Goal: Transaction & Acquisition: Purchase product/service

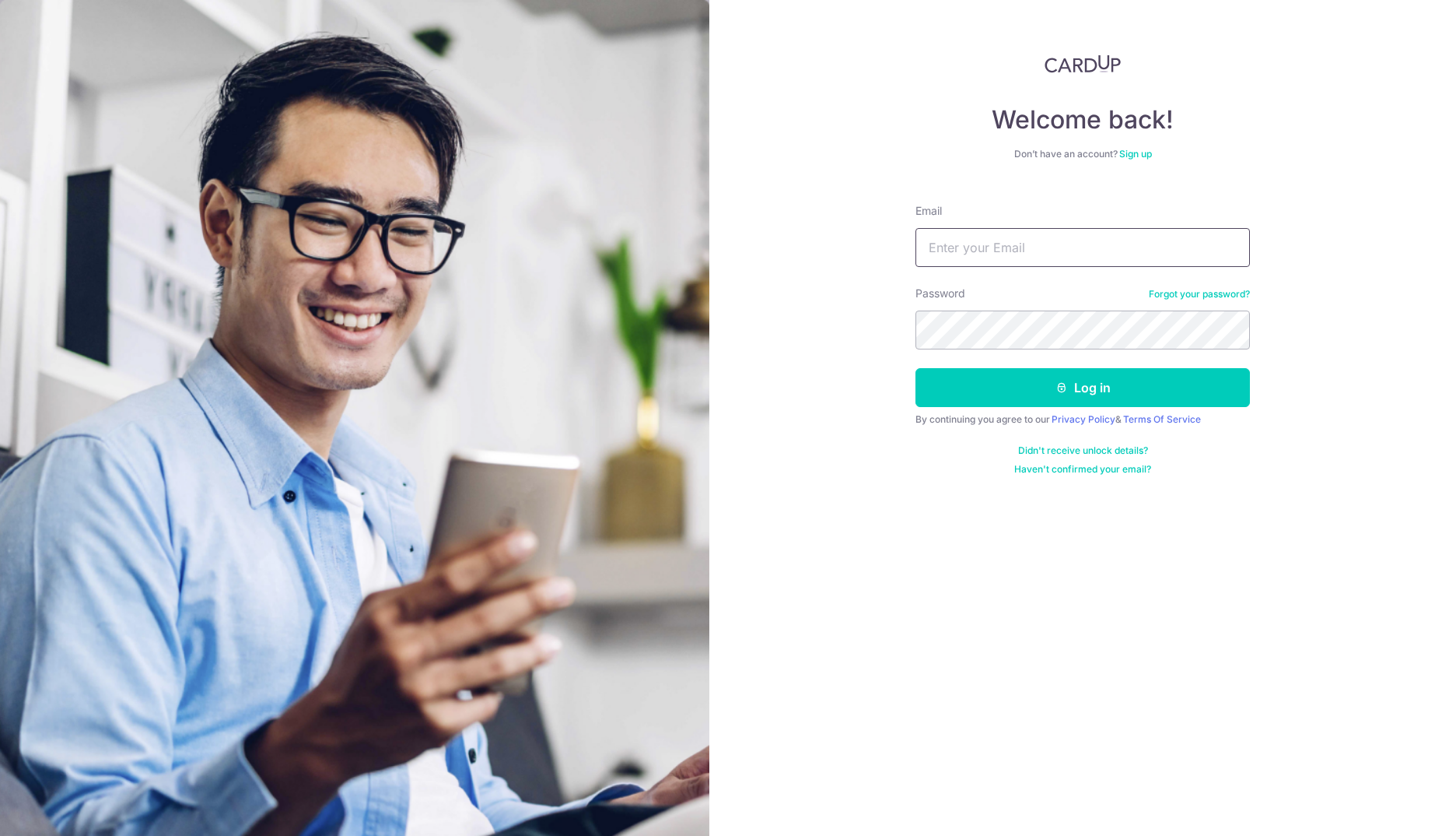
click at [1046, 256] on input "Email" at bounding box center [1083, 247] width 335 height 39
type input "eran@qualitat.com.sg"
click at [916, 368] on button "Log in" at bounding box center [1083, 388] width 335 height 39
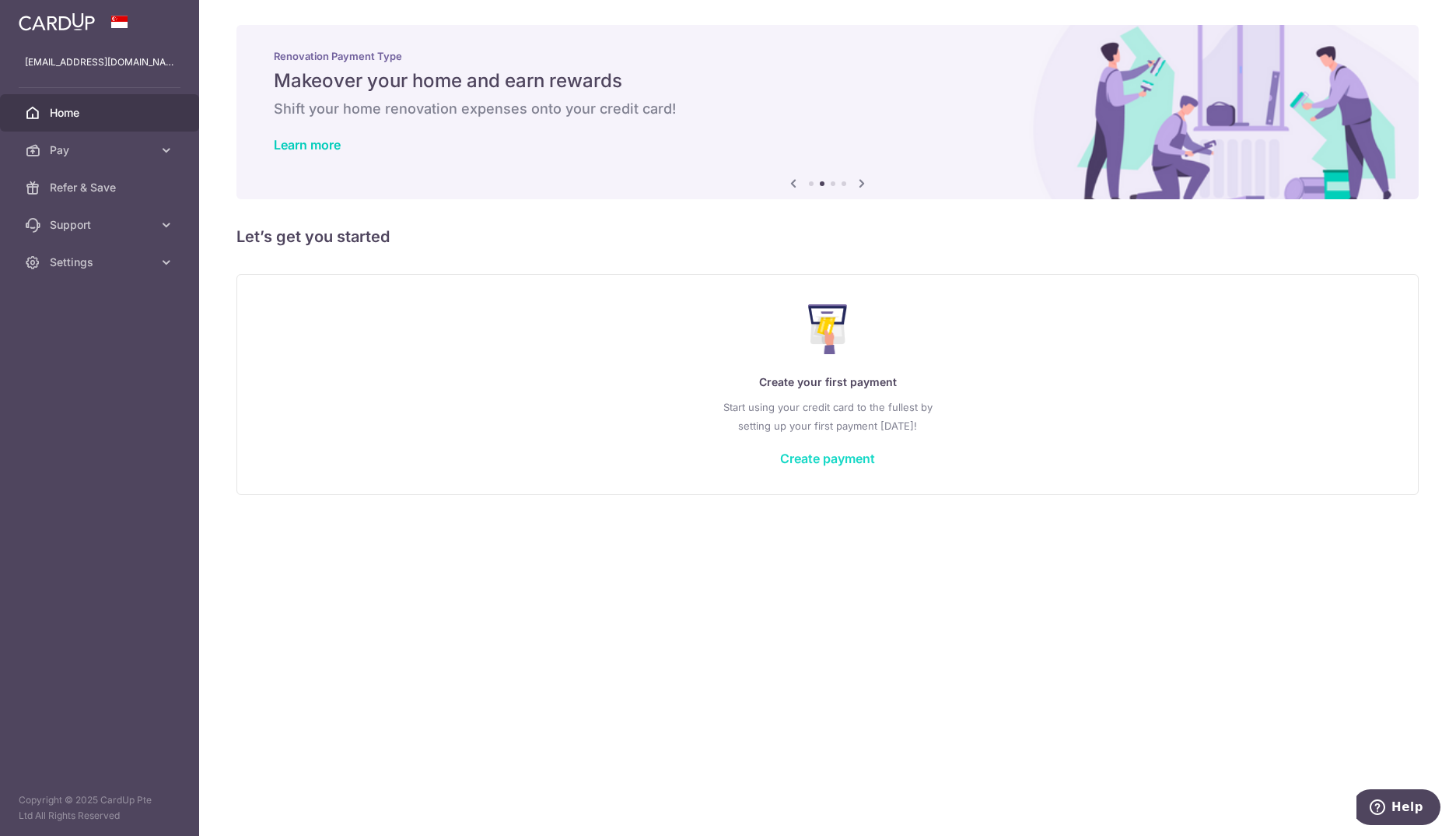
click at [818, 459] on link "Create payment" at bounding box center [827, 458] width 94 height 15
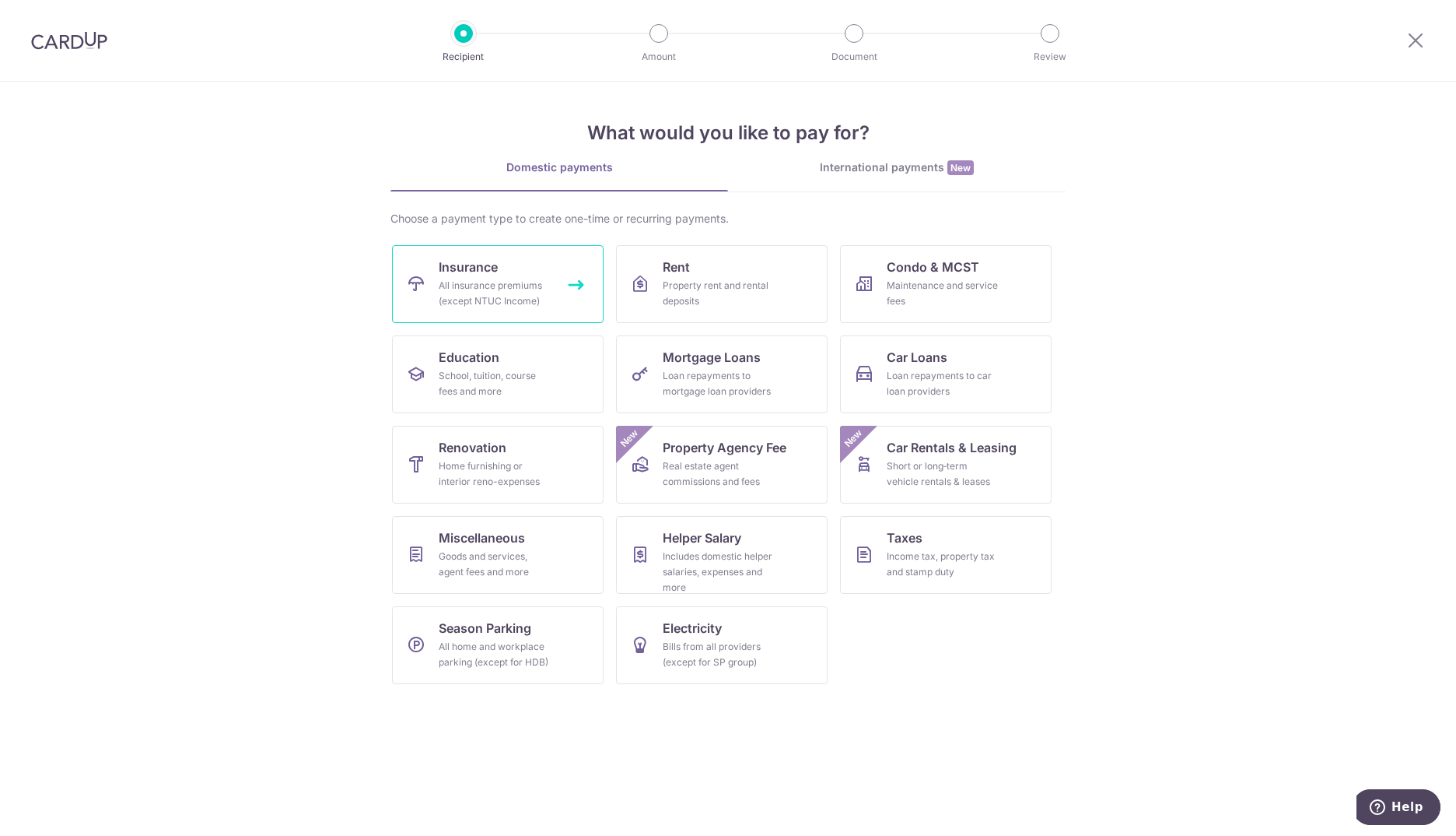
click at [501, 283] on div "All insurance premiums (except NTUC Income)" at bounding box center [495, 293] width 112 height 31
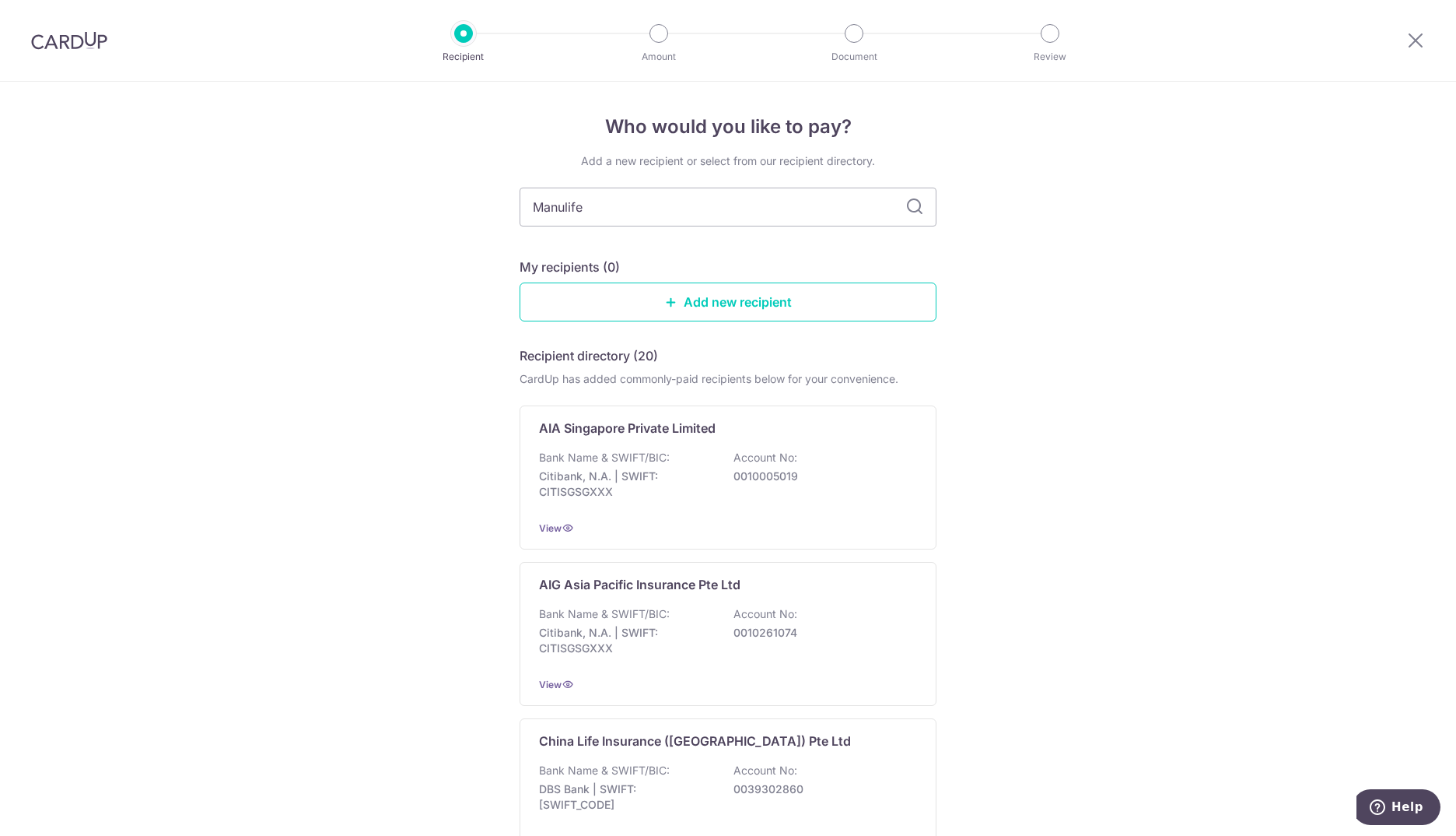
type input "Manulife"
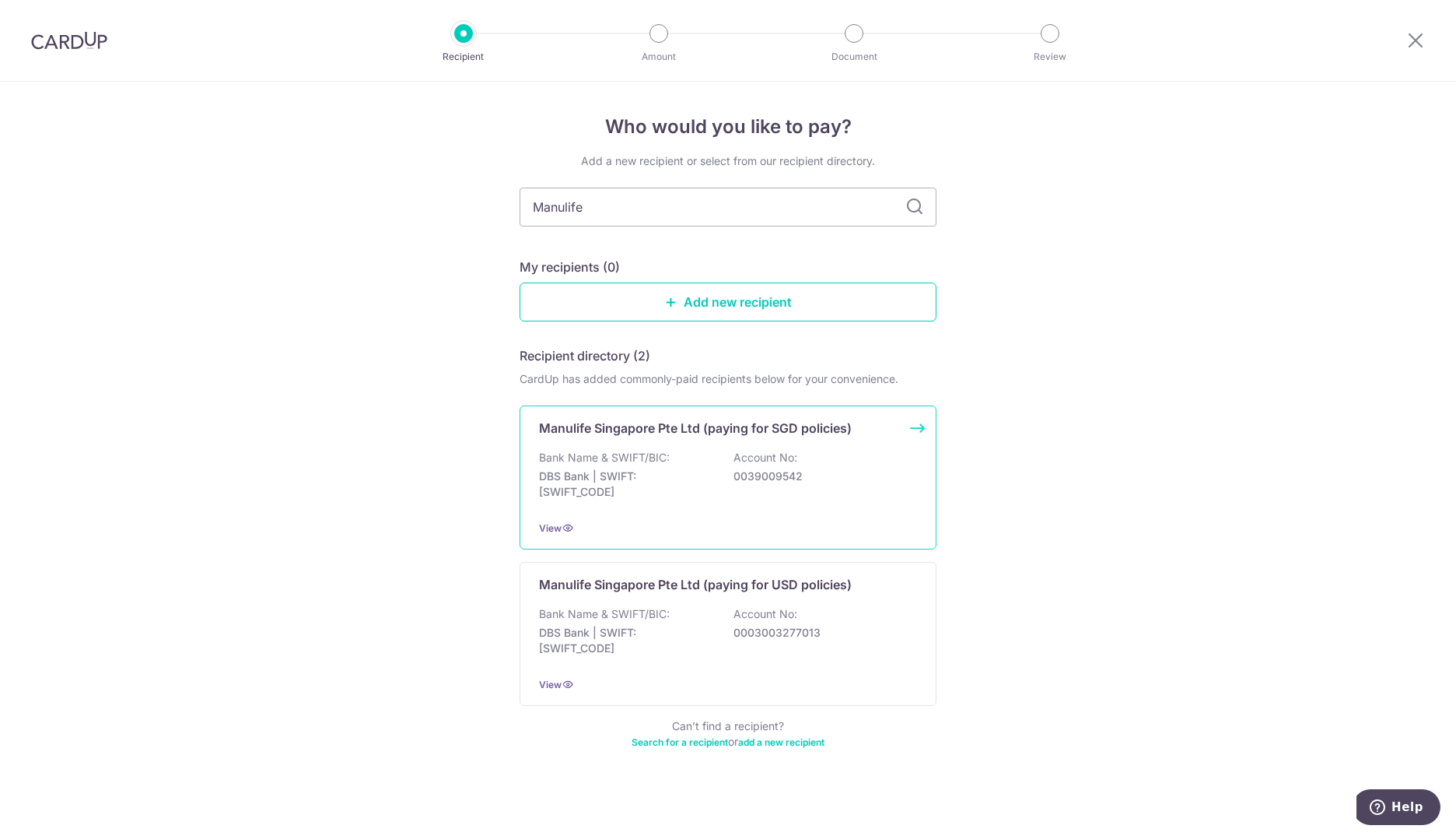
click at [586, 457] on p "Bank Name & SWIFT/BIC:" at bounding box center [605, 457] width 131 height 15
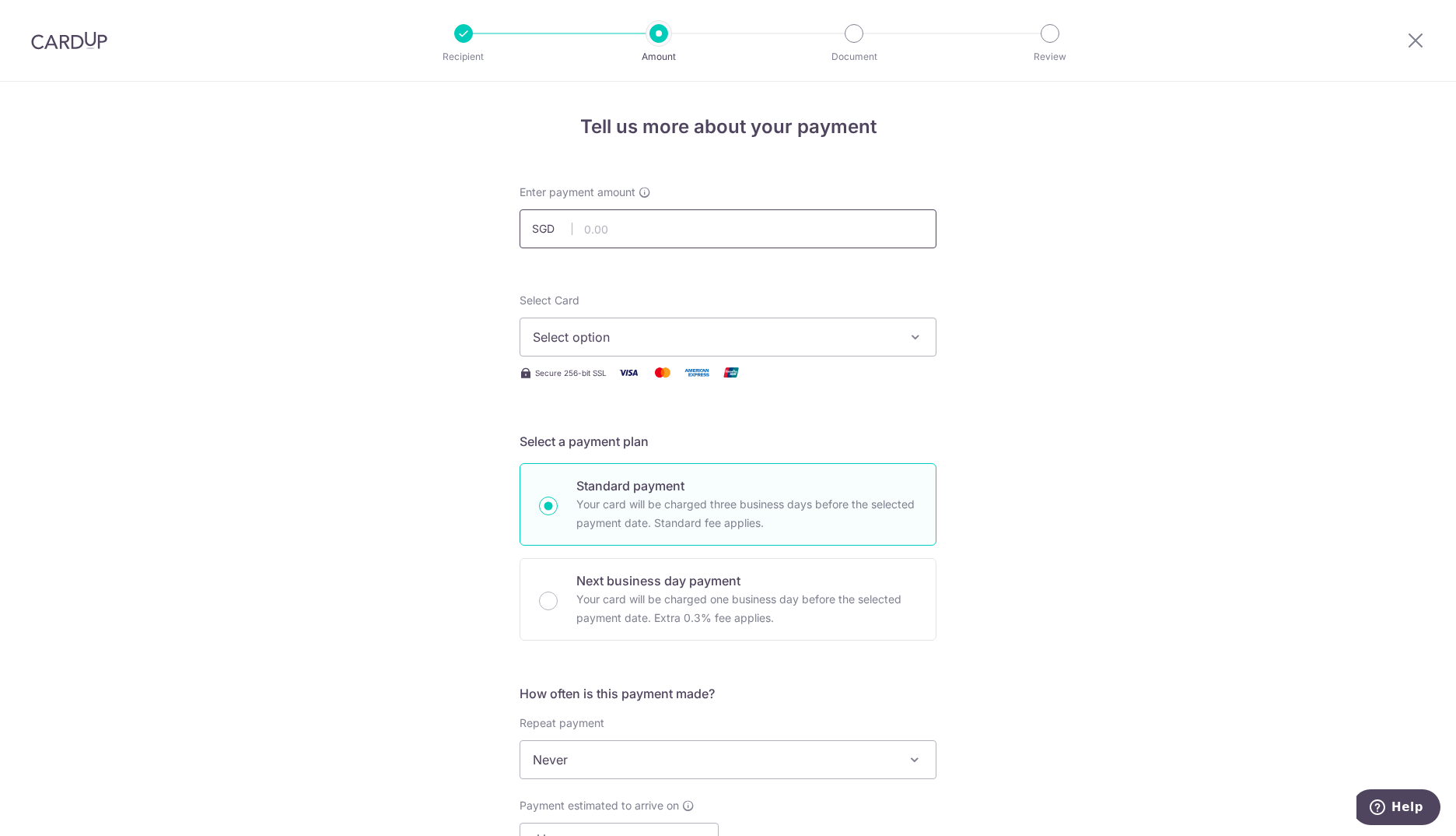
click at [627, 240] on input "text" at bounding box center [728, 229] width 417 height 39
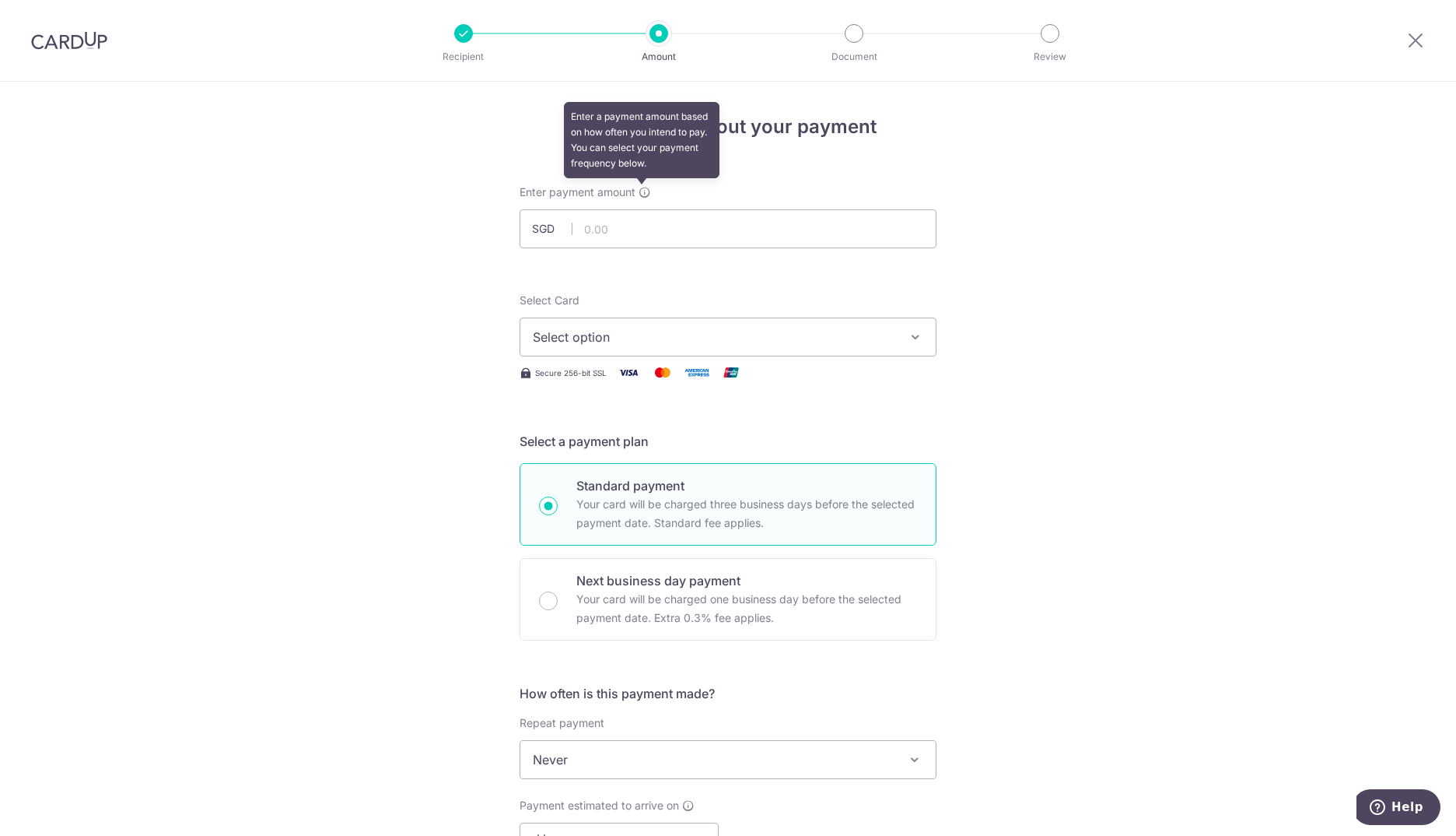
click at [644, 187] on icon at bounding box center [644, 192] width 13 height 13
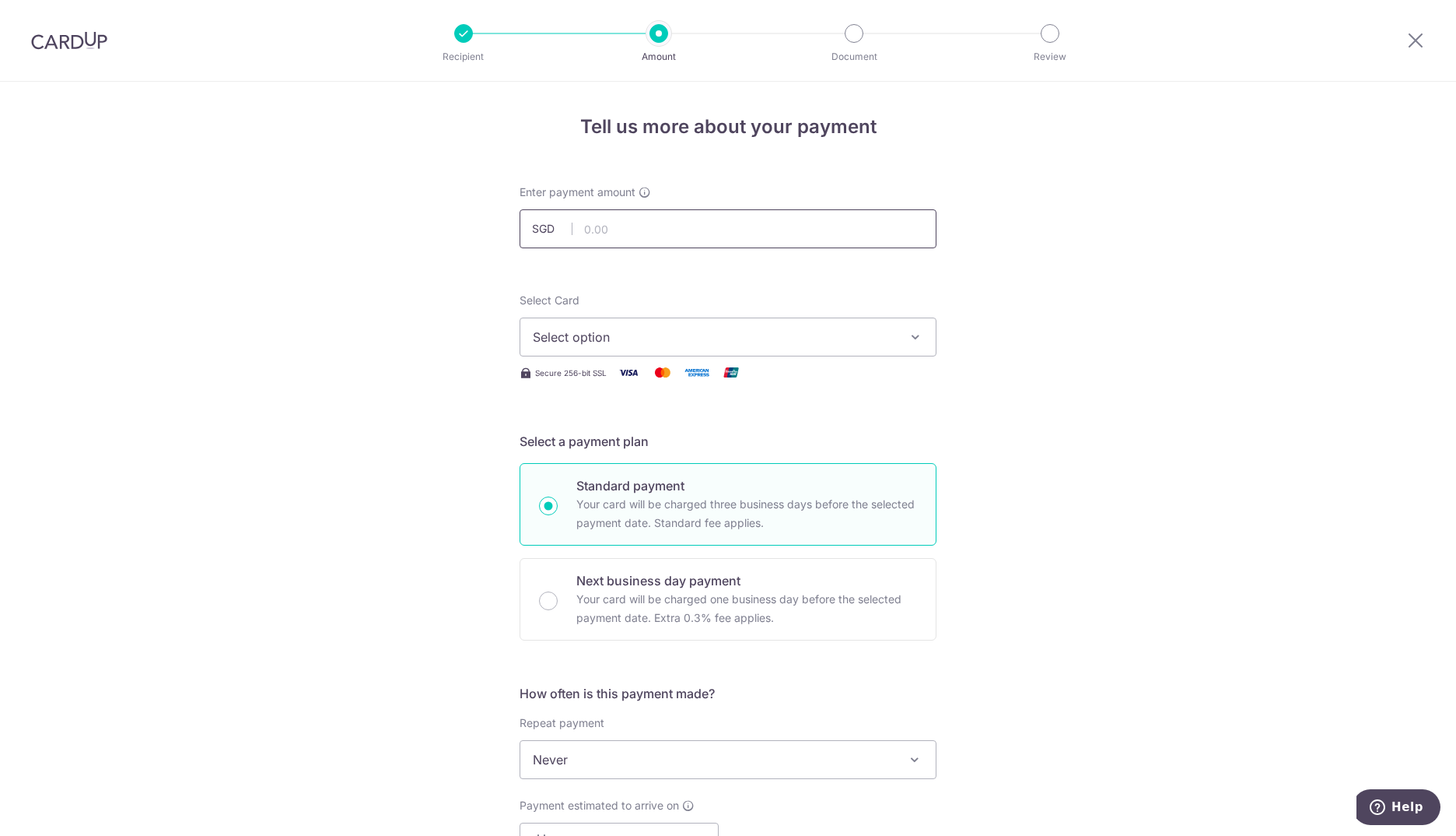
click at [637, 229] on input "text" at bounding box center [728, 229] width 417 height 39
type input "15,755.88"
click at [554, 332] on span "Select option" at bounding box center [715, 337] width 363 height 18
click at [559, 357] on div "Select Card Select option Add credit card Secure 256-bit SSL" at bounding box center [728, 337] width 417 height 90
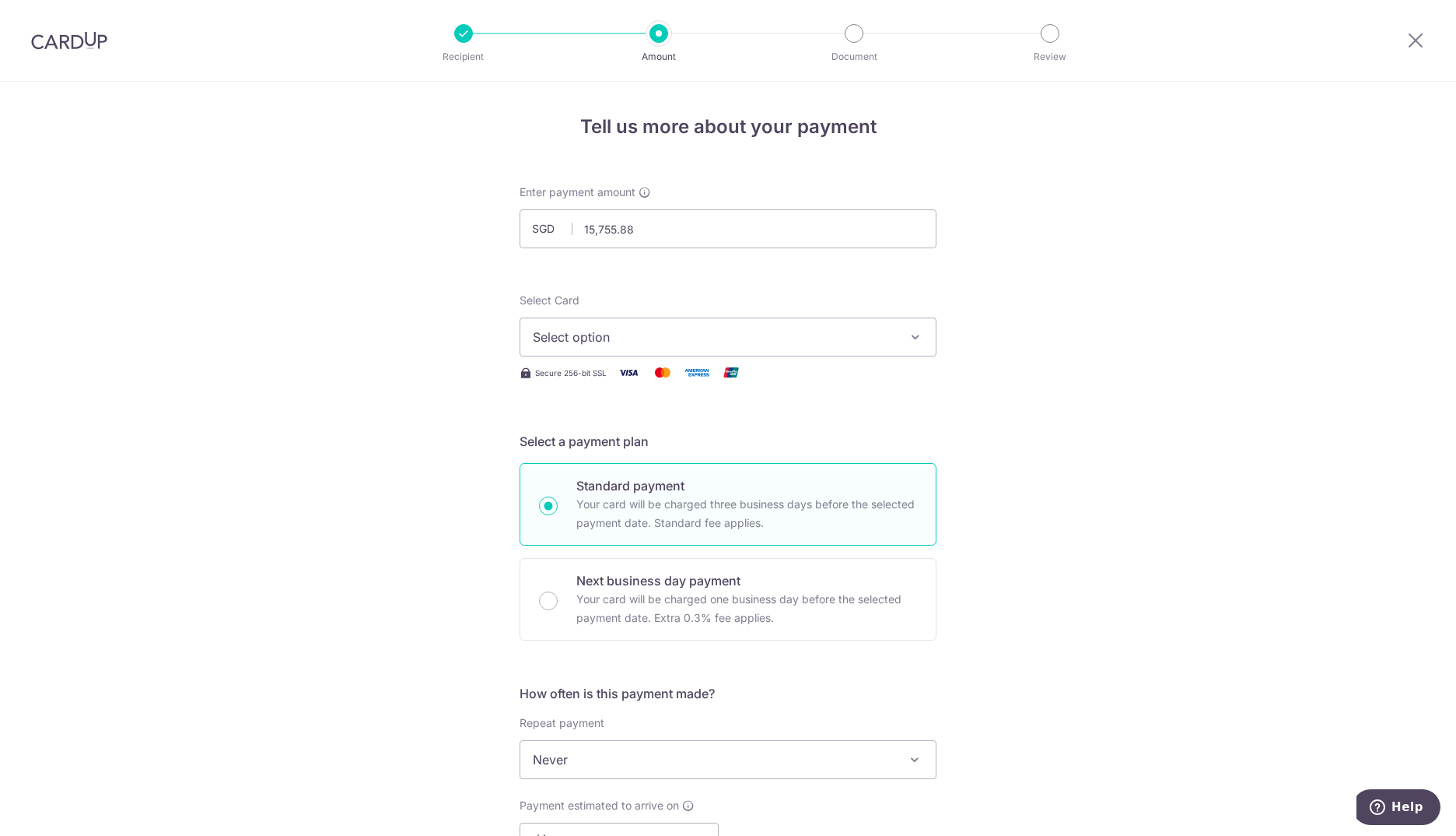
click at [559, 353] on button "Select option" at bounding box center [728, 337] width 417 height 39
click at [555, 337] on span "Select option" at bounding box center [715, 337] width 363 height 18
click at [555, 383] on link "Add credit card" at bounding box center [728, 380] width 416 height 28
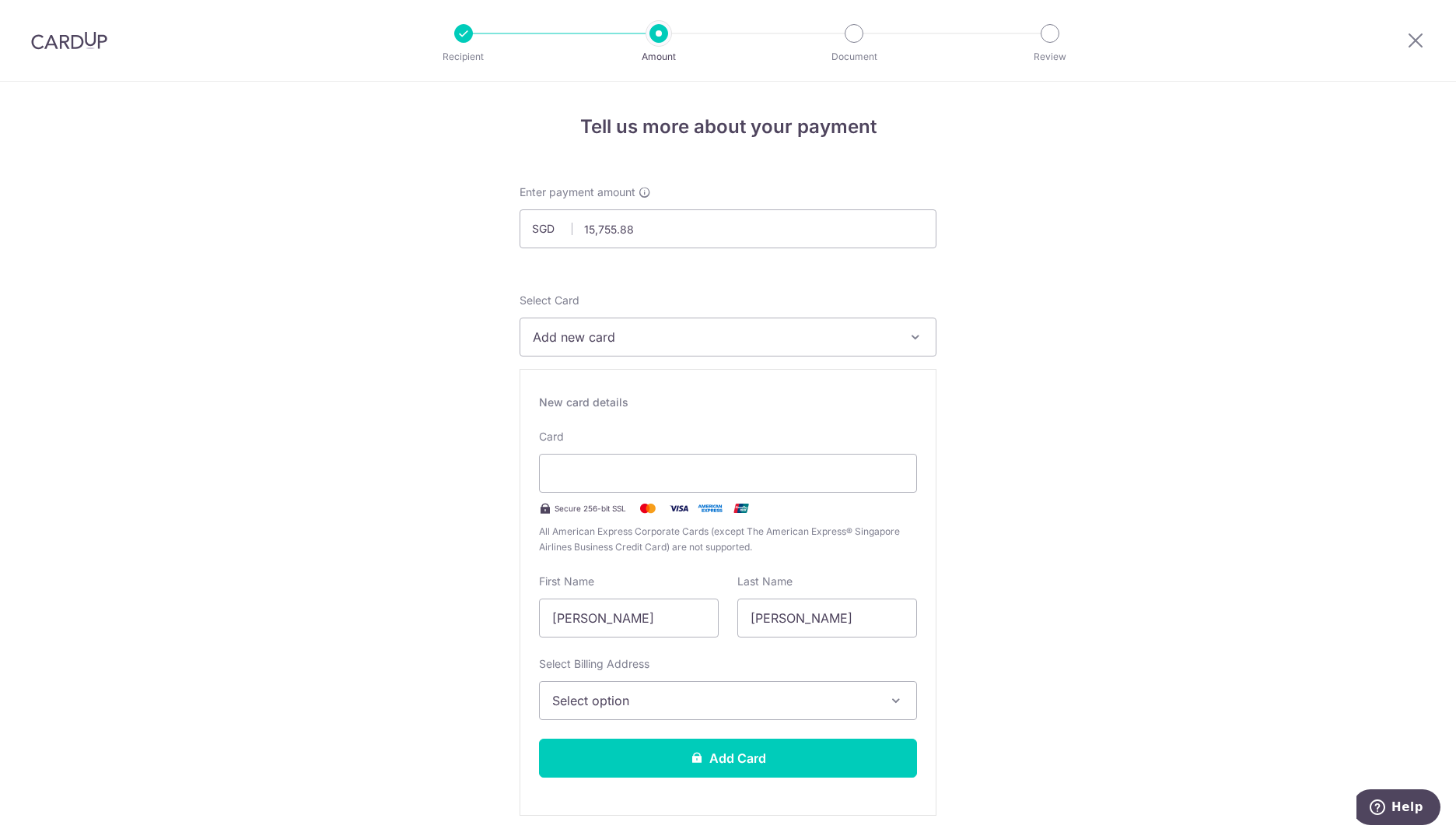
click at [699, 708] on span "Select option" at bounding box center [715, 699] width 324 height 18
click at [652, 690] on span "Select option" at bounding box center [715, 699] width 324 height 18
click at [646, 731] on link "Add Billing Address" at bounding box center [728, 743] width 377 height 28
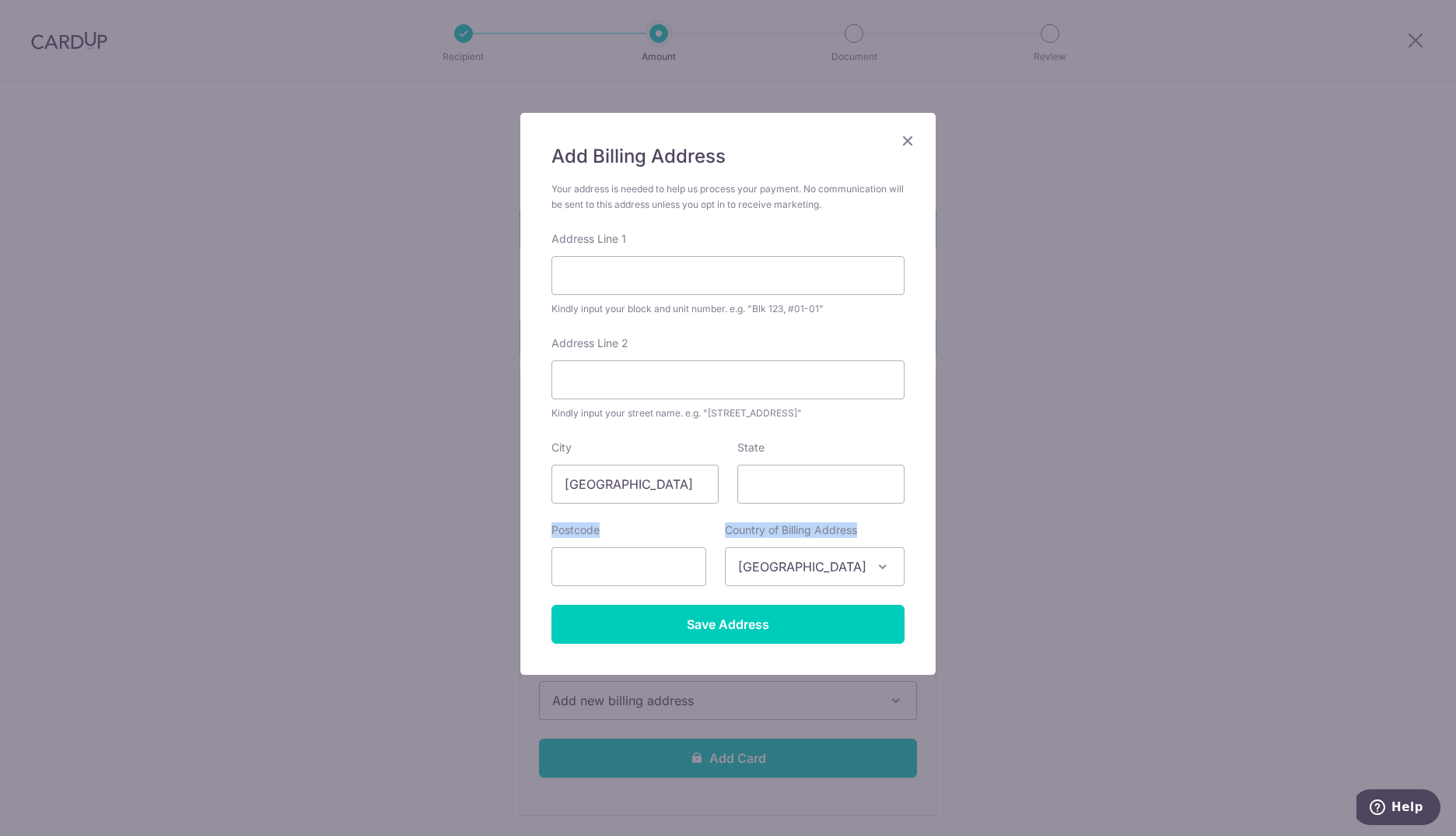
click at [427, 437] on body "Recipient Amount Document Review Tell us more about your payment Enter payment …" at bounding box center [728, 418] width 1456 height 836
click at [571, 265] on input "Address Line 1" at bounding box center [728, 275] width 353 height 39
type input "Blk 289 Yishun Ave 6"
click at [608, 382] on input "Address Line 2" at bounding box center [728, 380] width 353 height 39
type input "Yishun Ave 6"
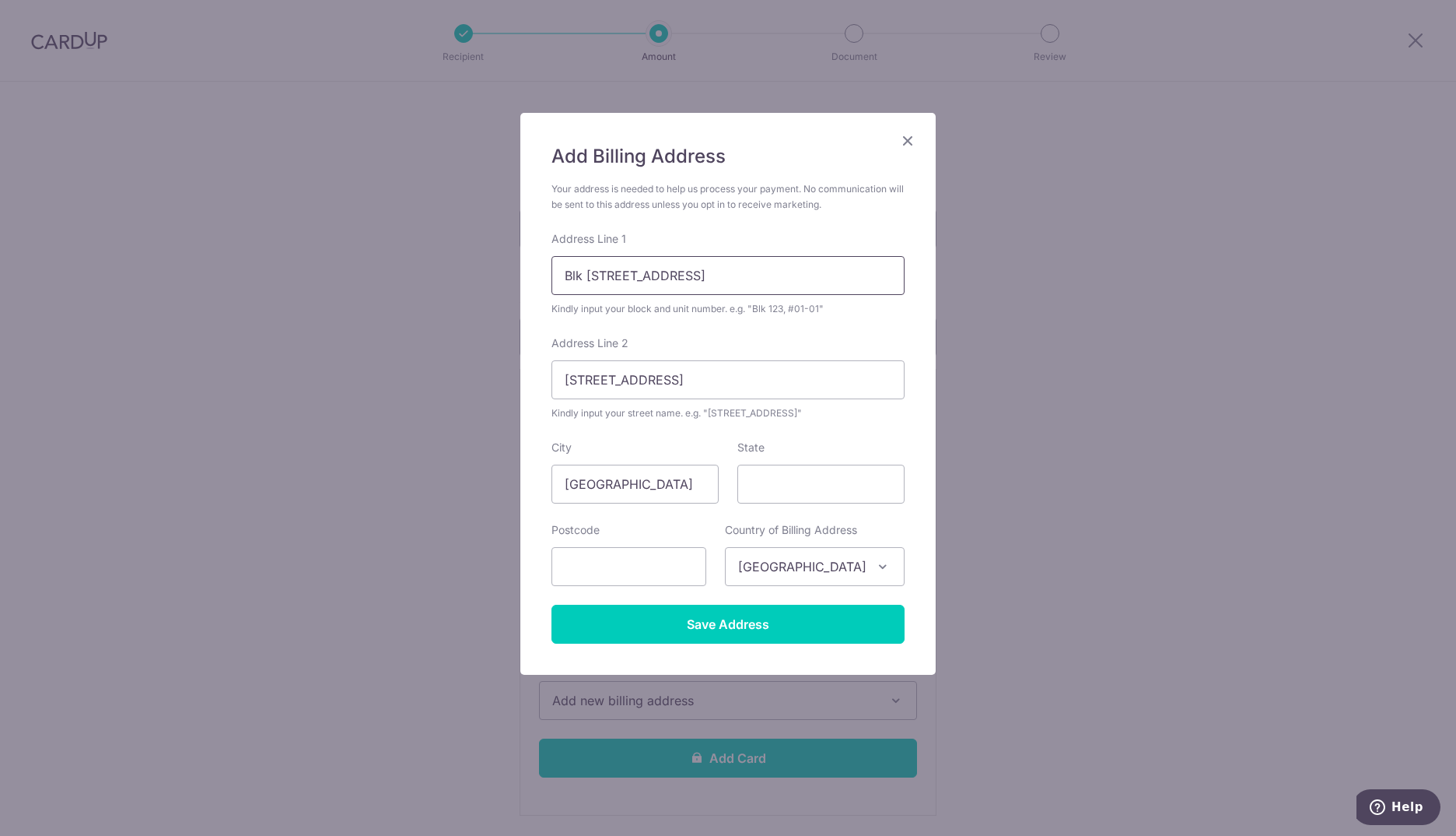
click at [711, 275] on input "Blk 289 Yishun Ave 6" at bounding box center [728, 275] width 353 height 39
type input "Blk 289, #11-34"
click at [768, 484] on input "State" at bounding box center [821, 484] width 167 height 39
click at [659, 577] on input "text" at bounding box center [629, 566] width 155 height 39
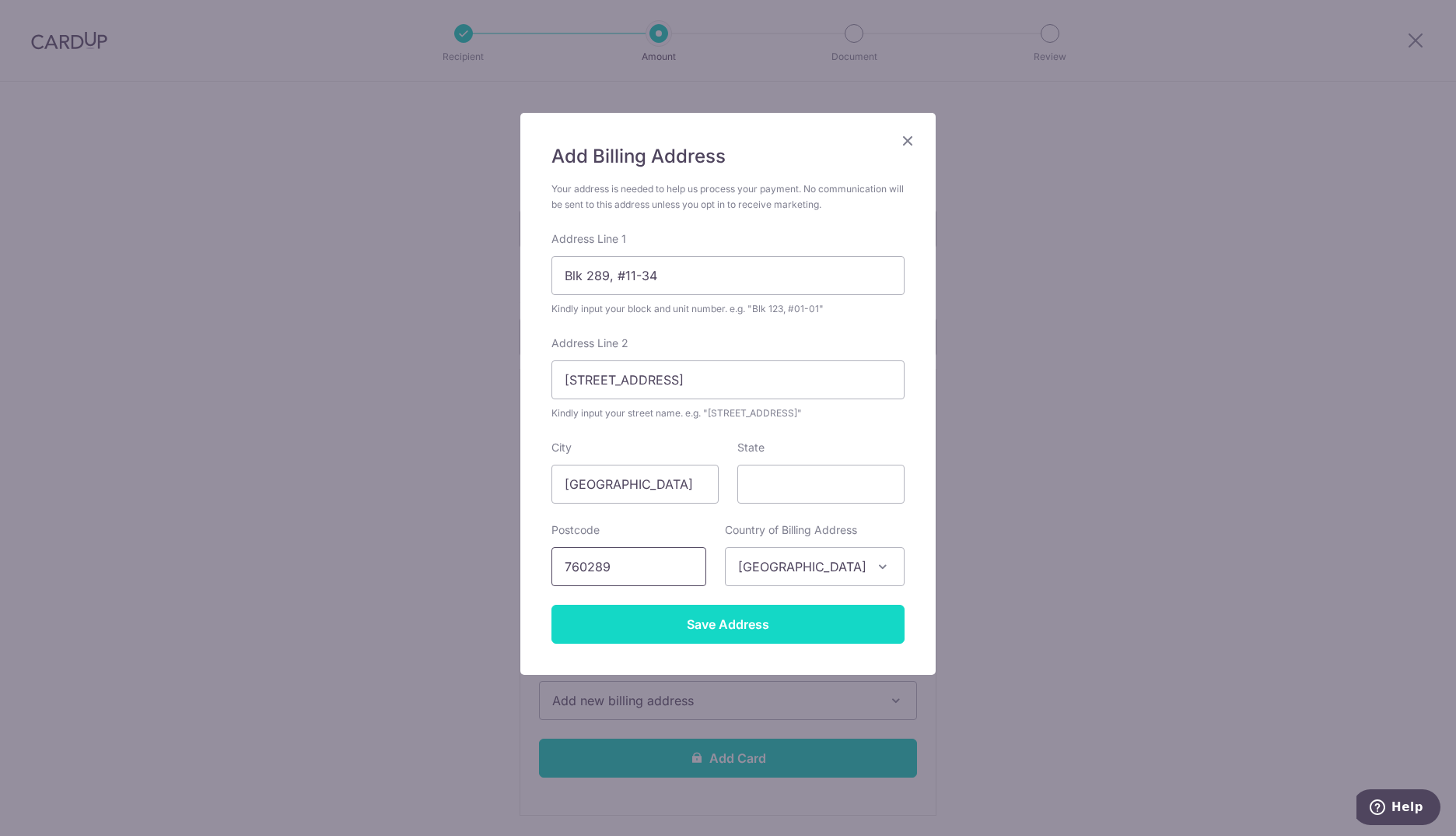
type input "760289"
click at [683, 614] on input "Save Address" at bounding box center [728, 624] width 353 height 39
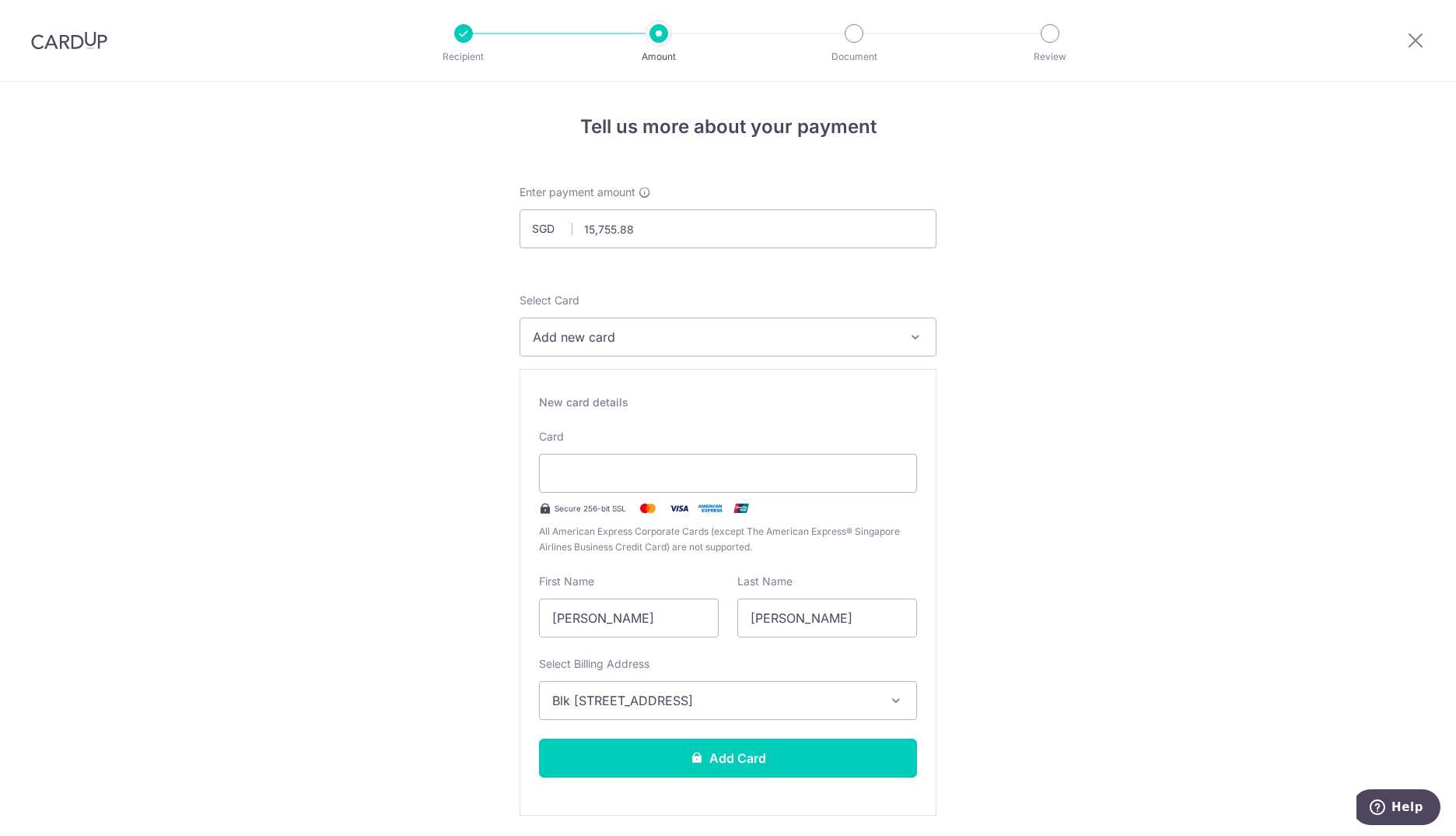
scroll to position [155, 0]
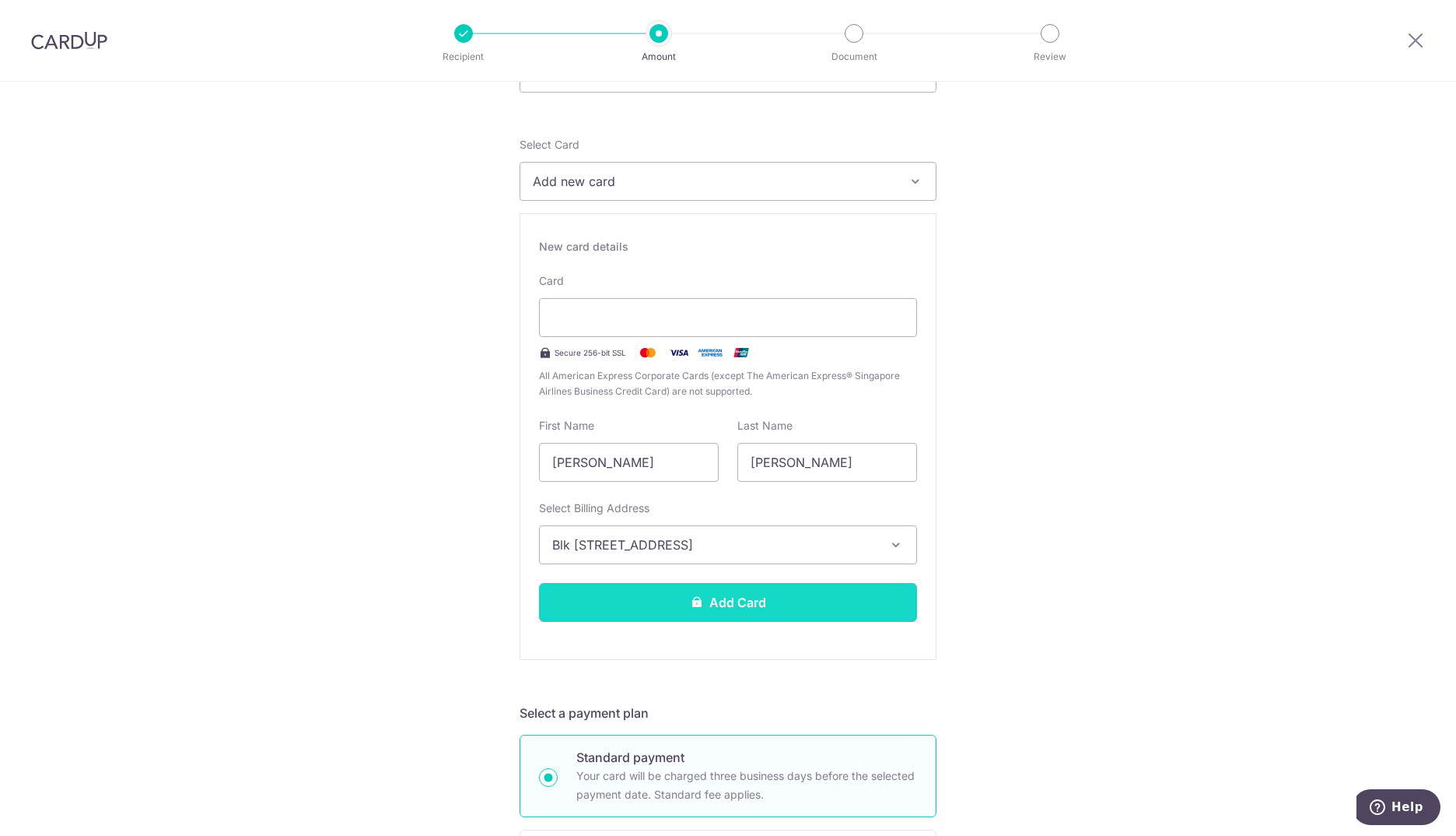
click at [703, 599] on button "Add Card" at bounding box center [728, 602] width 378 height 39
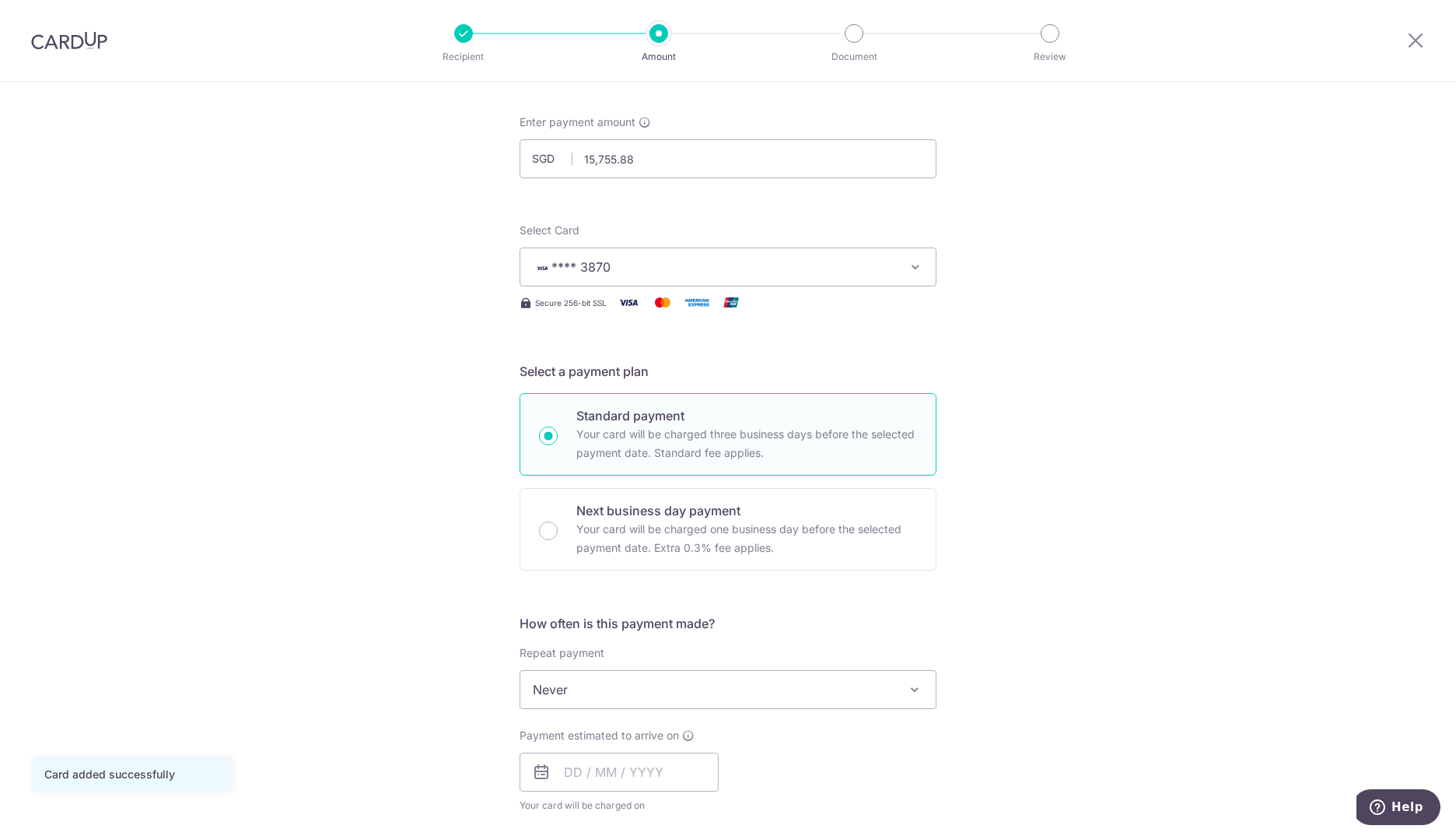
scroll to position [155, 0]
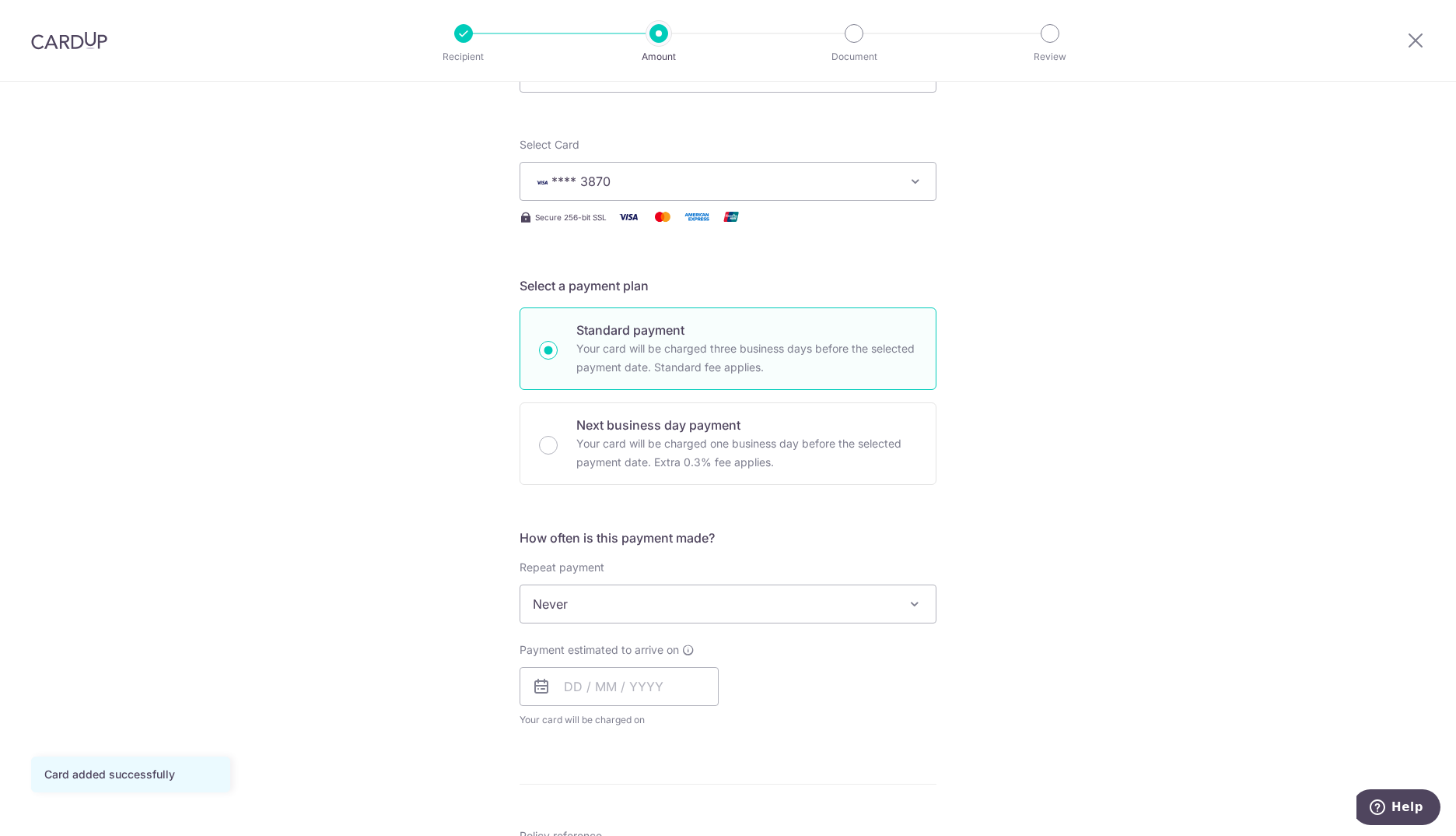
click at [622, 611] on span "Never" at bounding box center [728, 604] width 416 height 38
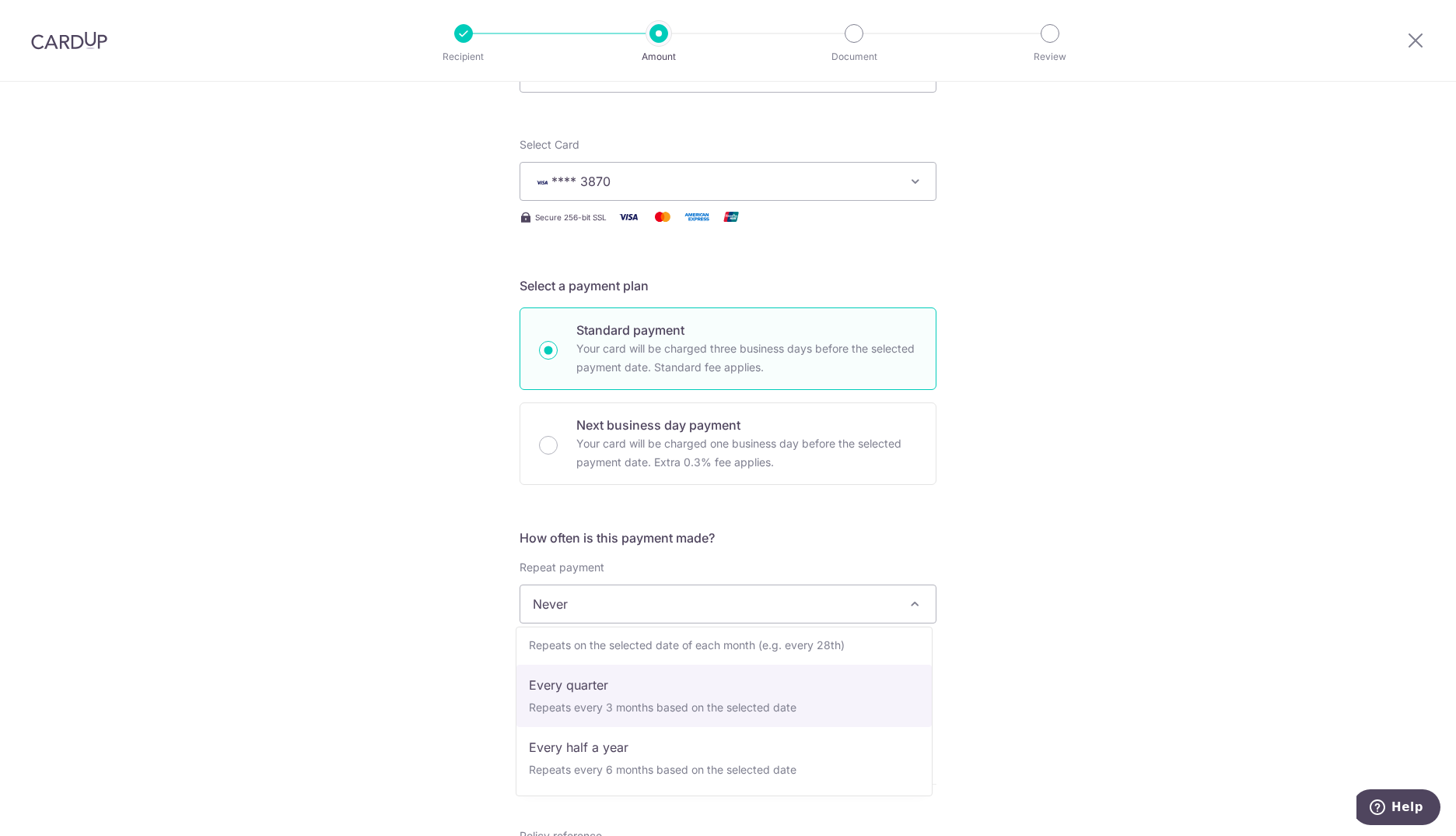
scroll to position [218, 0]
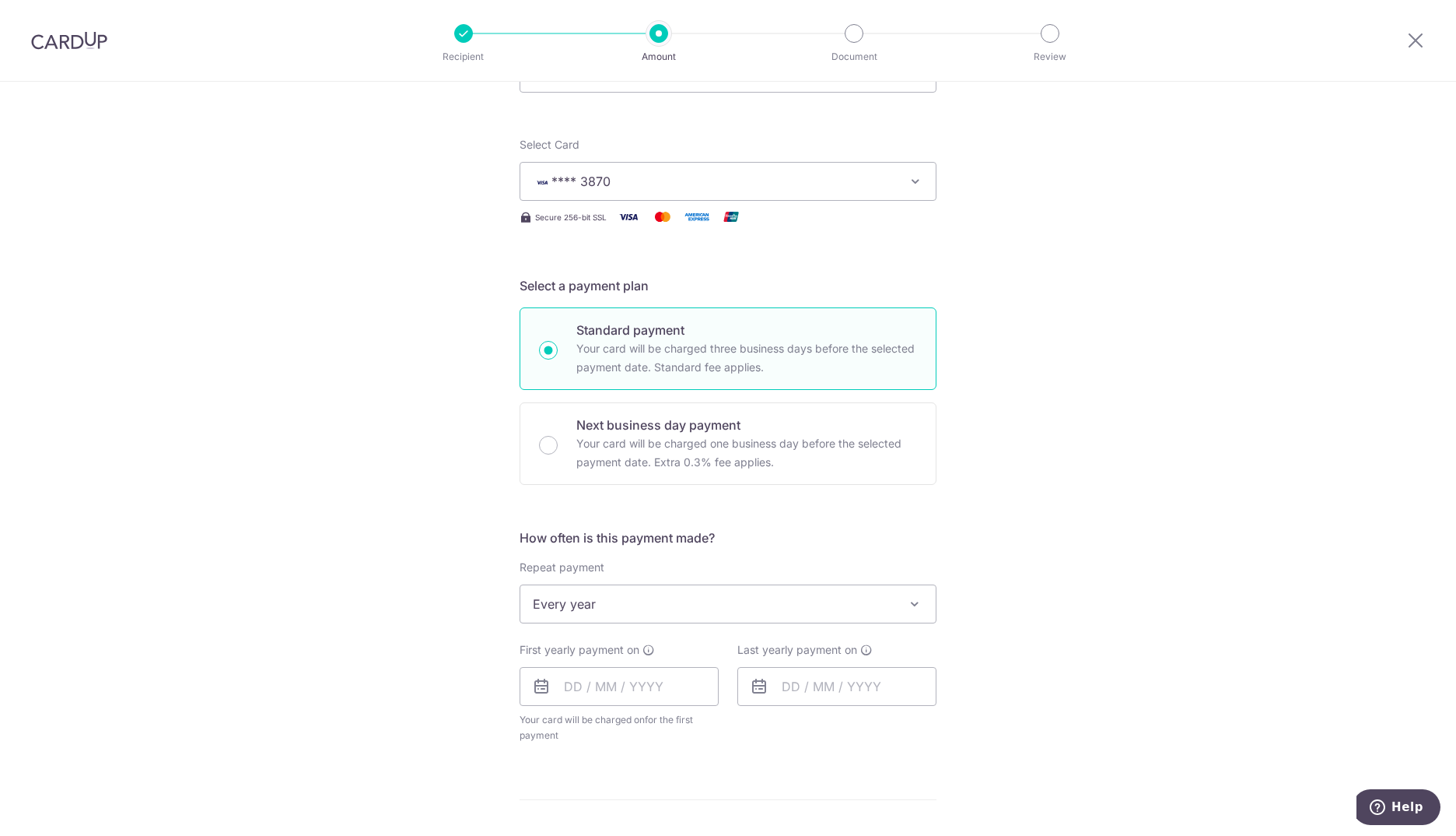
click at [635, 609] on span "Every year" at bounding box center [728, 604] width 416 height 38
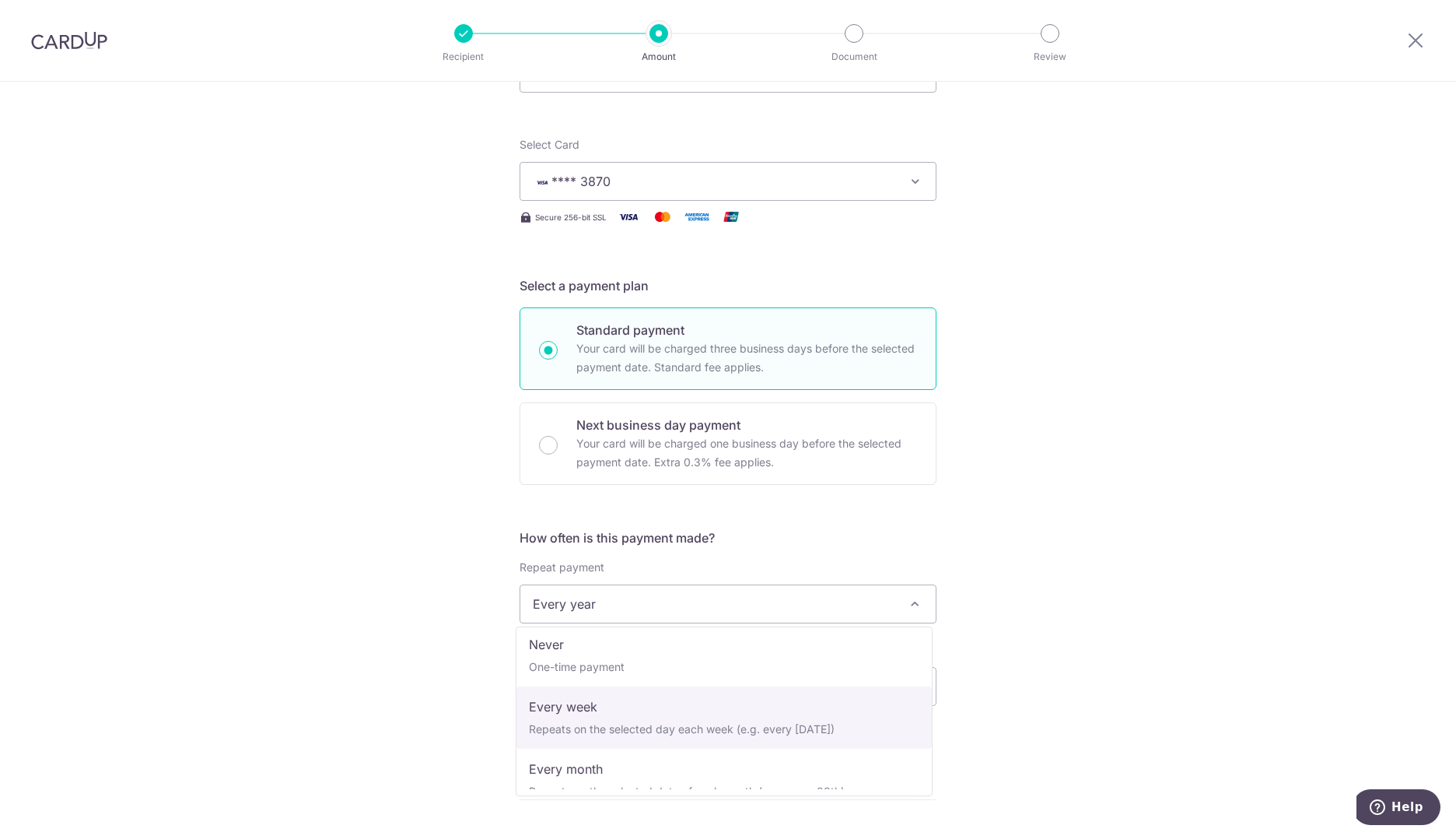
scroll to position [0, 0]
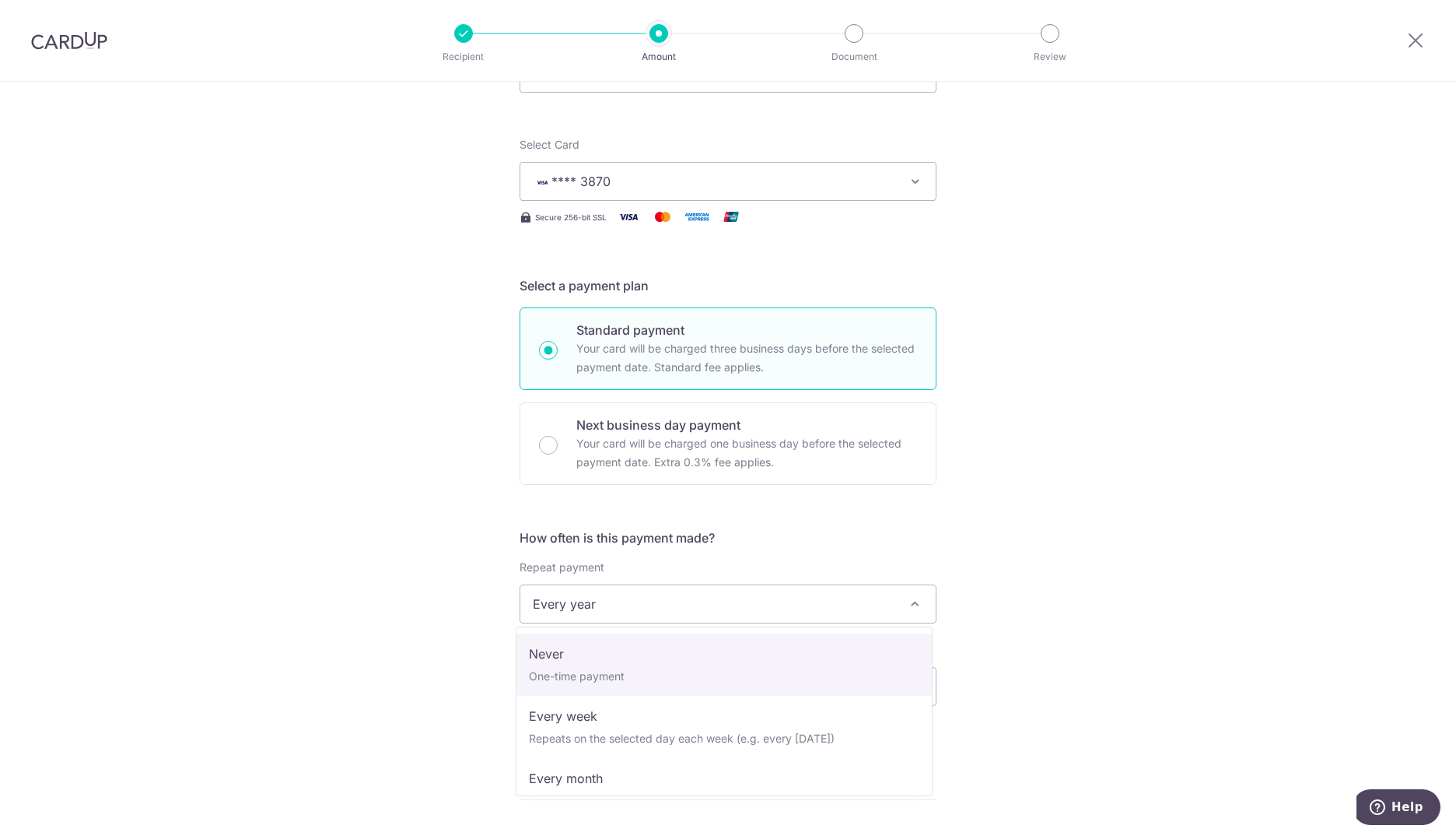
select select "1"
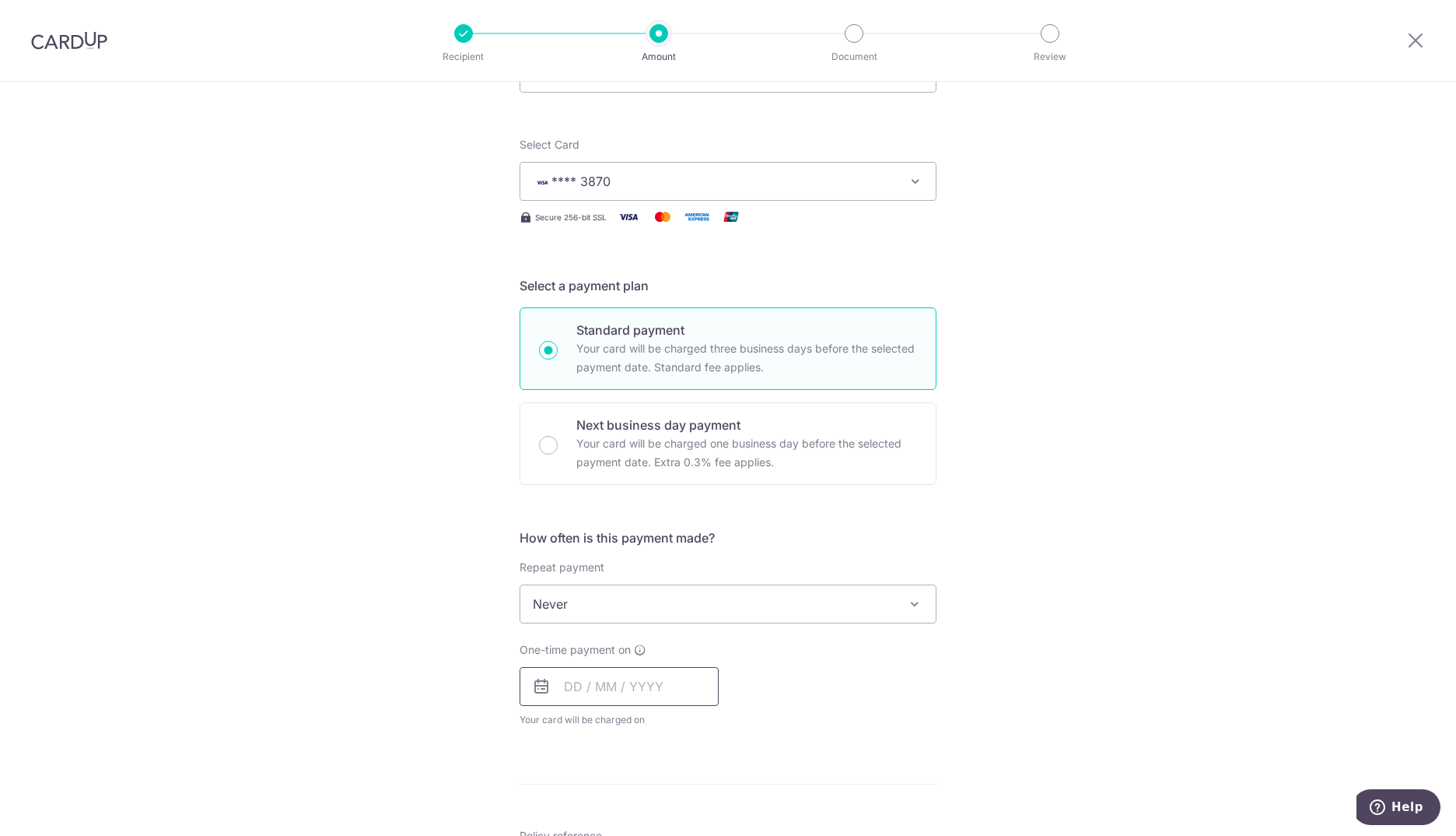
click at [574, 687] on input "text" at bounding box center [619, 686] width 200 height 39
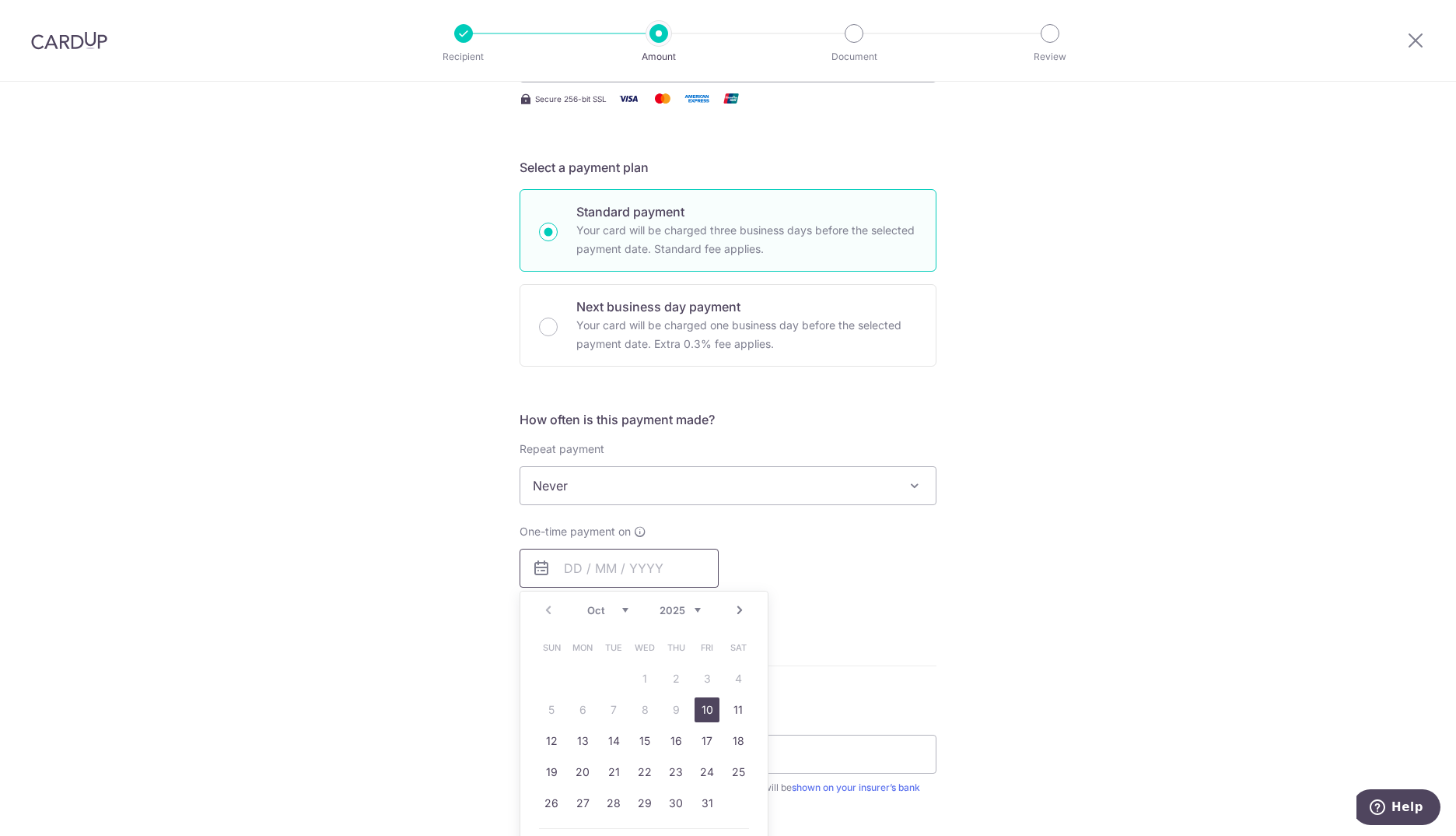
scroll to position [311, 0]
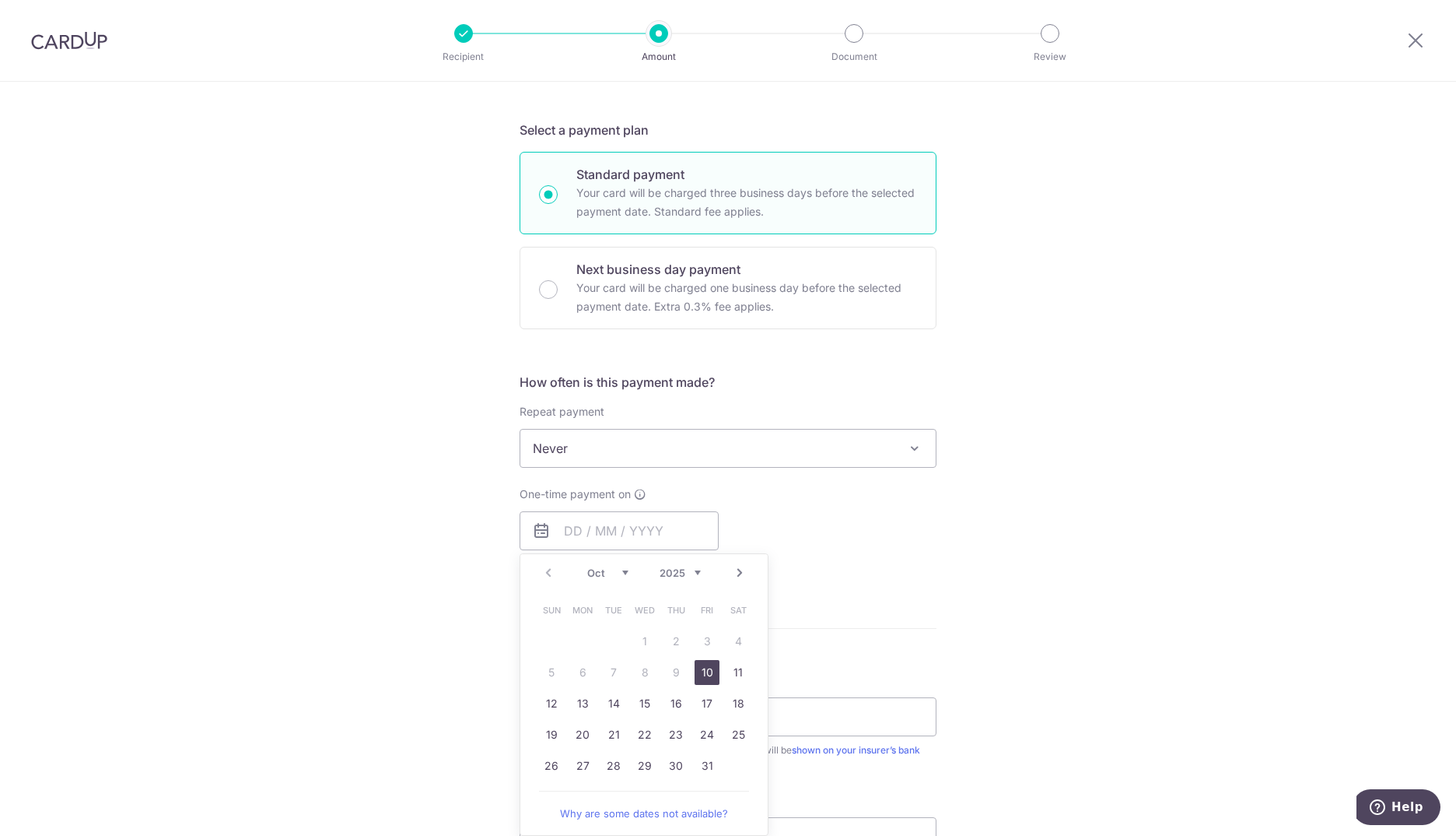
click at [703, 673] on link "10" at bounding box center [708, 672] width 25 height 25
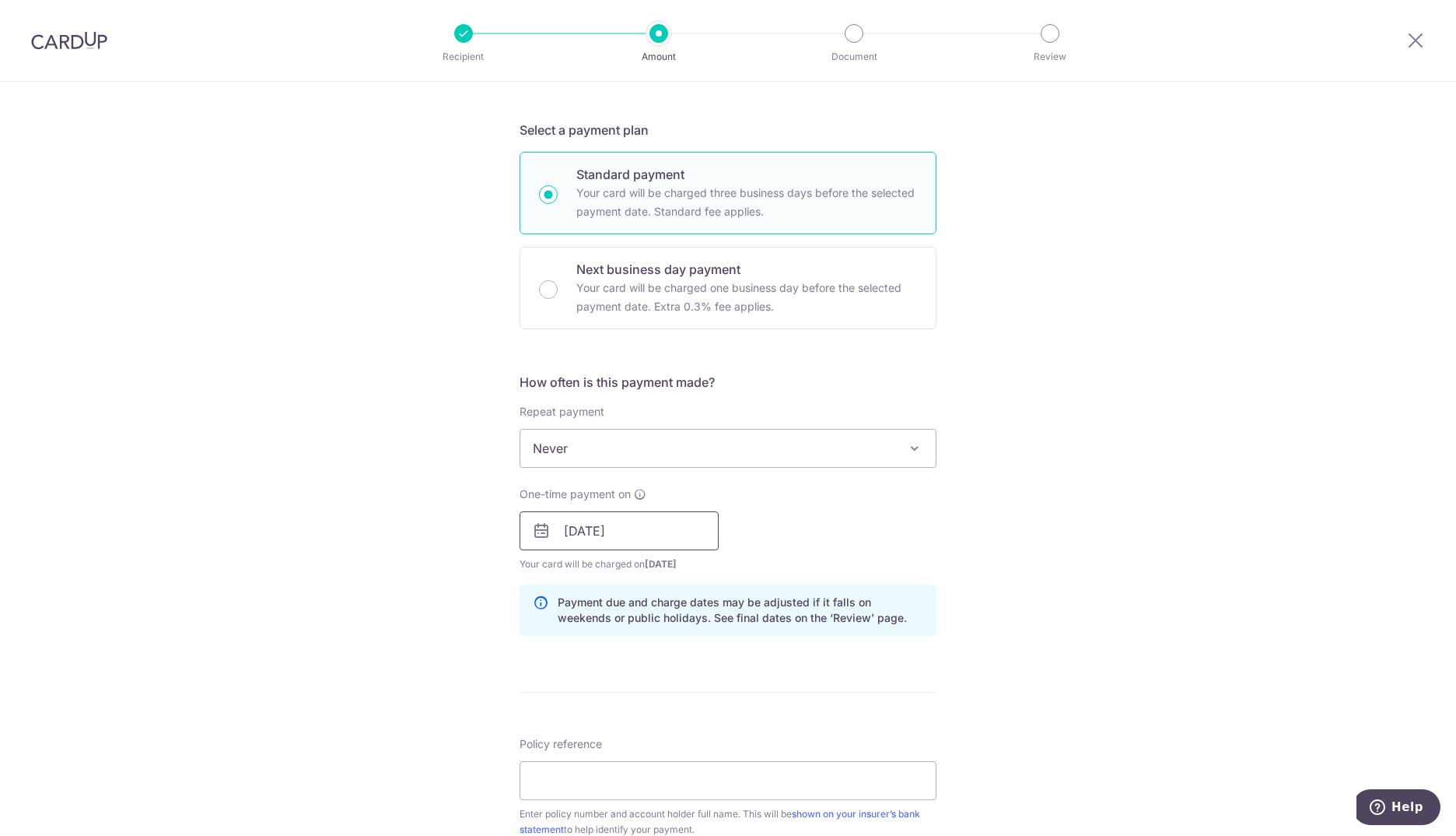
click at [621, 535] on input "[DATE]" at bounding box center [619, 530] width 200 height 39
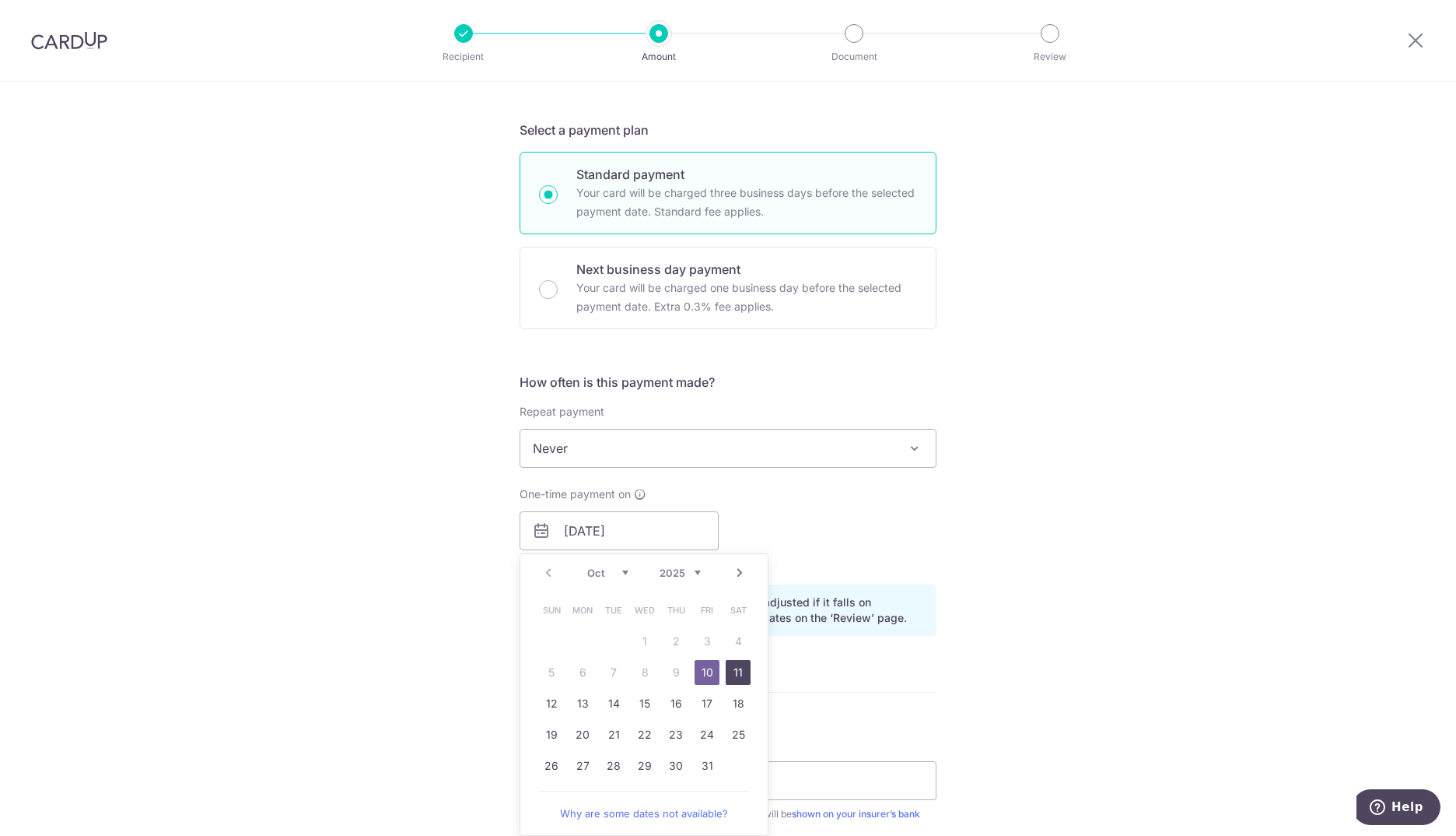
click at [740, 671] on link "11" at bounding box center [739, 672] width 25 height 25
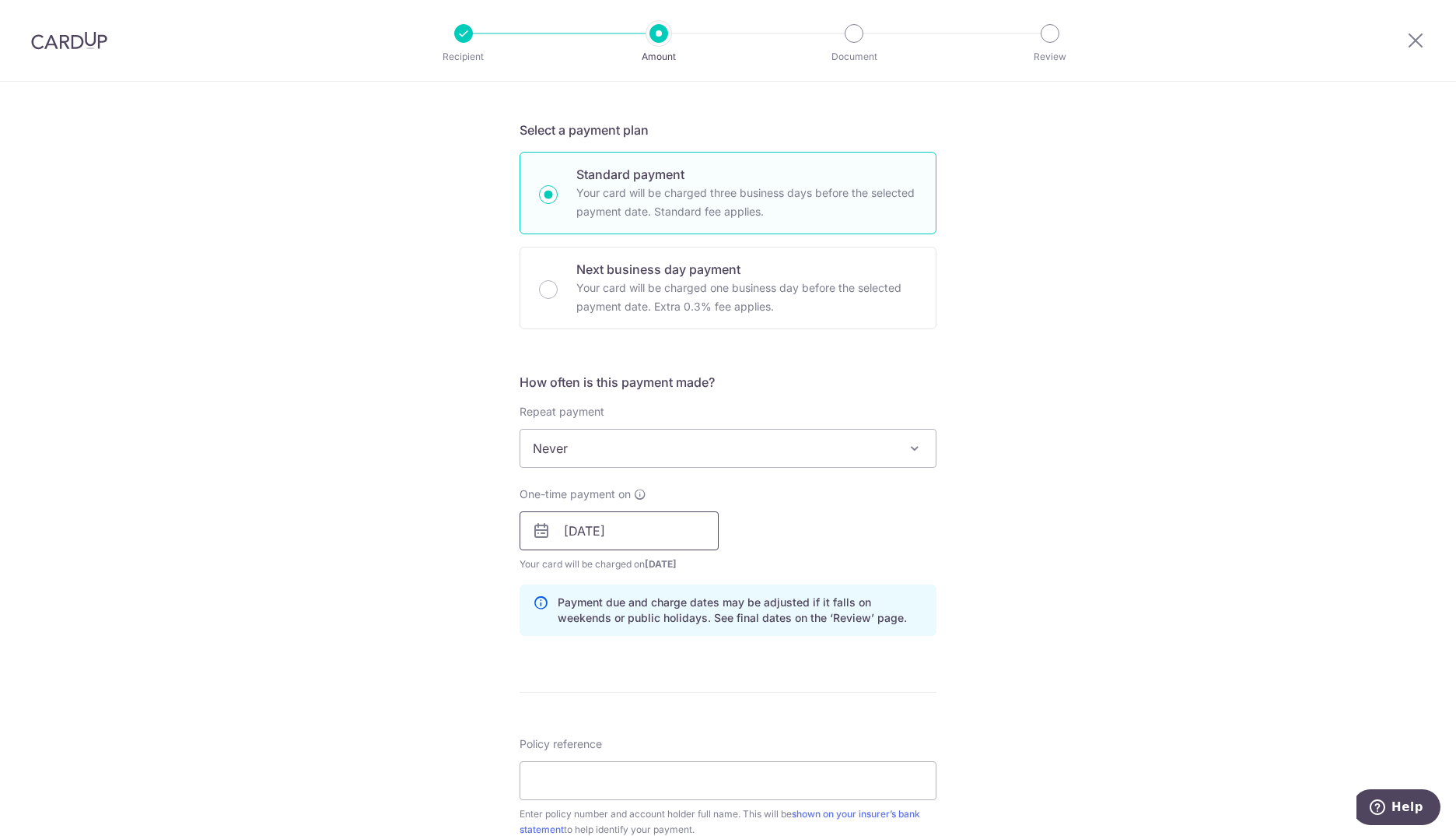
click at [627, 526] on input "11/10/2025" at bounding box center [619, 530] width 200 height 39
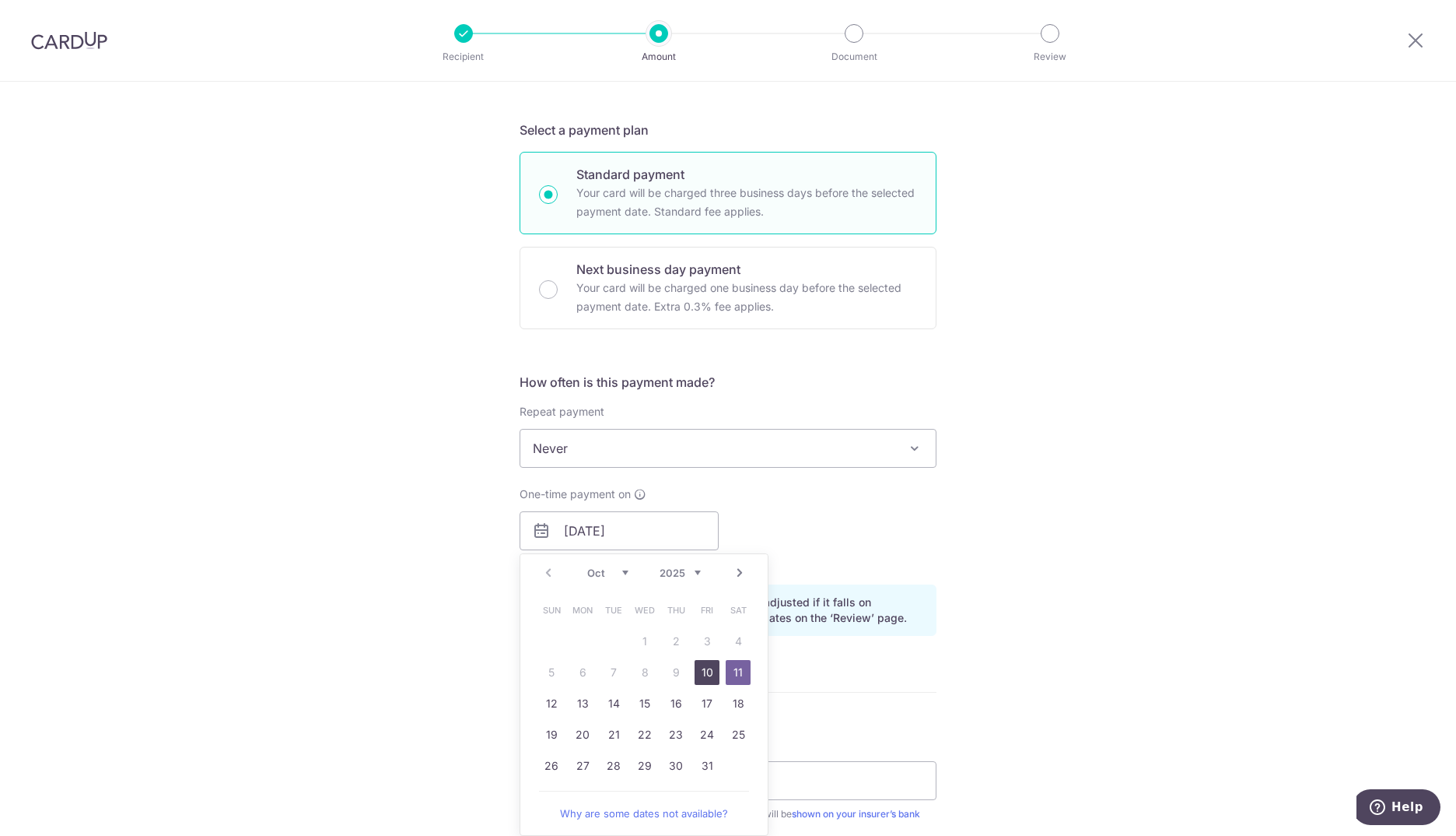
click at [707, 677] on link "10" at bounding box center [708, 672] width 25 height 25
type input "[DATE]"
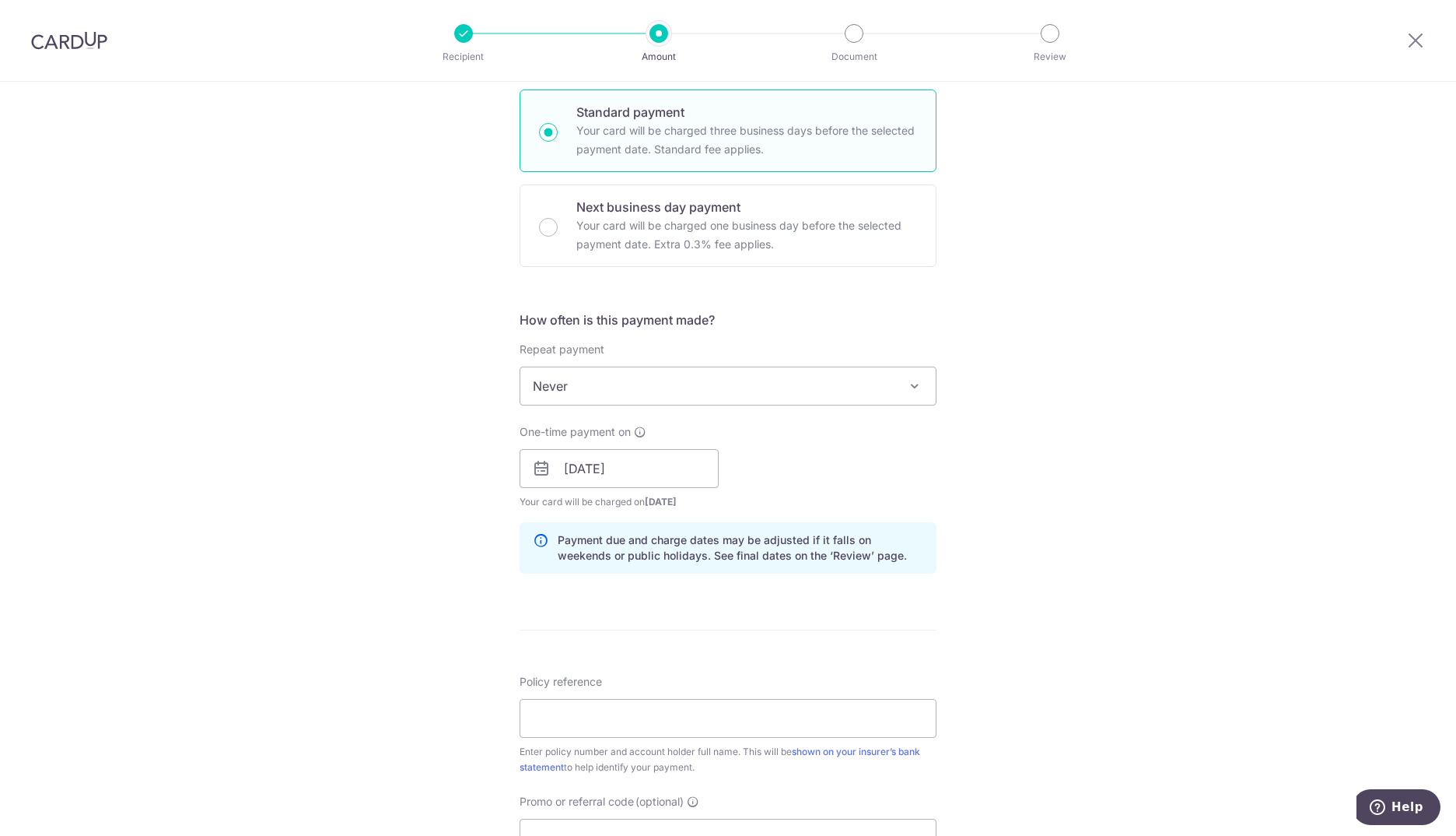
scroll to position [389, 0]
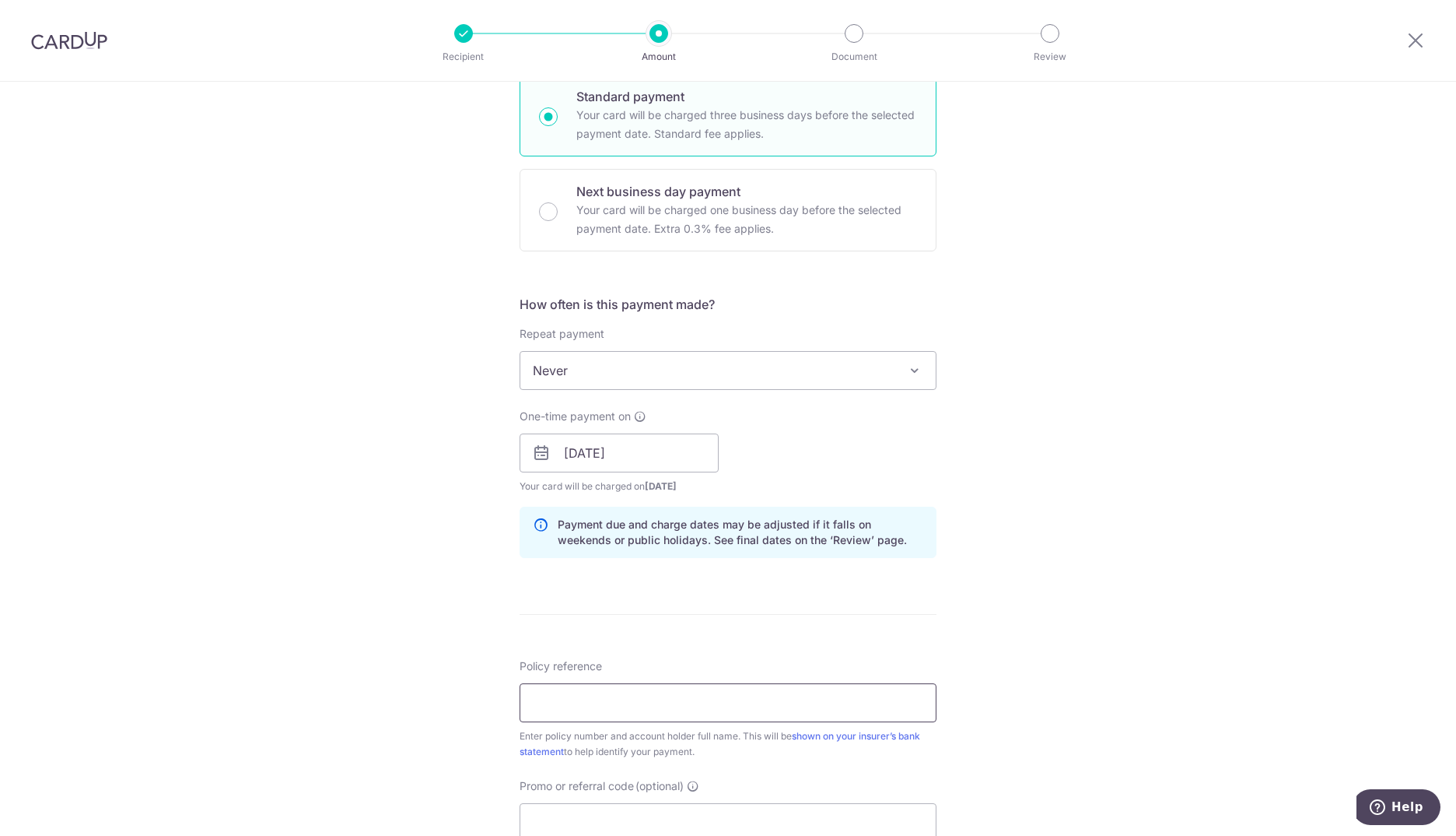
click at [657, 706] on input "Policy reference" at bounding box center [728, 702] width 417 height 39
click at [634, 716] on input "Policy reference" at bounding box center [728, 702] width 417 height 39
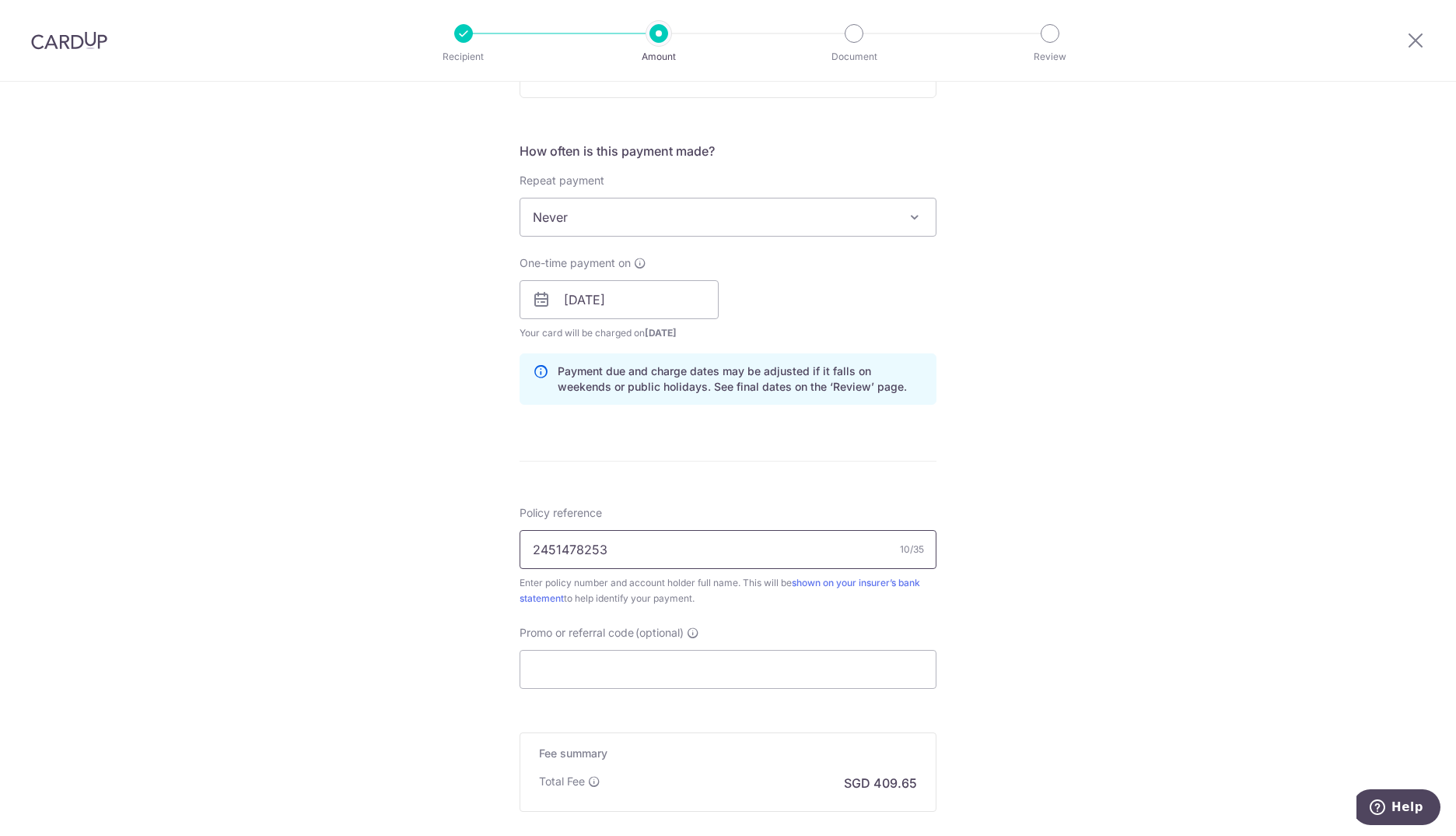
scroll to position [545, 0]
type input "2451478253"
click at [606, 660] on input "Promo or referral code (optional)" at bounding box center [728, 666] width 417 height 39
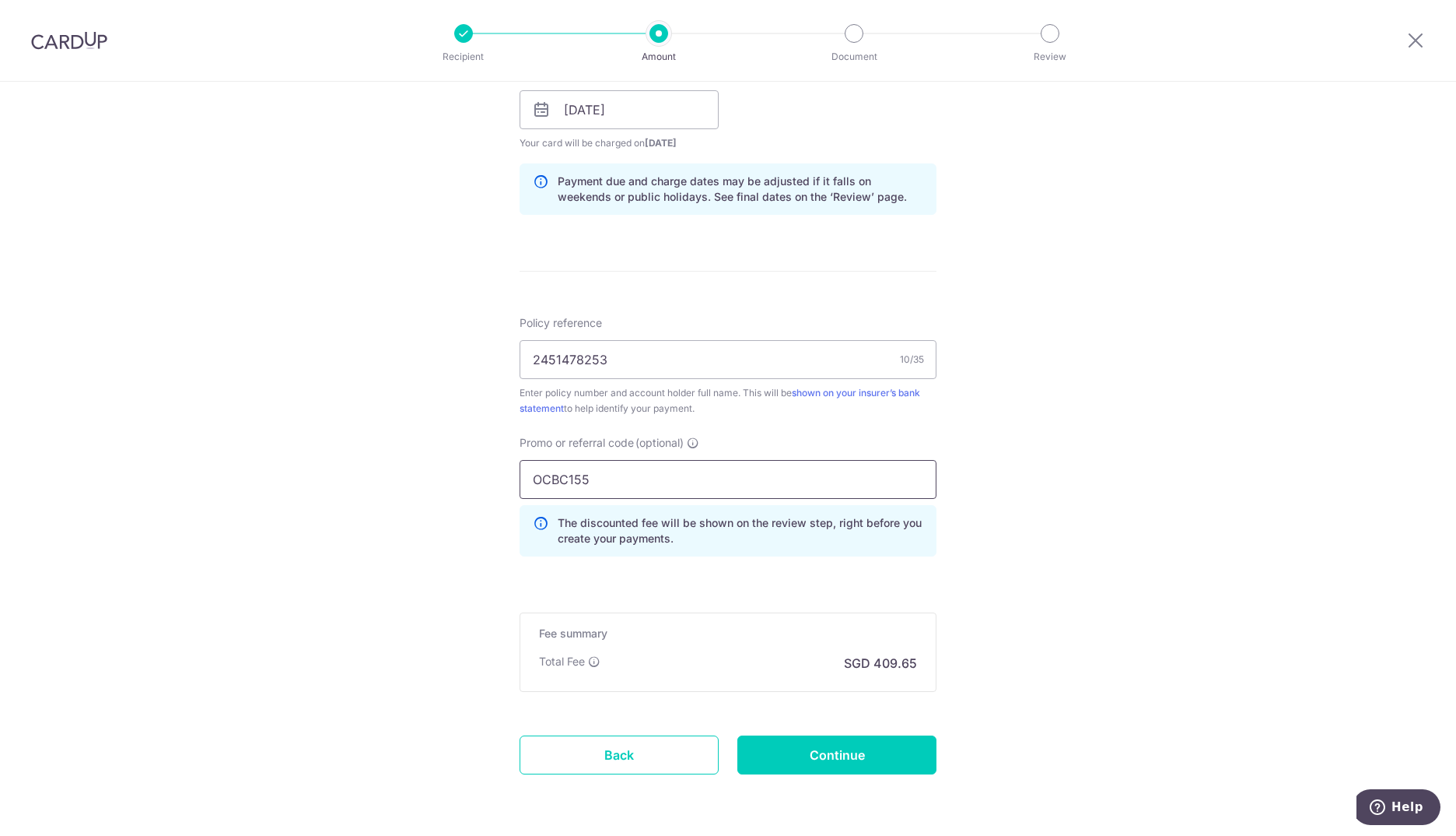
scroll to position [788, 0]
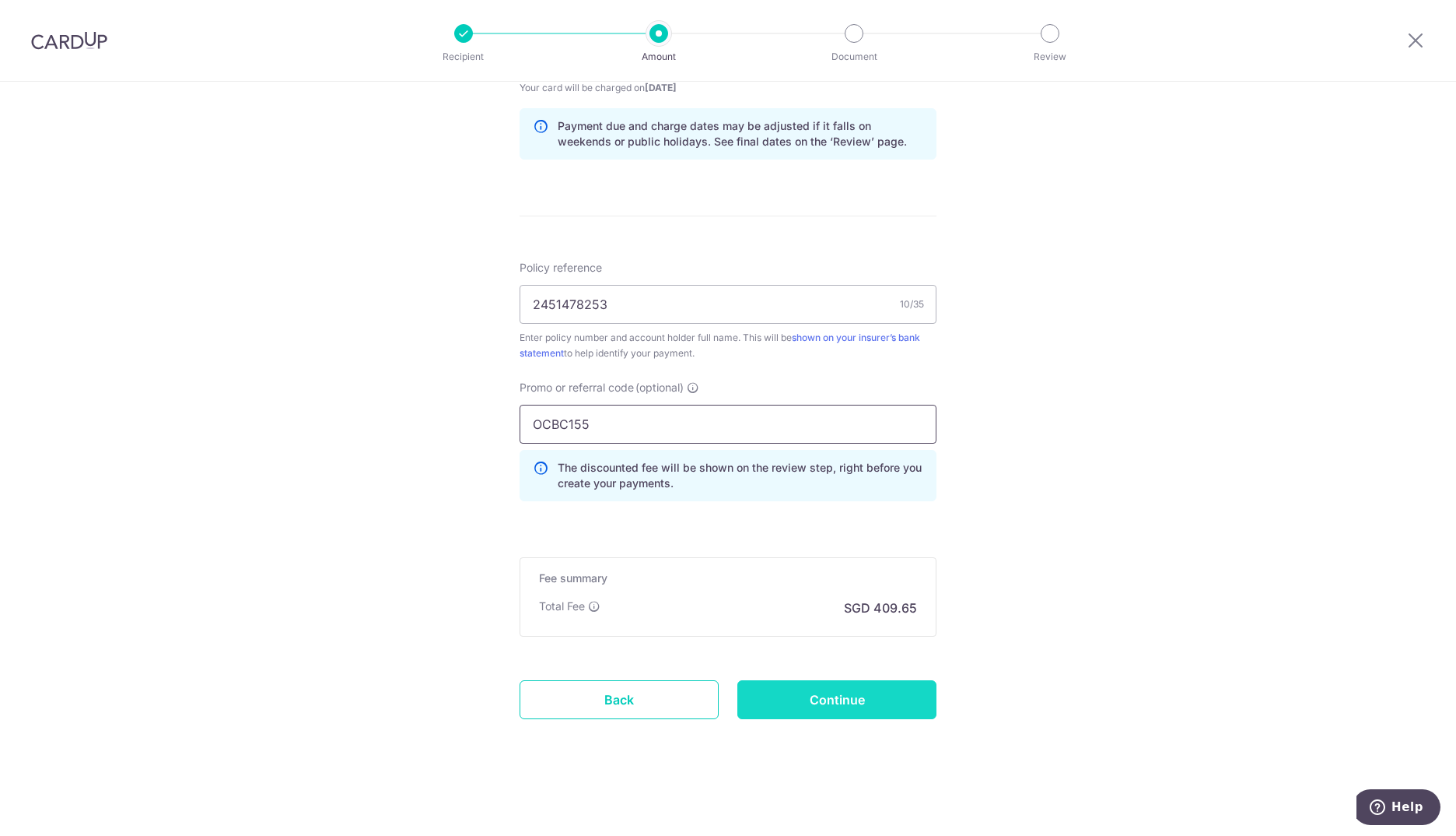
type input "OCBC155"
click at [778, 693] on input "Continue" at bounding box center [837, 699] width 200 height 39
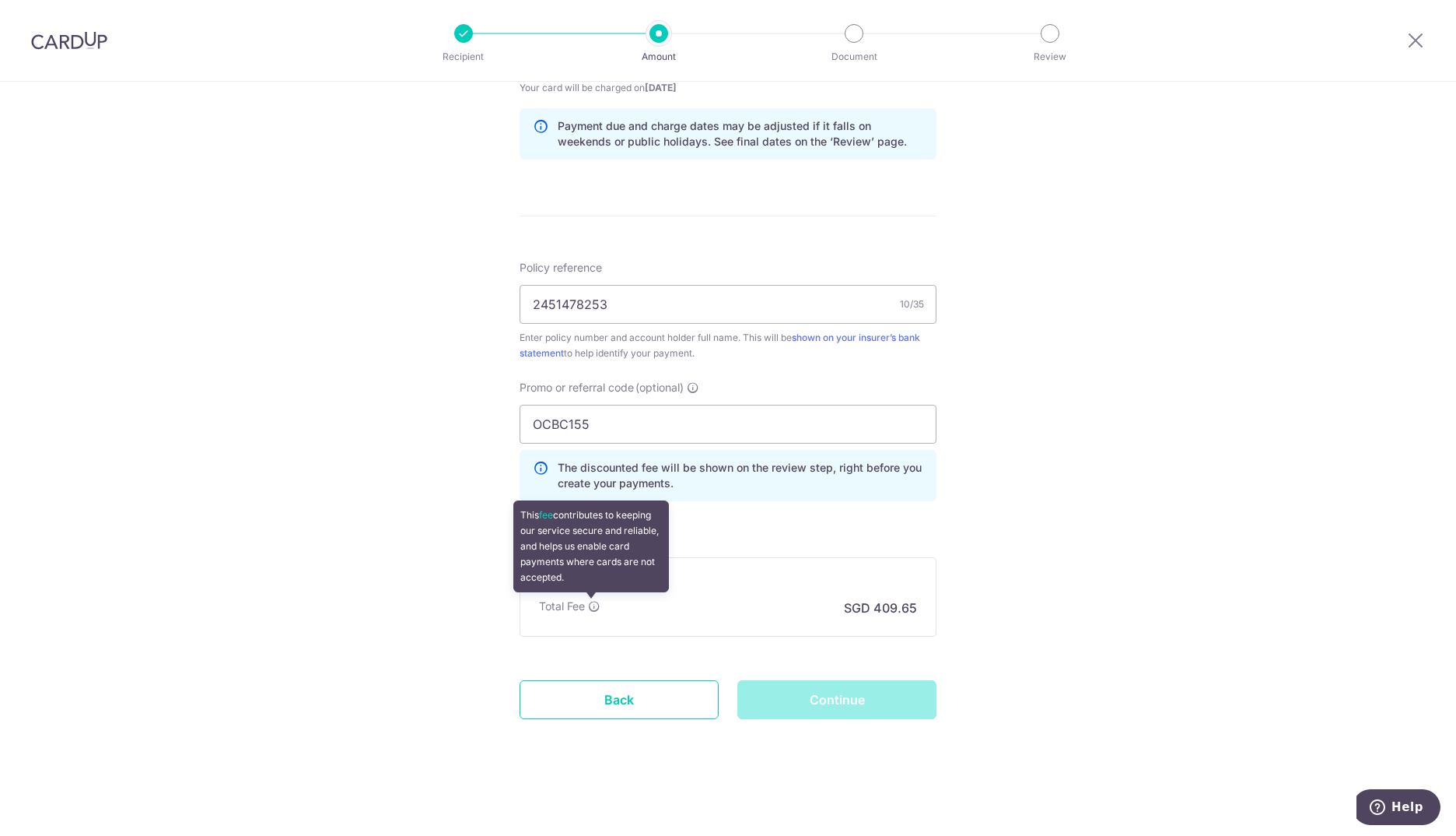
click at [593, 607] on icon at bounding box center [594, 606] width 13 height 13
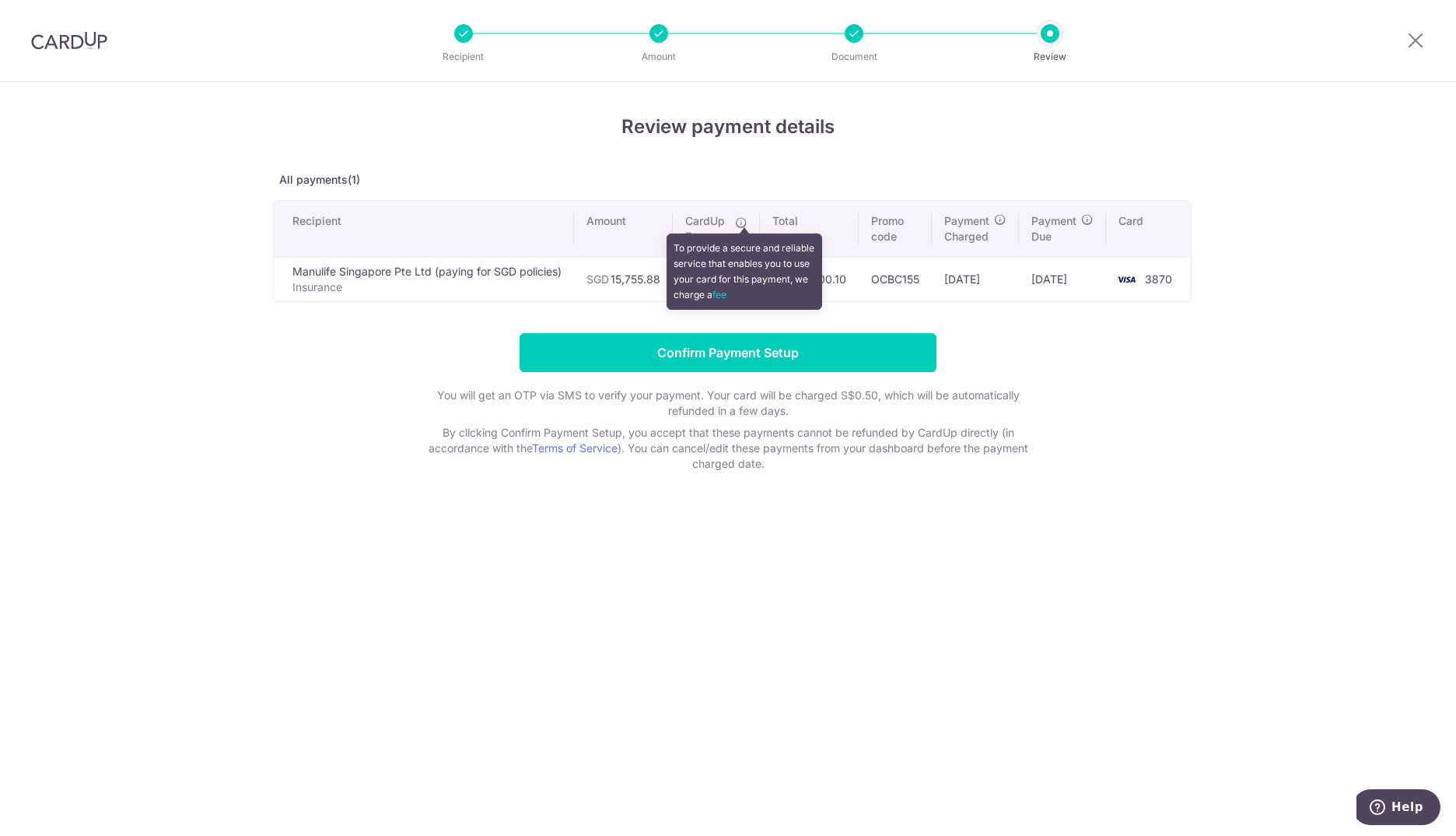
click at [746, 222] on icon at bounding box center [741, 222] width 13 height 13
click at [745, 222] on icon at bounding box center [741, 222] width 13 height 13
click at [743, 219] on icon at bounding box center [741, 222] width 13 height 13
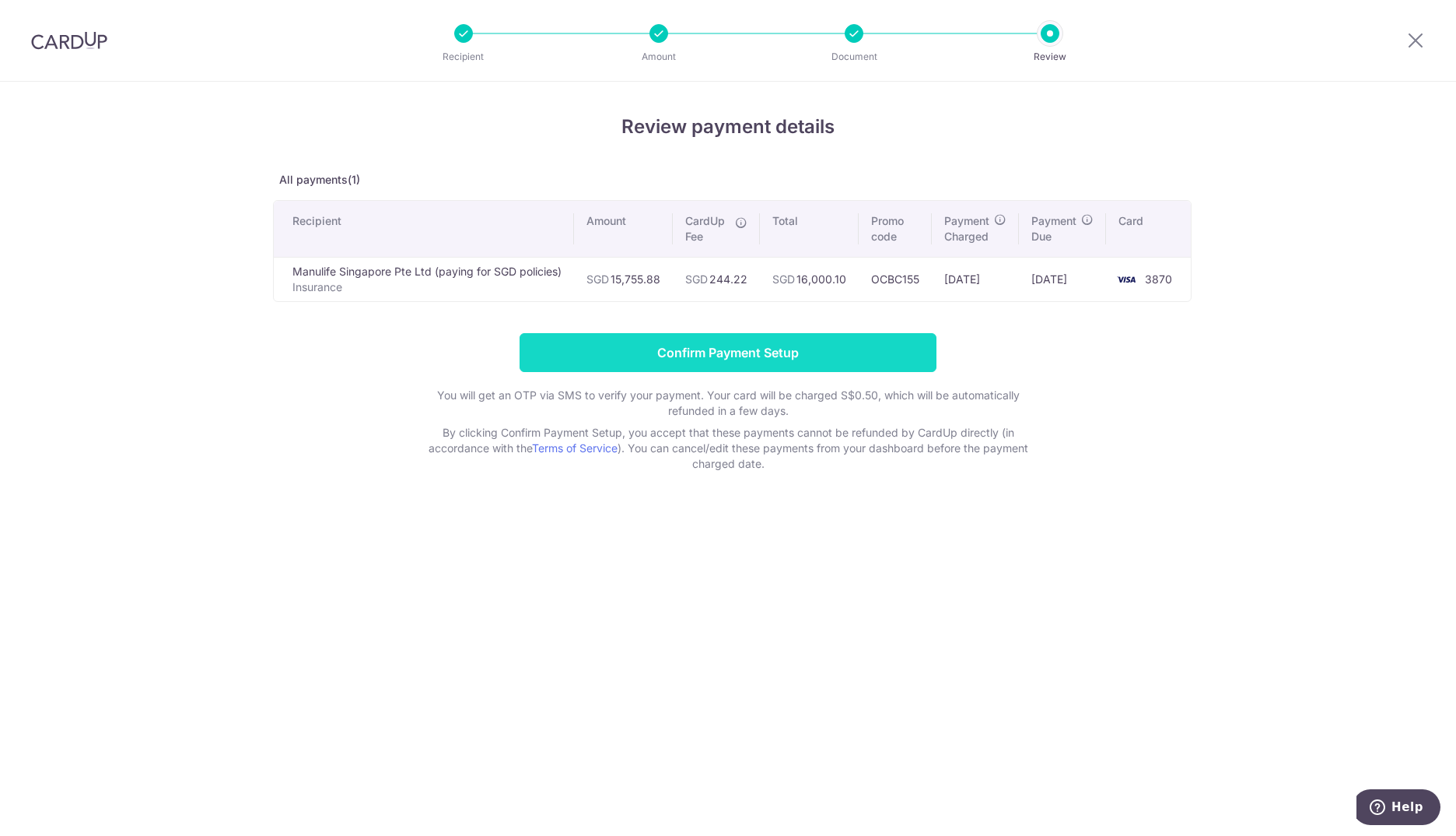
click at [630, 355] on input "Confirm Payment Setup" at bounding box center [728, 352] width 417 height 39
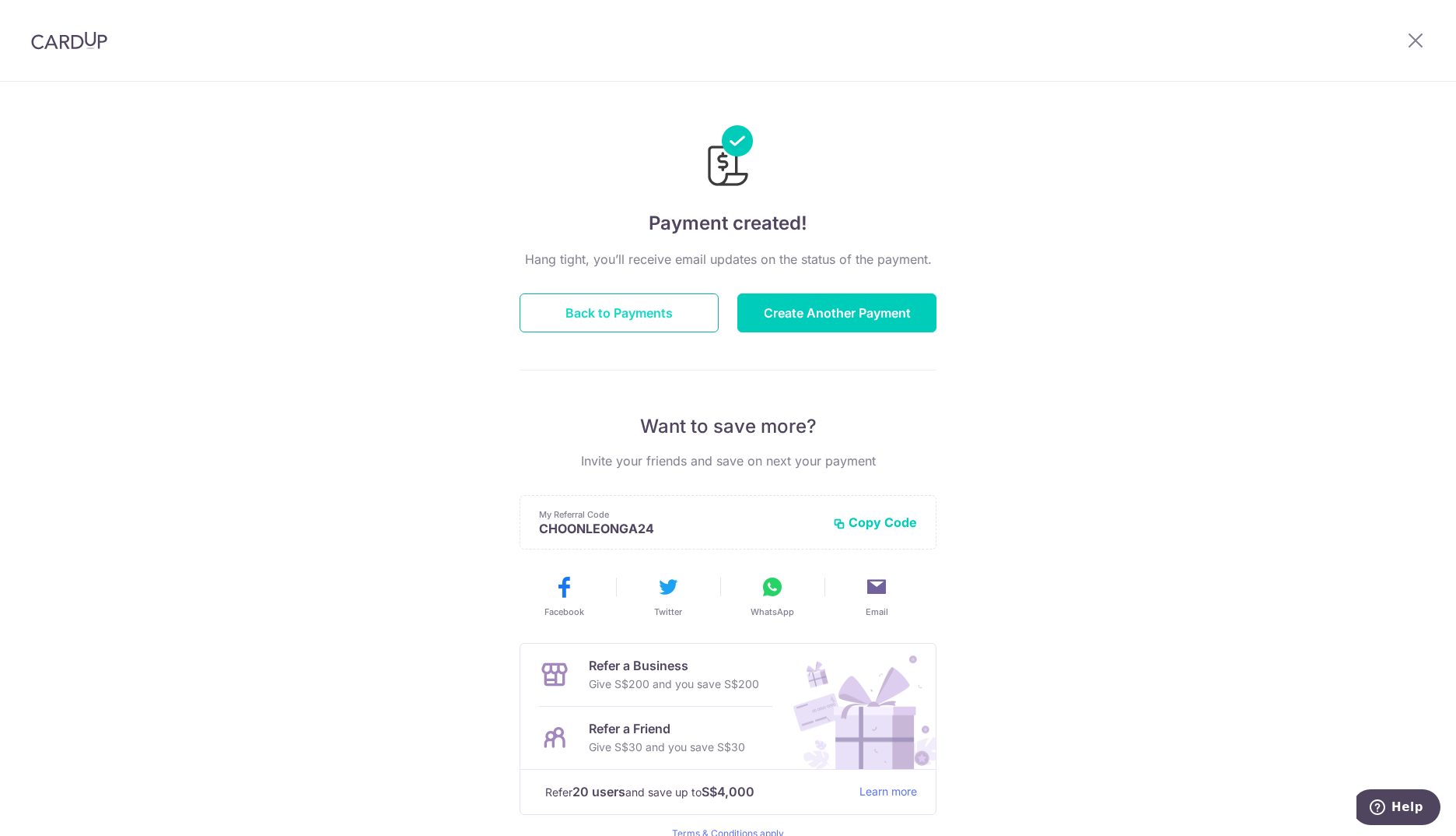
click at [590, 316] on button "Back to Payments" at bounding box center [619, 312] width 200 height 39
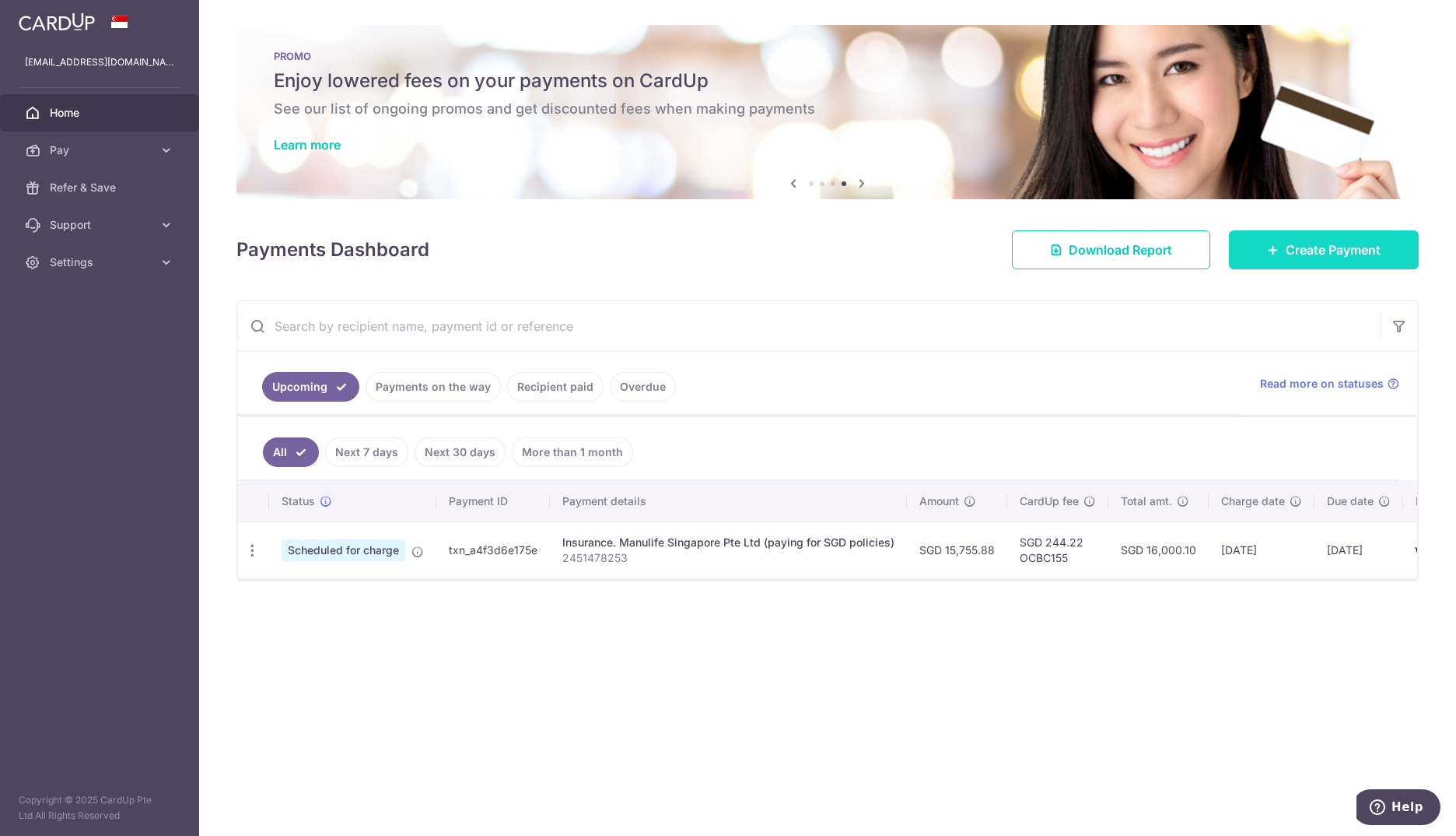
click at [1315, 256] on span "Create Payment" at bounding box center [1334, 249] width 94 height 18
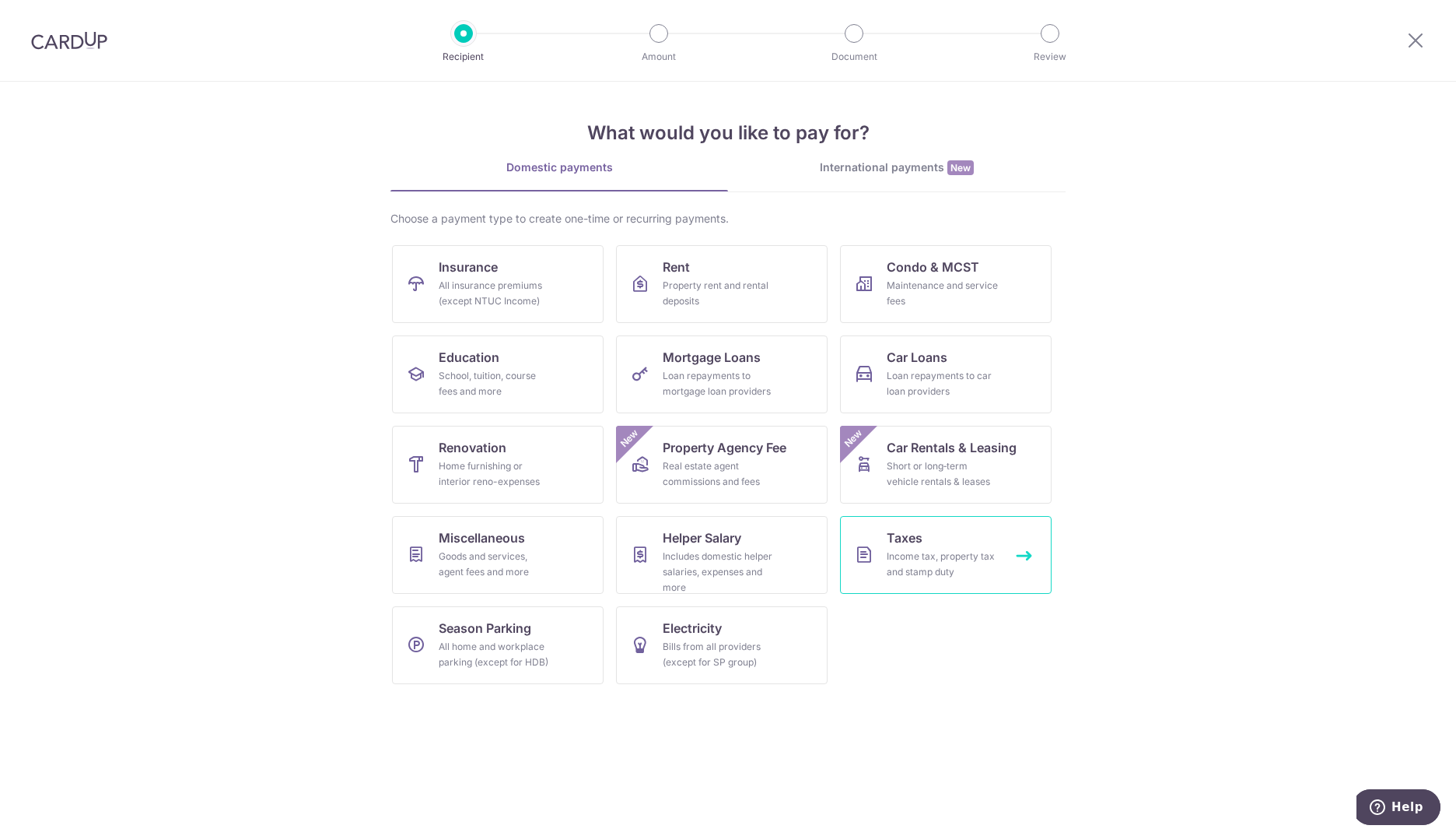
click at [921, 559] on div "Income tax, property tax and stamp duty" at bounding box center [943, 564] width 112 height 31
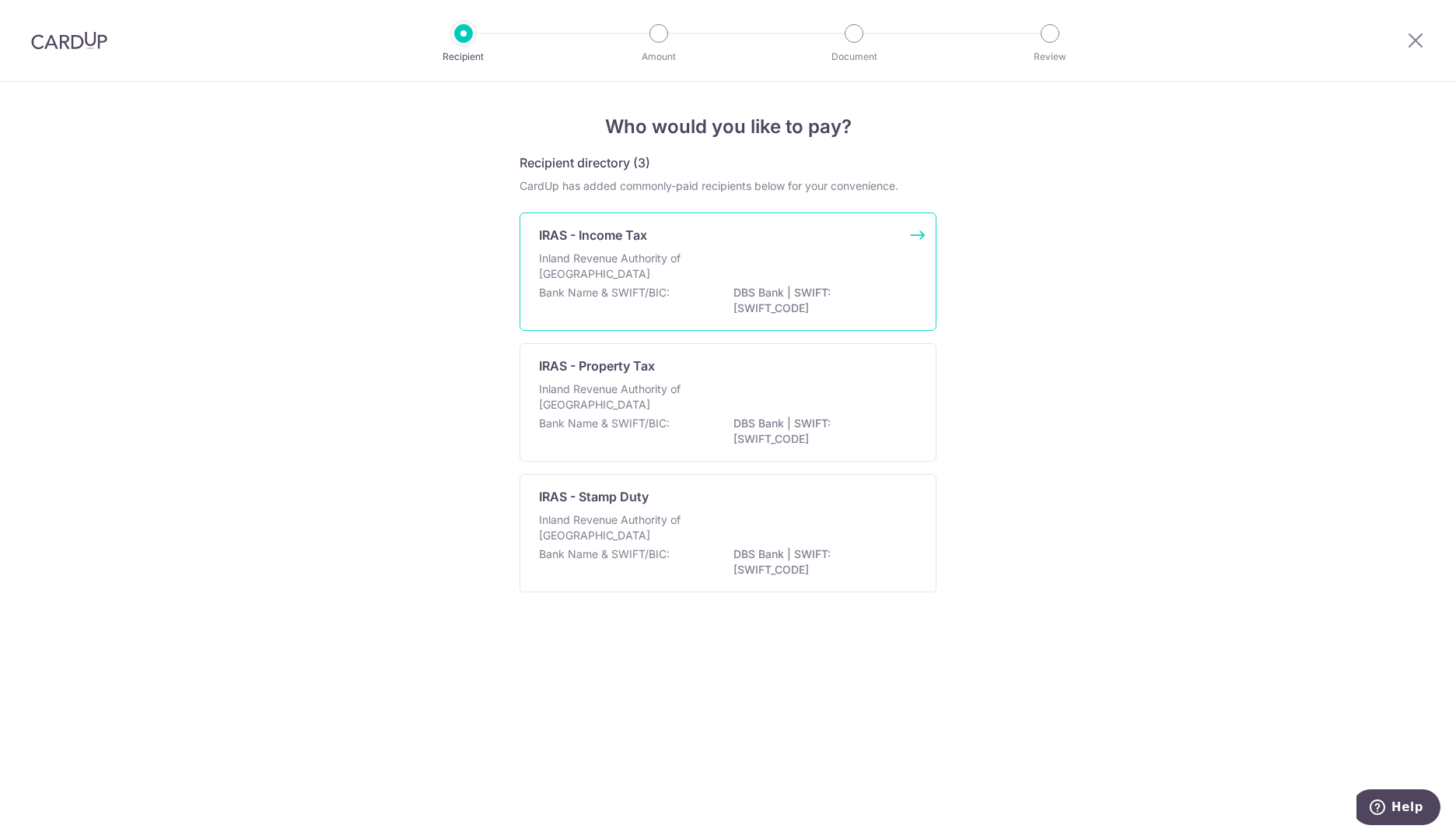
click at [610, 283] on div "Inland Revenue Authority of Singapore" at bounding box center [728, 268] width 378 height 35
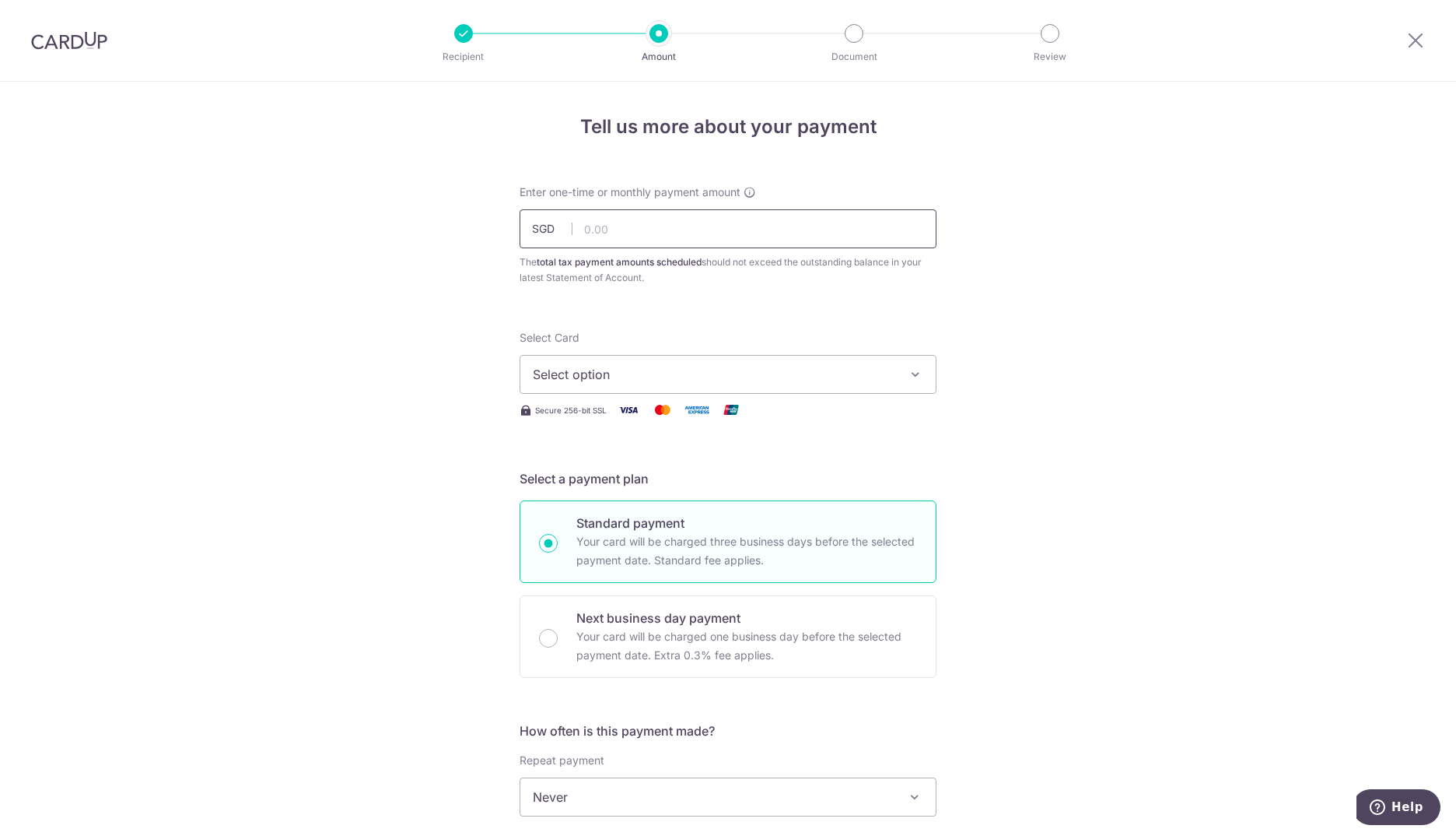
click at [598, 226] on input "text" at bounding box center [728, 229] width 417 height 39
type input "390.20"
click at [586, 361] on button "Select option" at bounding box center [728, 374] width 417 height 39
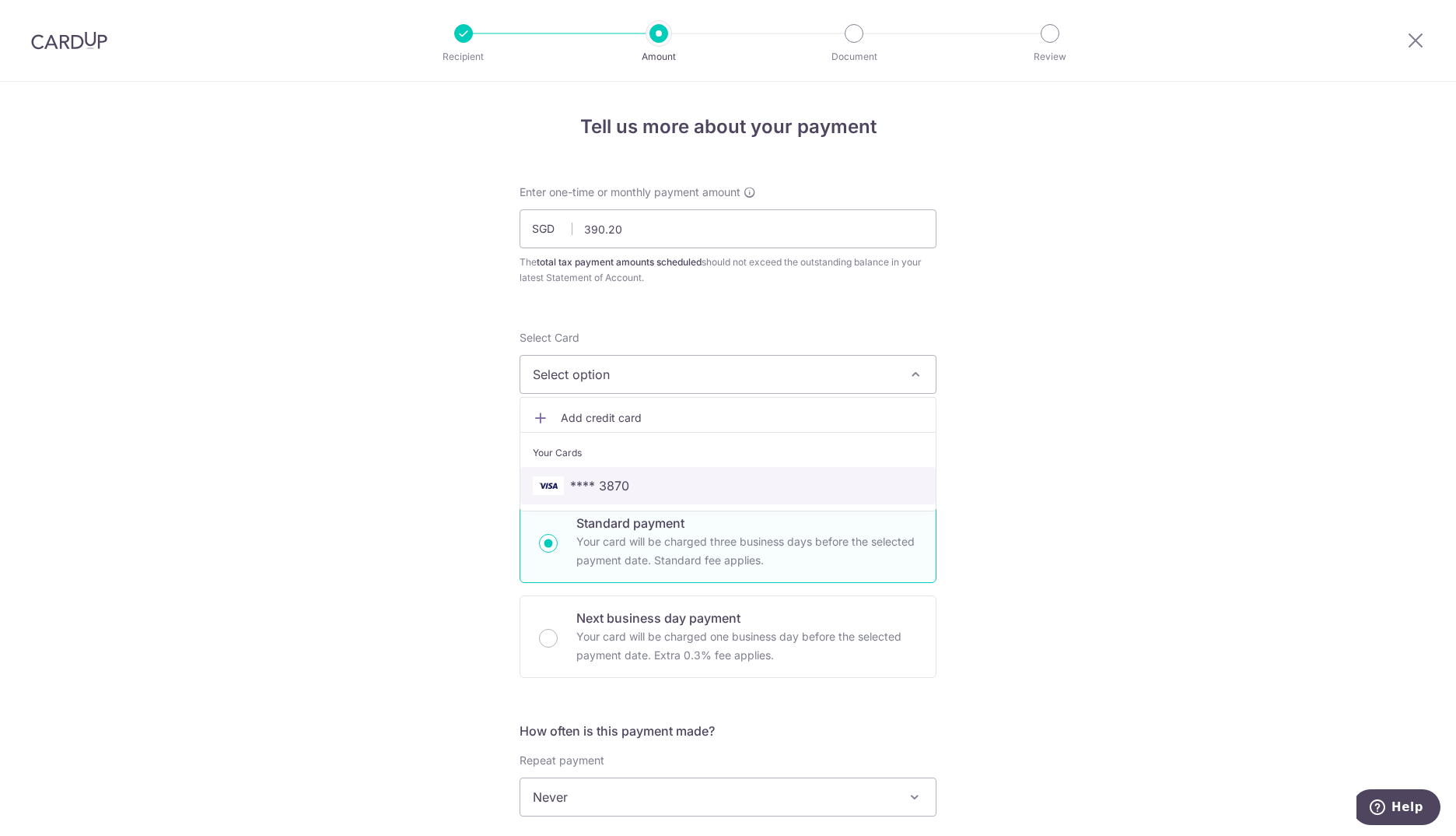
click at [622, 491] on span "**** 3870" at bounding box center [599, 485] width 59 height 18
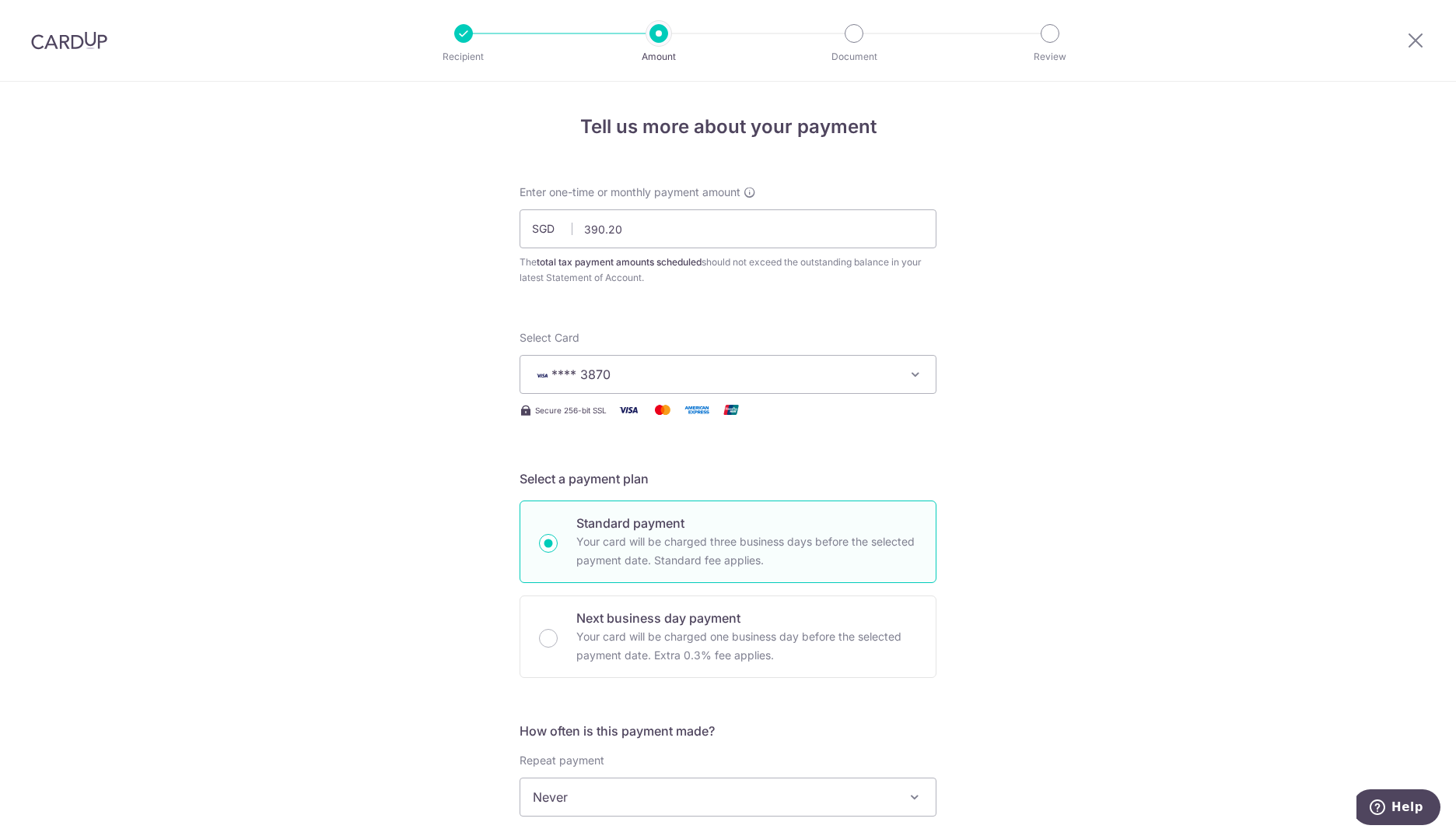
click at [773, 545] on p "Your card will be charged three business days before the selected payment date.…" at bounding box center [746, 551] width 340 height 38
click at [558, 545] on input "Standard payment Your card will be charged three business days before the selec…" at bounding box center [548, 543] width 18 height 18
radio input "true"
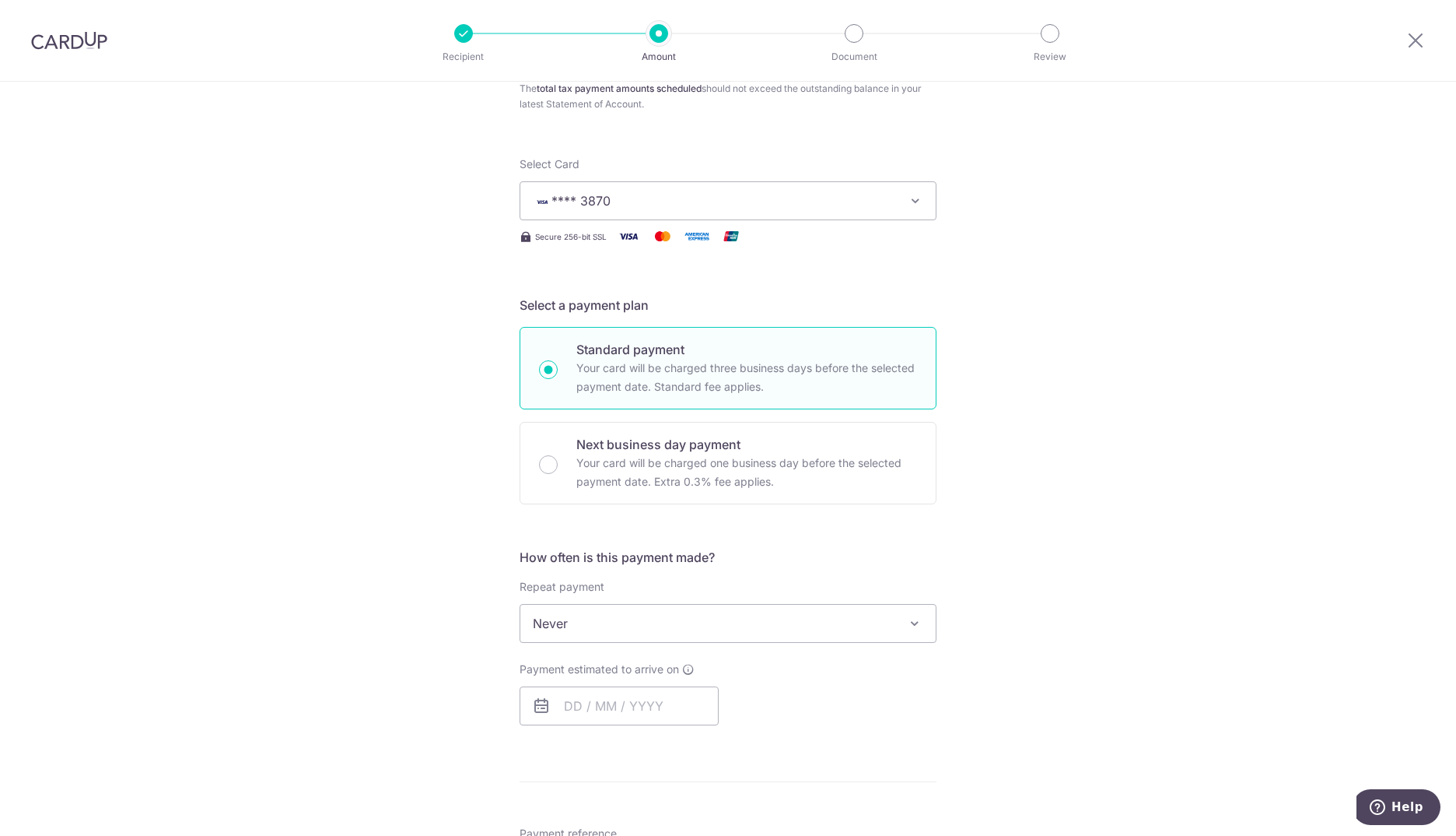
scroll to position [233, 0]
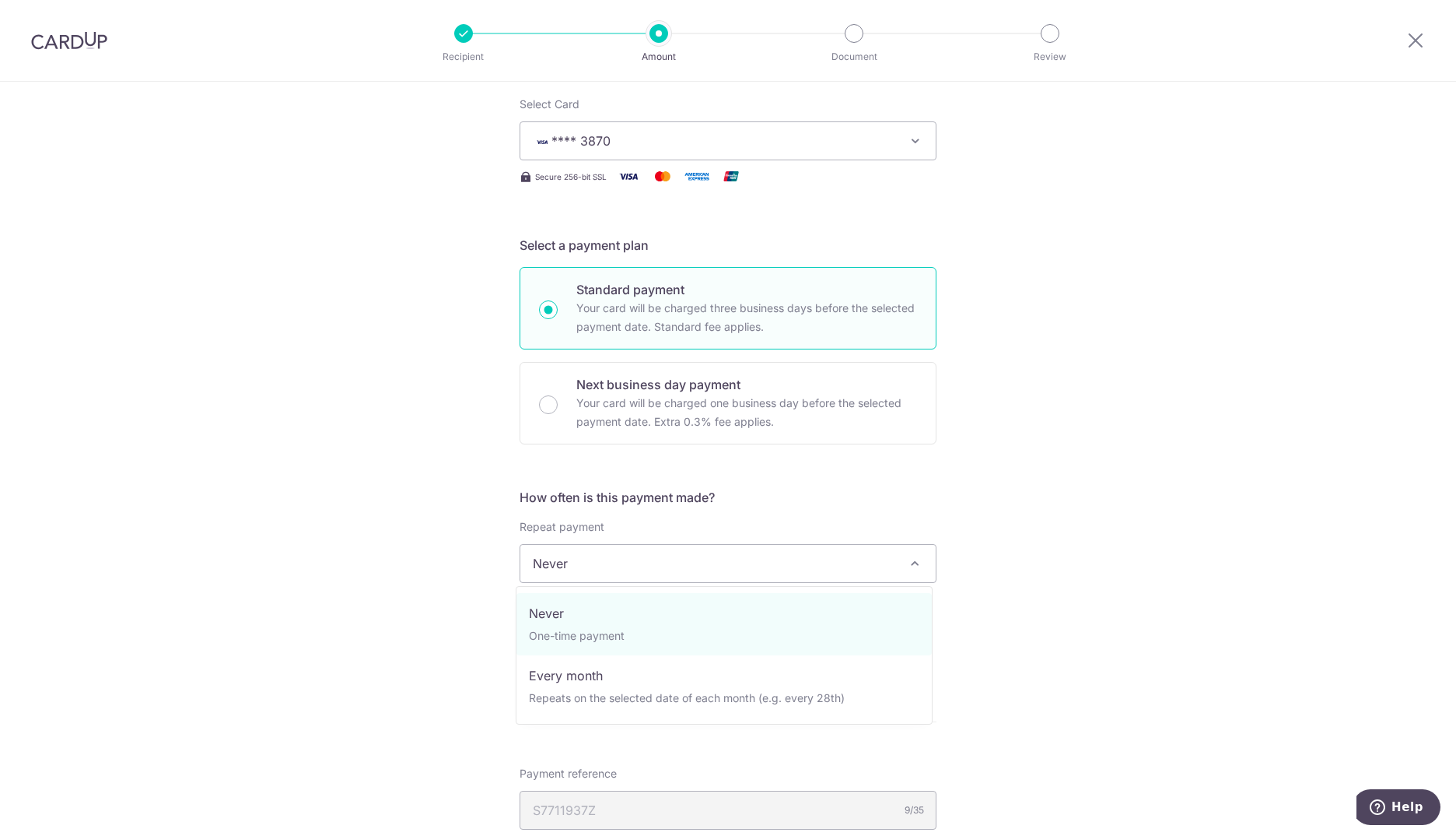
click at [611, 558] on span "Never" at bounding box center [728, 563] width 416 height 38
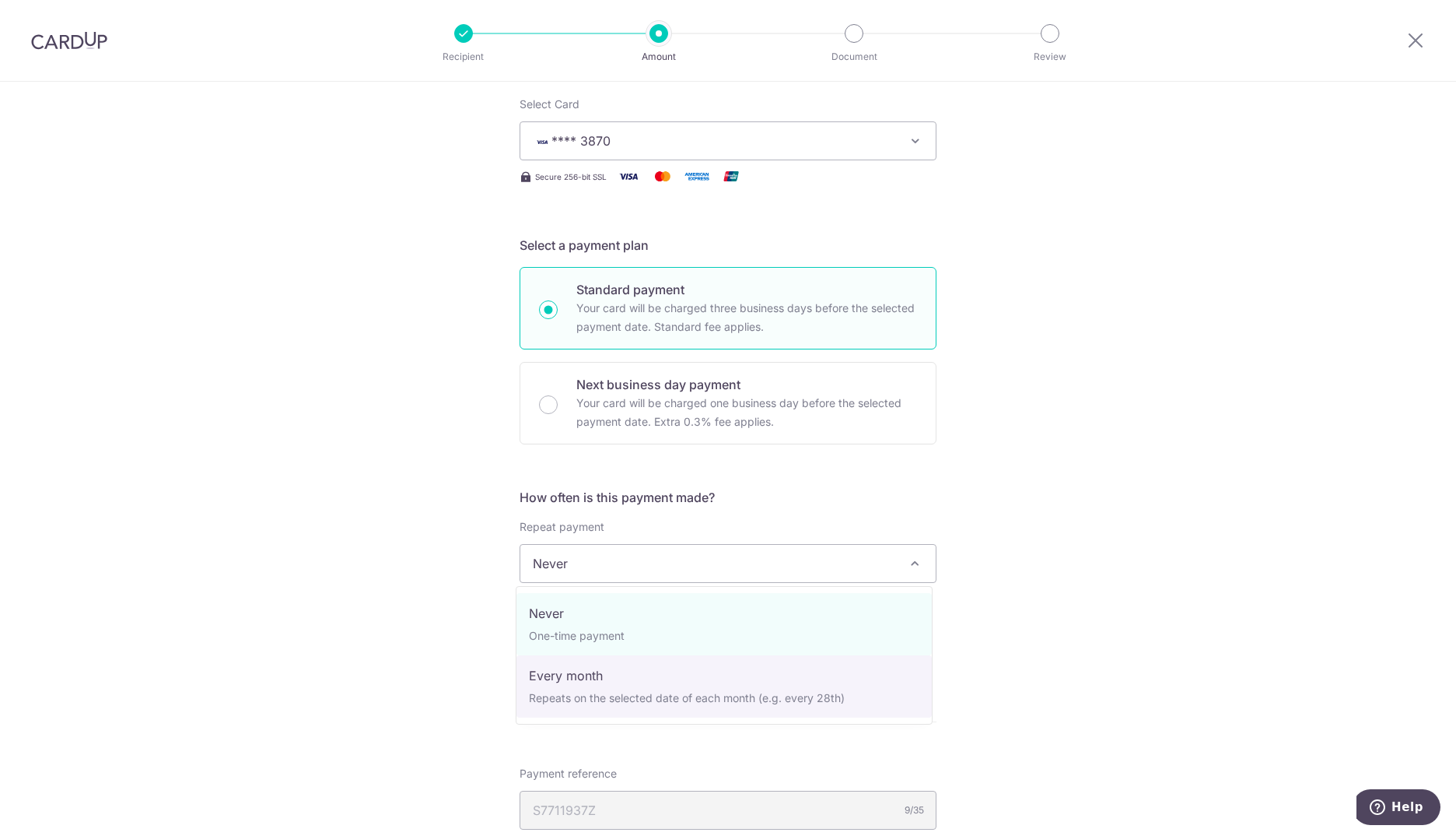
select select "3"
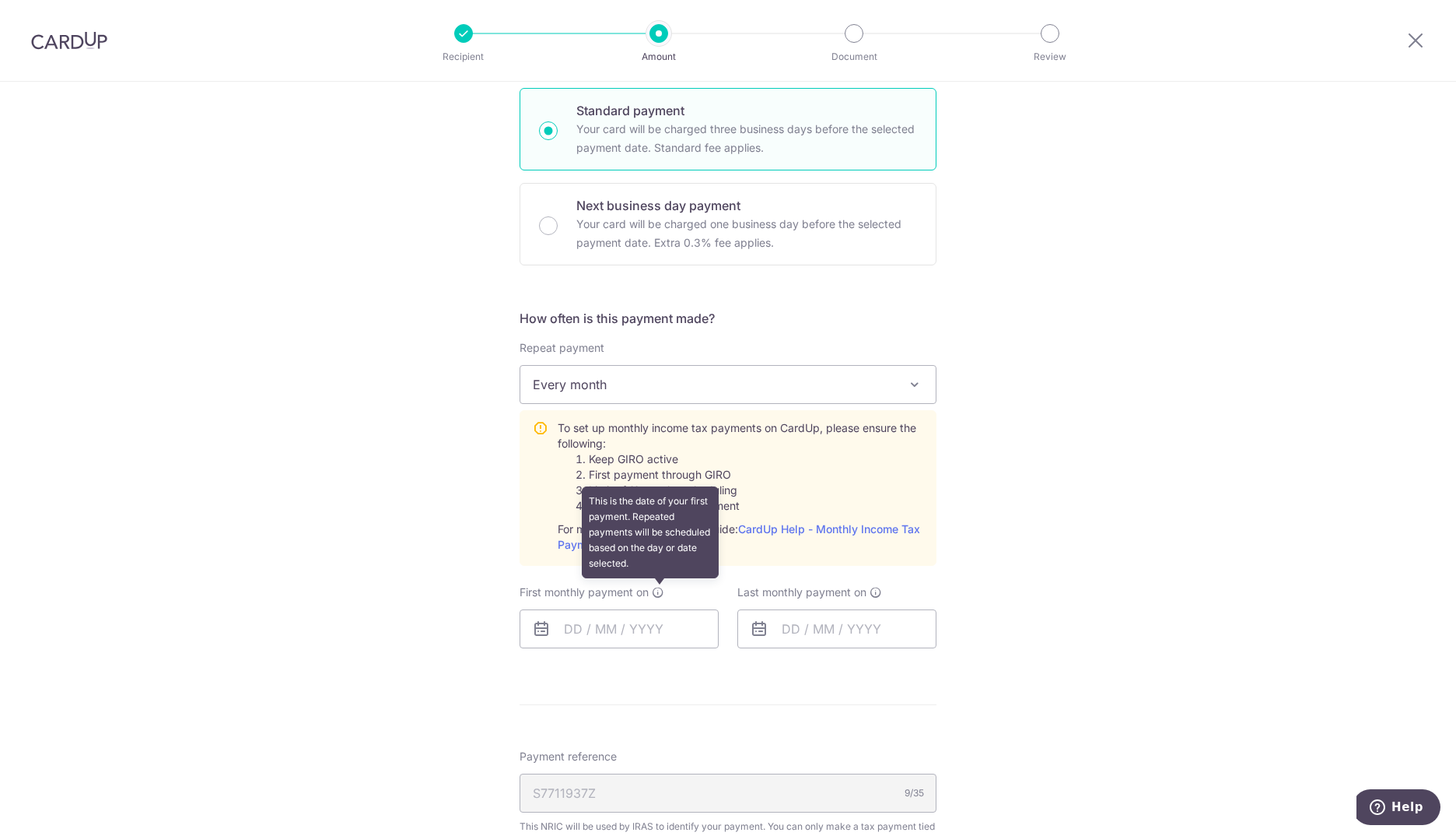
scroll to position [467, 0]
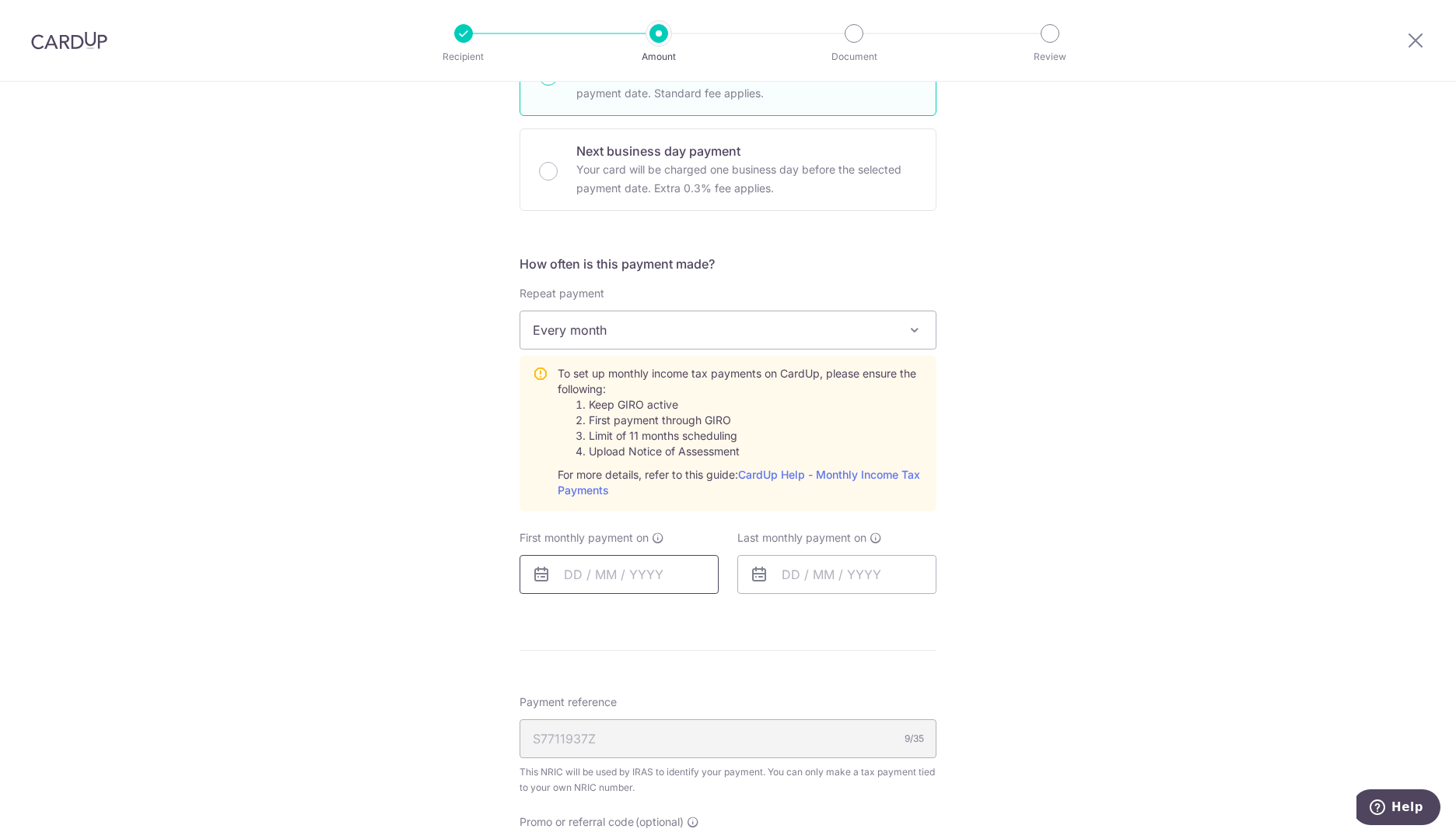
click at [595, 580] on input "text" at bounding box center [619, 574] width 200 height 39
click at [634, 747] on link "15" at bounding box center [645, 747] width 25 height 25
type input "[DATE]"
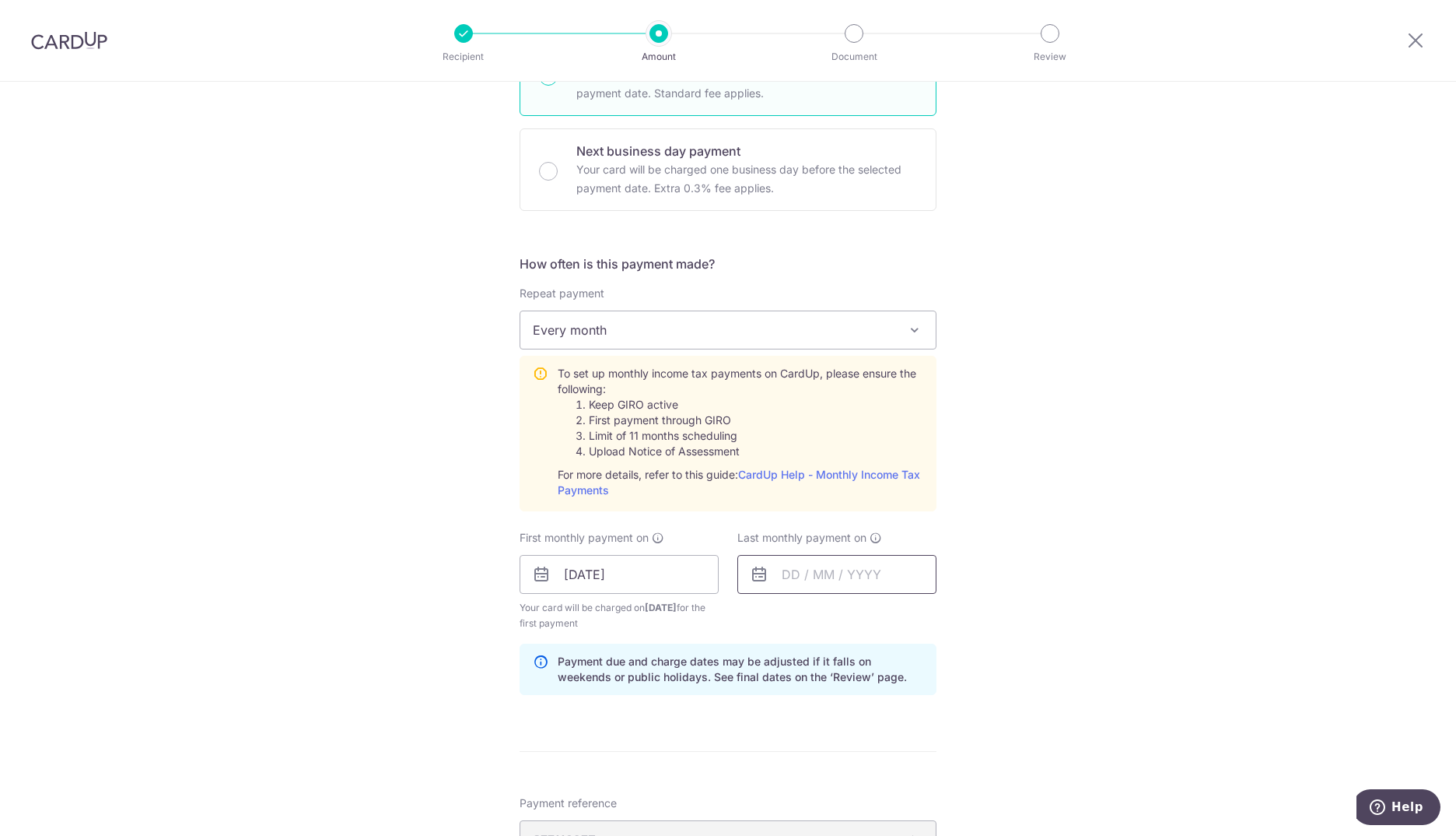
click at [856, 573] on input "text" at bounding box center [837, 574] width 200 height 39
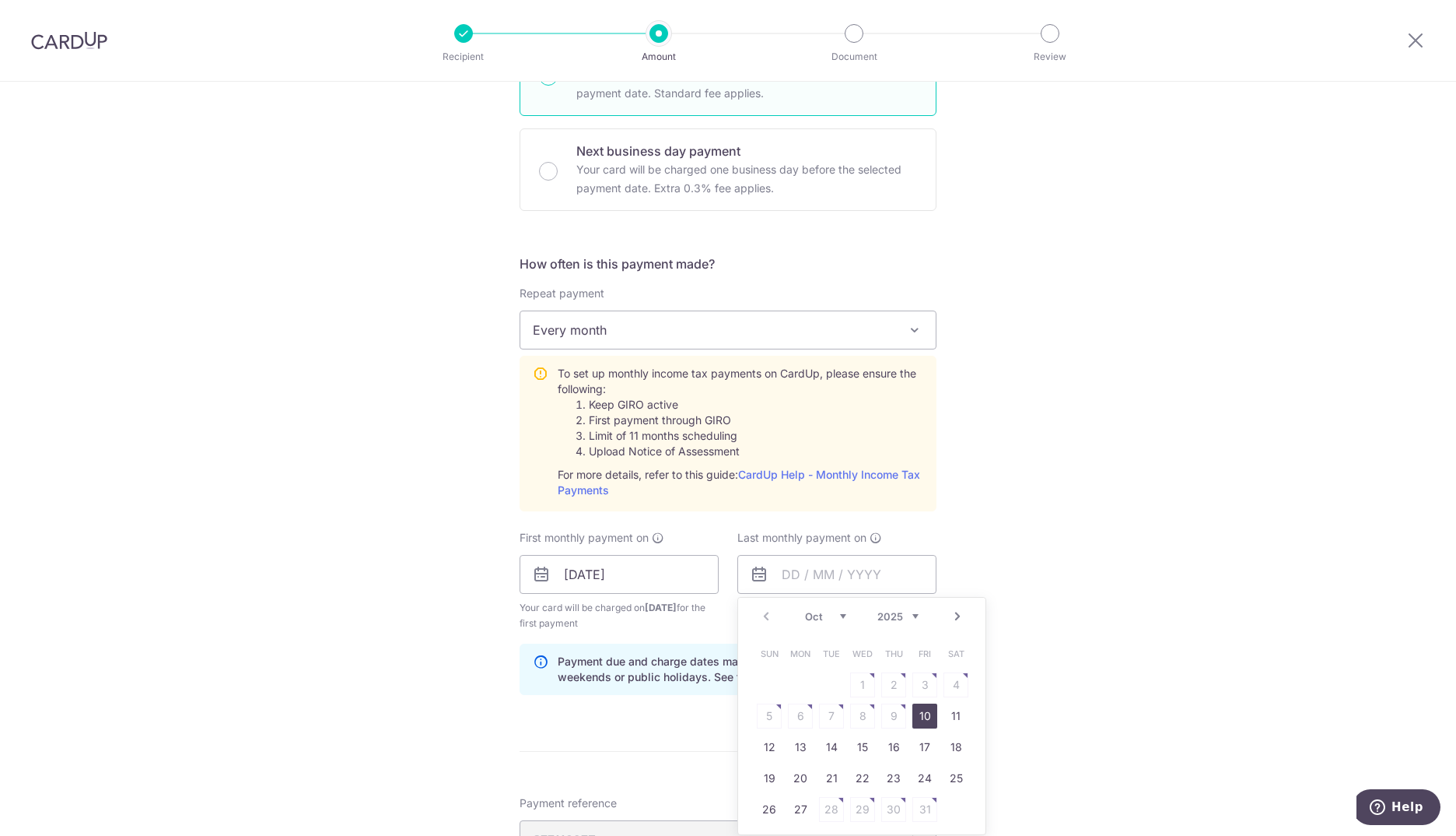
click at [951, 616] on link "Next" at bounding box center [957, 615] width 18 height 18
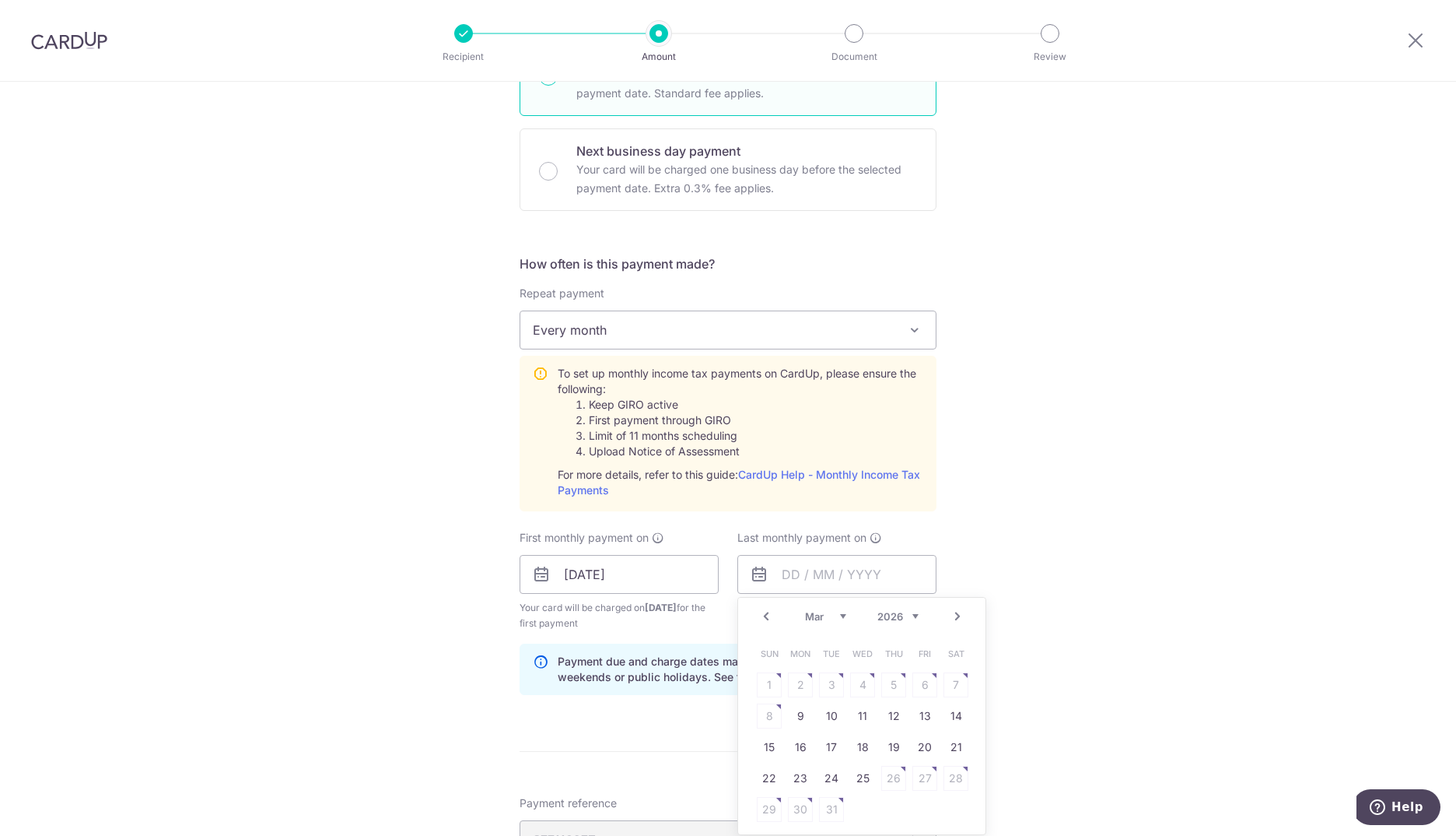
click at [951, 616] on link "Next" at bounding box center [957, 615] width 18 height 18
click at [859, 747] on table "Sun Mon Tue Wed Thu Fri Sat 1 2 3 4 5 6 7 8 9 10 11 12 13 14 15 16 17 18 19 20 …" at bounding box center [863, 732] width 218 height 187
click at [764, 614] on link "Prev" at bounding box center [766, 615] width 18 height 18
click at [799, 743] on link "16" at bounding box center [800, 747] width 25 height 25
click at [806, 576] on input "16/03/2026" at bounding box center [837, 574] width 200 height 39
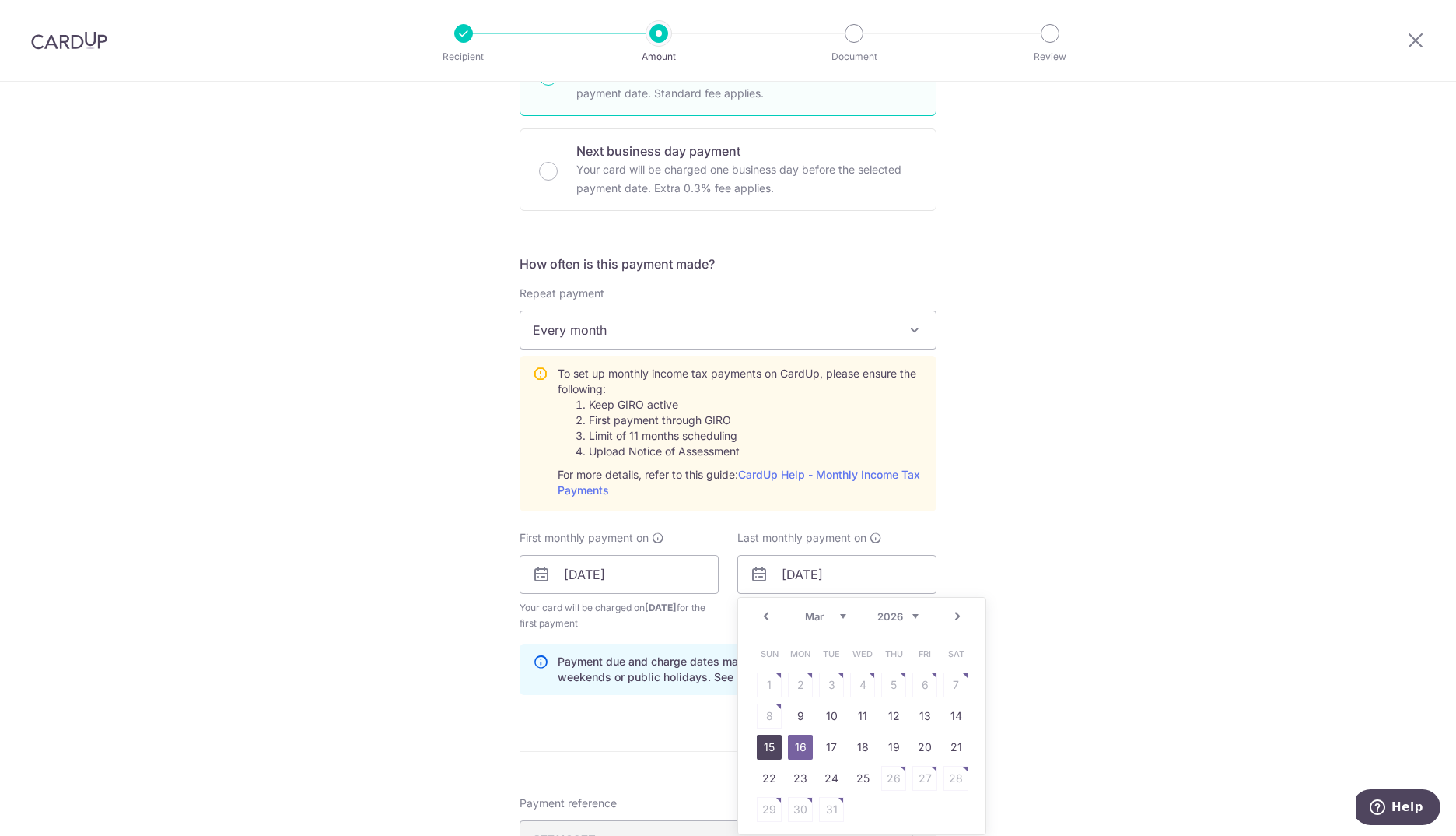
click at [768, 742] on link "15" at bounding box center [769, 747] width 25 height 25
type input "15/03/2026"
click at [853, 577] on input "15/03/2026" at bounding box center [837, 574] width 200 height 39
click at [957, 615] on link "Next" at bounding box center [957, 615] width 18 height 18
click at [768, 618] on link "Prev" at bounding box center [766, 615] width 18 height 18
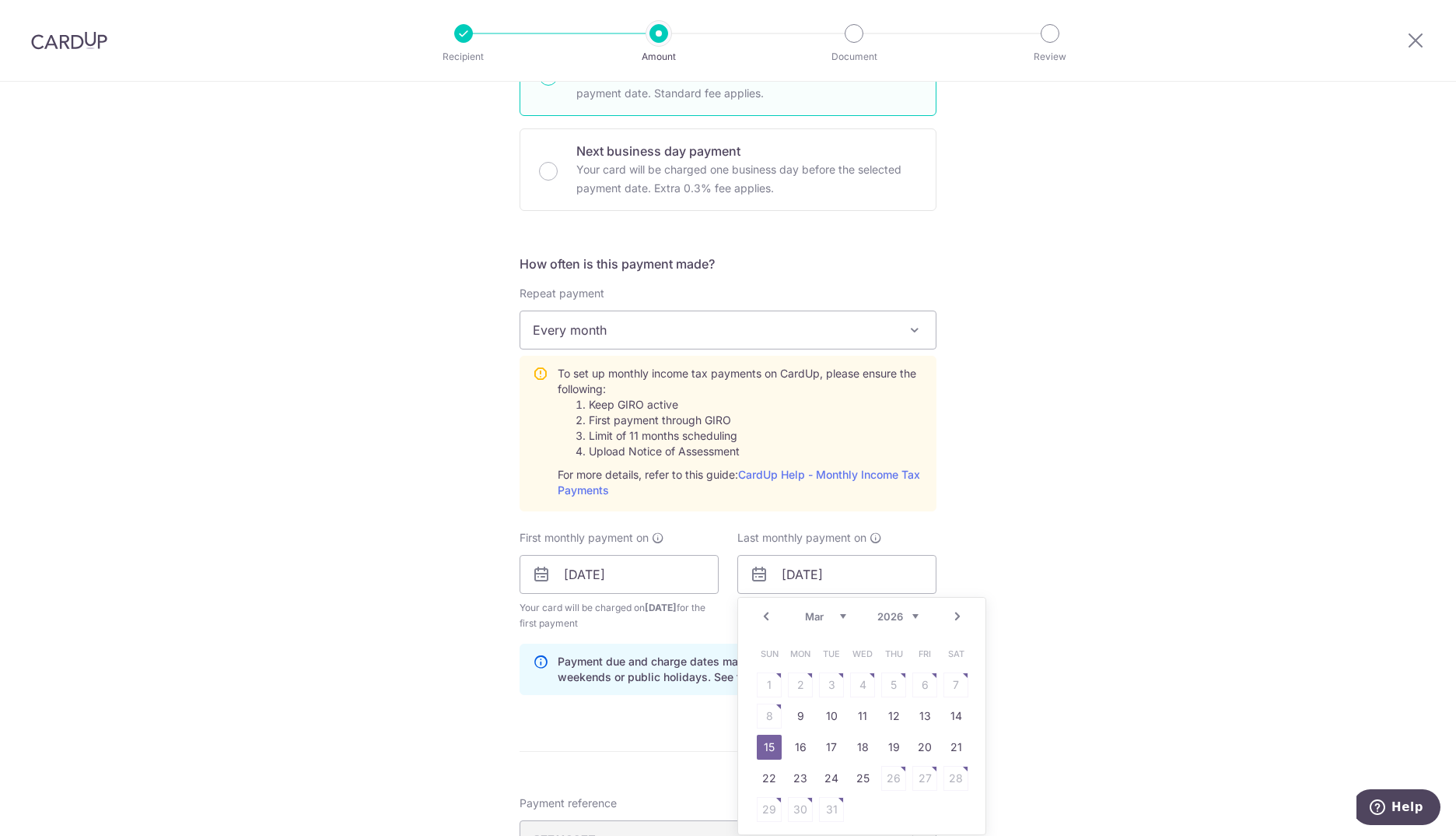
click at [764, 740] on link "15" at bounding box center [769, 747] width 25 height 25
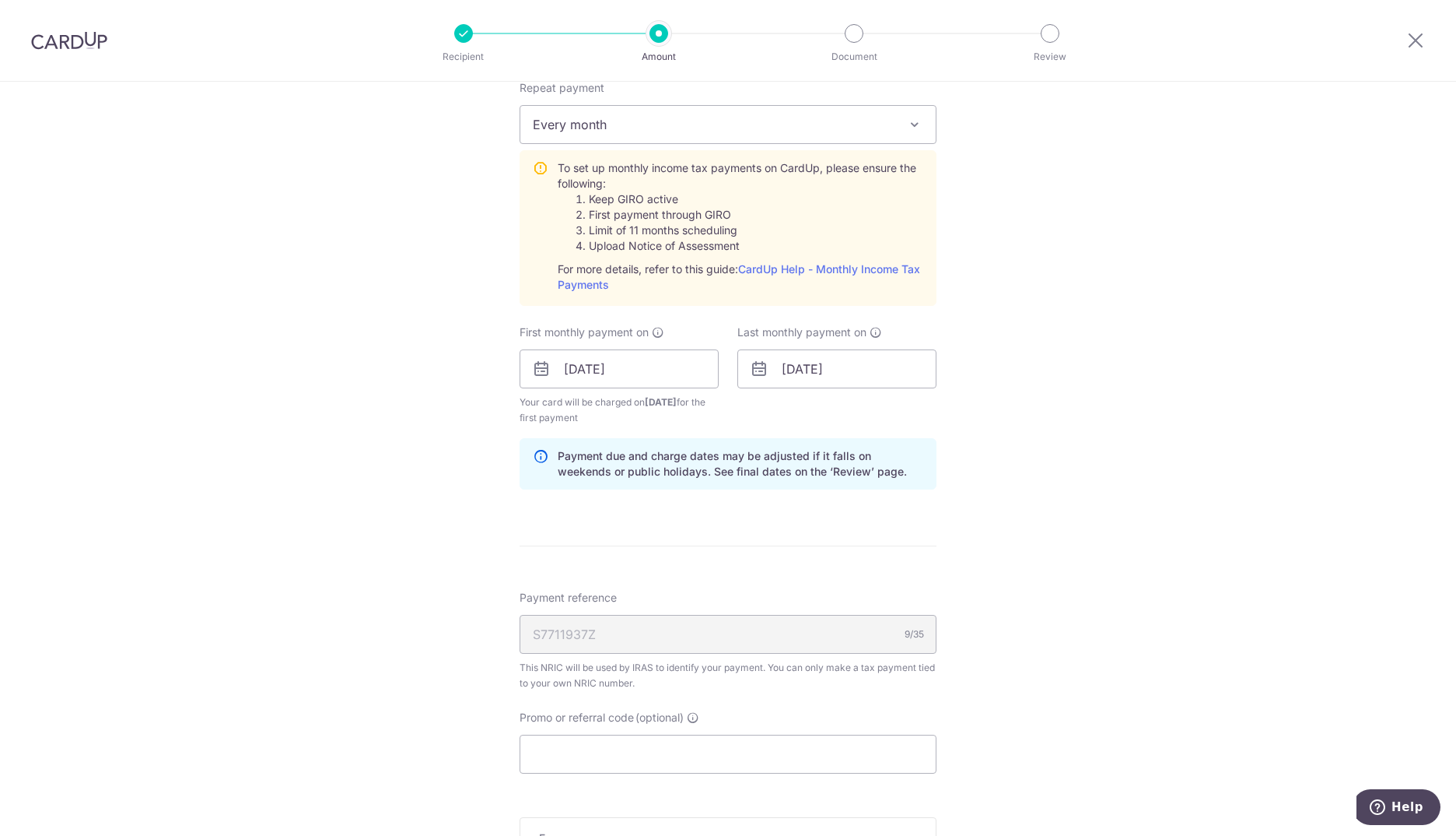
scroll to position [700, 0]
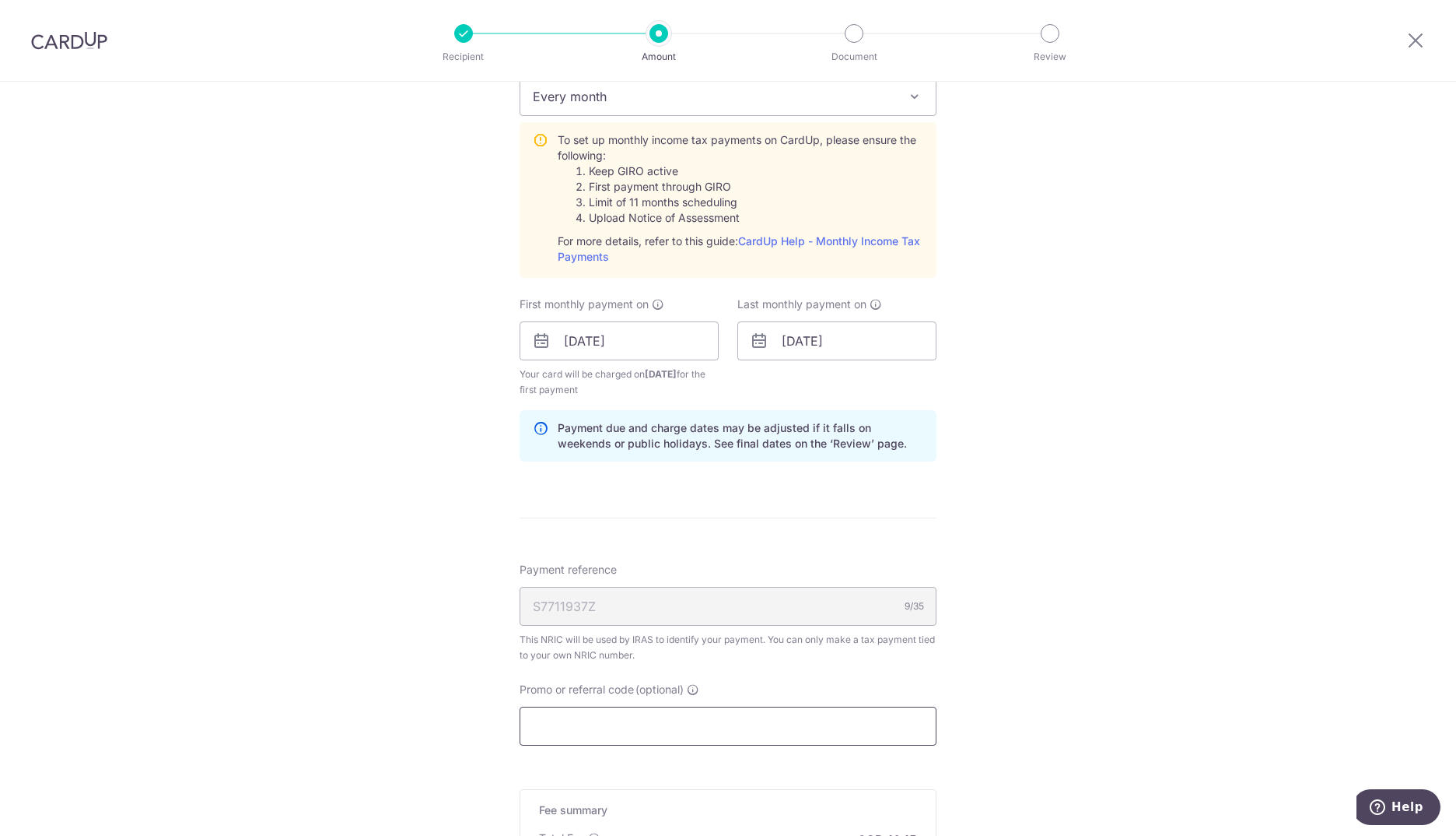
click at [640, 714] on input "Promo or referral code (optional)" at bounding box center [728, 726] width 417 height 39
click at [585, 715] on input "Promo or referral code (optional)" at bounding box center [728, 726] width 417 height 39
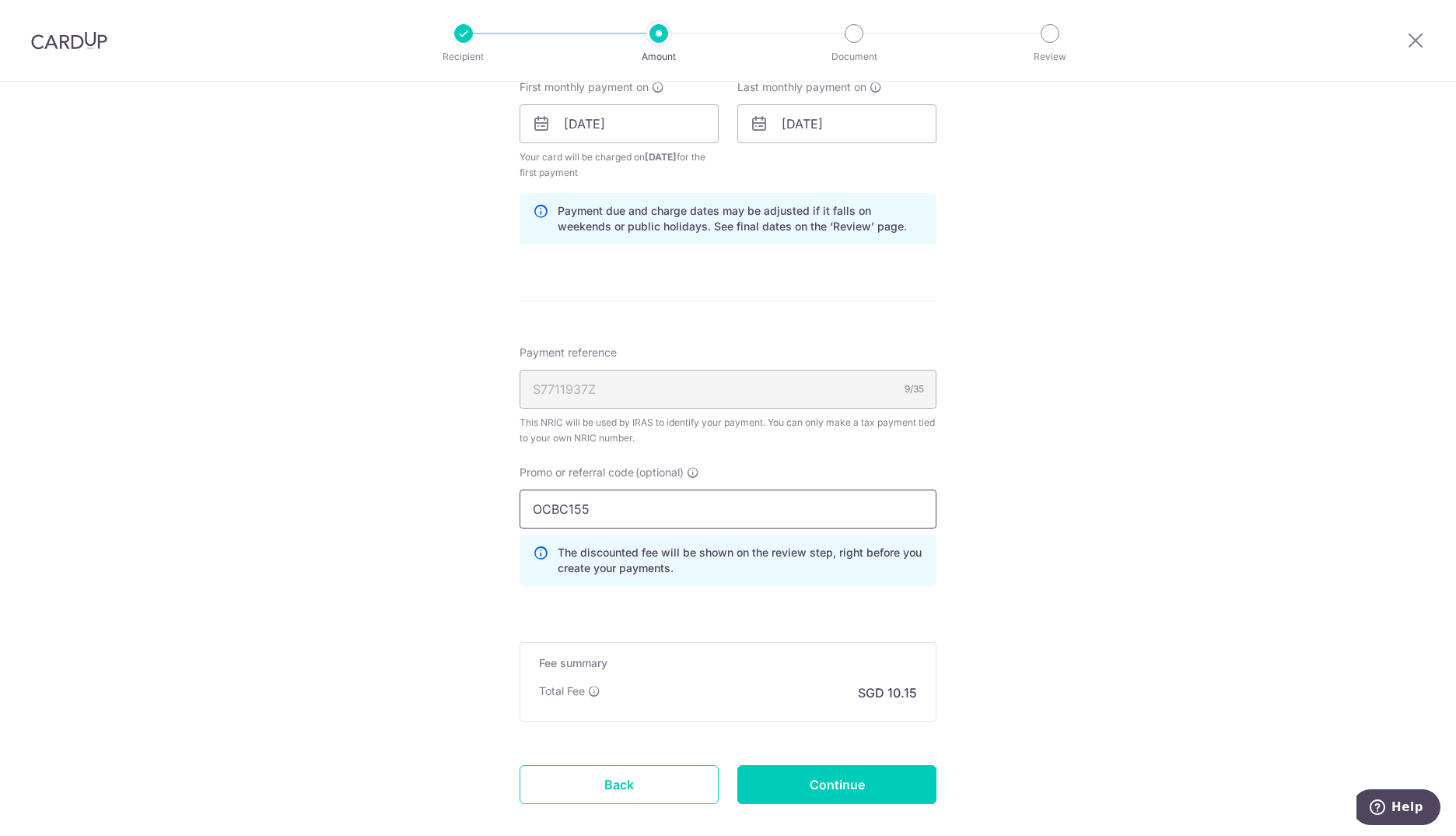
scroll to position [933, 0]
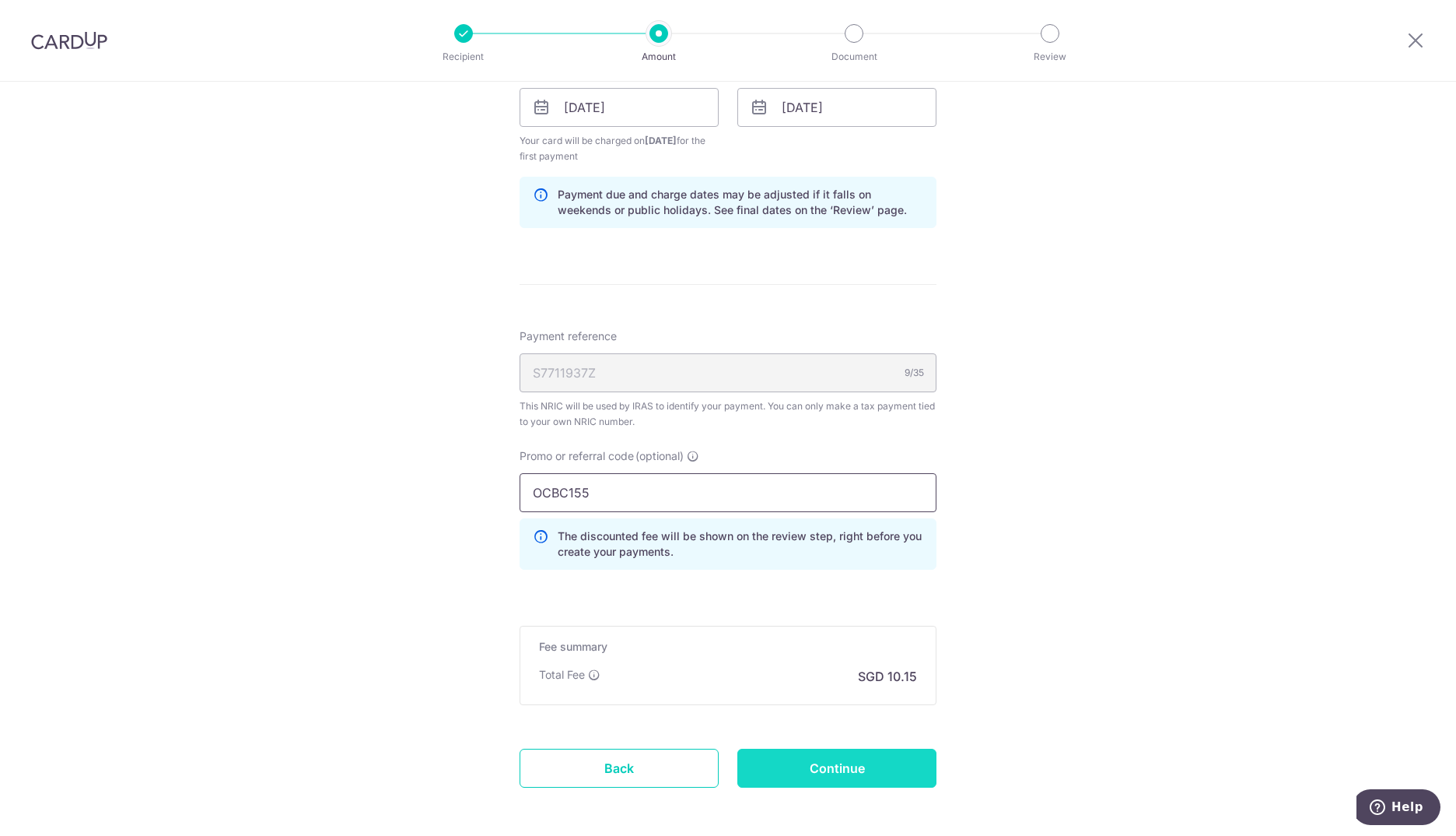
type input "OCBC155"
click at [785, 761] on input "Continue" at bounding box center [837, 768] width 200 height 39
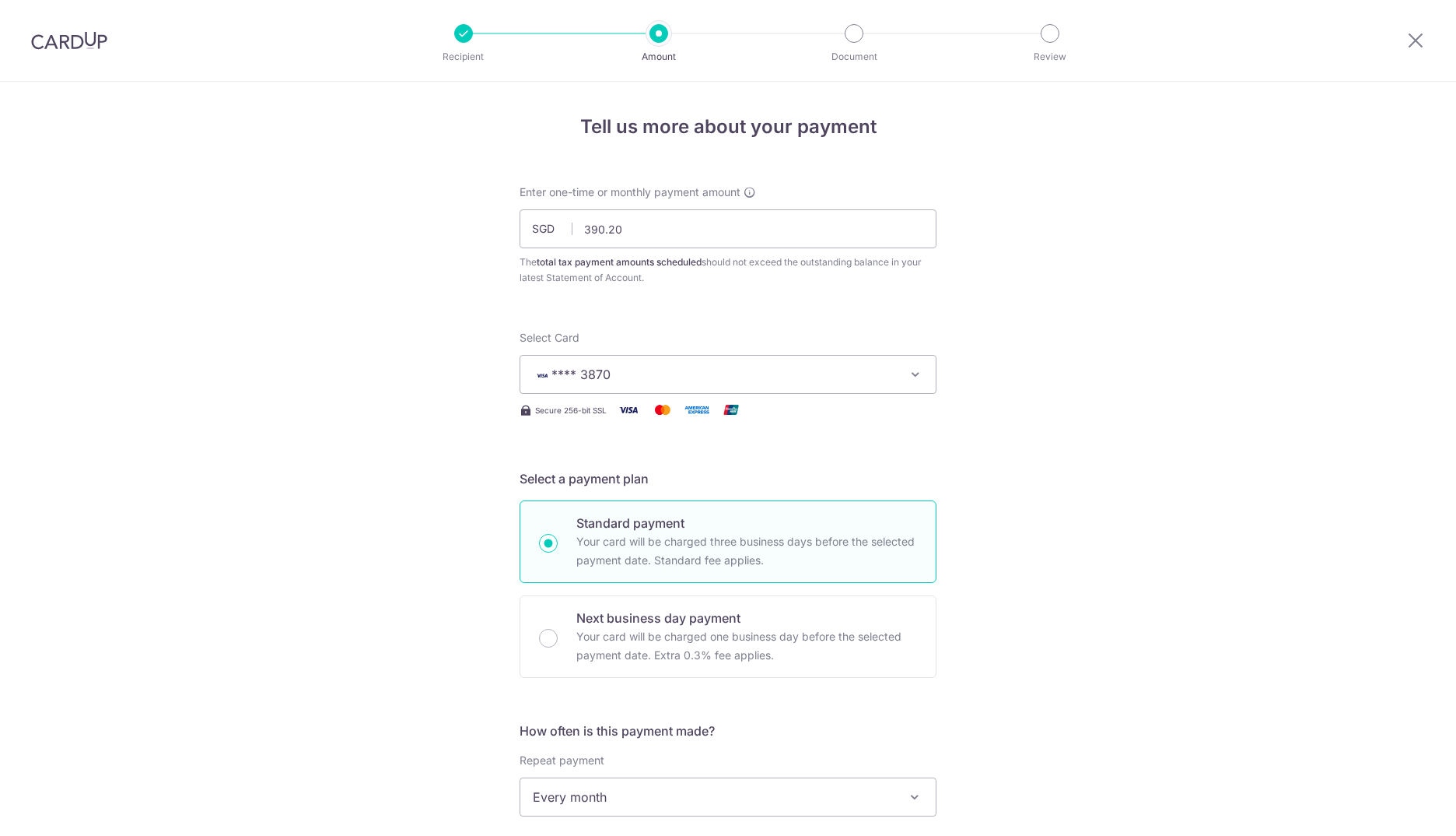
scroll to position [783, 0]
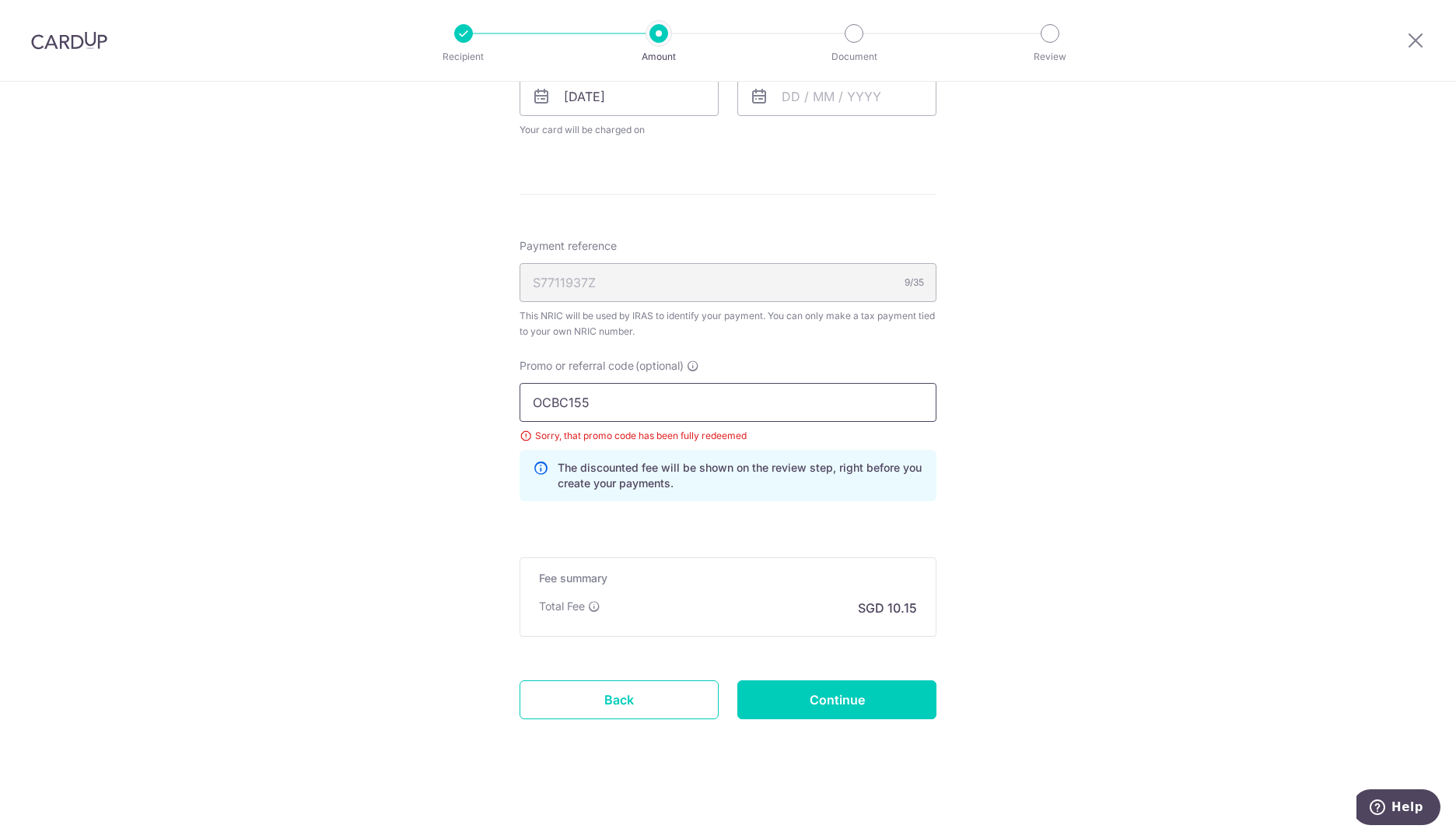
click at [585, 399] on input "OCBC155" at bounding box center [728, 402] width 417 height 39
type input "OCBCTAX173"
click at [812, 702] on input "Continue" at bounding box center [837, 699] width 200 height 39
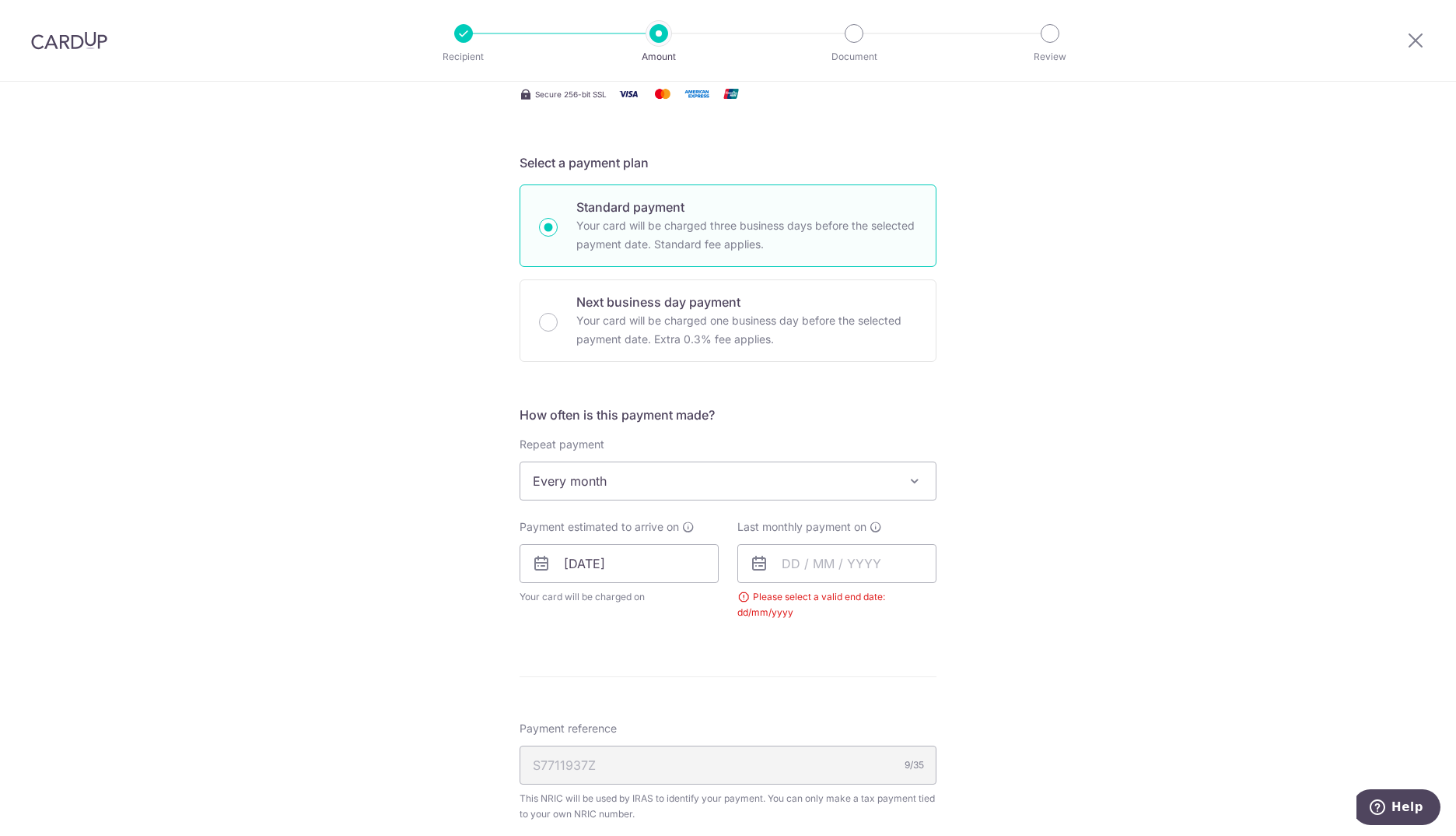
scroll to position [317, 0]
click at [833, 562] on input "text" at bounding box center [837, 561] width 200 height 39
click at [949, 600] on link "Next" at bounding box center [957, 603] width 18 height 18
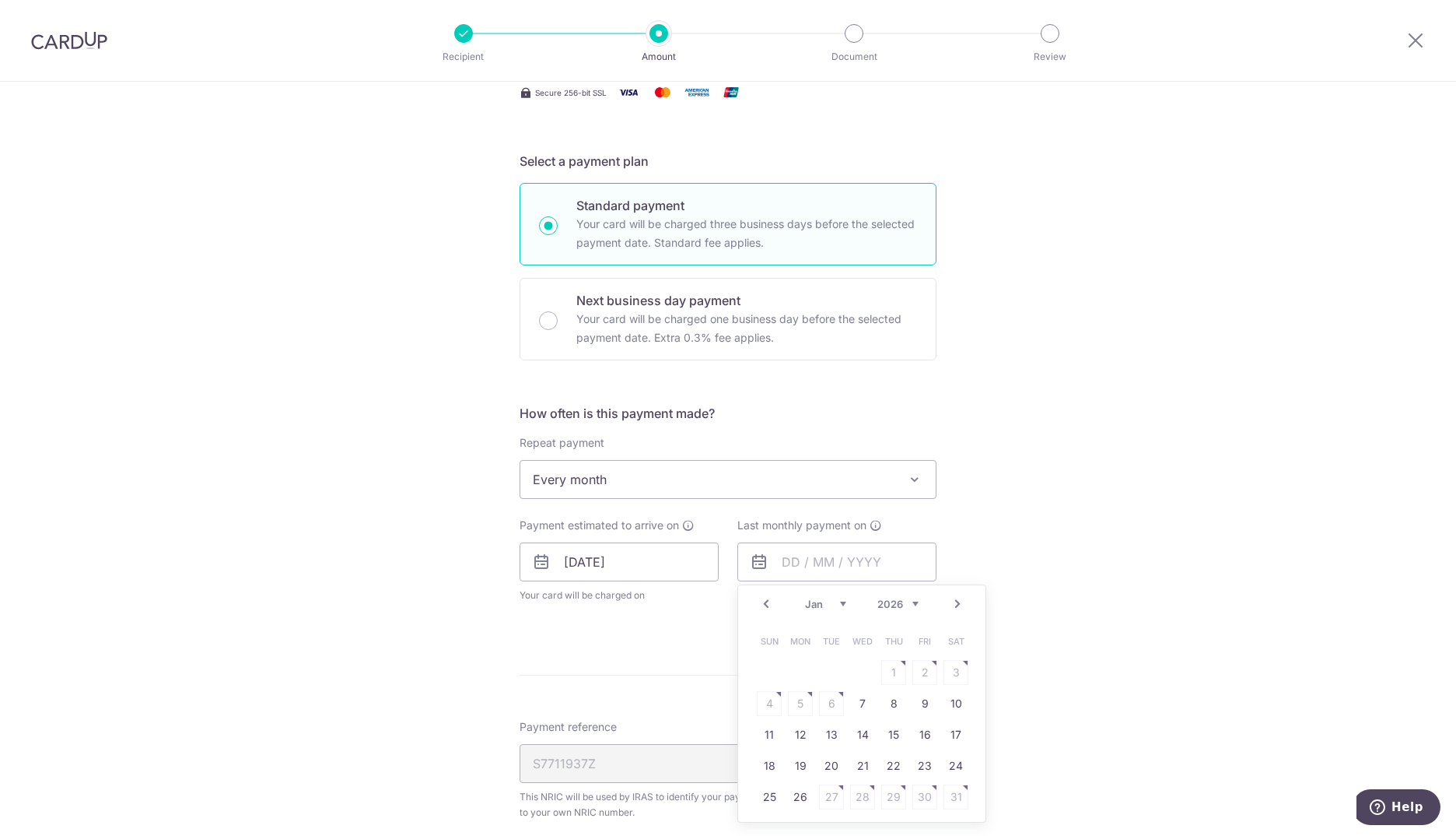
click at [949, 600] on link "Next" at bounding box center [957, 603] width 18 height 18
click at [851, 735] on table "Sun Mon Tue Wed Thu Fri Sat 1 2 3 4 5 6 7 8 9 10 11 12 13 14 15 16 17 18 19 20 …" at bounding box center [863, 719] width 218 height 187
click at [858, 733] on table "Sun Mon Tue Wed Thu Fri Sat 1 2 3 4 5 6 7 8 9 10 11 12 13 14 15 16 17 18 19 20 …" at bounding box center [863, 719] width 218 height 187
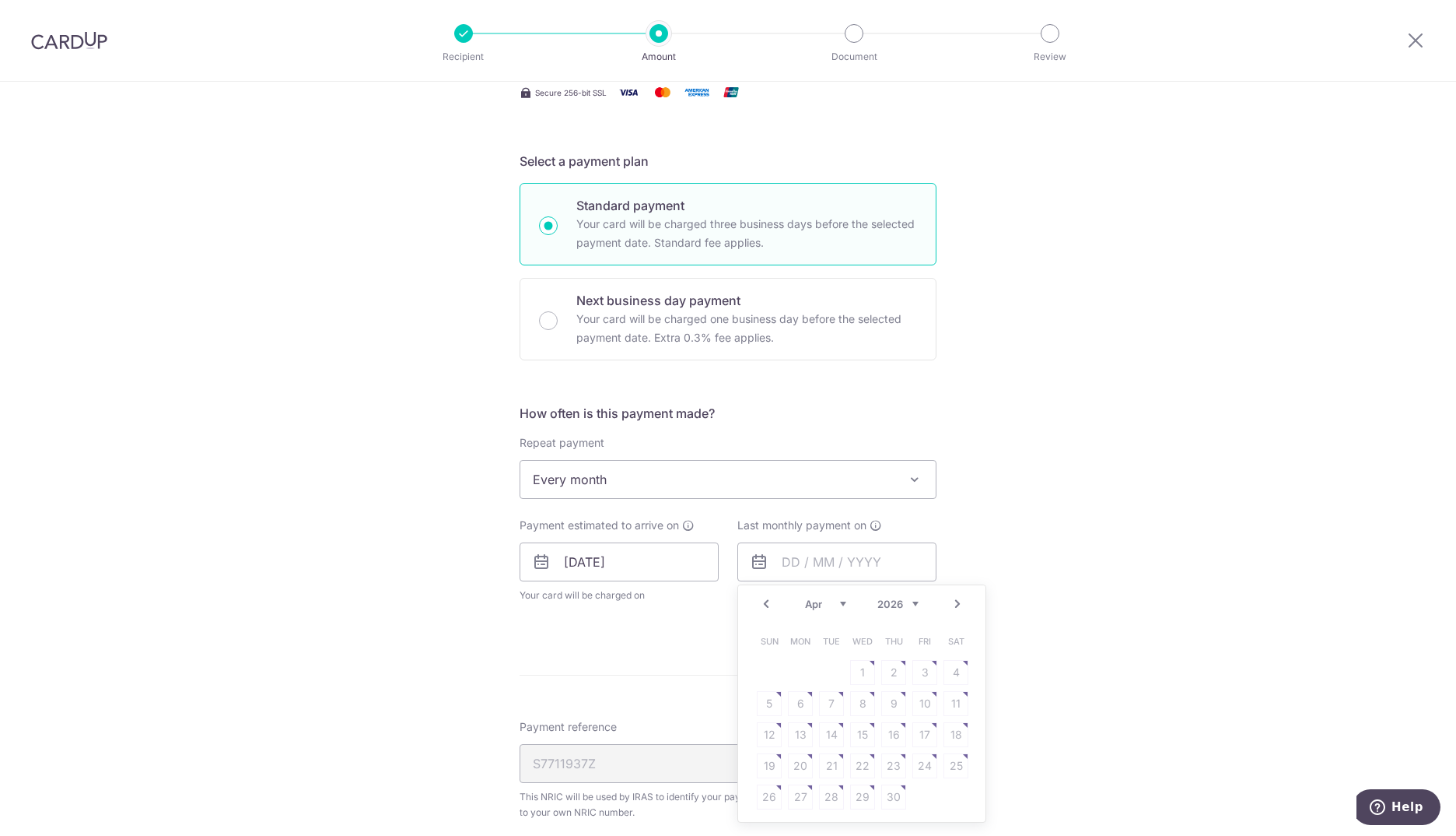
click at [762, 610] on link "Prev" at bounding box center [766, 603] width 18 height 18
click at [852, 729] on link "18" at bounding box center [863, 735] width 25 height 25
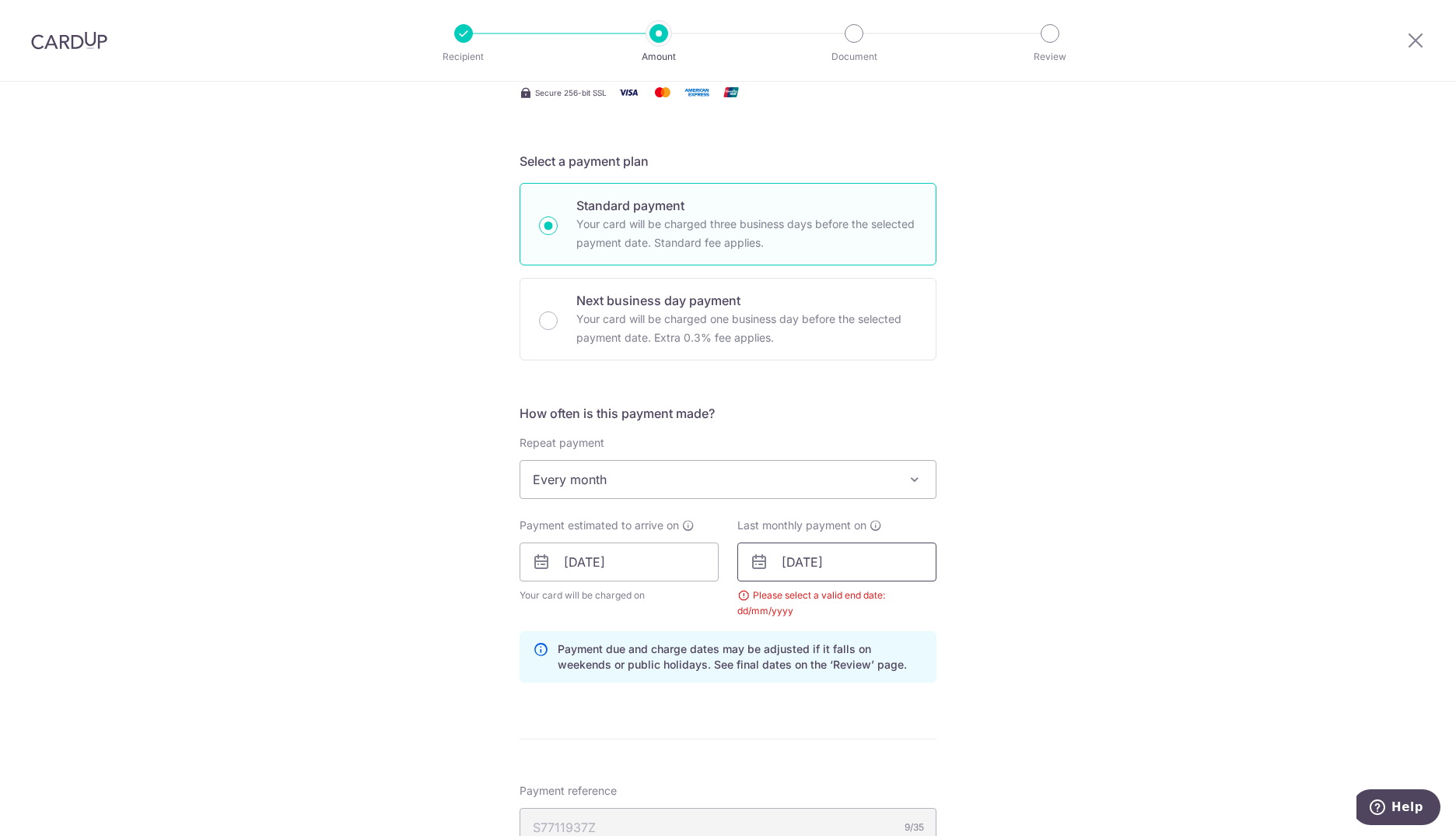
click at [816, 558] on input "18/03/2026" at bounding box center [837, 561] width 200 height 39
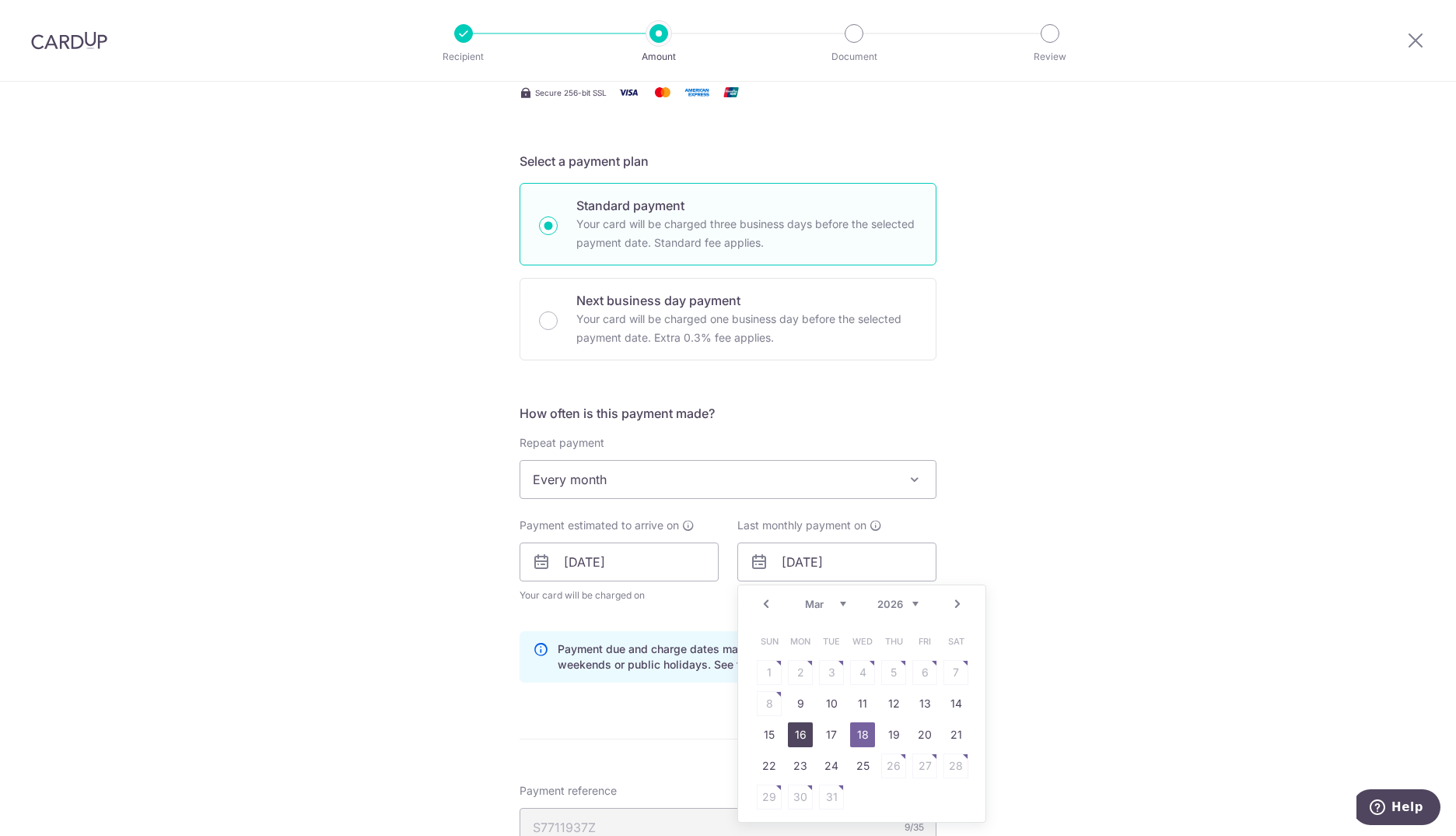
click at [800, 737] on link "16" at bounding box center [800, 735] width 25 height 25
click at [835, 553] on input "16/03/2026" at bounding box center [837, 561] width 200 height 39
click at [759, 560] on icon at bounding box center [759, 561] width 18 height 18
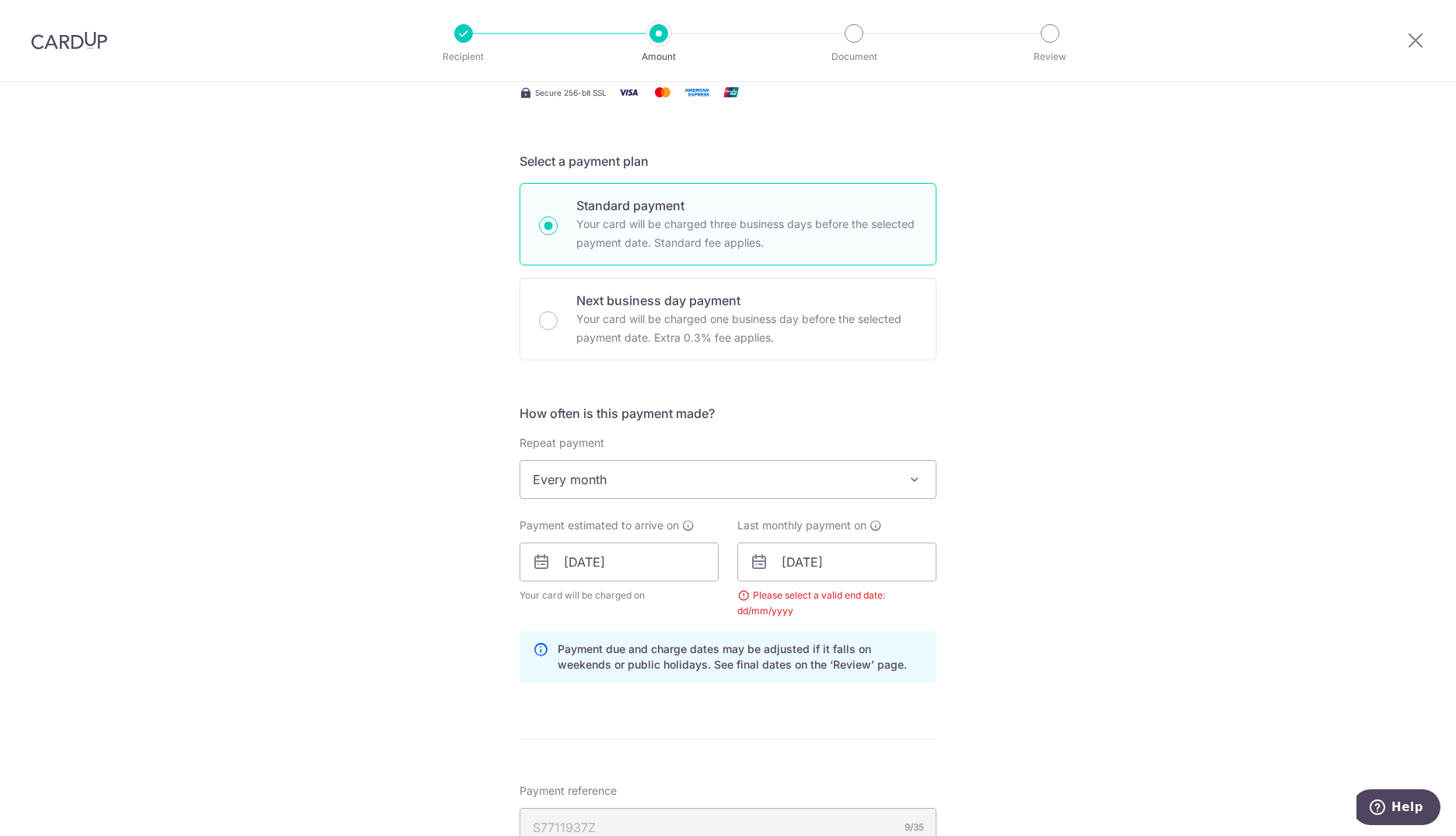
click at [751, 566] on icon at bounding box center [759, 561] width 18 height 18
click at [750, 563] on icon at bounding box center [759, 561] width 18 height 18
click at [871, 526] on icon at bounding box center [876, 525] width 13 height 13
click at [759, 567] on icon at bounding box center [759, 561] width 18 height 18
click at [812, 562] on input "16/03/2026" at bounding box center [837, 561] width 200 height 39
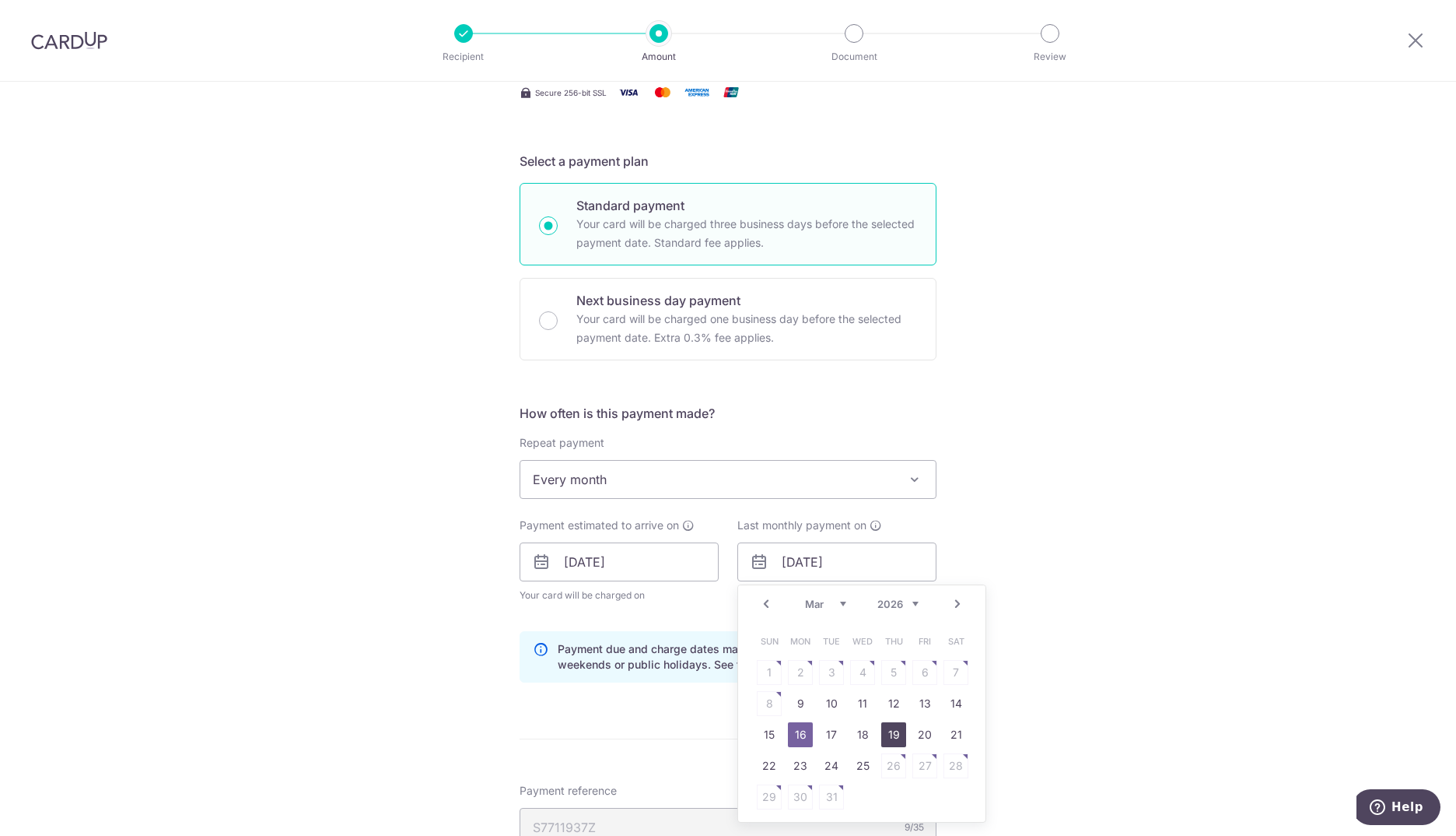
click at [892, 735] on link "19" at bounding box center [894, 735] width 25 height 25
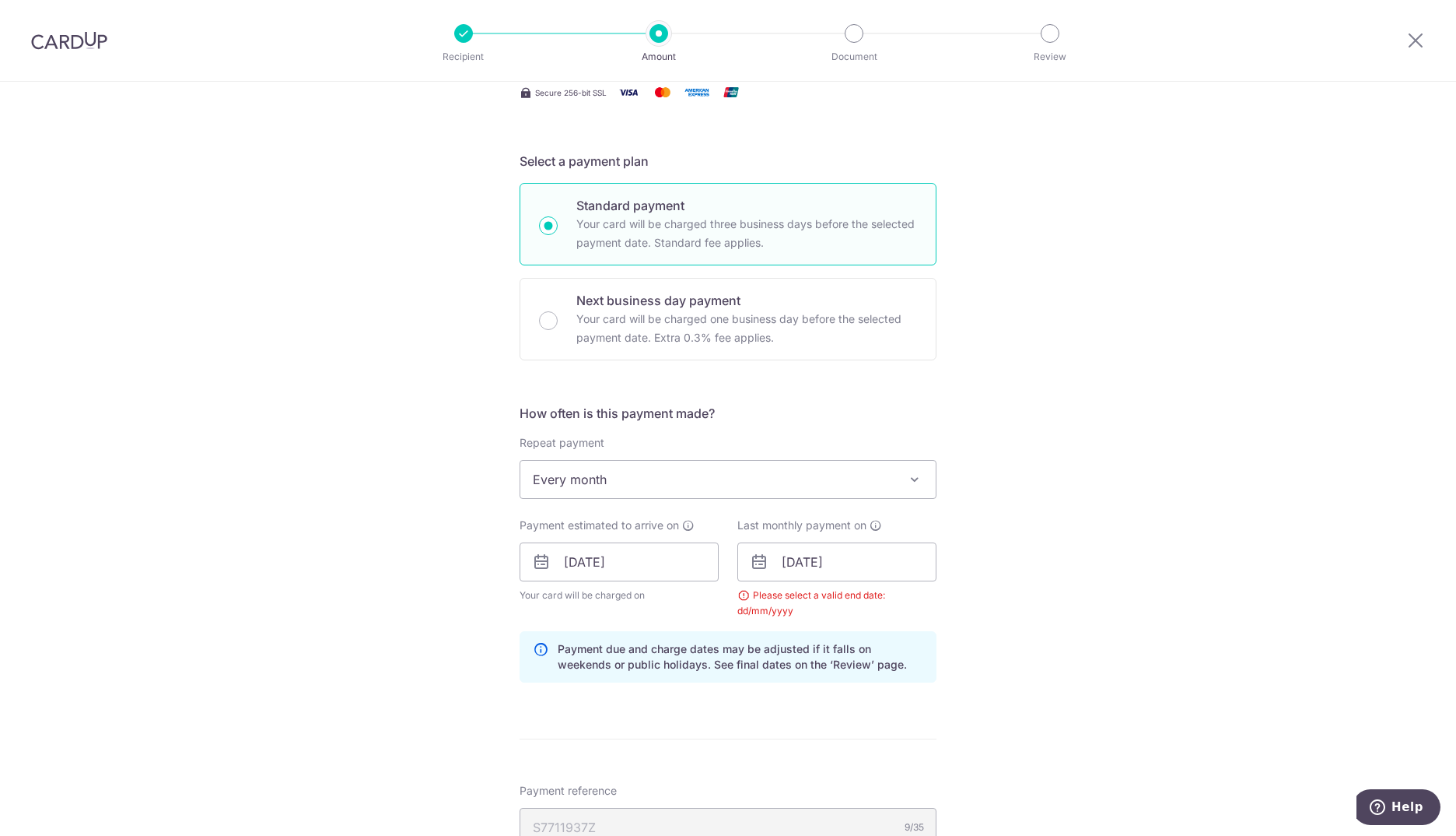
click at [750, 559] on icon at bounding box center [759, 561] width 18 height 18
click at [807, 559] on input "19/03/2026" at bounding box center [837, 561] width 200 height 39
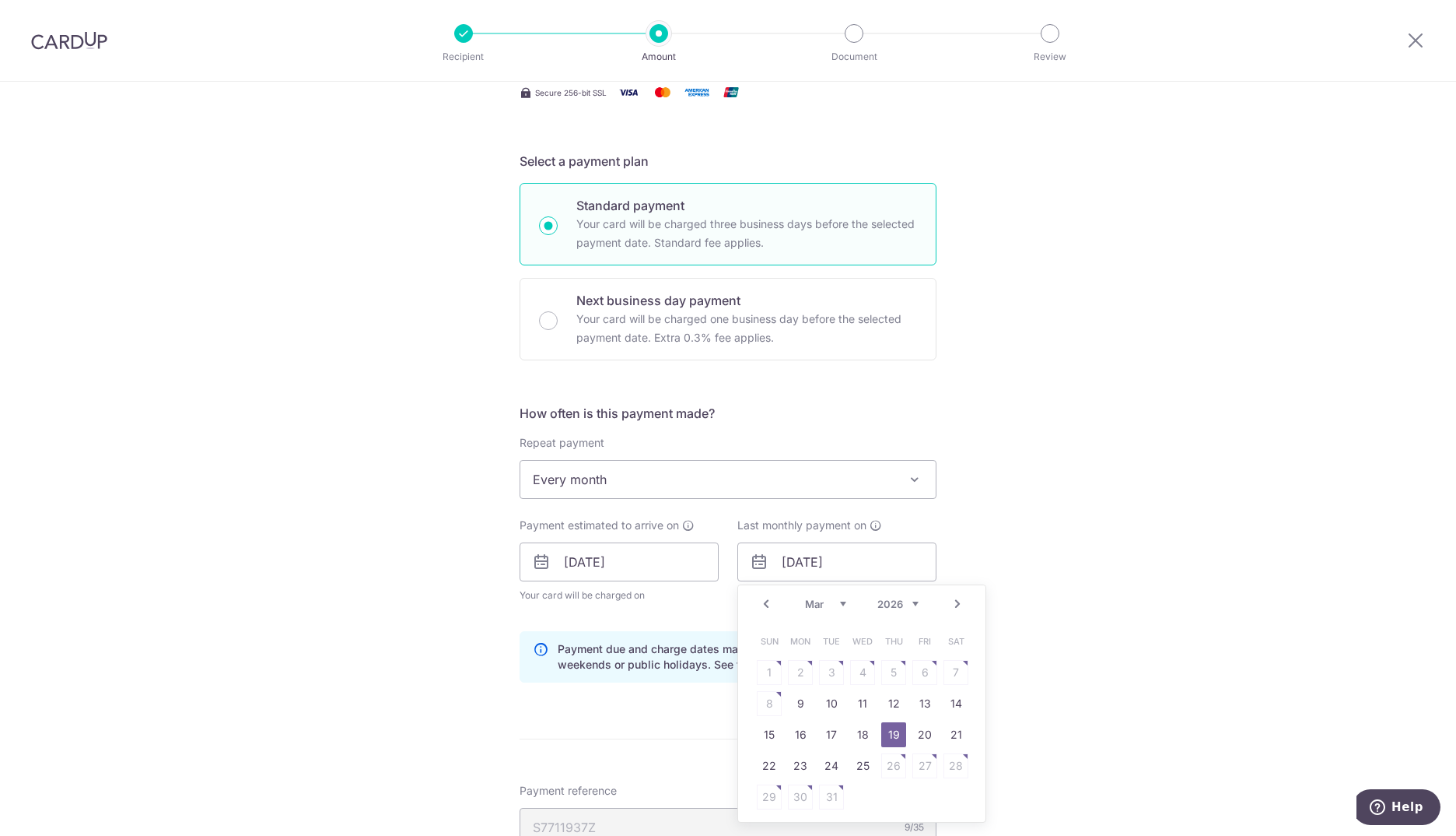
click at [805, 606] on select "Jan Feb Mar Apr May Jun Jul Aug Sep Oct Nov" at bounding box center [825, 604] width 41 height 13
click at [880, 606] on select "2025 2026" at bounding box center [898, 604] width 41 height 13
click at [877, 598] on select "2025 2026" at bounding box center [898, 604] width 41 height 13
click at [774, 601] on div "Prev Next Jan Feb Mar Apr May Jun Jul Aug Sep Oct Nov 2025 2026" at bounding box center [862, 604] width 248 height 38
click at [768, 606] on link "Prev" at bounding box center [766, 603] width 18 height 18
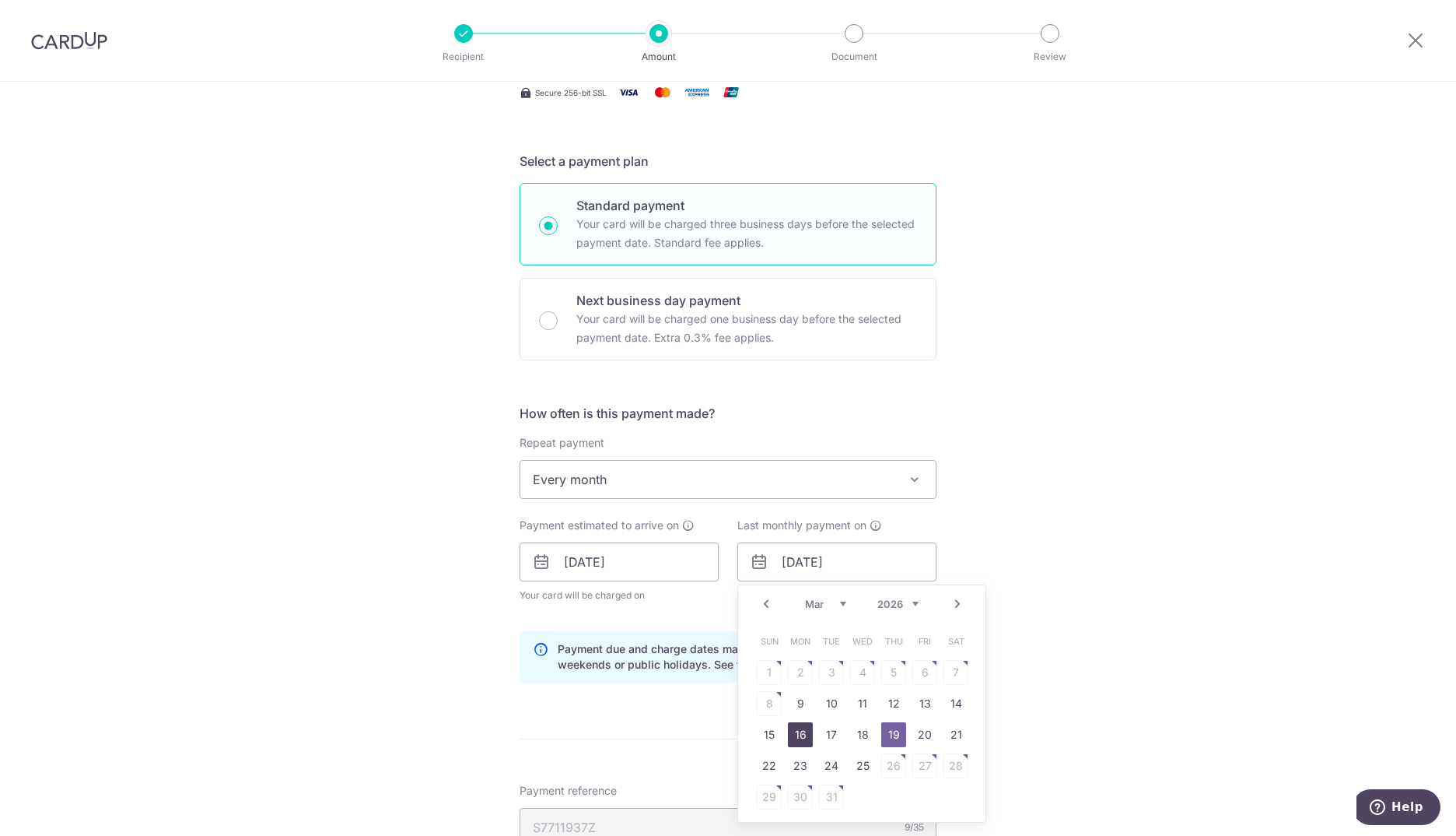
click at [792, 733] on link "16" at bounding box center [800, 735] width 25 height 25
type input "16/03/2026"
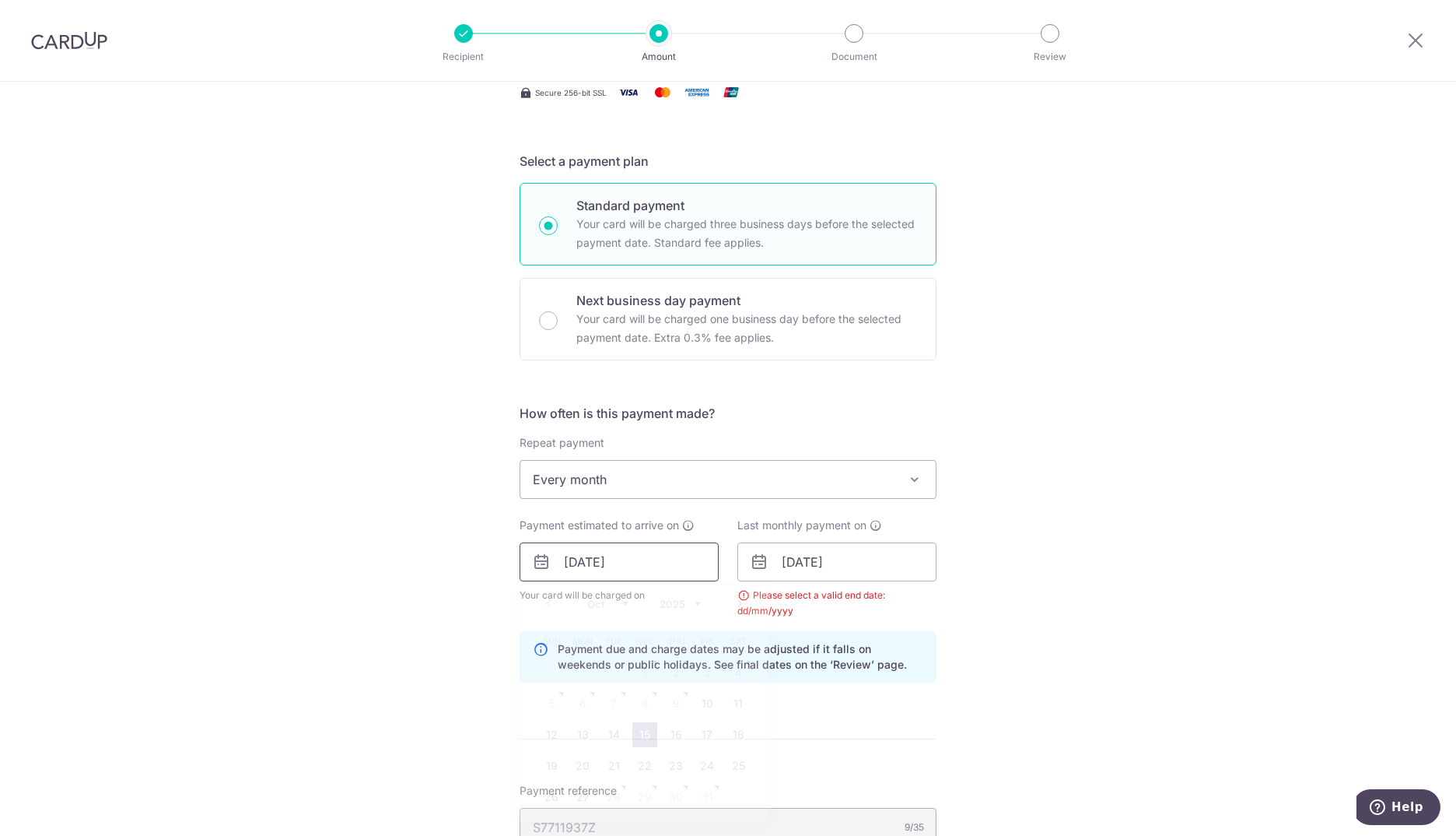
click at [585, 569] on input "15/10/2025" at bounding box center [619, 561] width 200 height 39
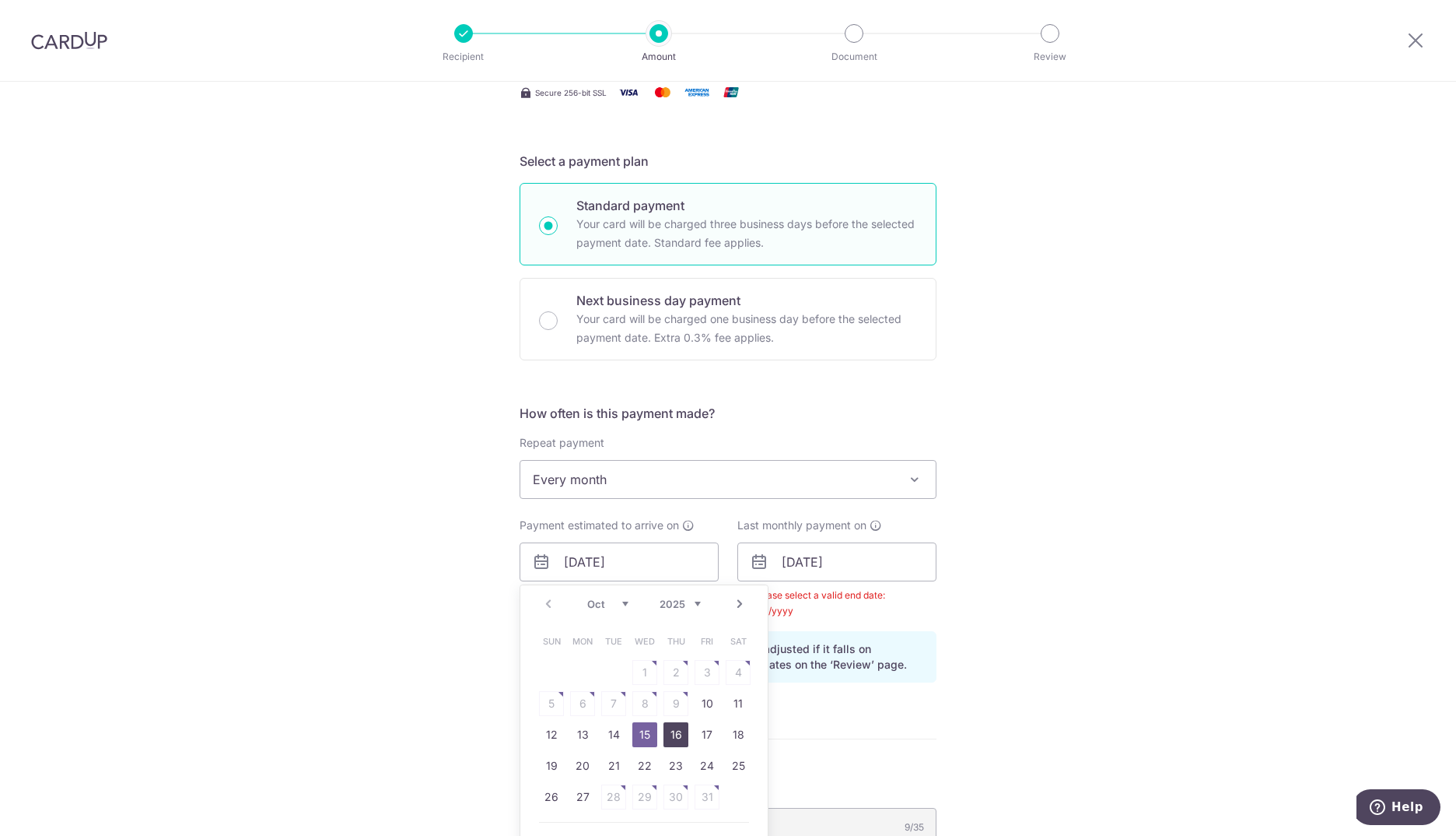
click at [663, 730] on link "16" at bounding box center [676, 735] width 25 height 25
type input "16/10/2025"
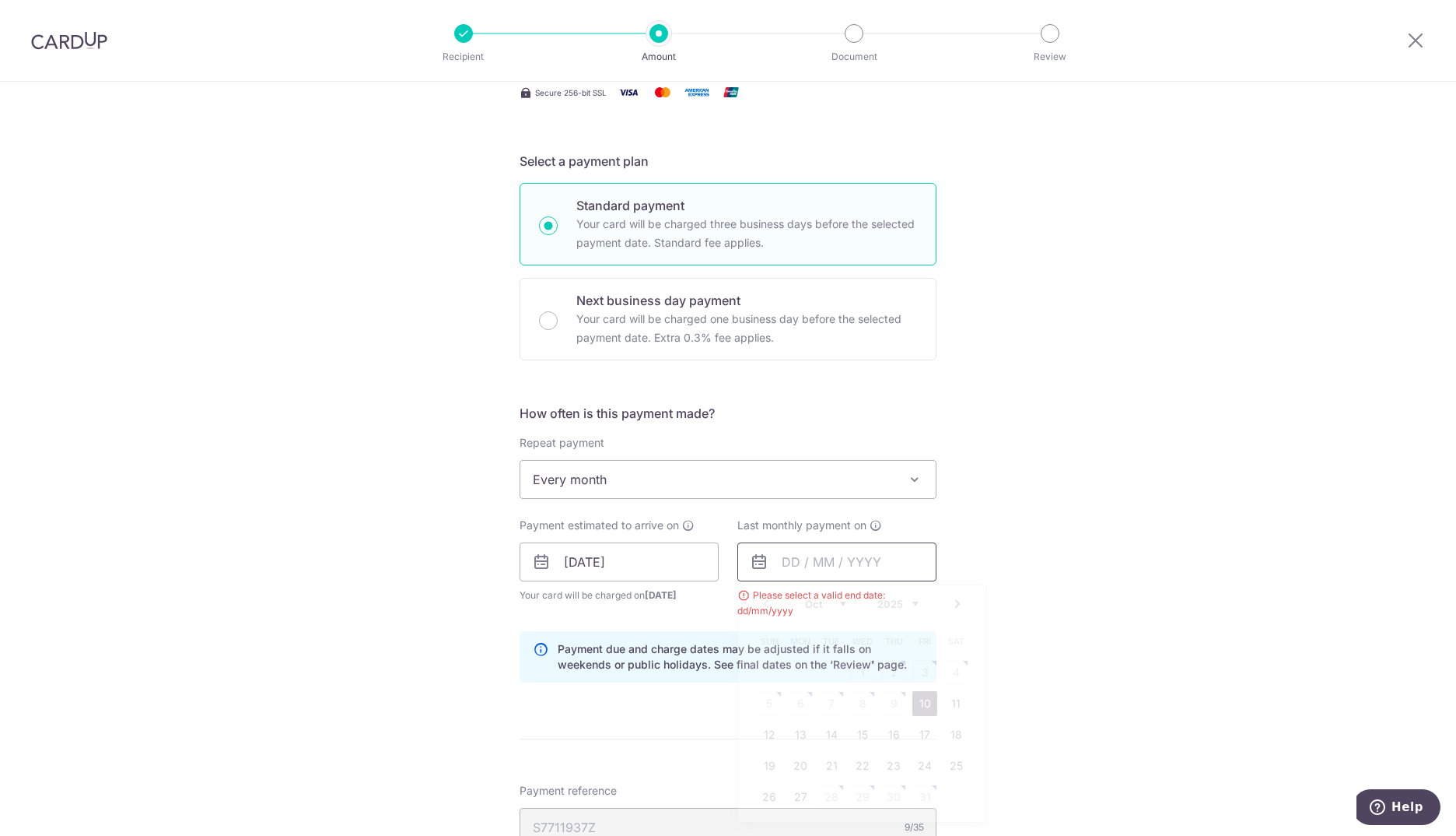
click at [767, 558] on input "text" at bounding box center [837, 561] width 200 height 39
click at [912, 602] on select "2025 2026" at bounding box center [898, 604] width 41 height 13
click at [767, 603] on link "Prev" at bounding box center [766, 603] width 18 height 18
click at [799, 606] on div "Prev Next Jan Feb Mar Apr May Jun Jul Aug Sep Oct Nov 2025 2026" at bounding box center [862, 604] width 248 height 38
click at [766, 609] on link "Prev" at bounding box center [766, 603] width 18 height 18
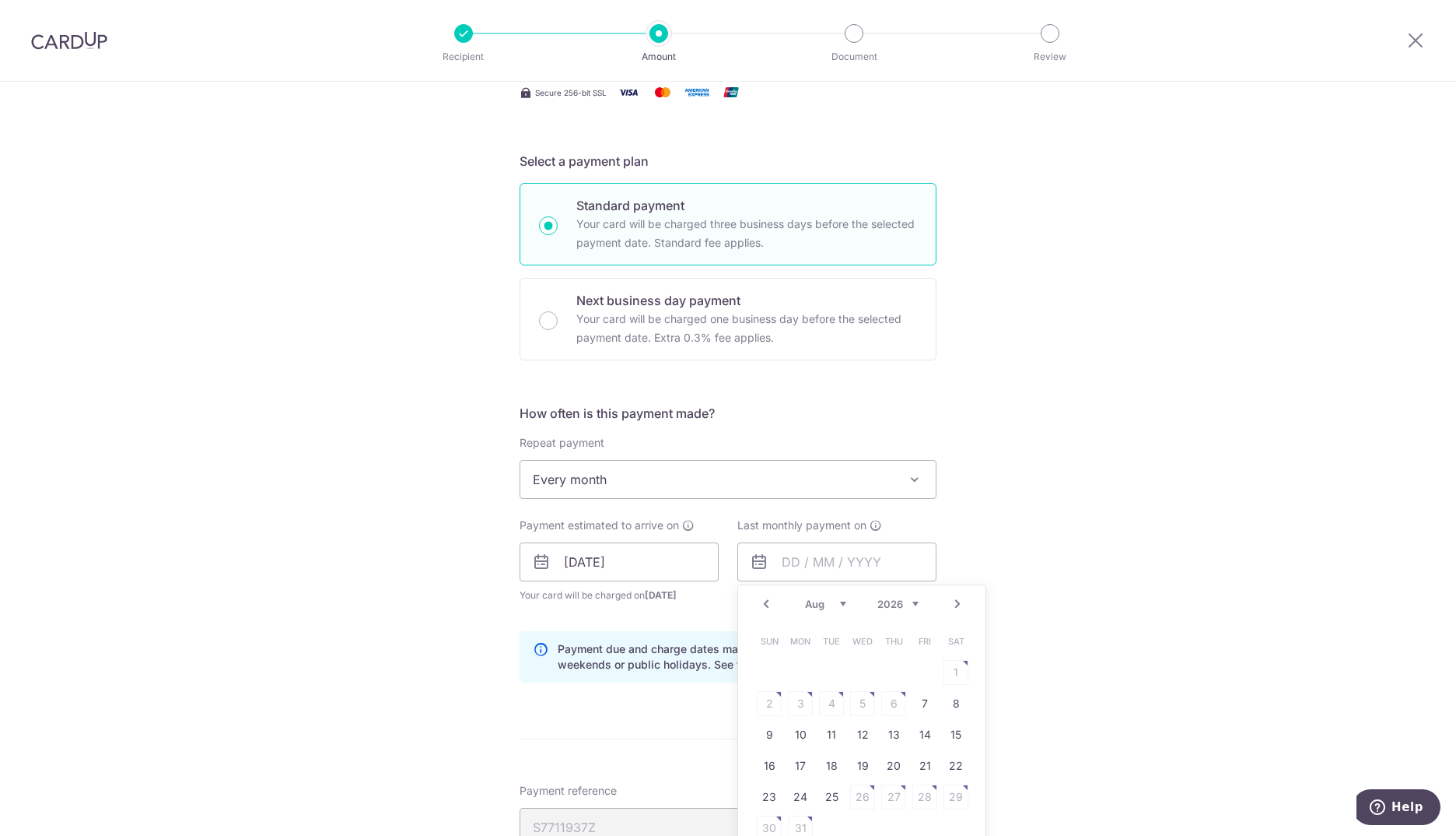
click at [766, 608] on link "Prev" at bounding box center [766, 603] width 18 height 18
click at [857, 735] on link "15" at bounding box center [863, 735] width 25 height 25
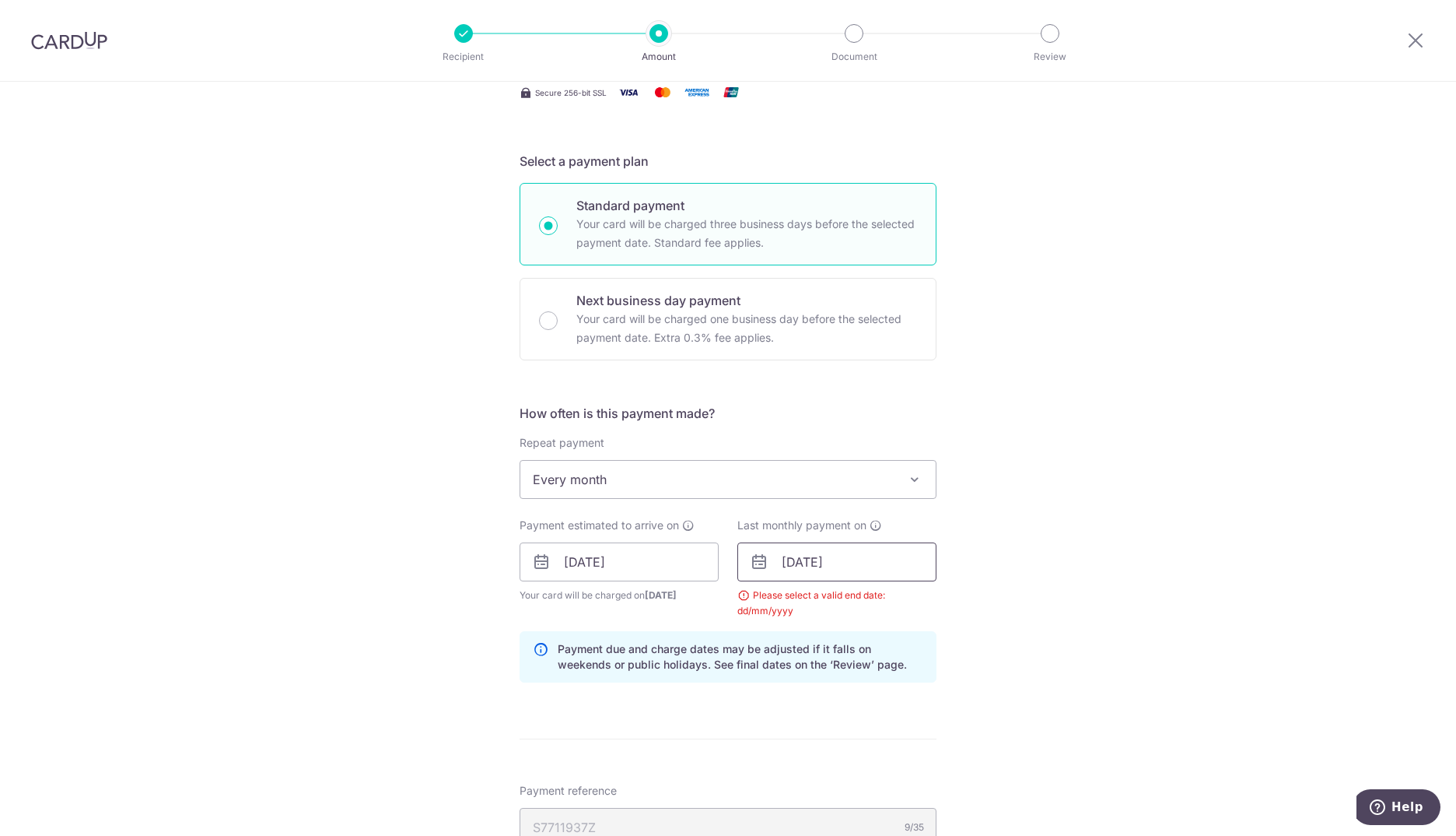
click at [829, 574] on input "15/07/2026" at bounding box center [837, 561] width 200 height 39
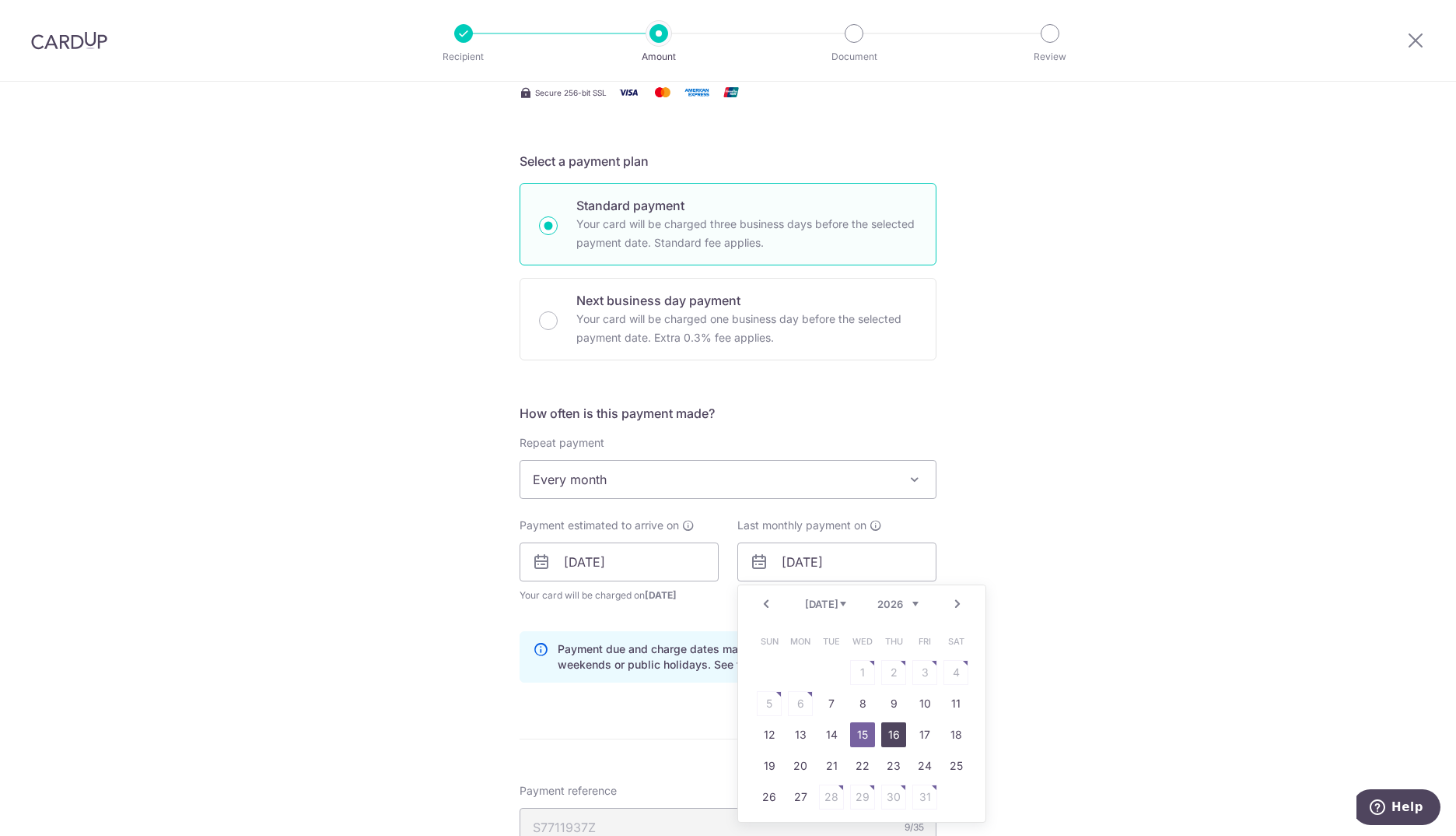
click at [884, 731] on link "16" at bounding box center [894, 735] width 25 height 25
click at [782, 558] on input "16/07/2026" at bounding box center [837, 561] width 200 height 39
click at [830, 794] on table "Sun Mon Tue Wed Thu Fri Sat 1 2 3 4 5 6 7 8 9 10 11 12 13 14 15 16 17 18 19 20 …" at bounding box center [863, 719] width 218 height 187
click at [830, 751] on td "21" at bounding box center [831, 766] width 31 height 31
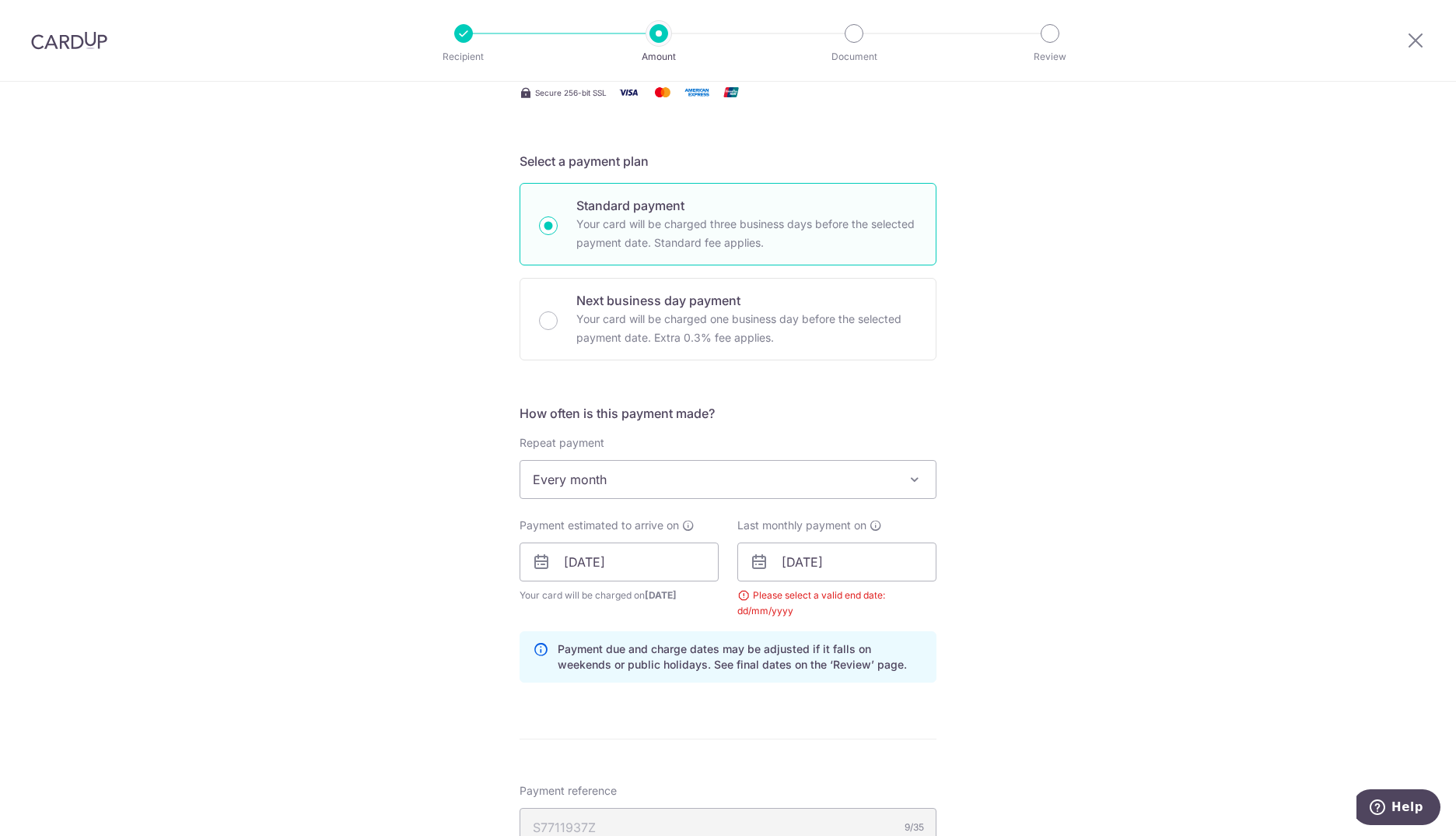
click at [831, 763] on form "Enter one-time or monthly payment amount SGD 390.20 390.20 The total tax paymen…" at bounding box center [728, 541] width 417 height 1348
click at [796, 562] on input "21/07/2026" at bounding box center [837, 561] width 200 height 39
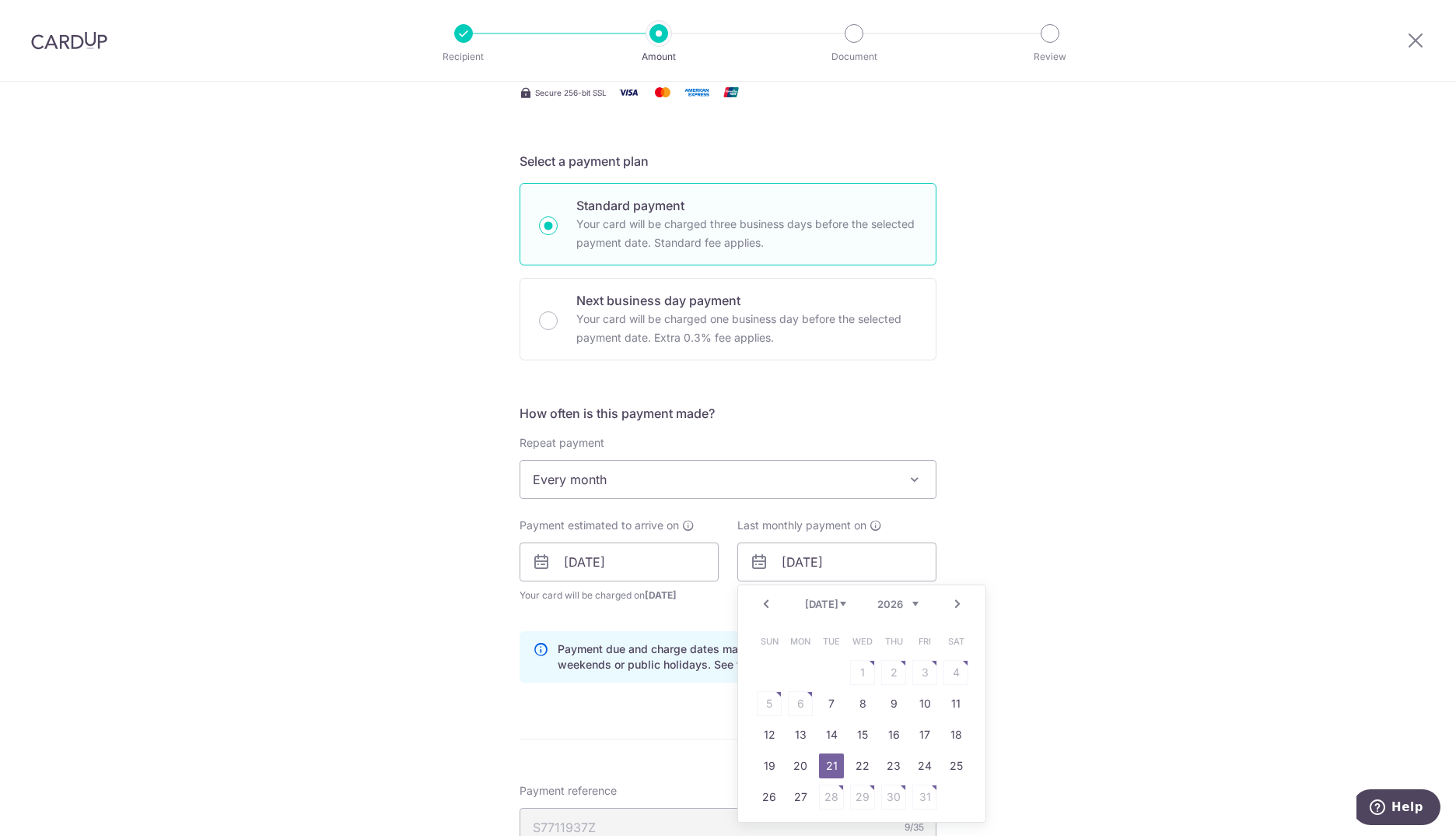
click at [769, 603] on link "Prev" at bounding box center [766, 603] width 18 height 18
click at [767, 607] on link "Prev" at bounding box center [766, 603] width 18 height 18
click at [850, 740] on link "13" at bounding box center [863, 735] width 25 height 25
click at [807, 579] on input "13/05/2026" at bounding box center [837, 561] width 200 height 39
click at [945, 737] on link "16" at bounding box center [957, 735] width 25 height 25
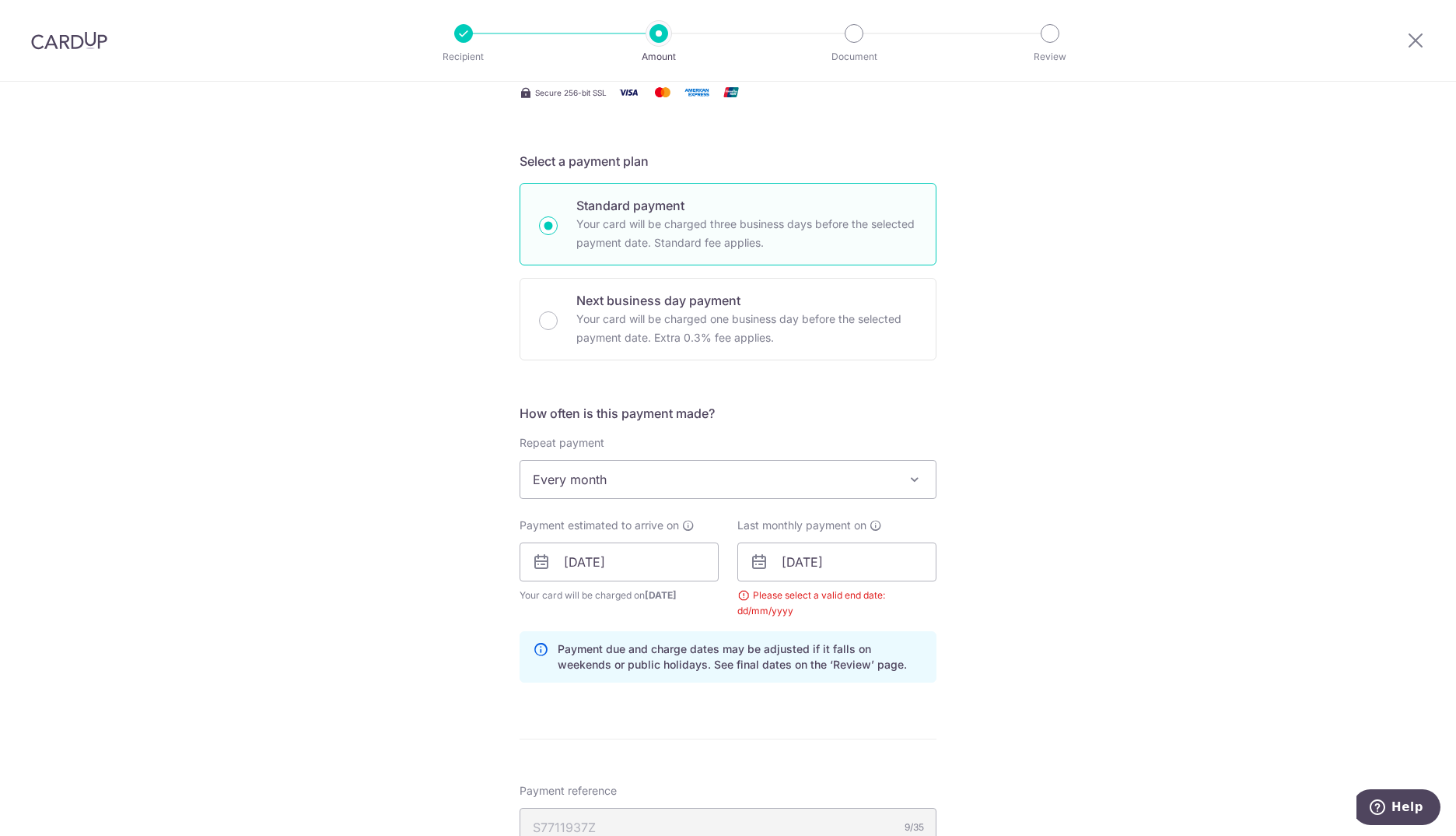
click at [772, 498] on span "Every month" at bounding box center [728, 479] width 416 height 38
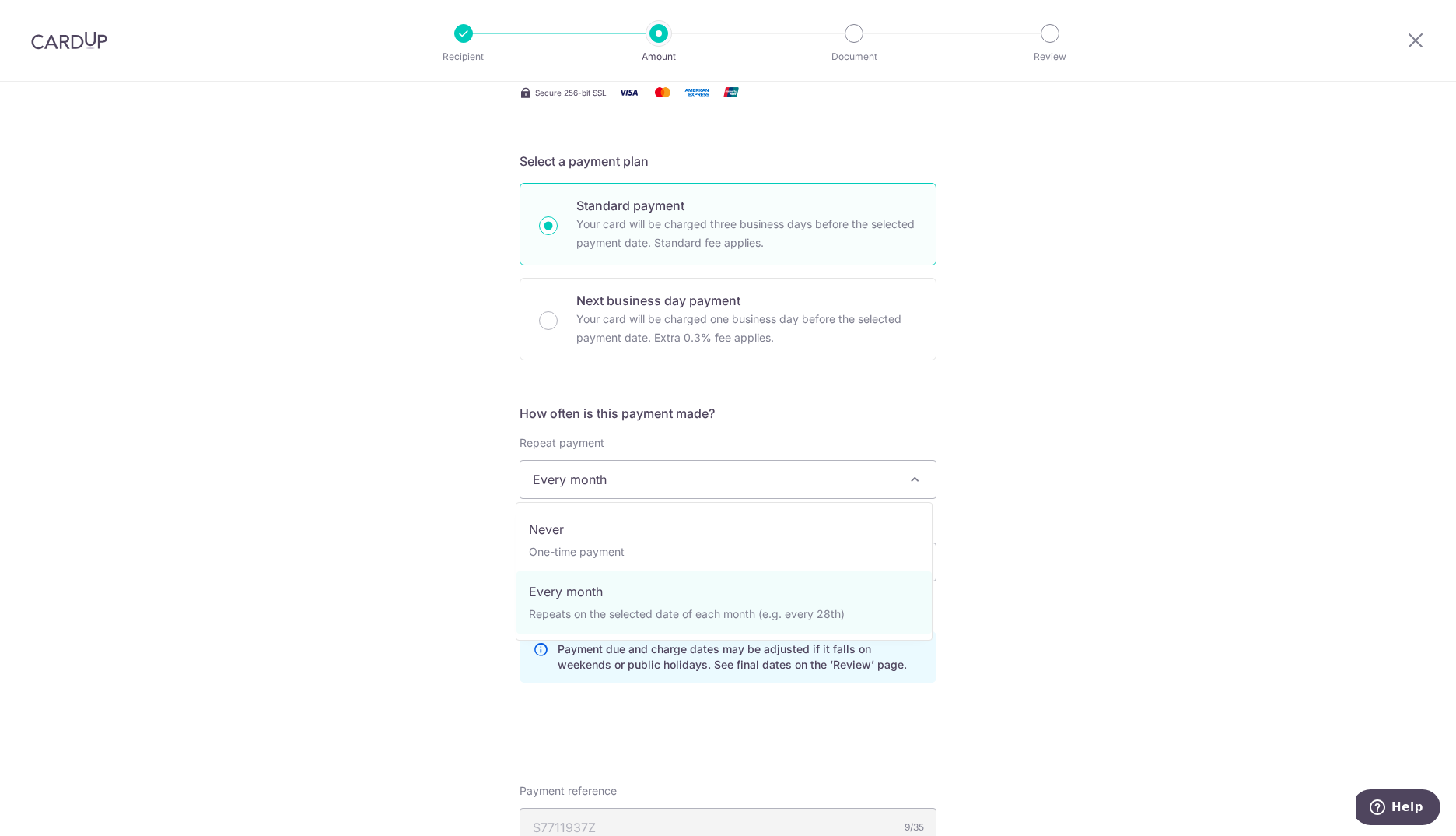
click at [772, 498] on span "Every month" at bounding box center [728, 479] width 416 height 38
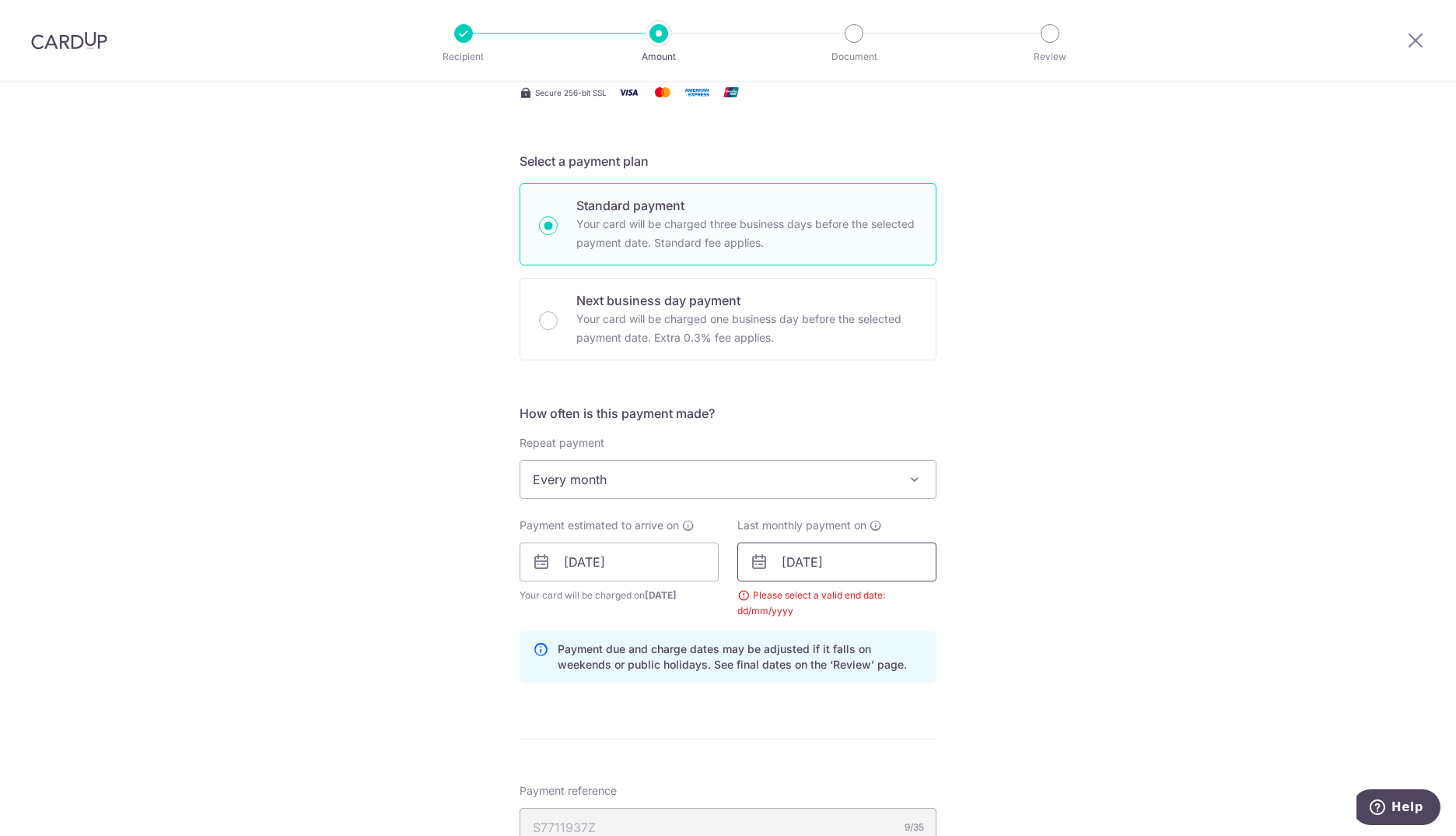
click at [787, 563] on input "16/05/2026" at bounding box center [837, 561] width 200 height 39
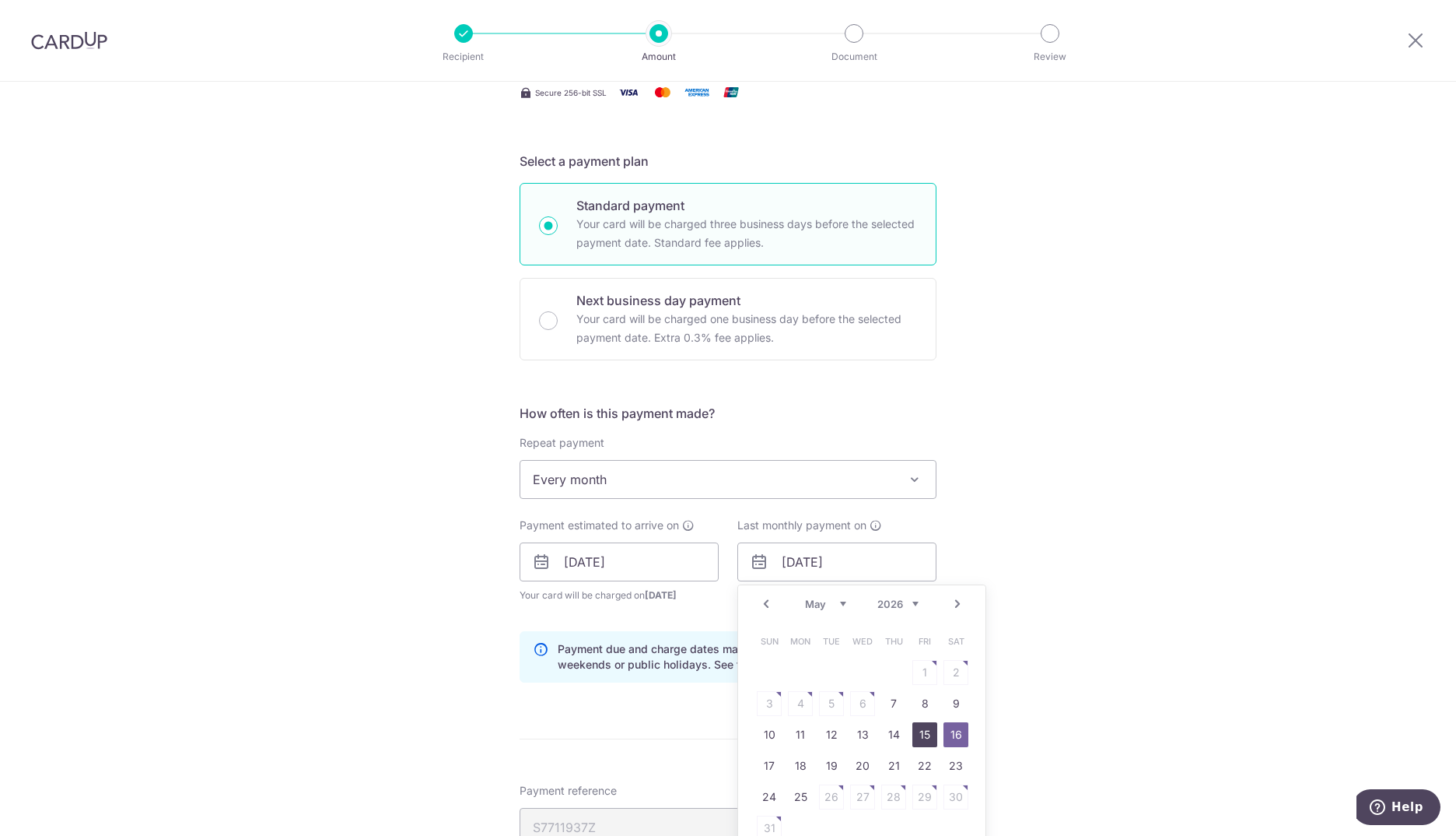
click at [915, 727] on link "15" at bounding box center [925, 735] width 25 height 25
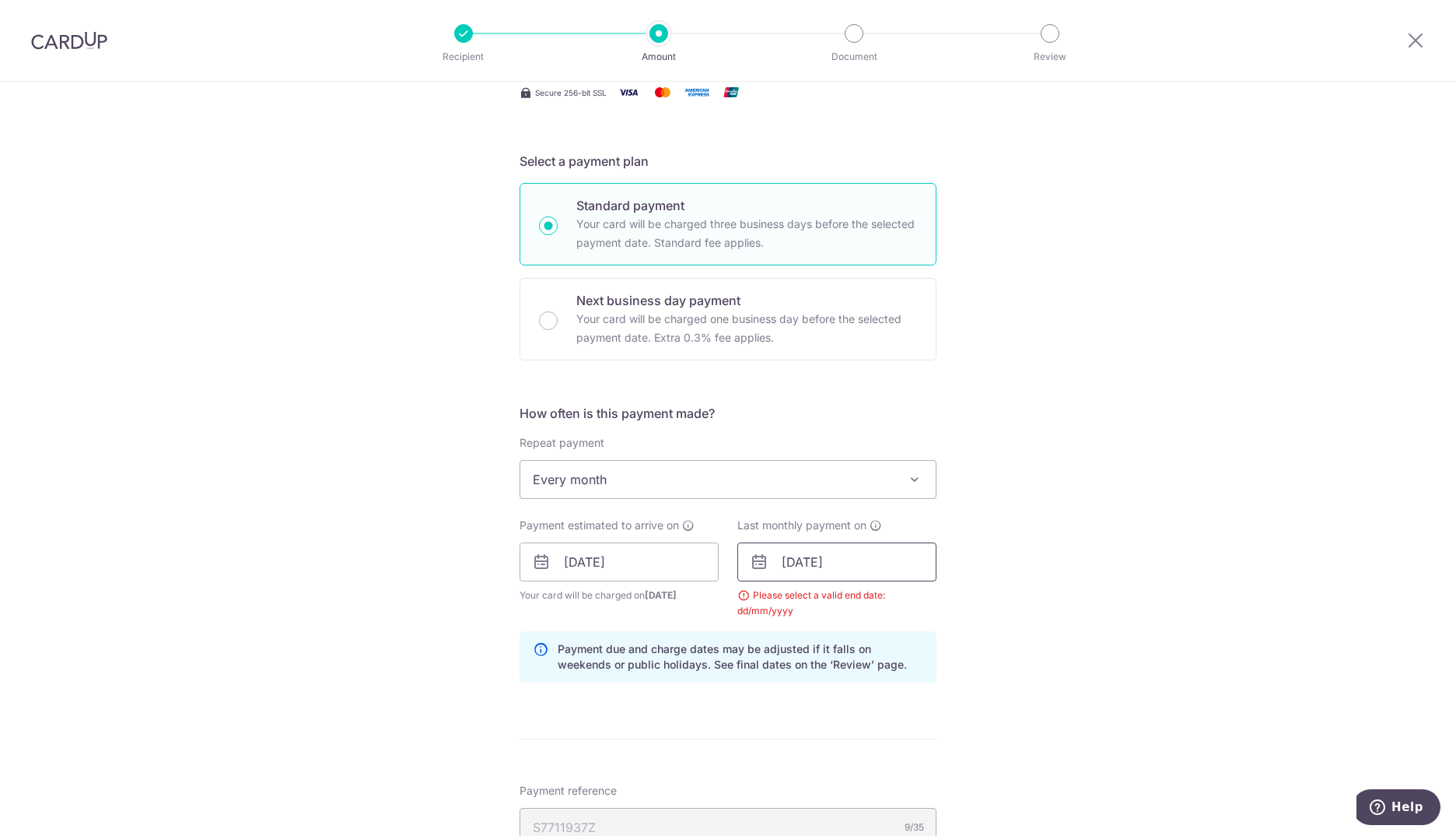
click at [772, 566] on input "15/05/2026" at bounding box center [837, 561] width 200 height 39
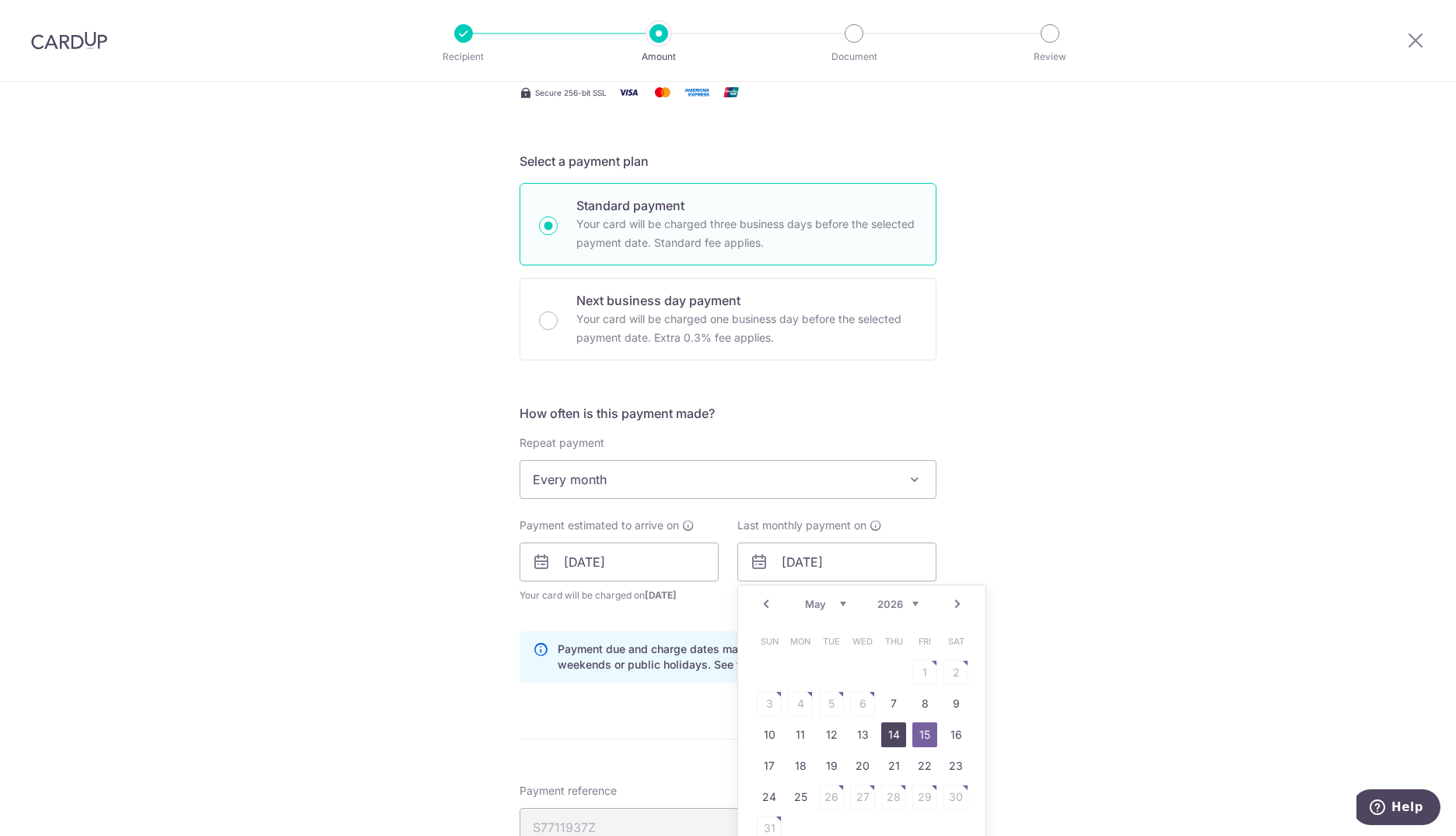
click at [888, 730] on link "14" at bounding box center [894, 735] width 25 height 25
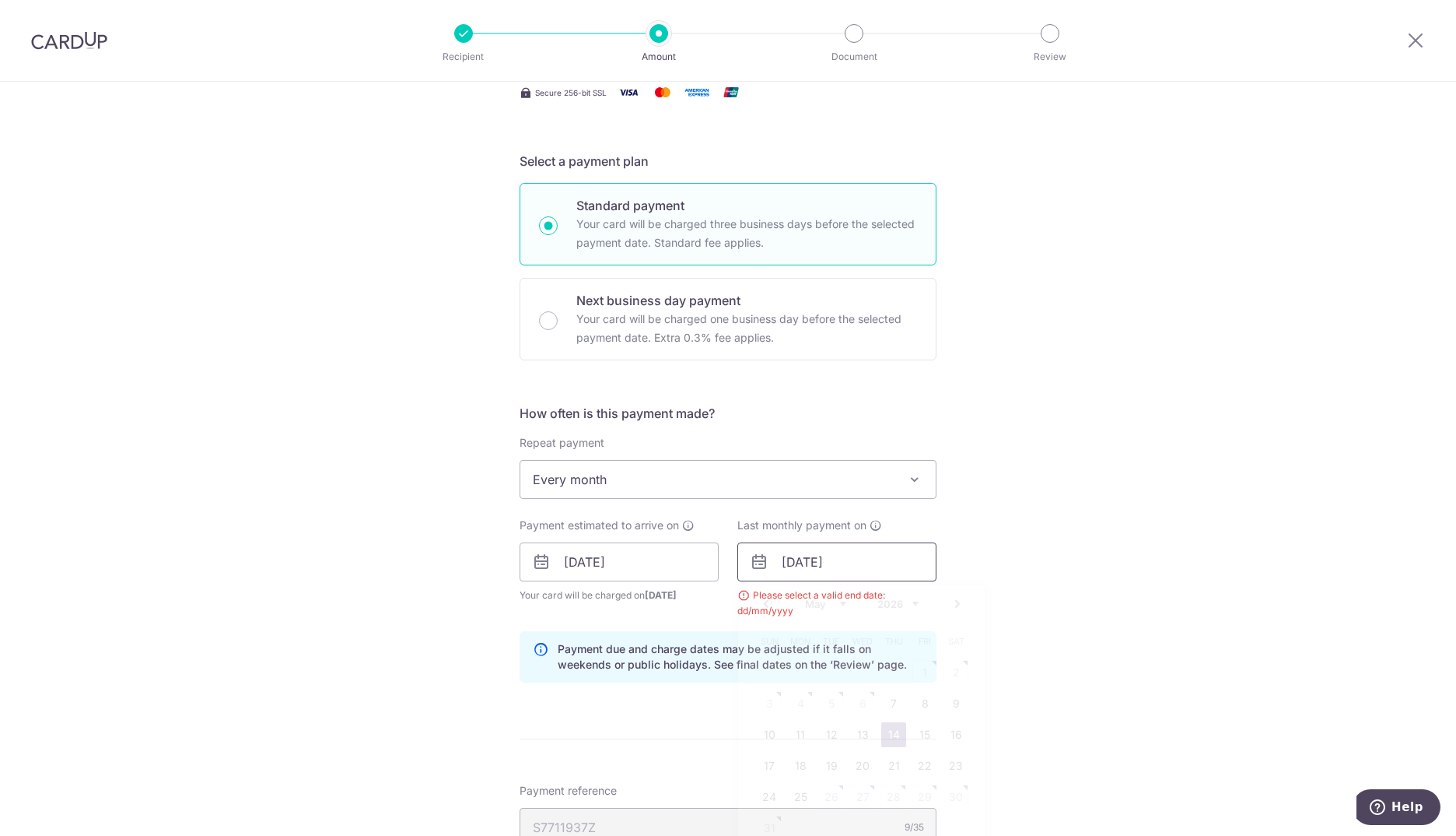
click at [770, 554] on input "14/05/2026" at bounding box center [837, 561] width 200 height 39
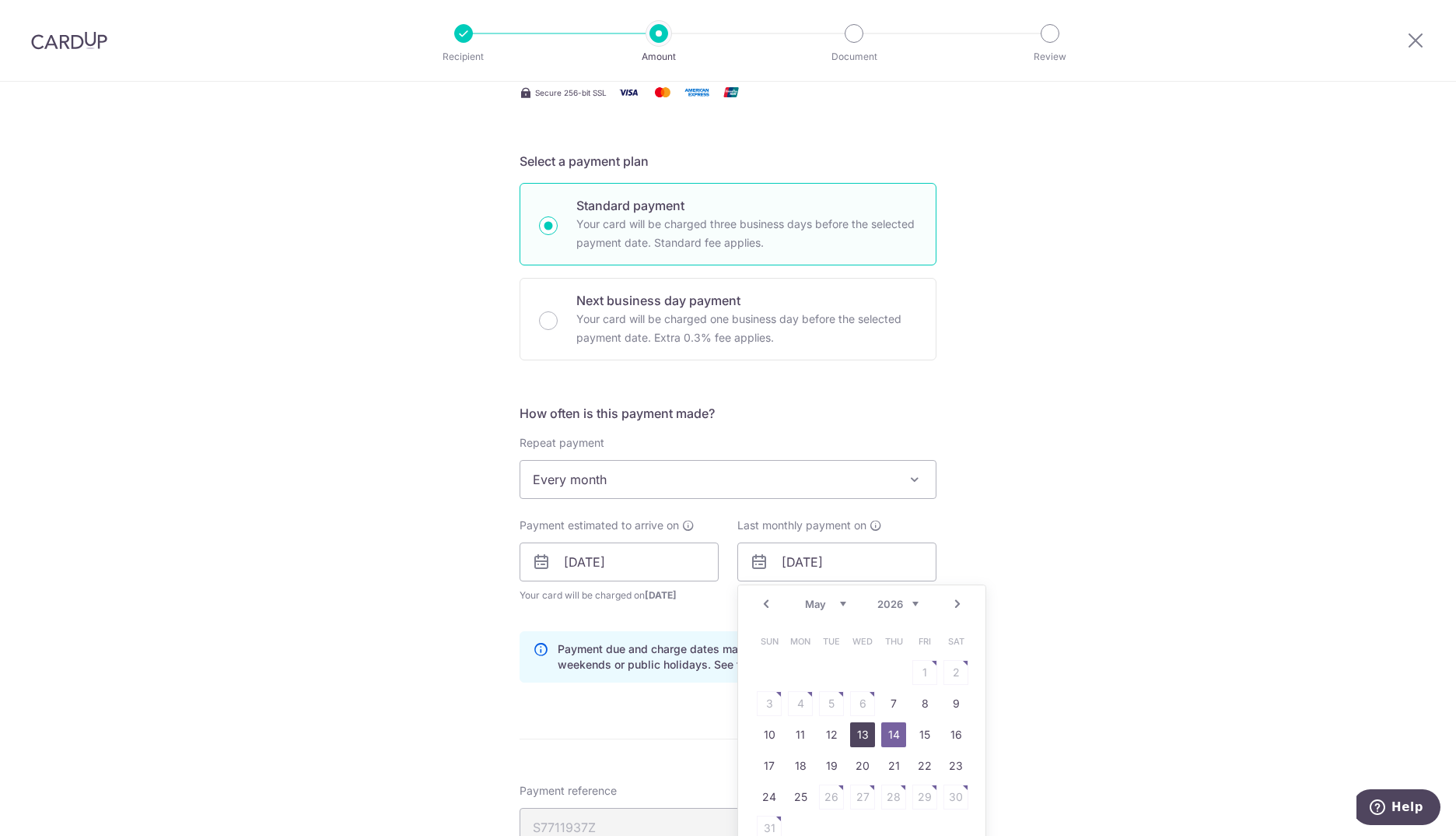
click at [856, 738] on link "13" at bounding box center [863, 735] width 25 height 25
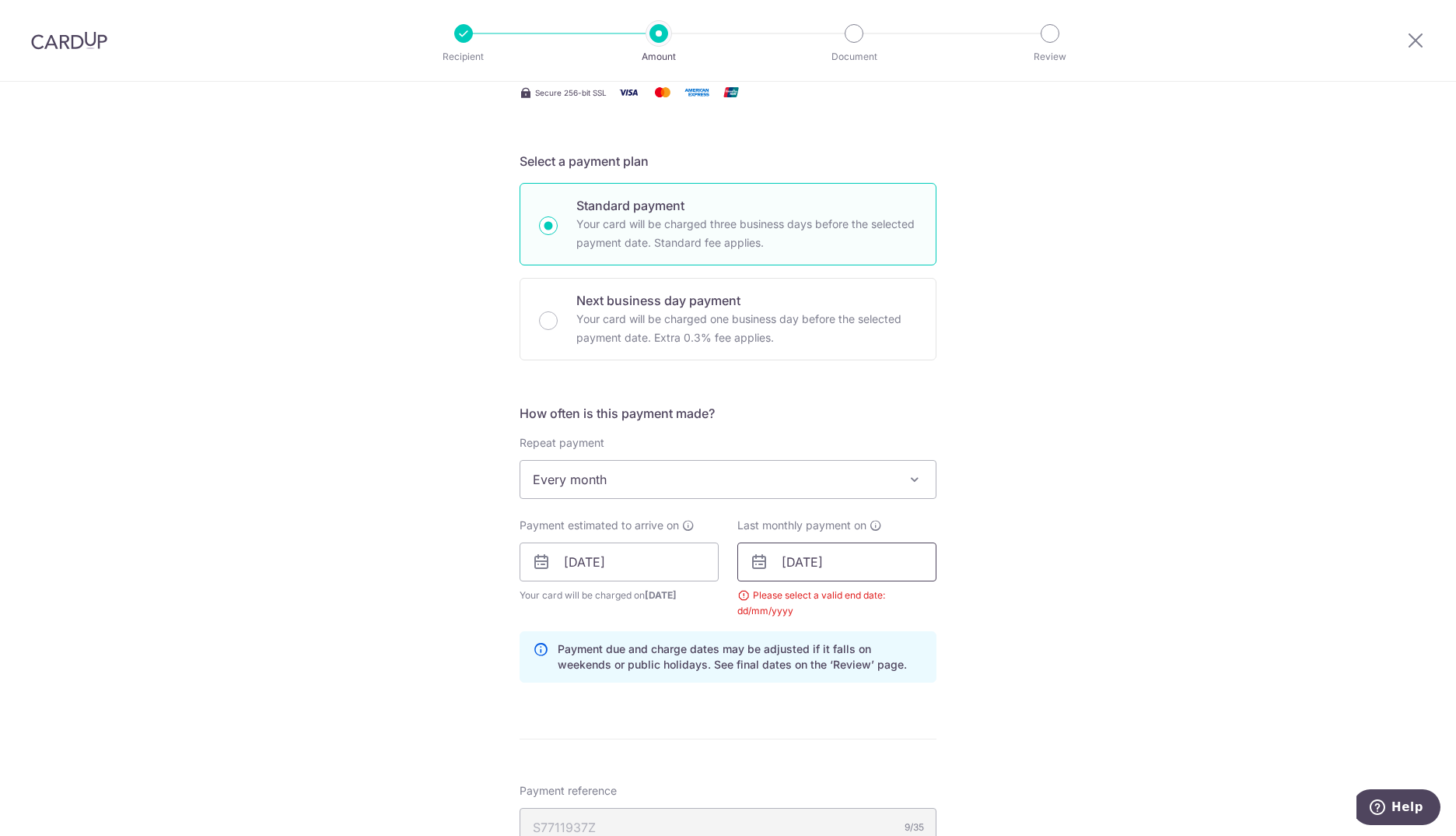
click at [788, 563] on input "13/05/2026" at bounding box center [837, 561] width 200 height 39
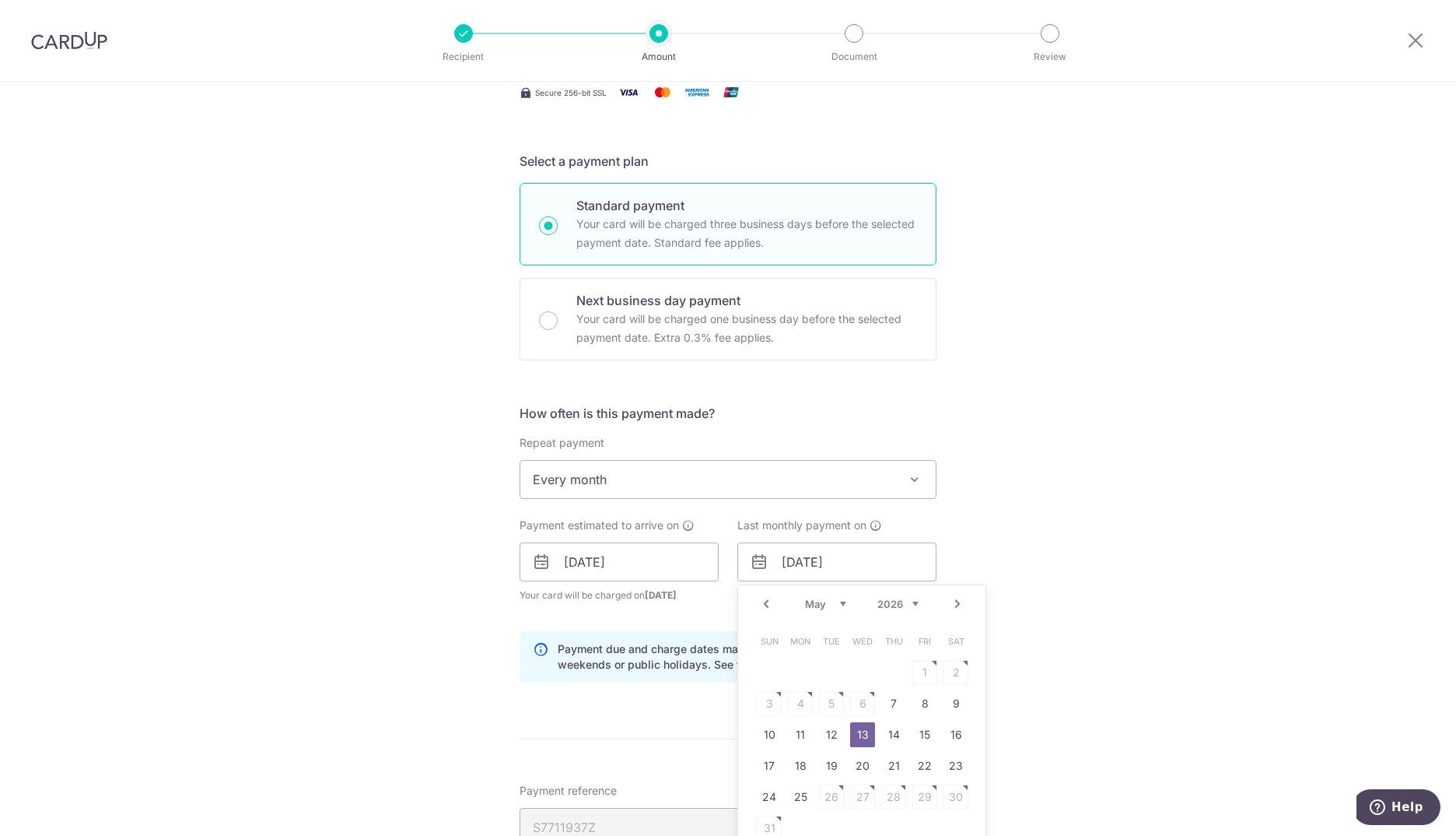
click at [764, 601] on link "Prev" at bounding box center [766, 603] width 18 height 18
click at [762, 607] on link "Prev" at bounding box center [766, 603] width 18 height 18
click at [860, 735] on link "18" at bounding box center [863, 735] width 25 height 25
type input "18/03/2026"
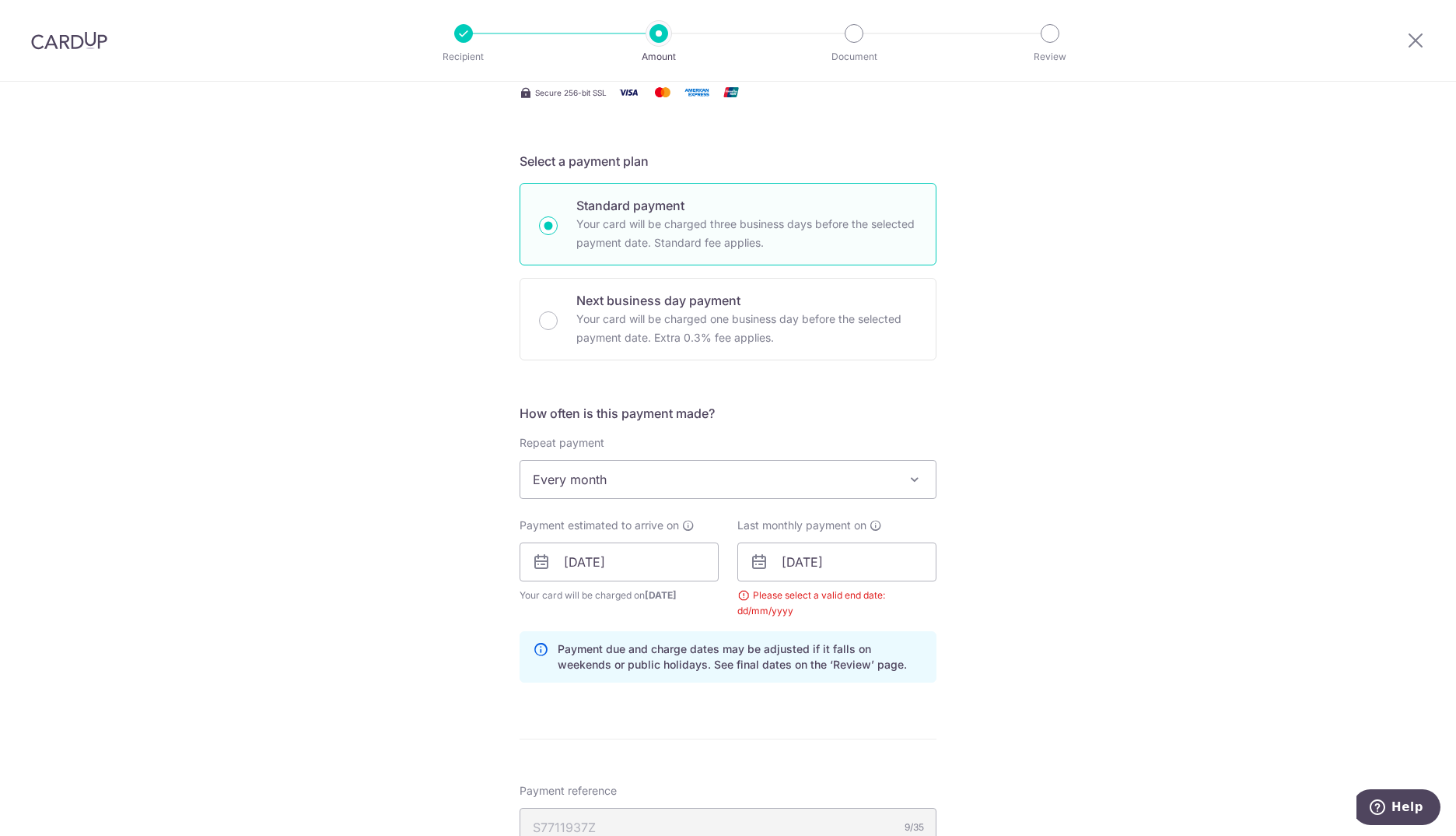
click at [784, 638] on div "Payment due and charge dates may be adjusted if it falls on weekends or public …" at bounding box center [728, 656] width 417 height 51
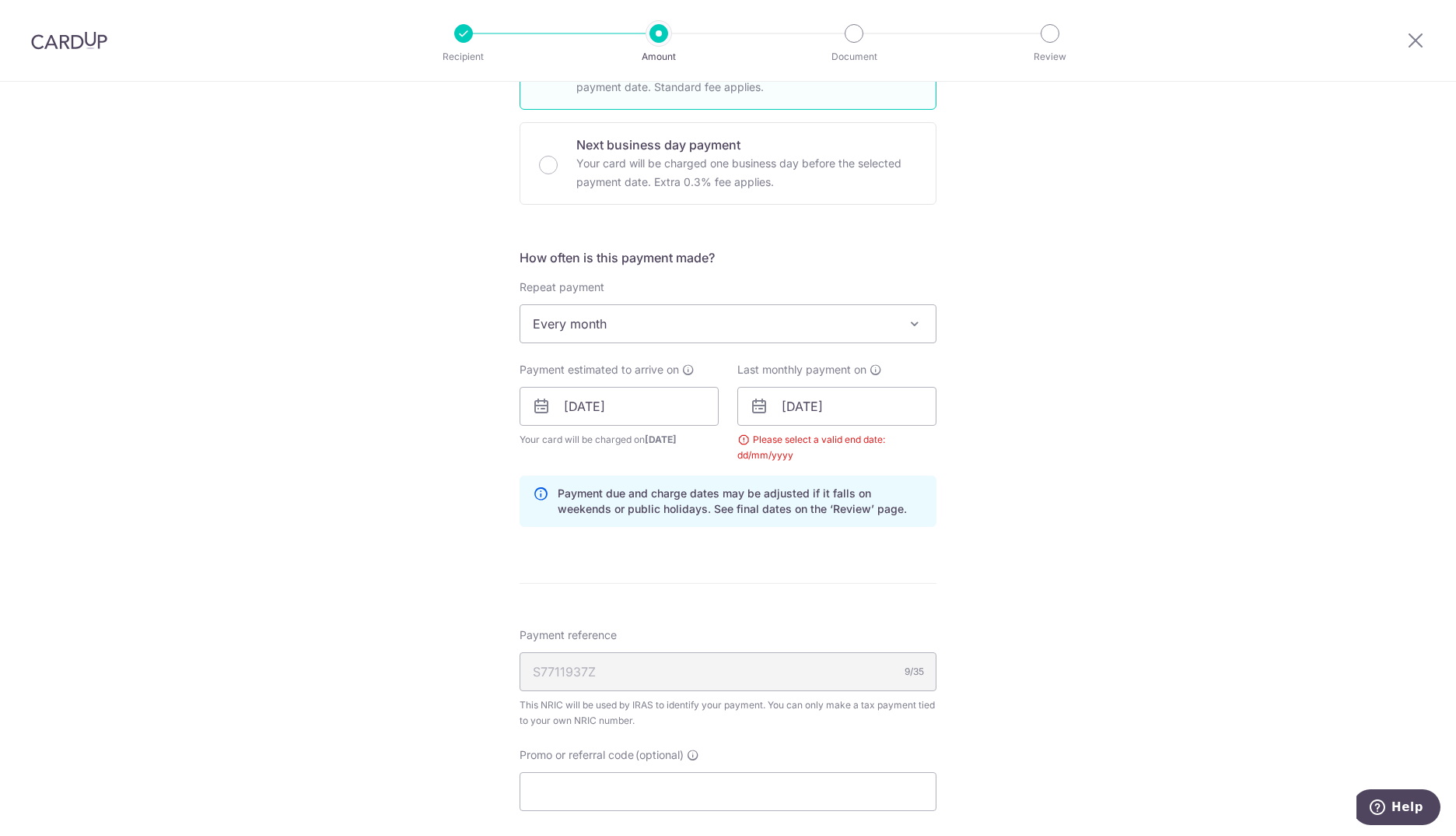
scroll to position [629, 0]
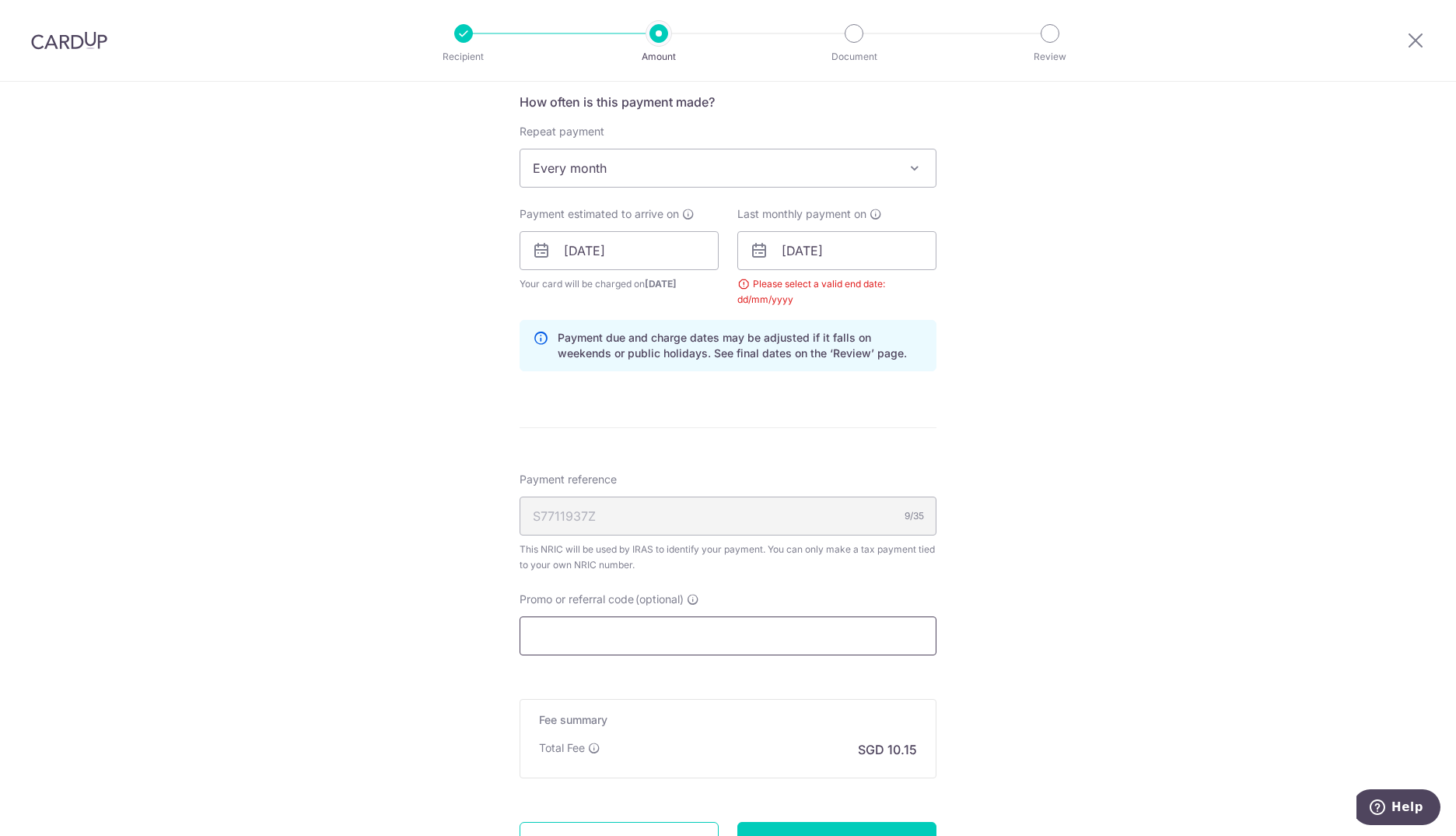
click at [612, 627] on input "Promo or referral code (optional)" at bounding box center [728, 635] width 417 height 39
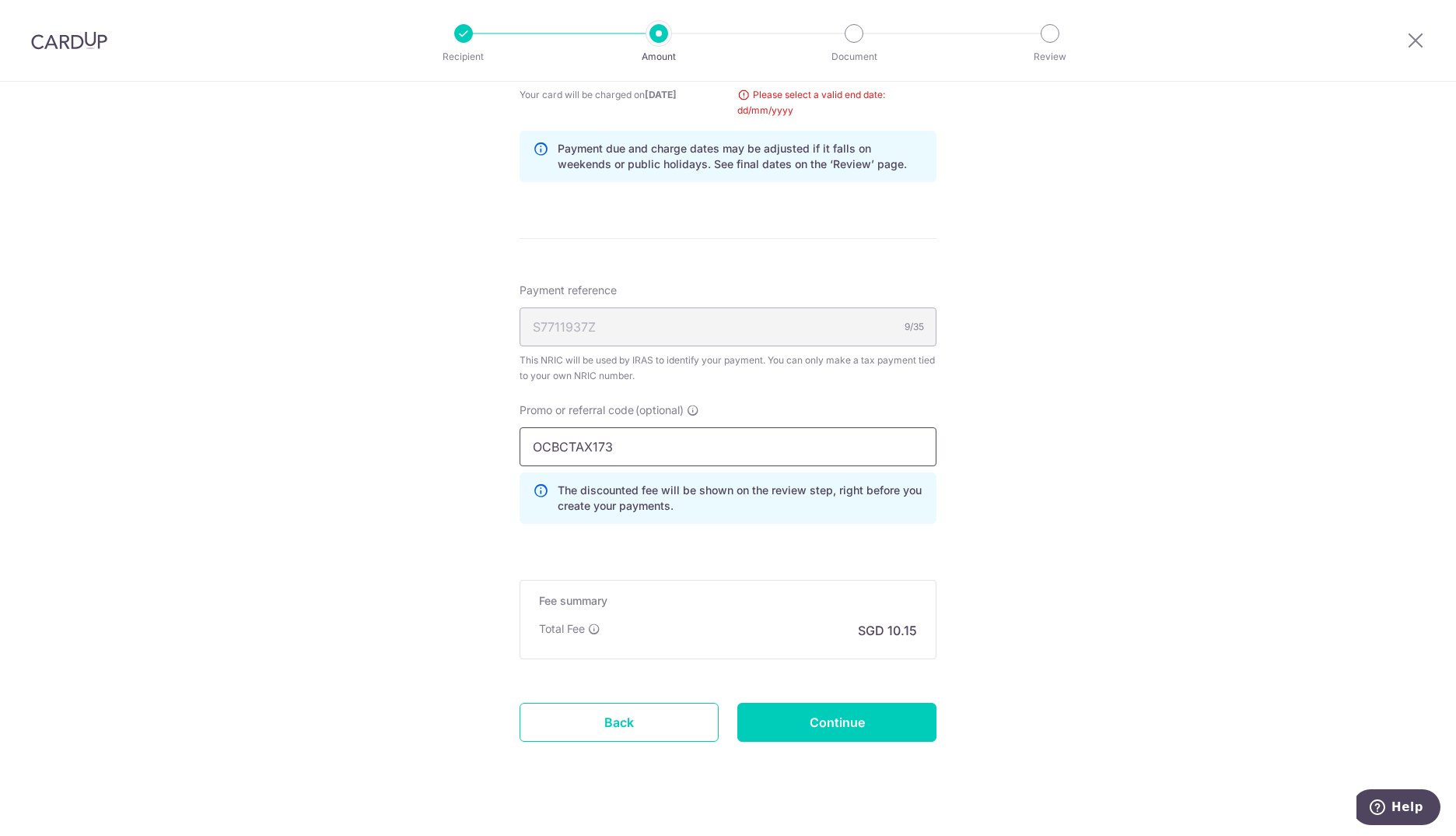
scroll to position [840, 0]
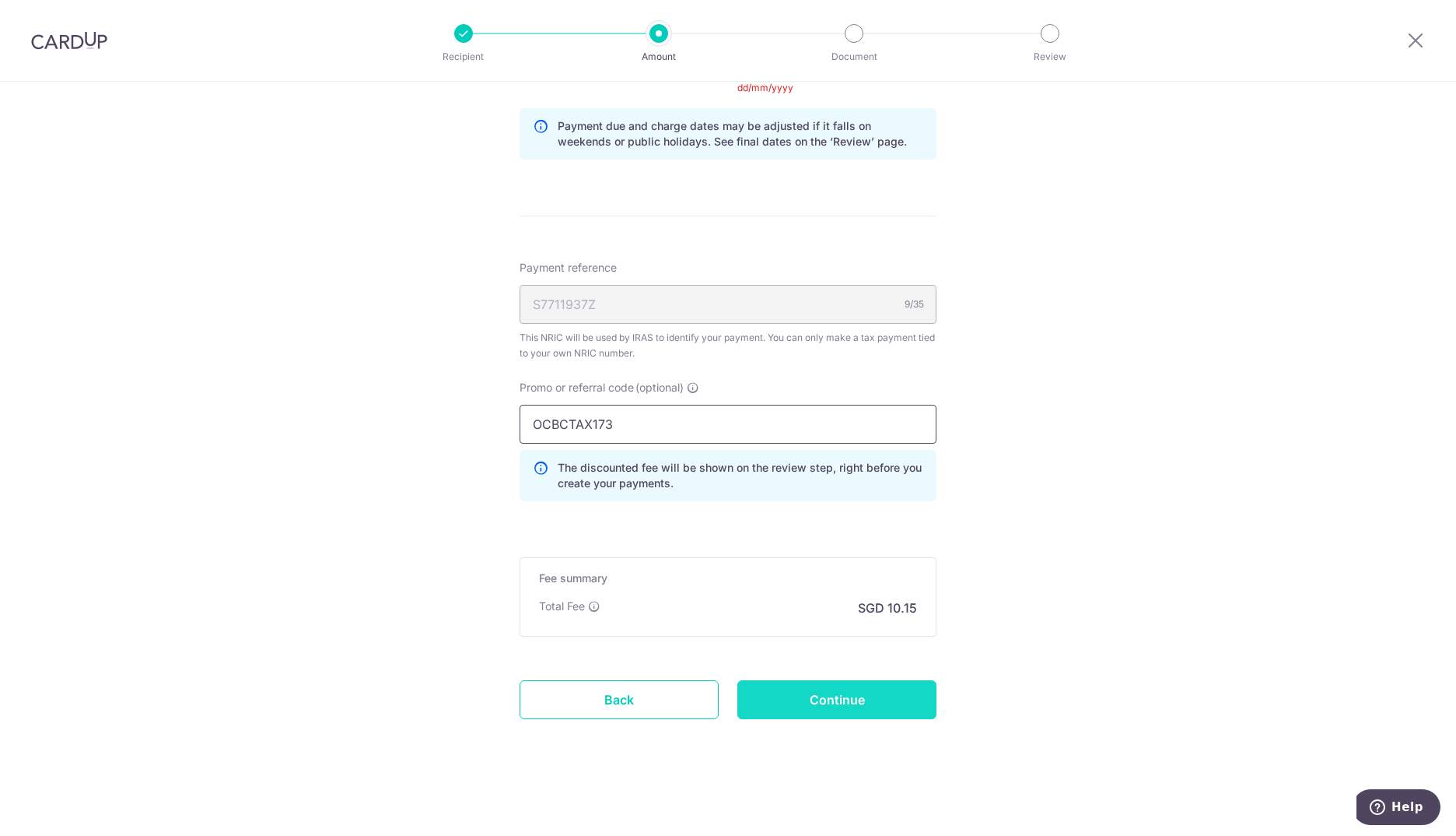
type input "OCBCTAX173"
click at [772, 695] on input "Continue" at bounding box center [837, 699] width 200 height 39
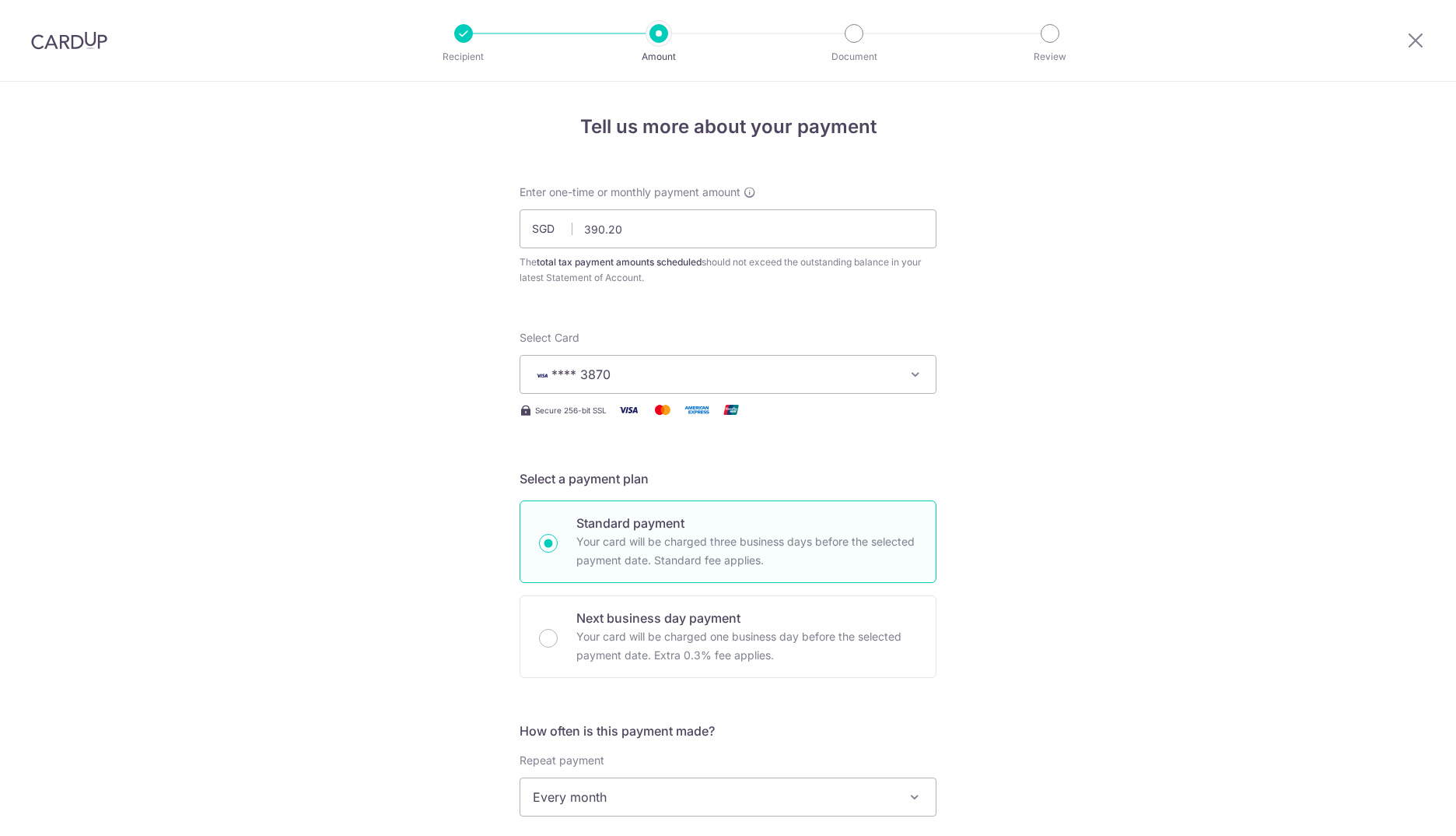
scroll to position [783, 0]
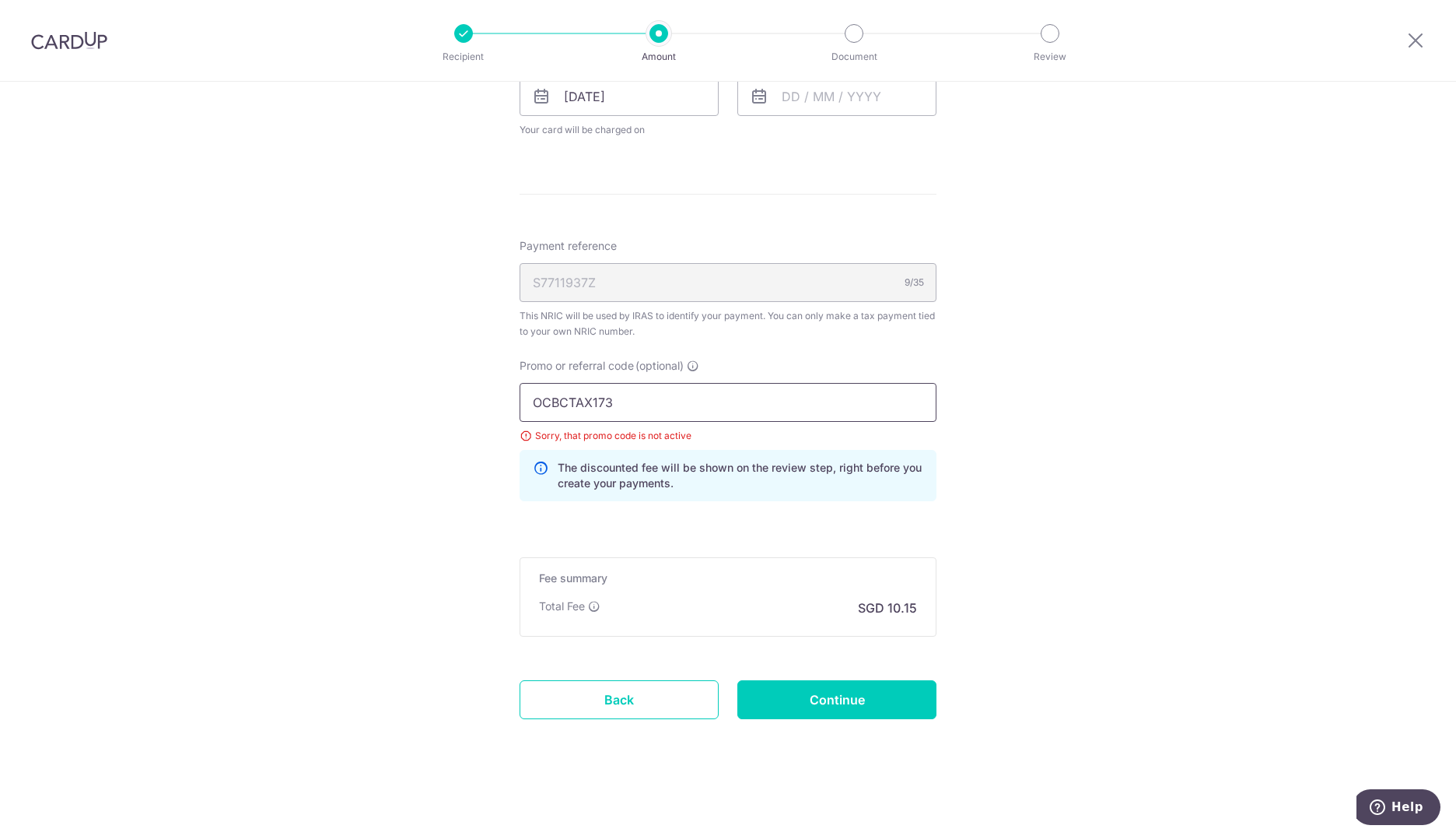
click at [762, 392] on input "OCBCTAX173" at bounding box center [728, 402] width 417 height 39
type input "OCBCTAX18"
click at [798, 697] on input "Continue" at bounding box center [837, 699] width 200 height 39
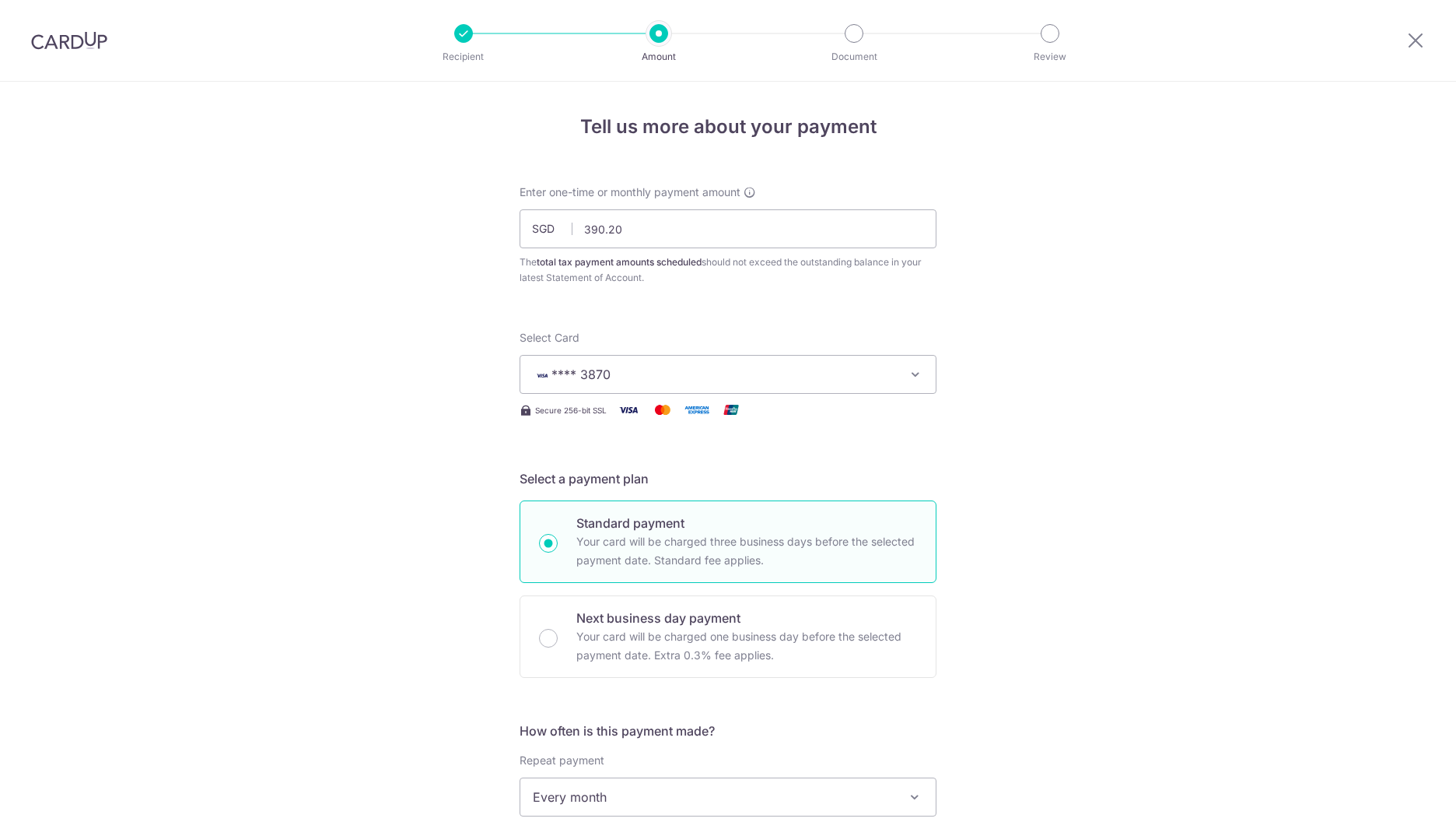
scroll to position [707, 0]
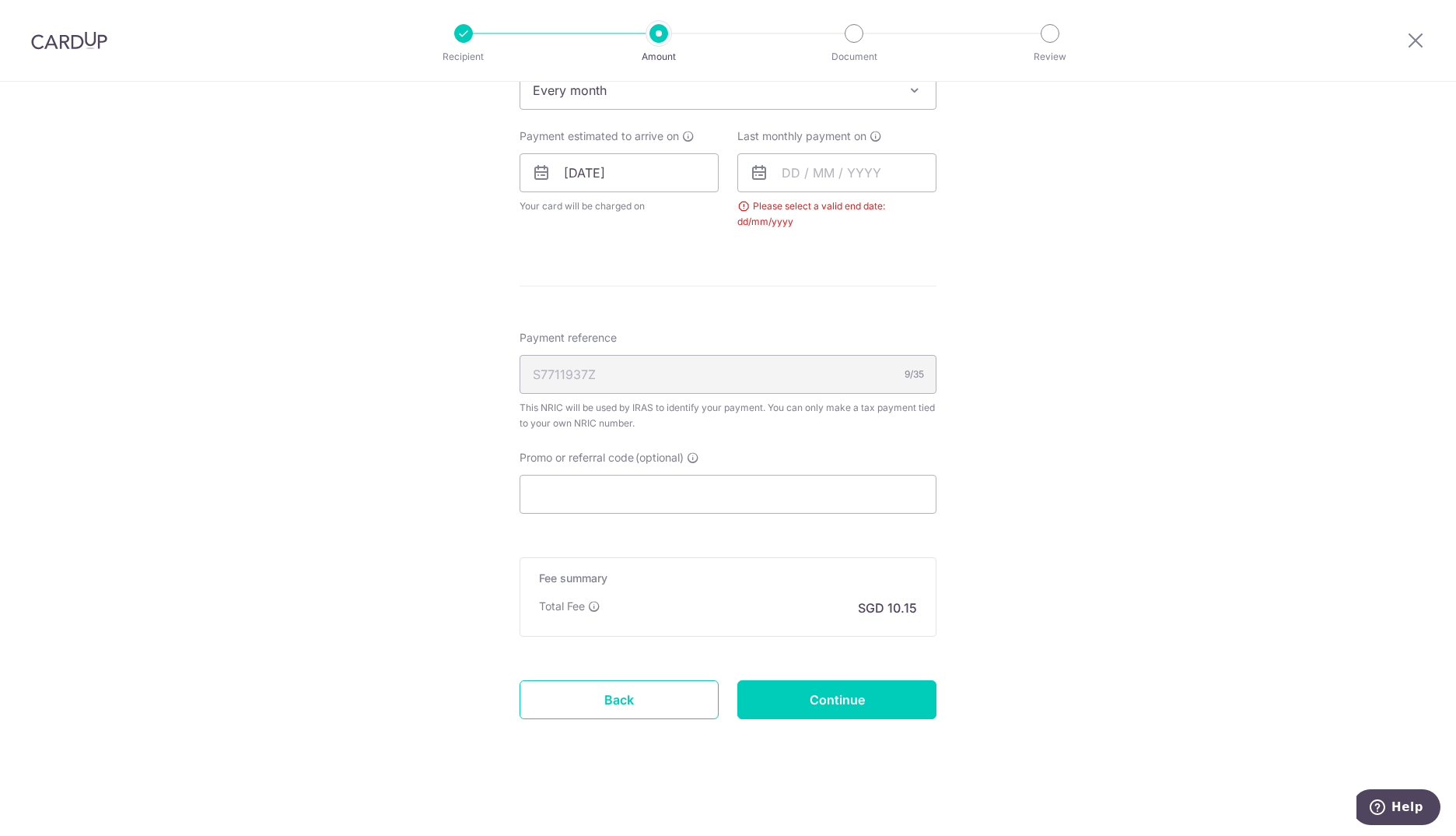
click at [805, 151] on div "Last monthly payment on Please select a valid end date: dd/mm/yyyy" at bounding box center [837, 178] width 200 height 101
click at [809, 175] on input "text" at bounding box center [837, 173] width 200 height 39
click at [949, 215] on link "Next" at bounding box center [957, 214] width 18 height 18
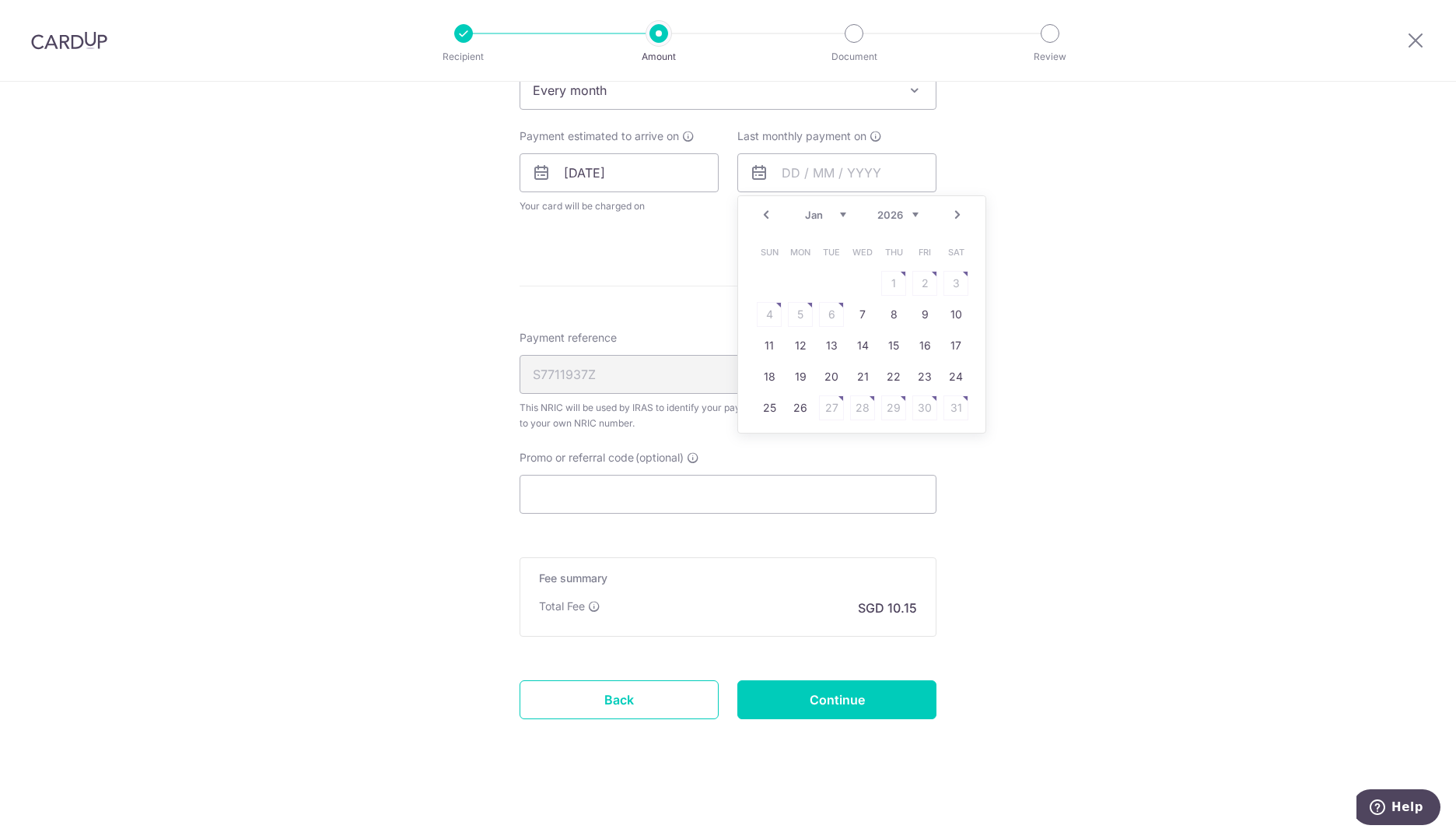
click at [949, 215] on link "Next" at bounding box center [957, 214] width 18 height 18
click at [826, 347] on link "17" at bounding box center [832, 345] width 25 height 25
type input "17/03/2026"
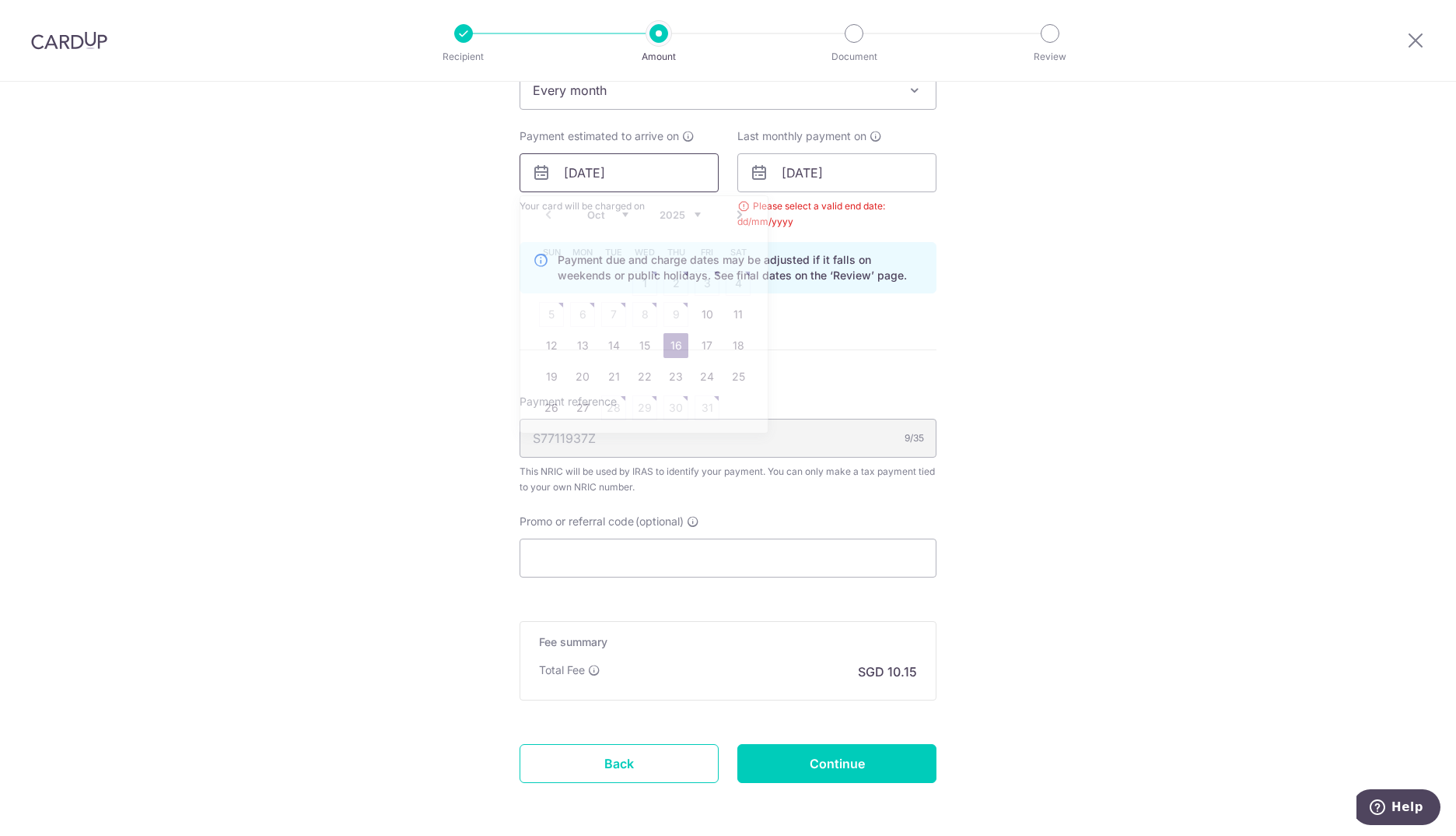
click at [578, 168] on input "16/10/2025" at bounding box center [619, 173] width 200 height 39
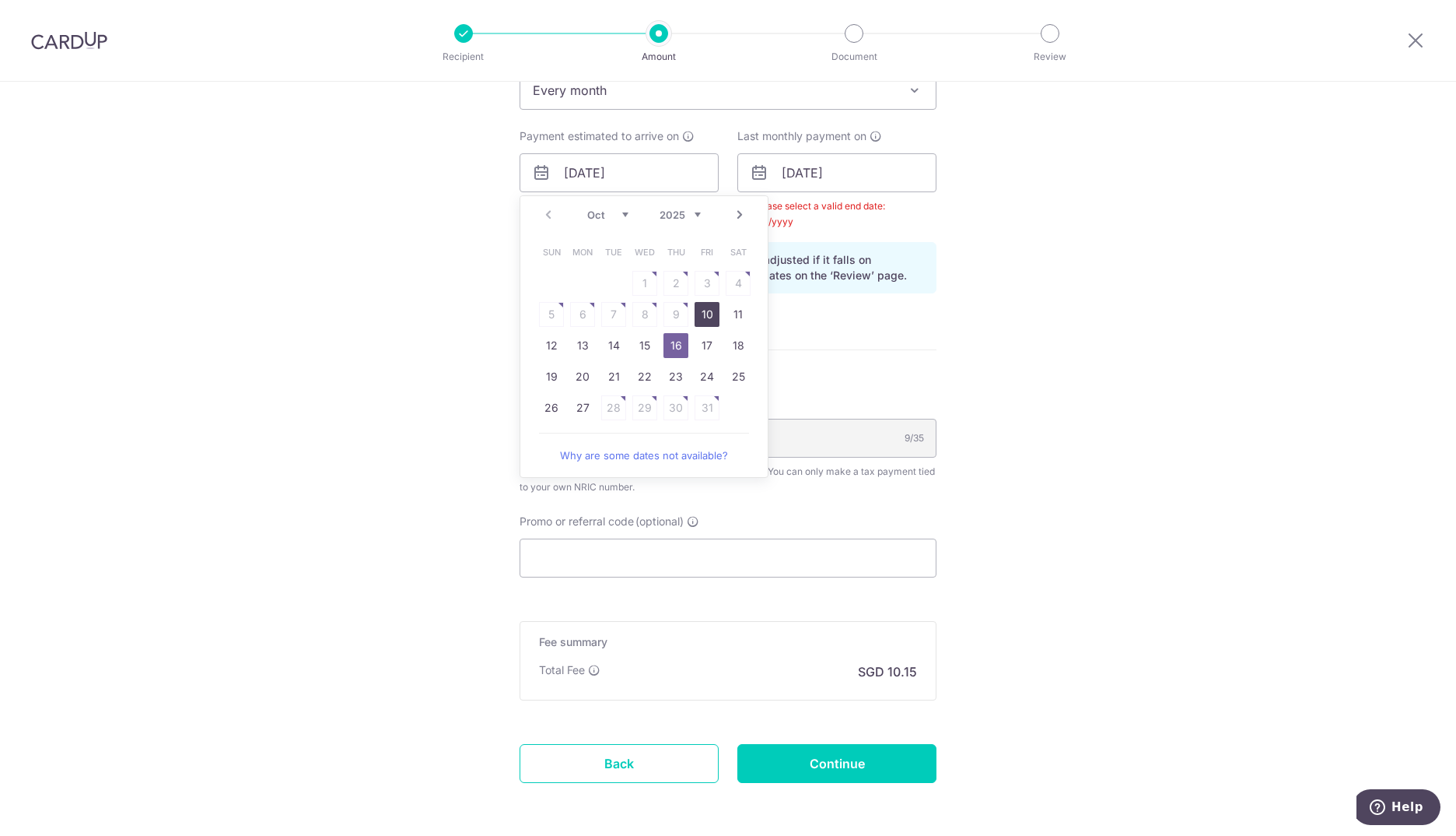
click at [711, 310] on link "10" at bounding box center [708, 314] width 25 height 25
type input "[DATE]"
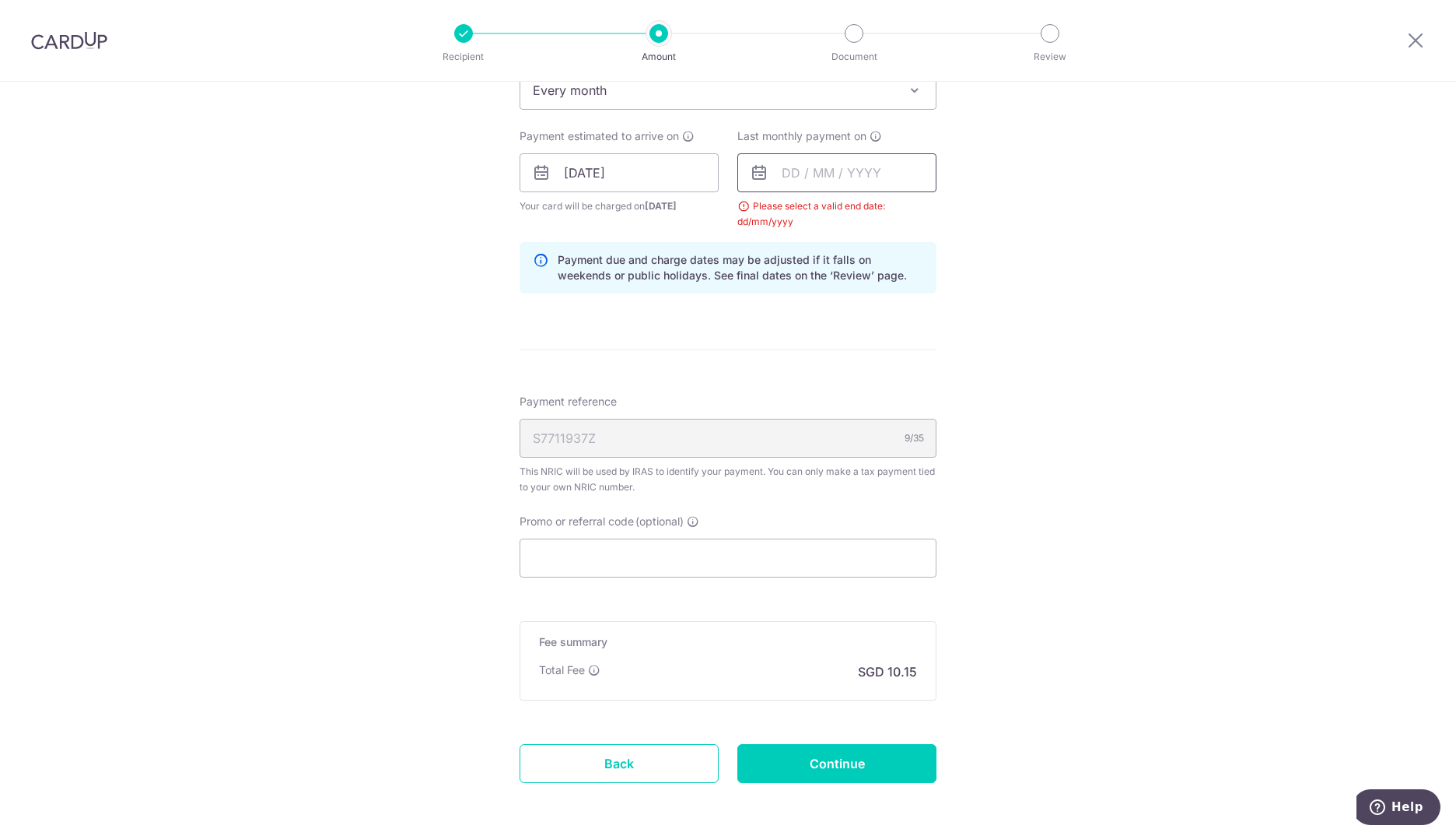
click at [799, 176] on input "text" at bounding box center [837, 173] width 200 height 39
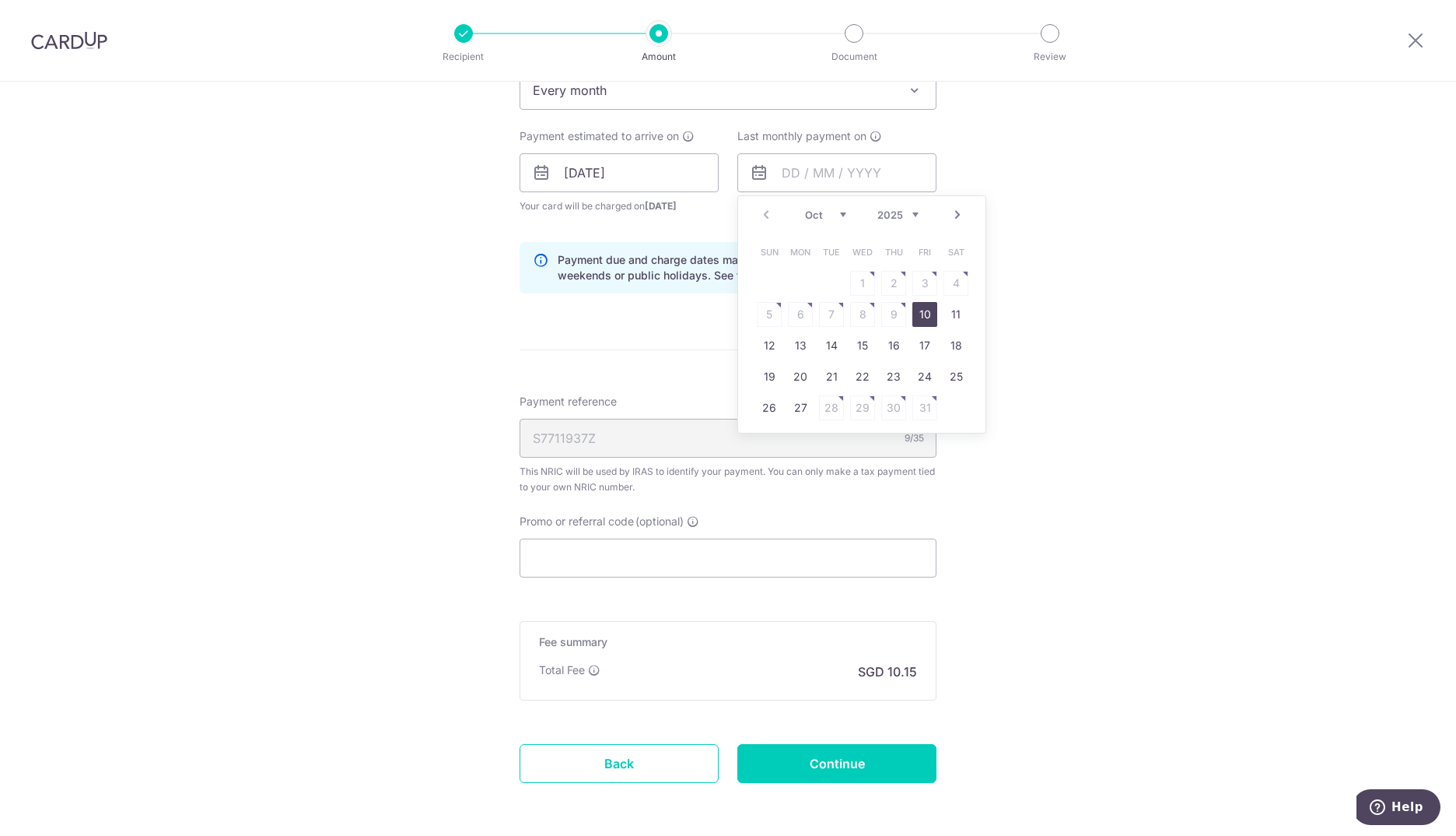
click at [950, 215] on link "Next" at bounding box center [957, 214] width 18 height 18
click at [949, 214] on link "Next" at bounding box center [957, 214] width 18 height 18
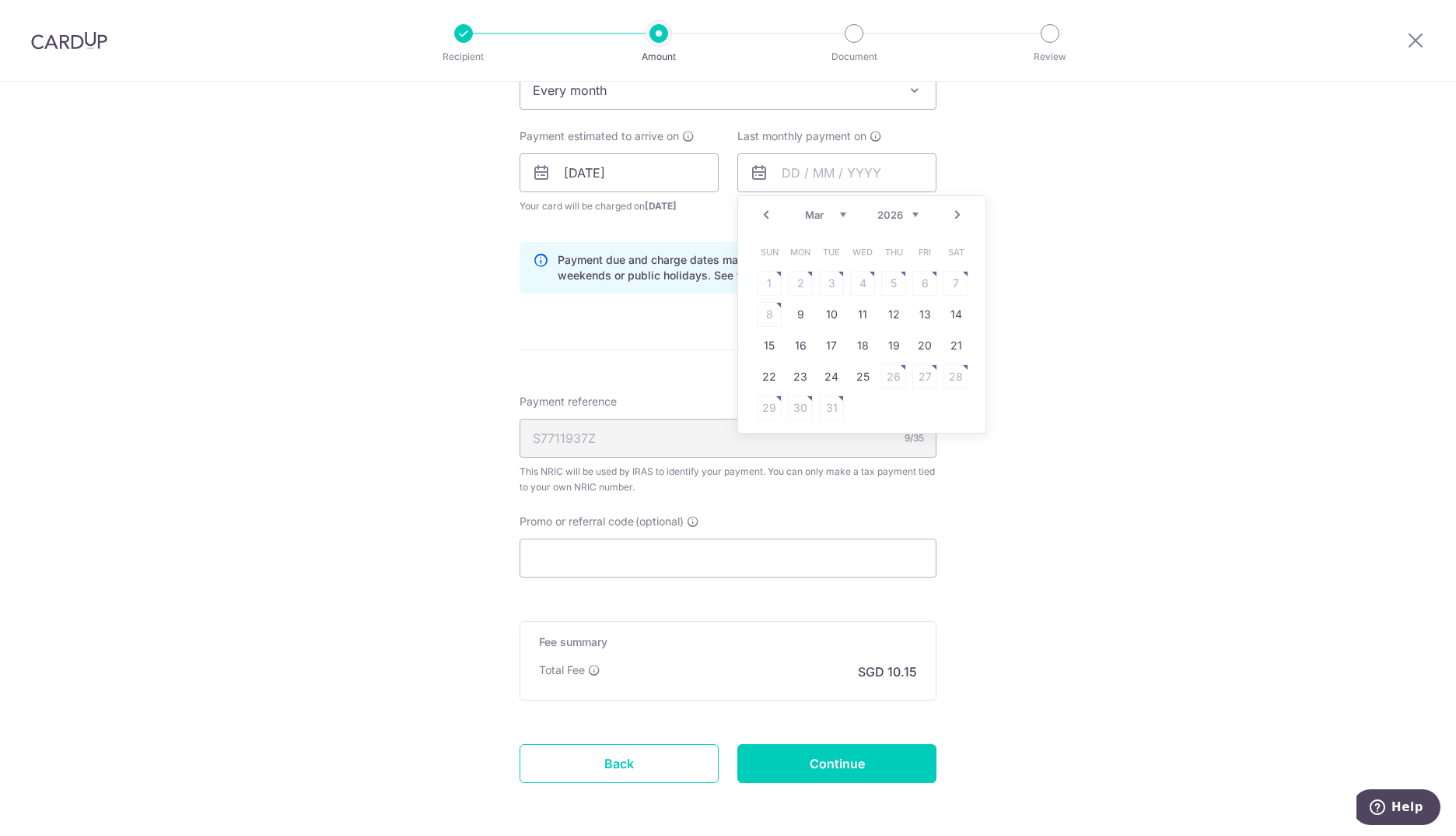
click at [841, 312] on td "10" at bounding box center [831, 314] width 31 height 31
click at [837, 312] on form "Enter one-time or monthly payment amount SGD 390.20 390.20 The total tax paymen…" at bounding box center [728, 152] width 417 height 1348
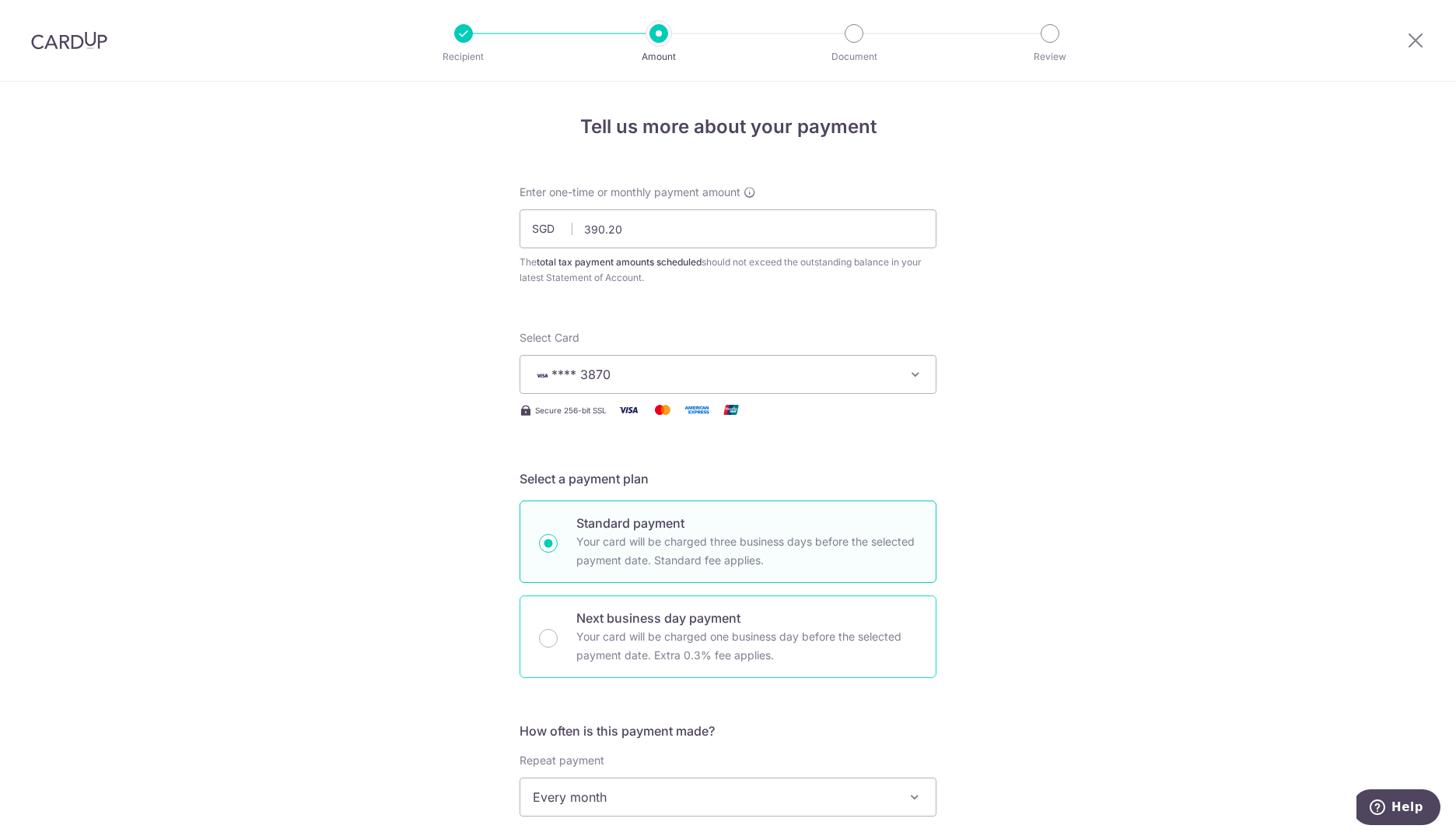
scroll to position [155, 0]
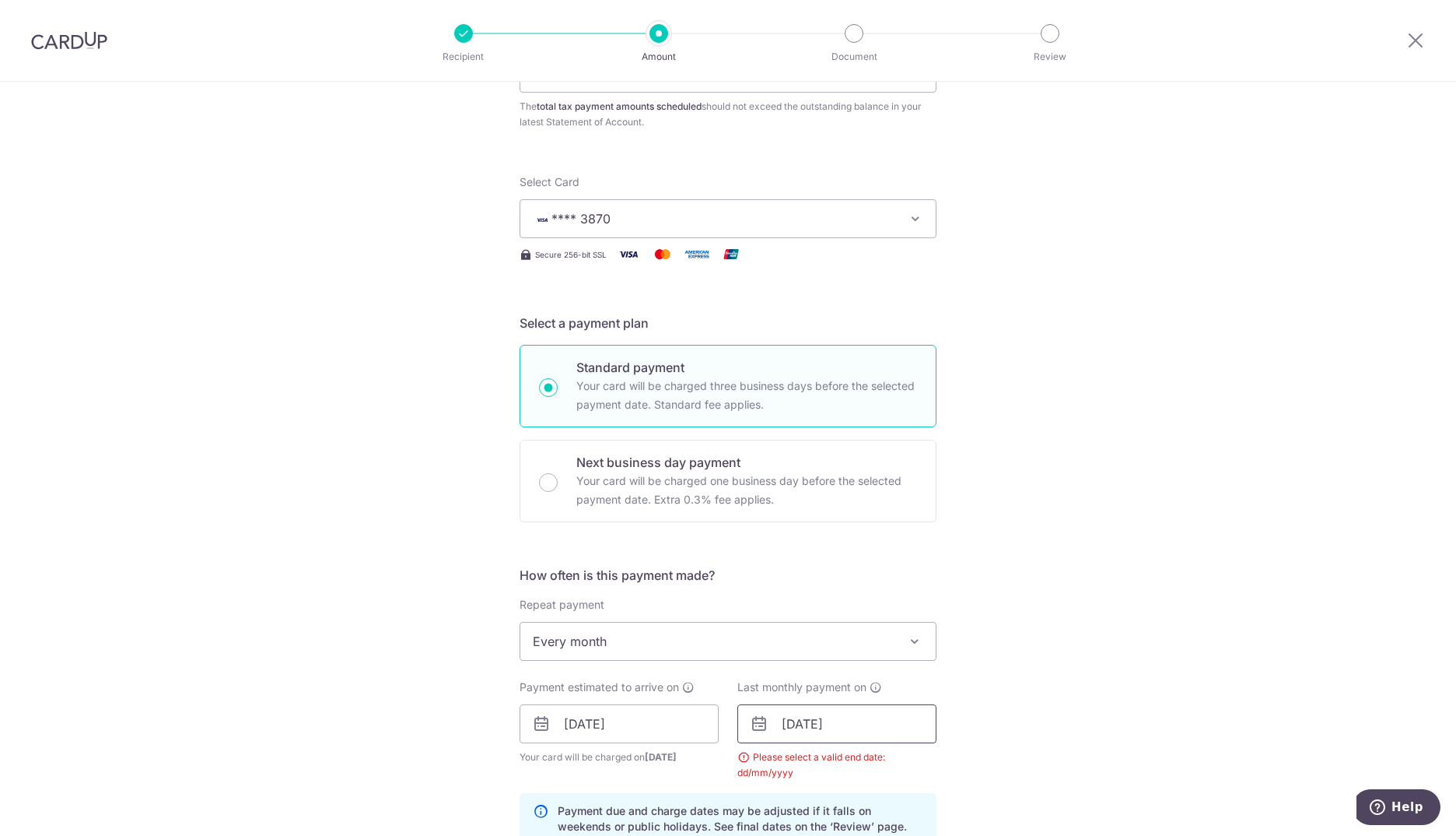
click at [849, 733] on input "10/03/2026" at bounding box center [837, 723] width 200 height 39
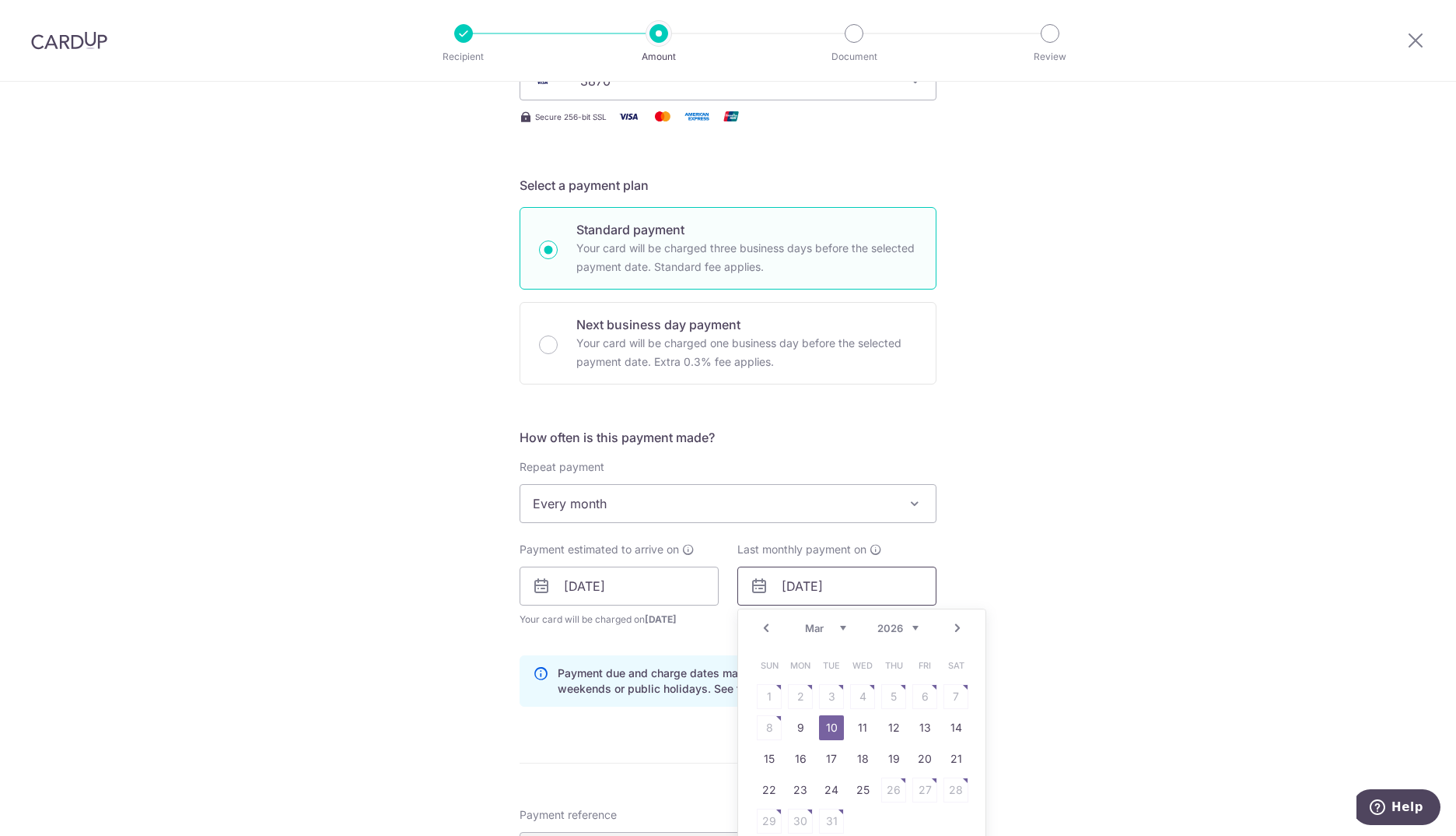
scroll to position [311, 0]
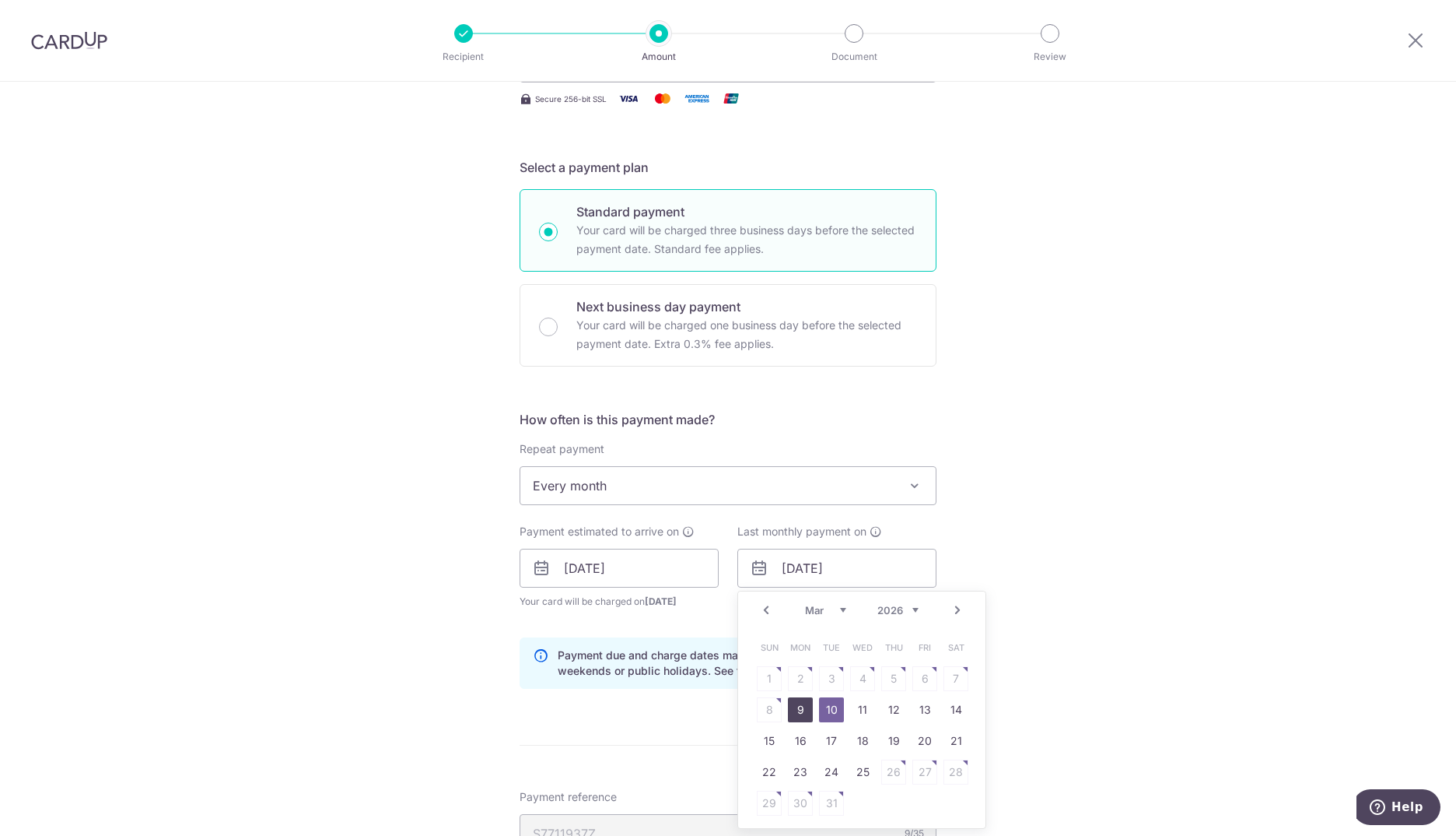
click at [799, 710] on link "9" at bounding box center [800, 710] width 25 height 25
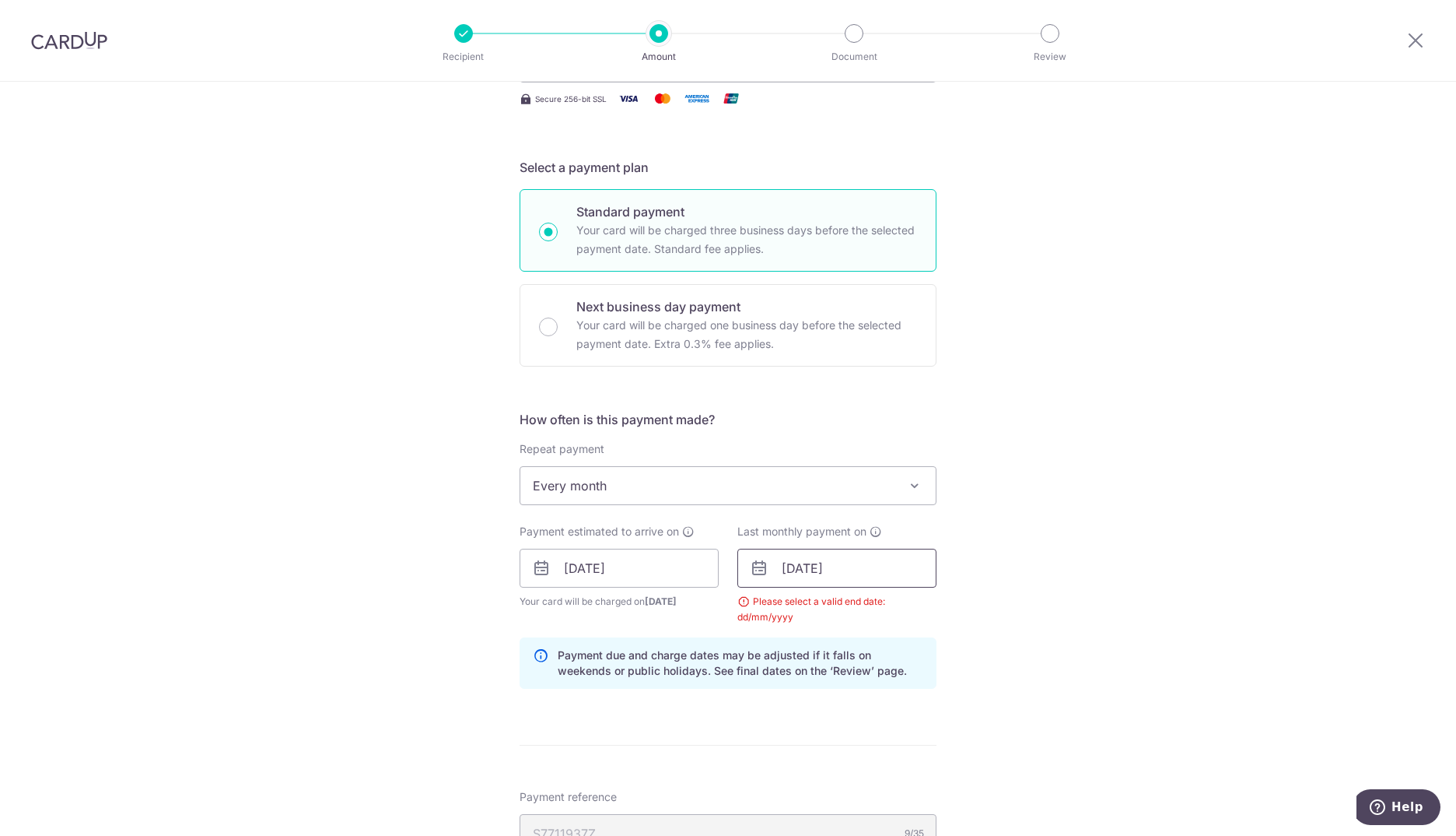
click at [856, 581] on input "09/03/2026" at bounding box center [837, 568] width 200 height 39
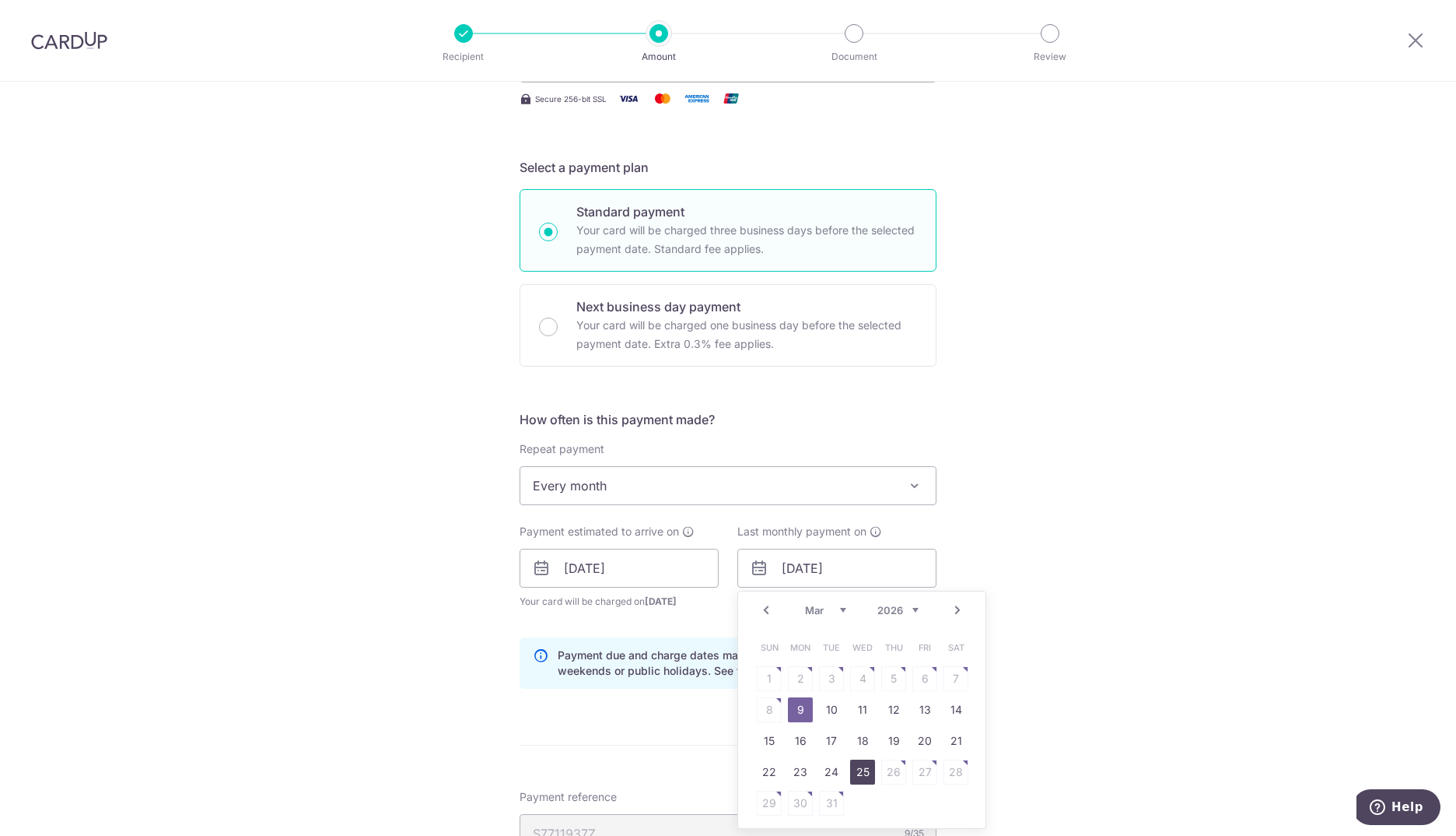
click at [862, 768] on link "25" at bounding box center [863, 771] width 25 height 25
type input "25/03/2026"
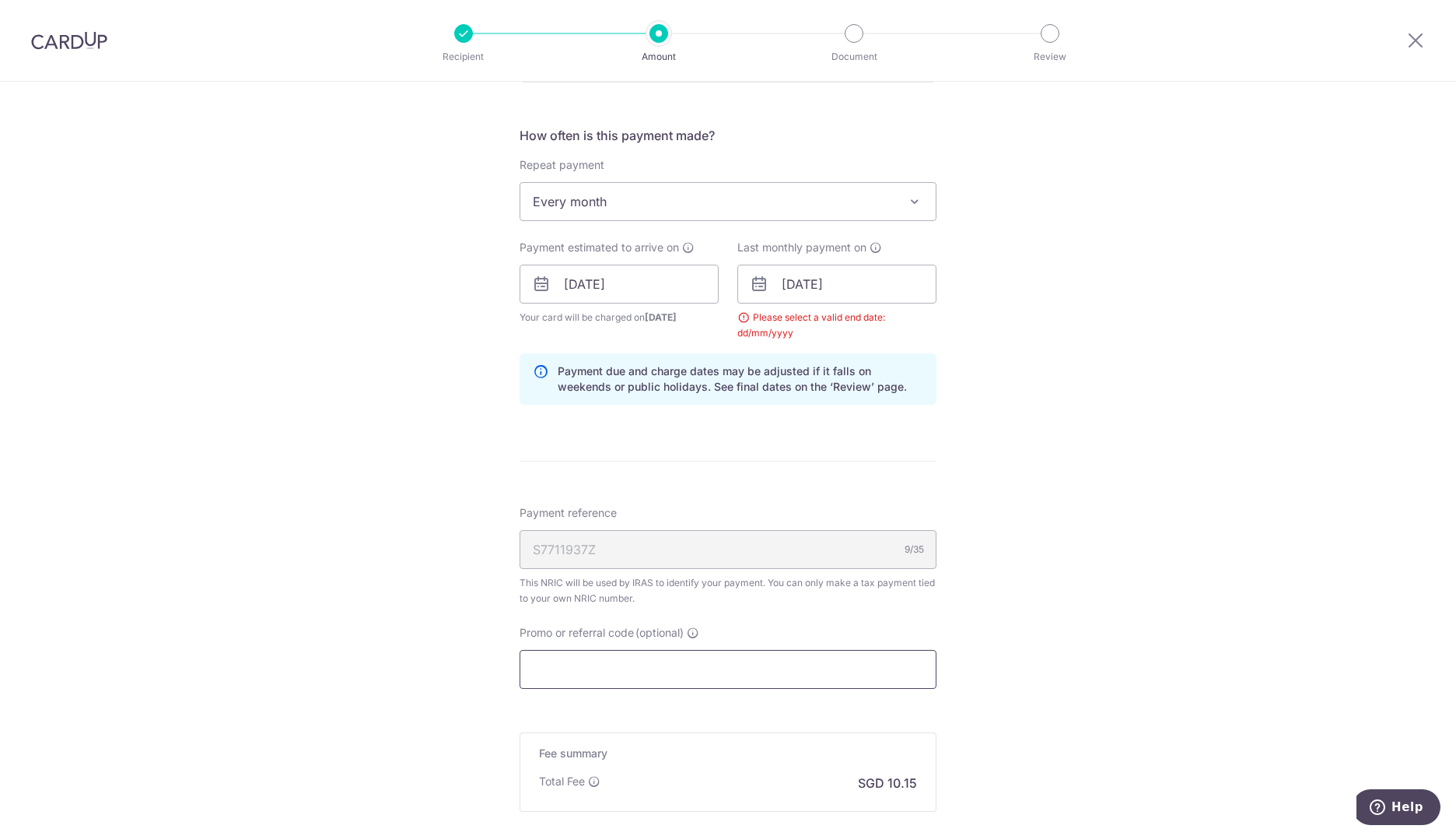
scroll to position [622, 0]
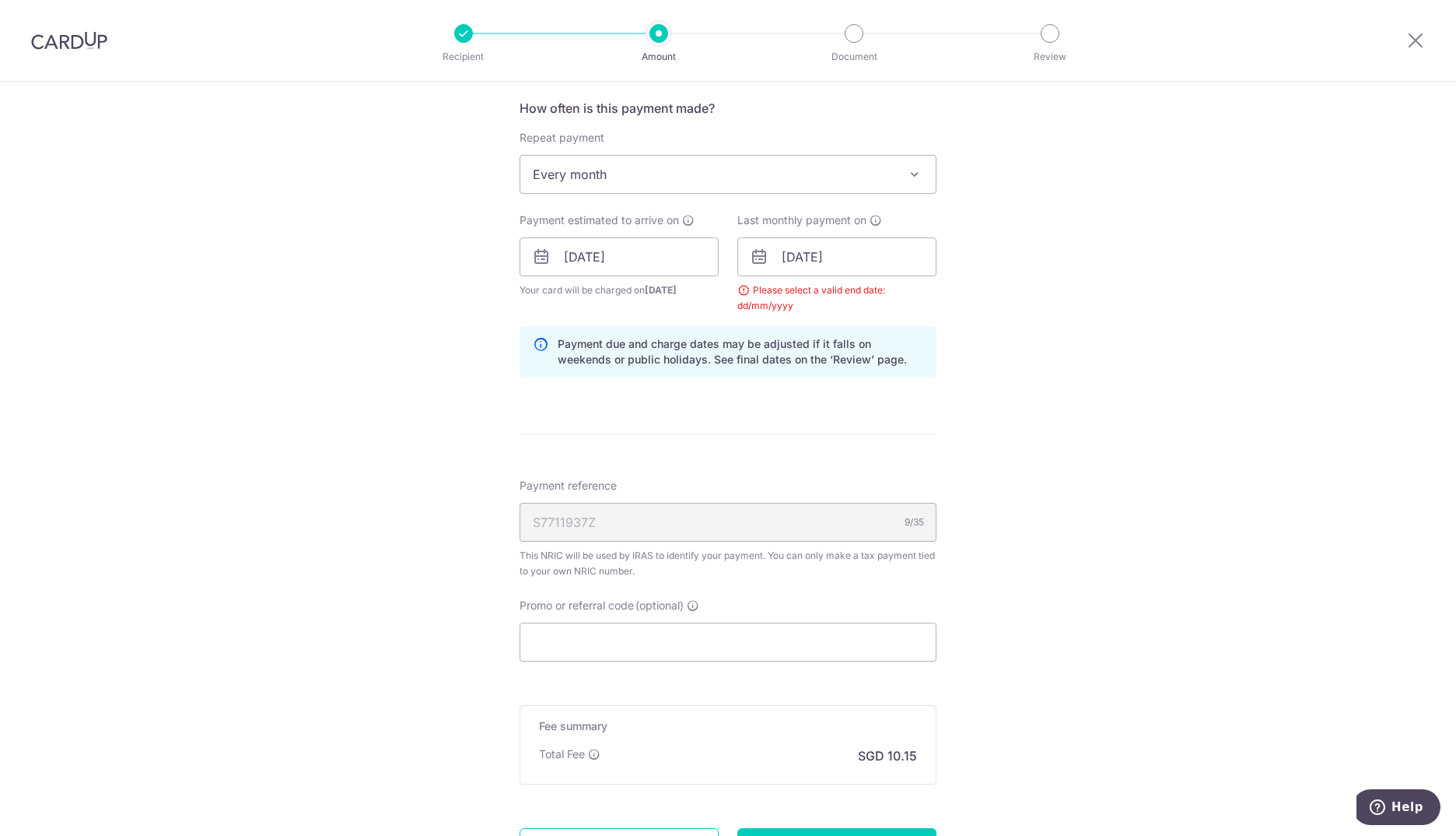
drag, startPoint x: 705, startPoint y: 523, endPoint x: 699, endPoint y: 540, distance: 18.0
click at [701, 526] on div "S7711937Z 9/35" at bounding box center [728, 522] width 417 height 39
click at [690, 639] on input "Promo or referral code (optional)" at bounding box center [728, 641] width 417 height 39
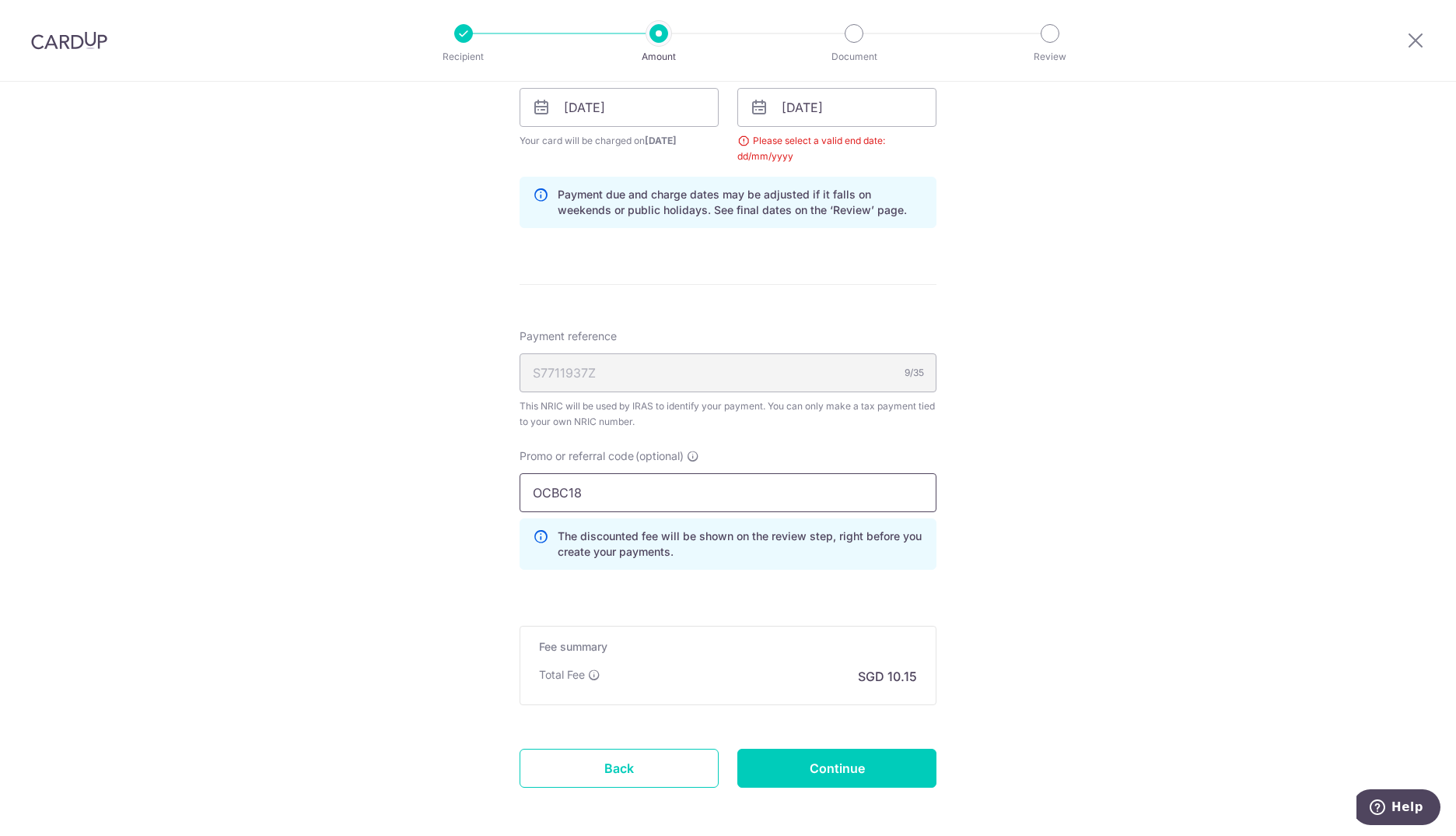
scroll to position [778, 0]
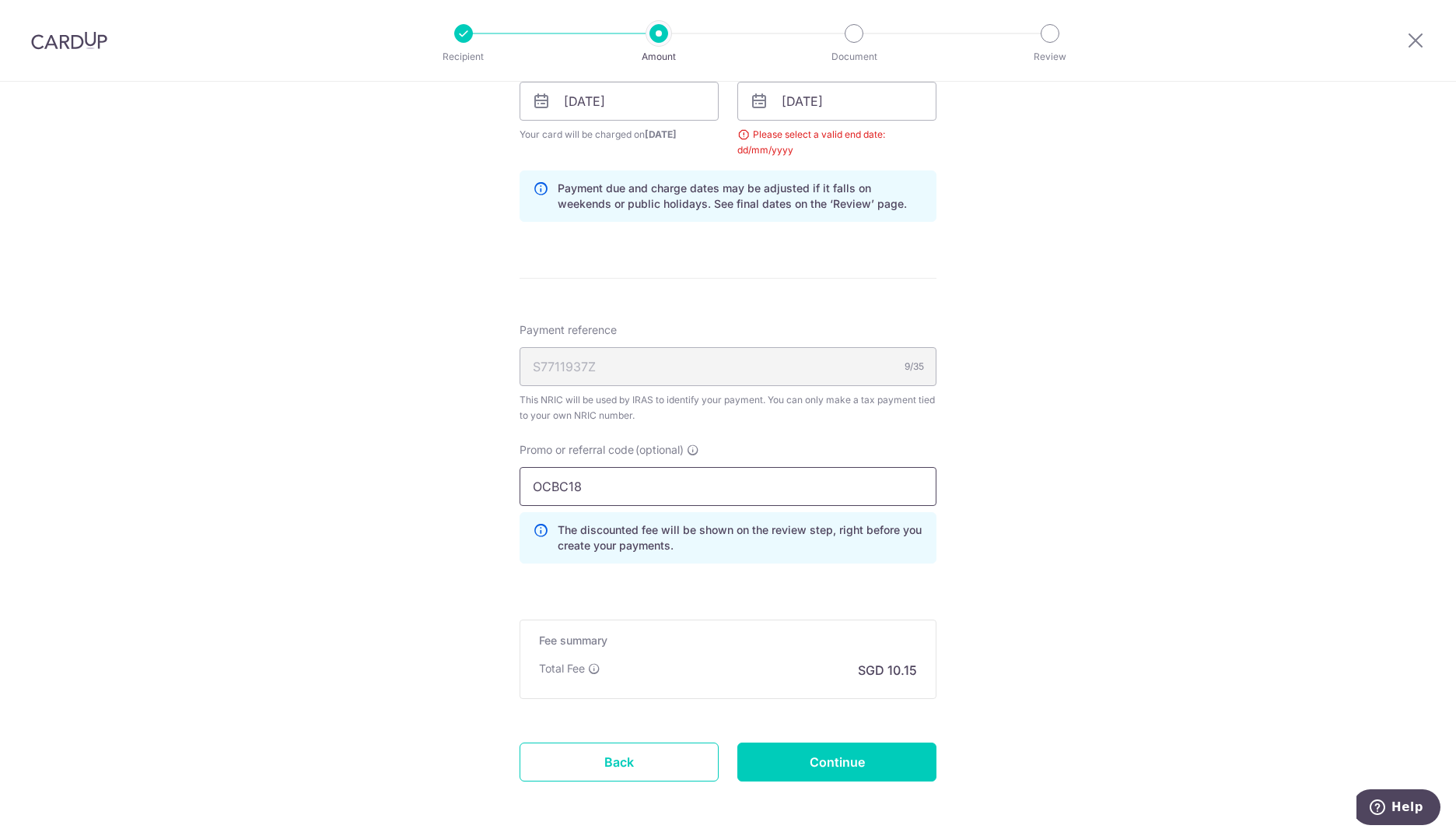
type input "OCBC18"
click at [538, 527] on icon at bounding box center [541, 537] width 15 height 31
click at [538, 529] on icon at bounding box center [541, 537] width 15 height 31
click at [846, 761] on input "Continue" at bounding box center [837, 762] width 200 height 39
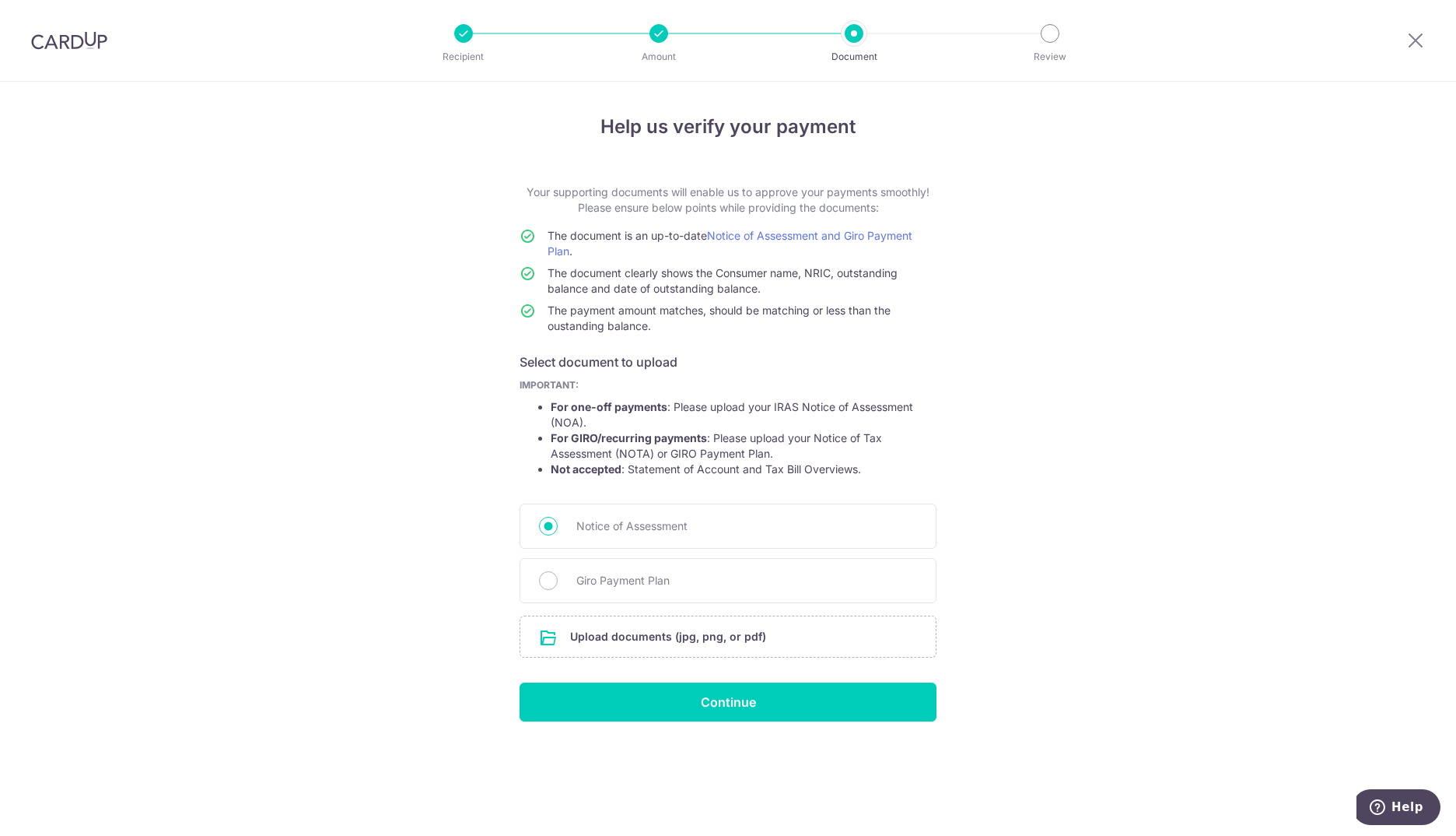
click at [1189, 229] on div "Help us verify your payment Your supporting documents will enable us to approve…" at bounding box center [728, 459] width 1456 height 754
click at [600, 644] on input "file" at bounding box center [728, 636] width 416 height 40
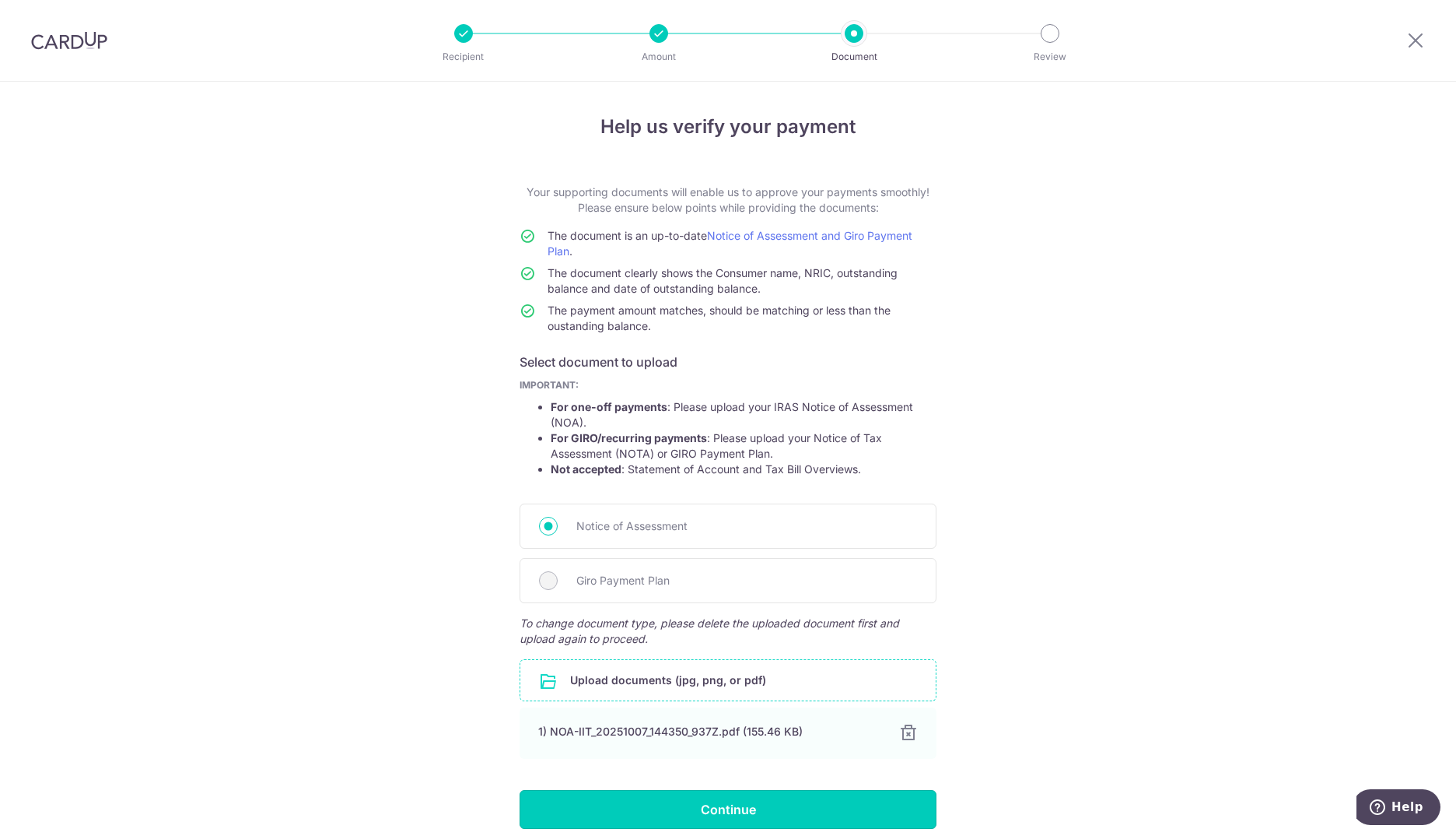
click at [627, 805] on input "Continue" at bounding box center [728, 809] width 417 height 39
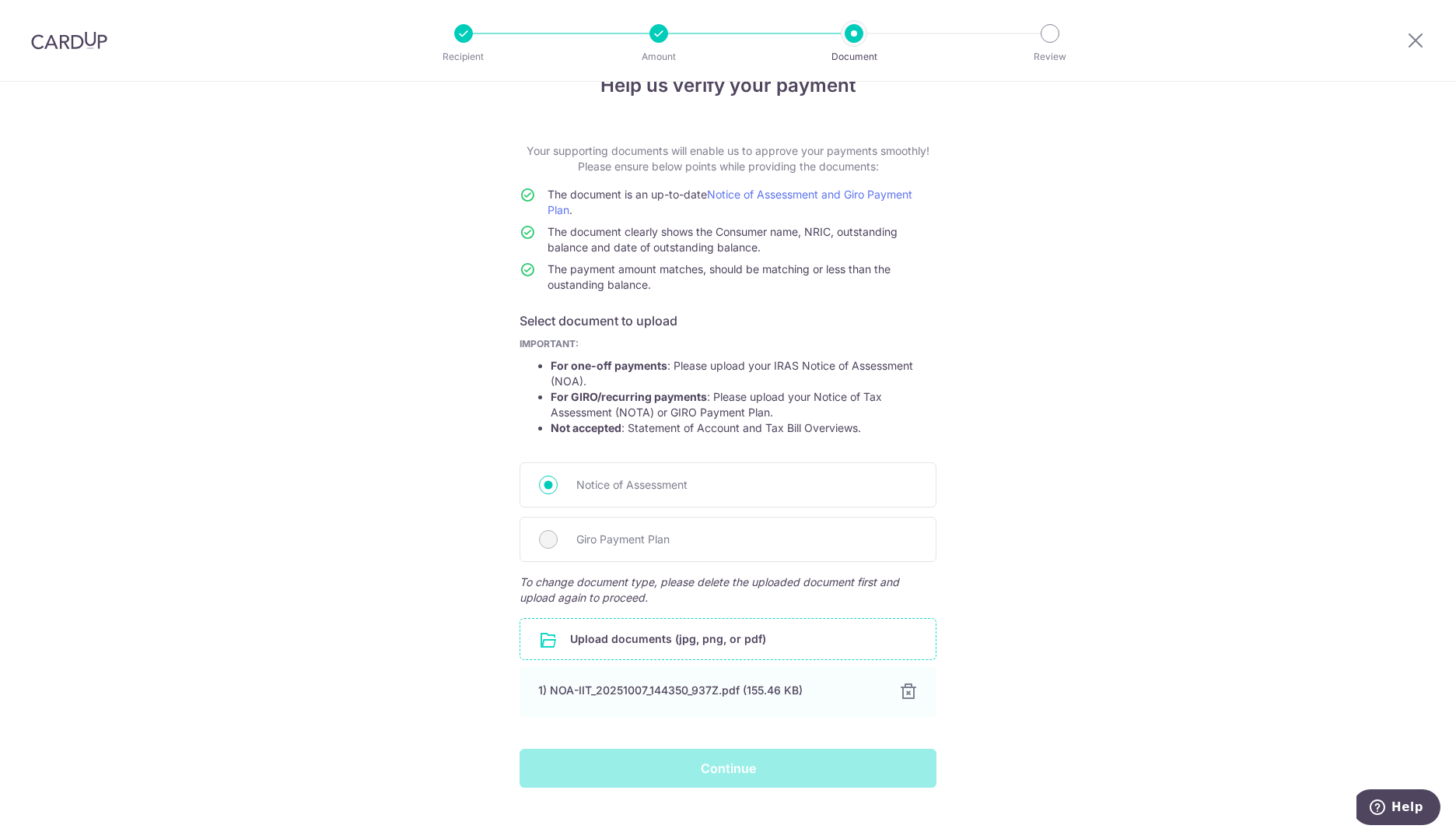
scroll to position [67, 0]
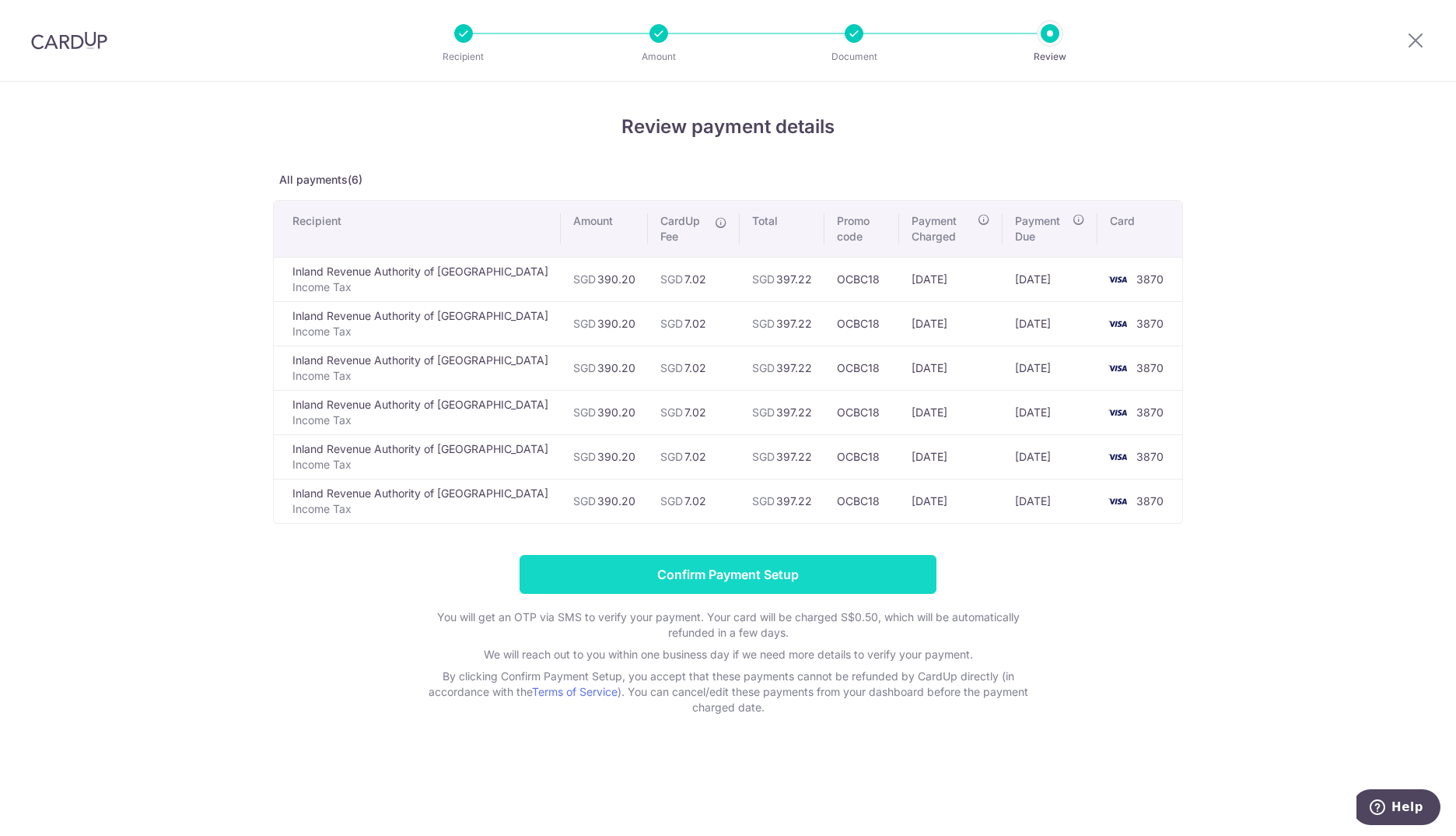
click at [747, 566] on input "Confirm Payment Setup" at bounding box center [728, 574] width 417 height 39
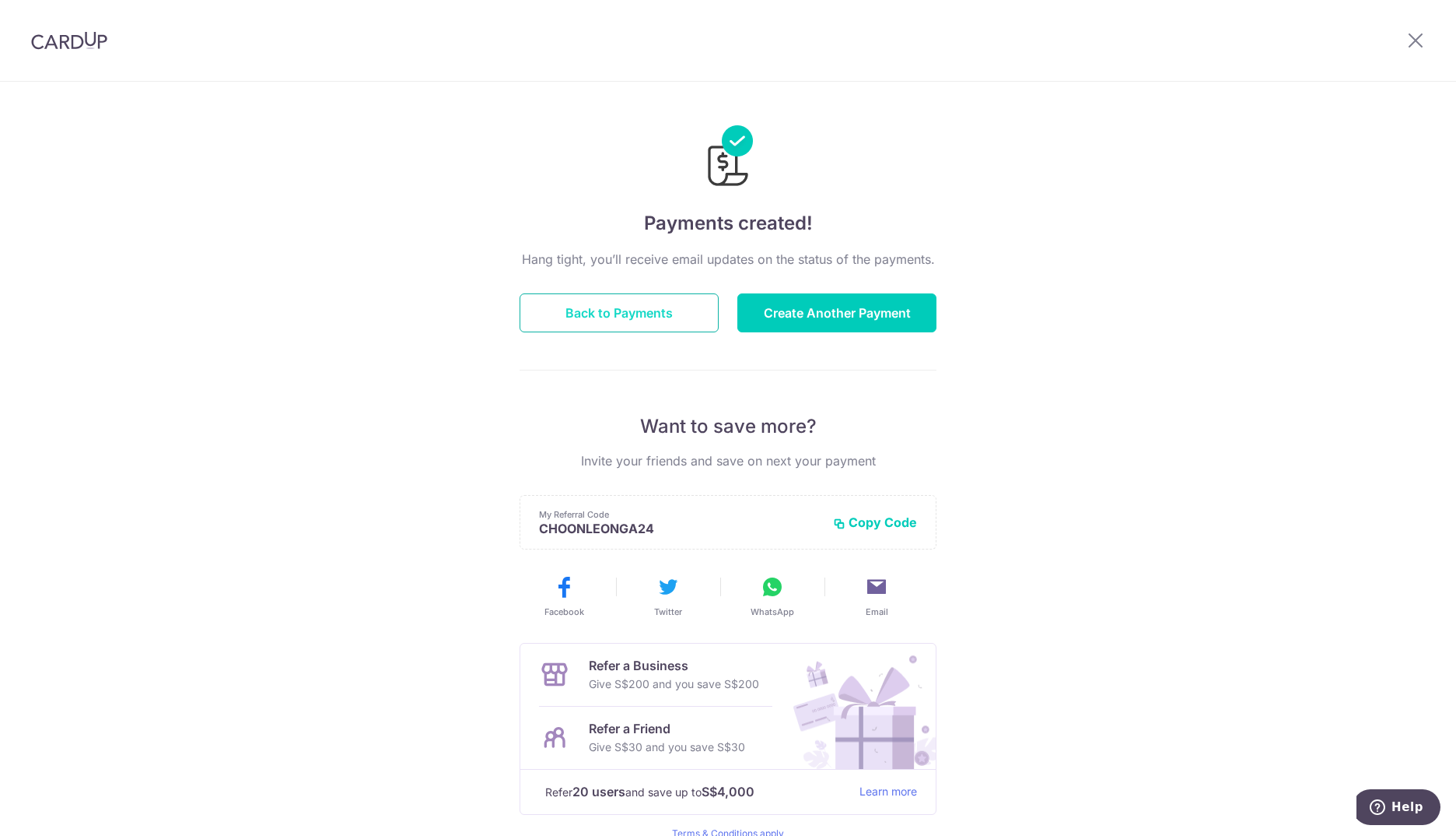
click at [582, 316] on button "Back to Payments" at bounding box center [619, 312] width 200 height 39
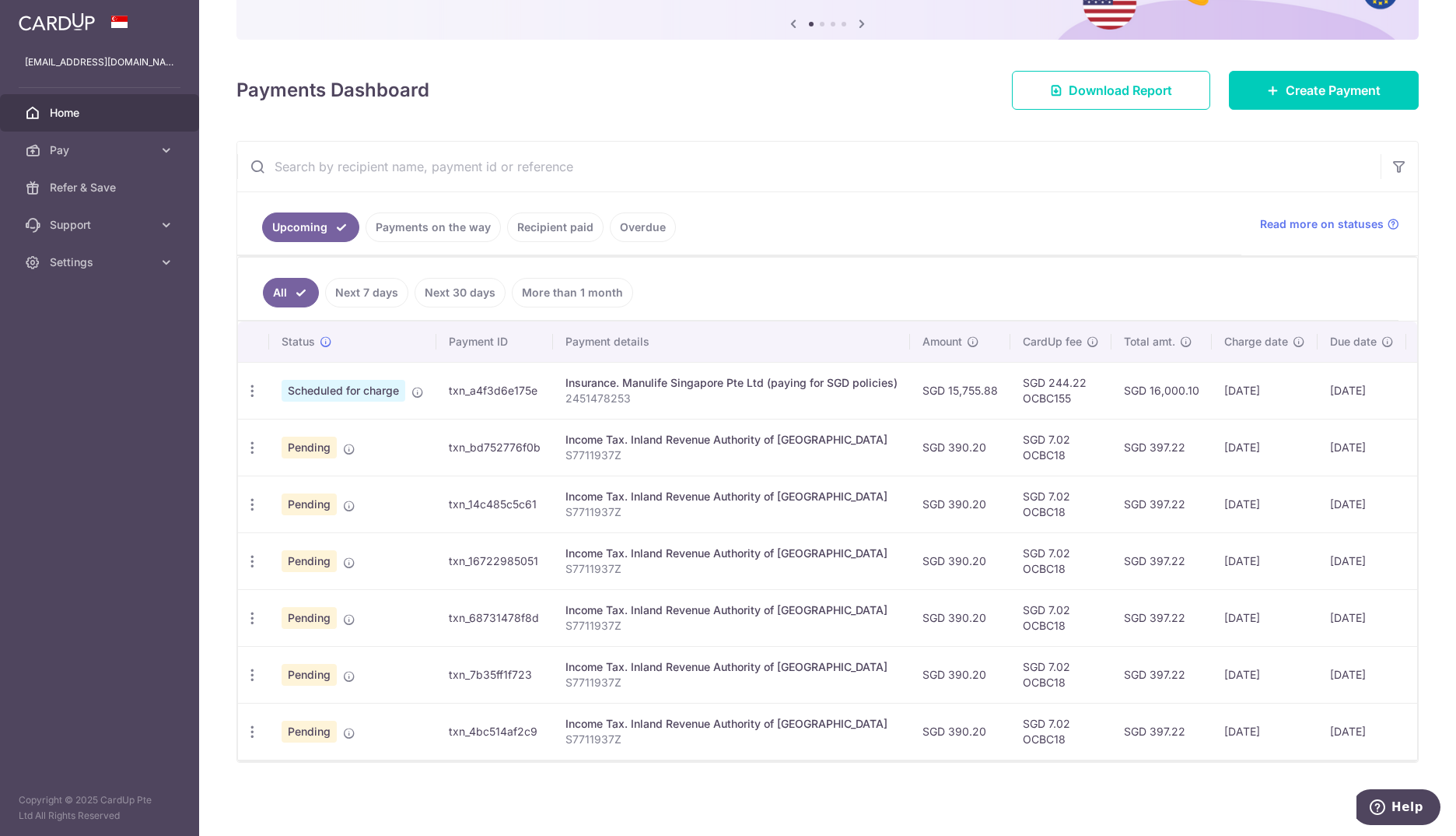
scroll to position [167, 0]
click at [105, 149] on span "Pay" at bounding box center [101, 150] width 103 height 15
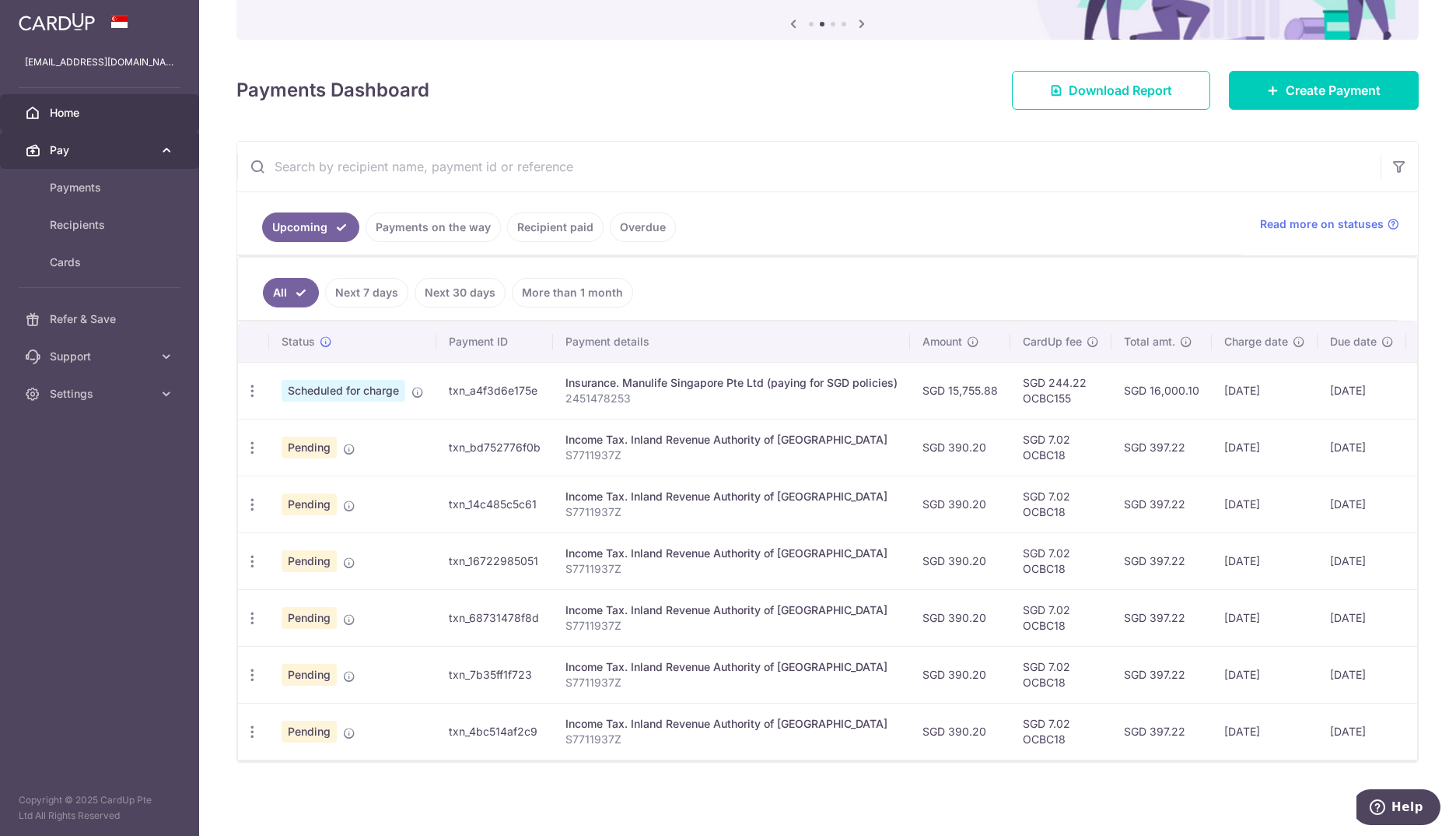
click at [105, 149] on span "Pay" at bounding box center [101, 150] width 103 height 15
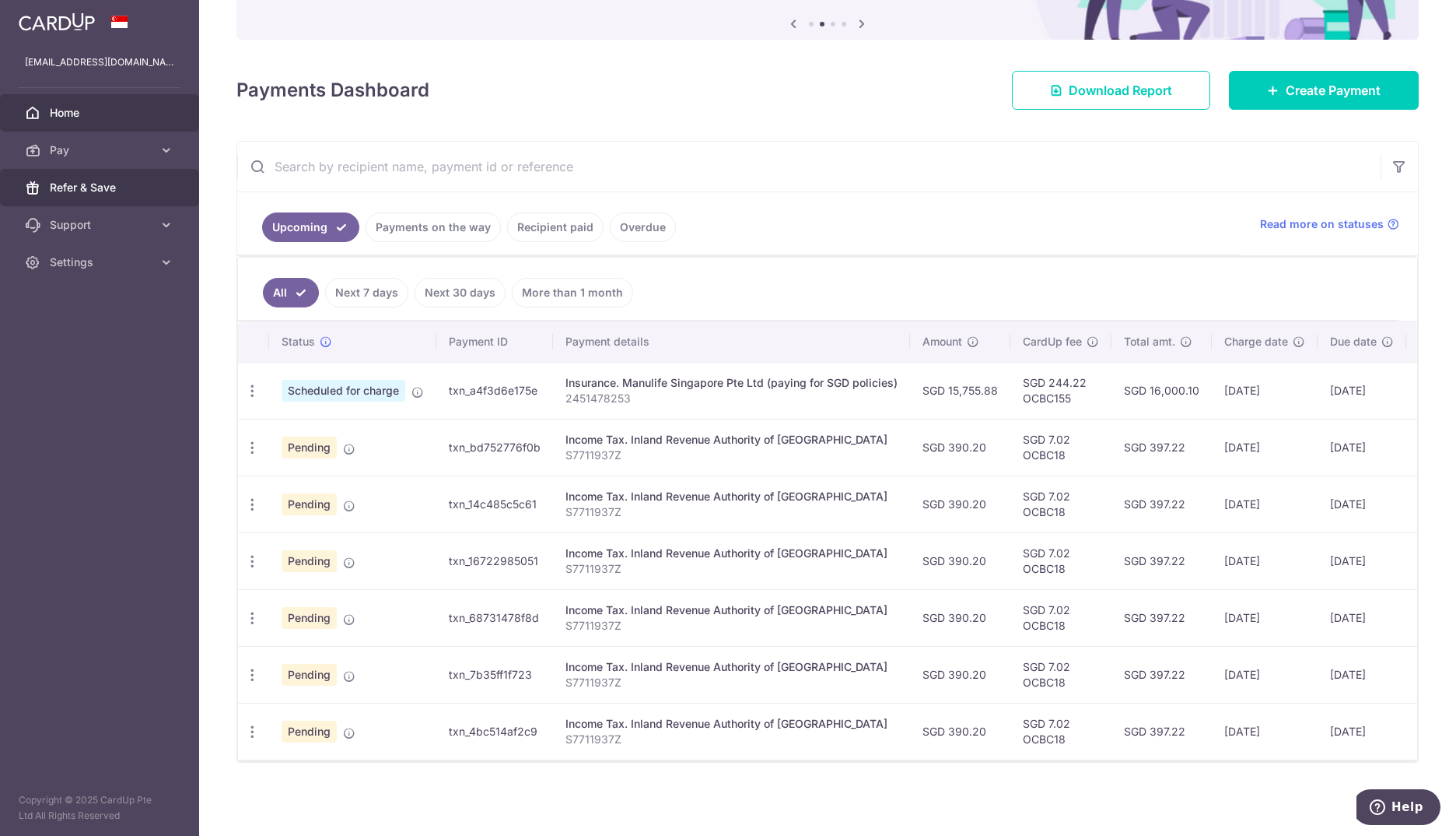
click at [82, 191] on span "Refer & Save" at bounding box center [101, 187] width 103 height 15
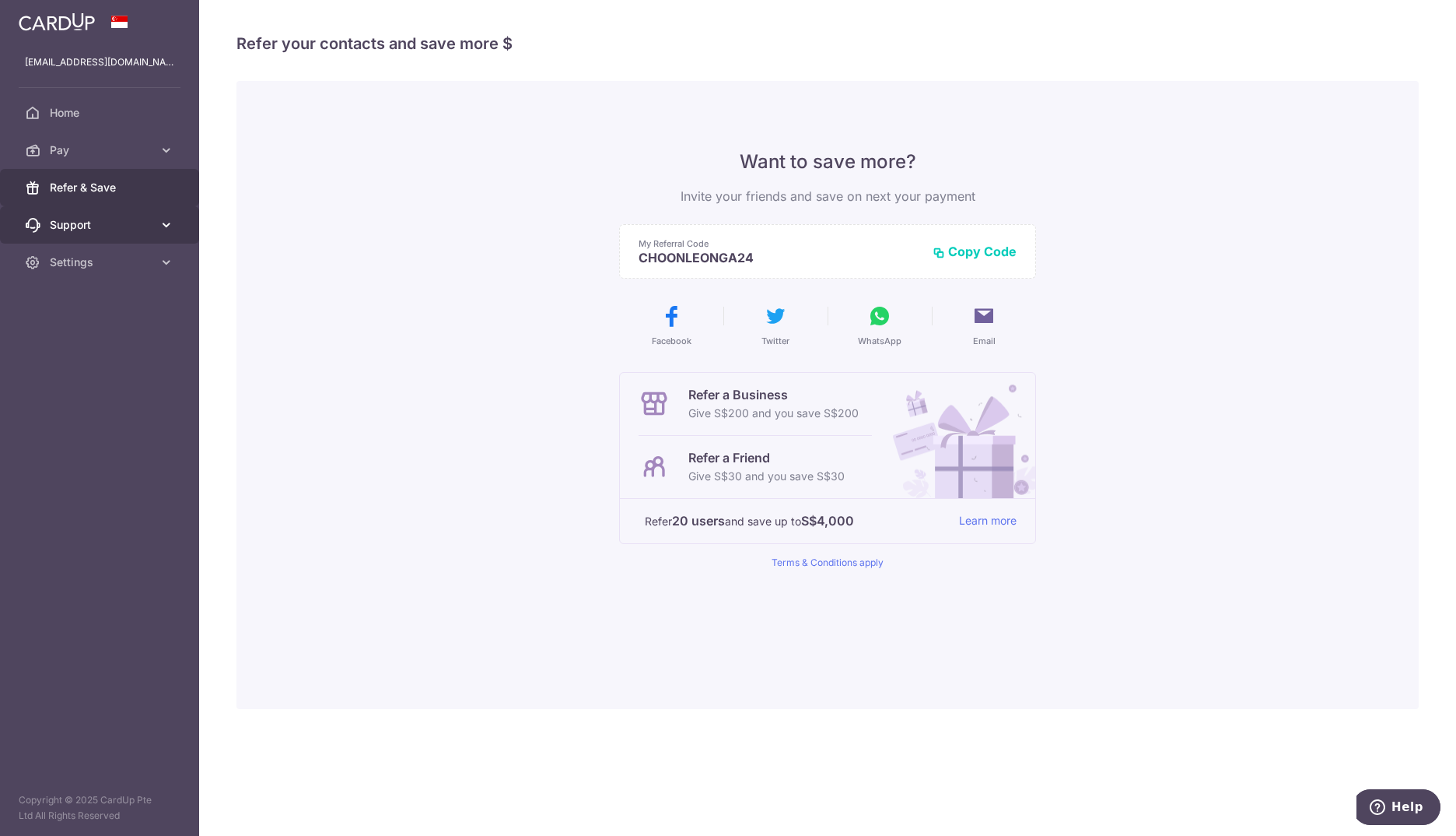
click at [77, 217] on span "Support" at bounding box center [101, 225] width 103 height 15
click at [87, 258] on span "Settings" at bounding box center [101, 262] width 103 height 15
click at [90, 283] on link "Account" at bounding box center [99, 299] width 200 height 38
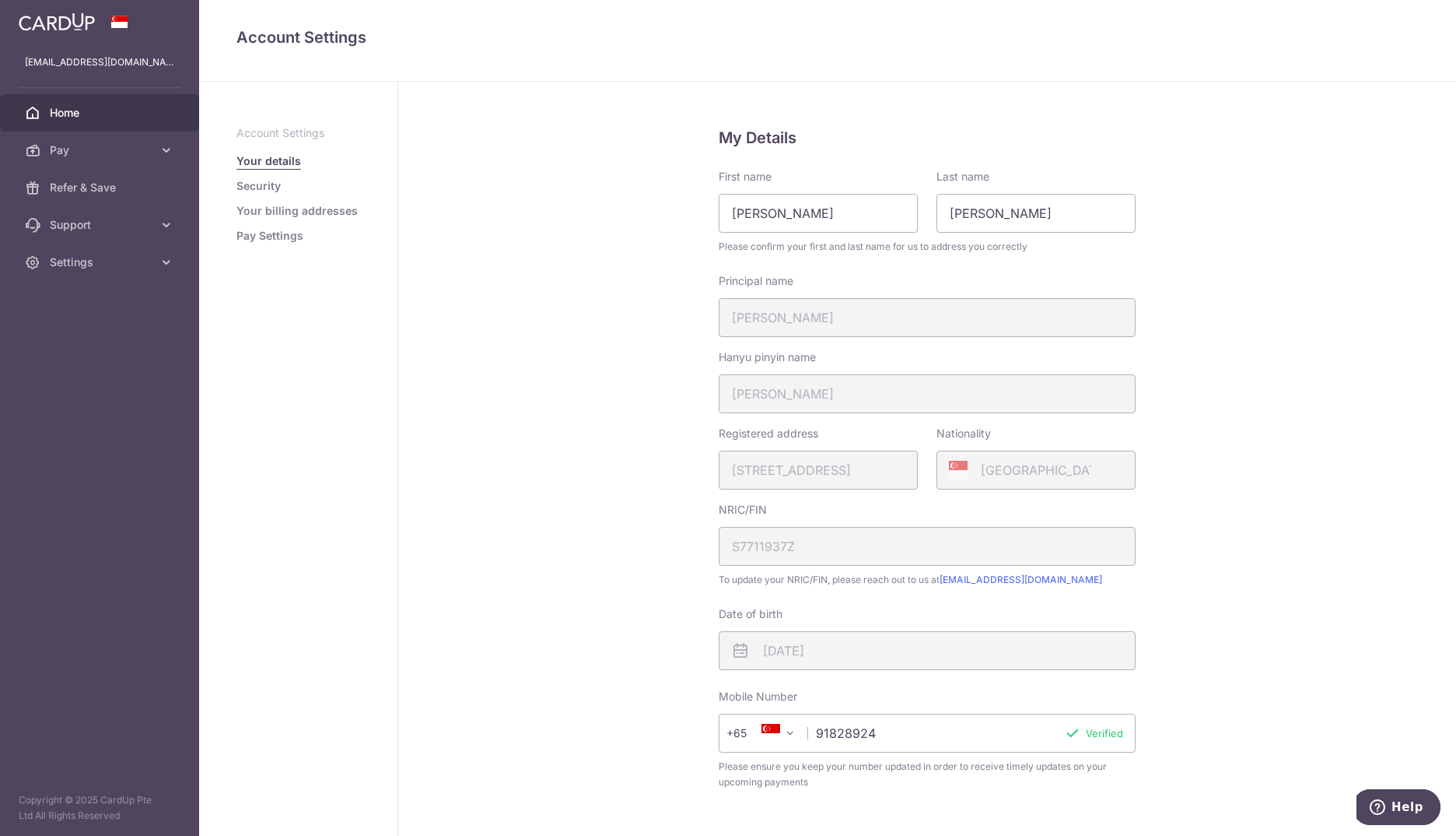
click at [91, 121] on link "Home" at bounding box center [99, 113] width 200 height 38
click at [86, 152] on span "Pay" at bounding box center [101, 150] width 103 height 15
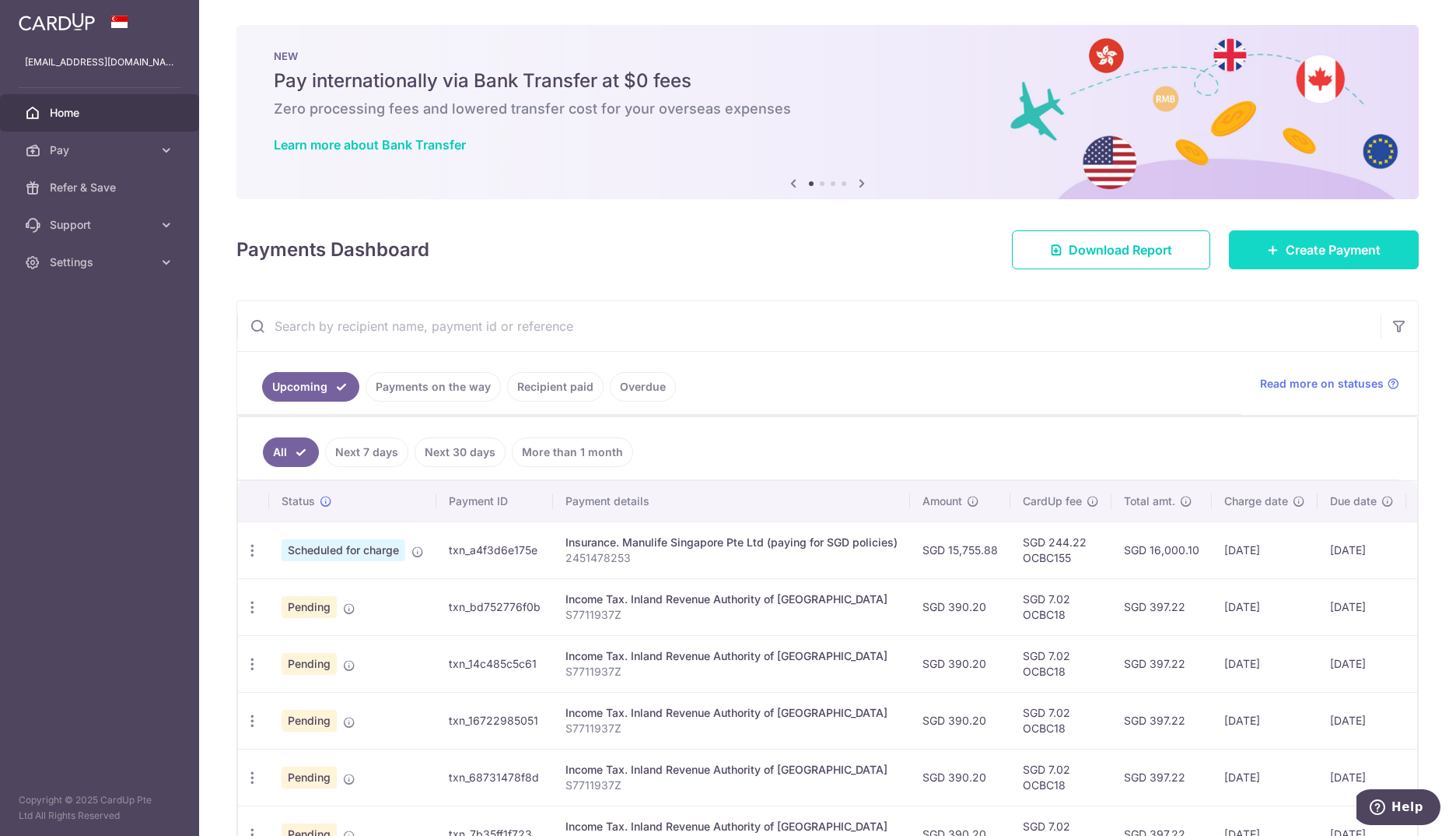
click at [1312, 260] on link "Create Payment" at bounding box center [1324, 250] width 190 height 39
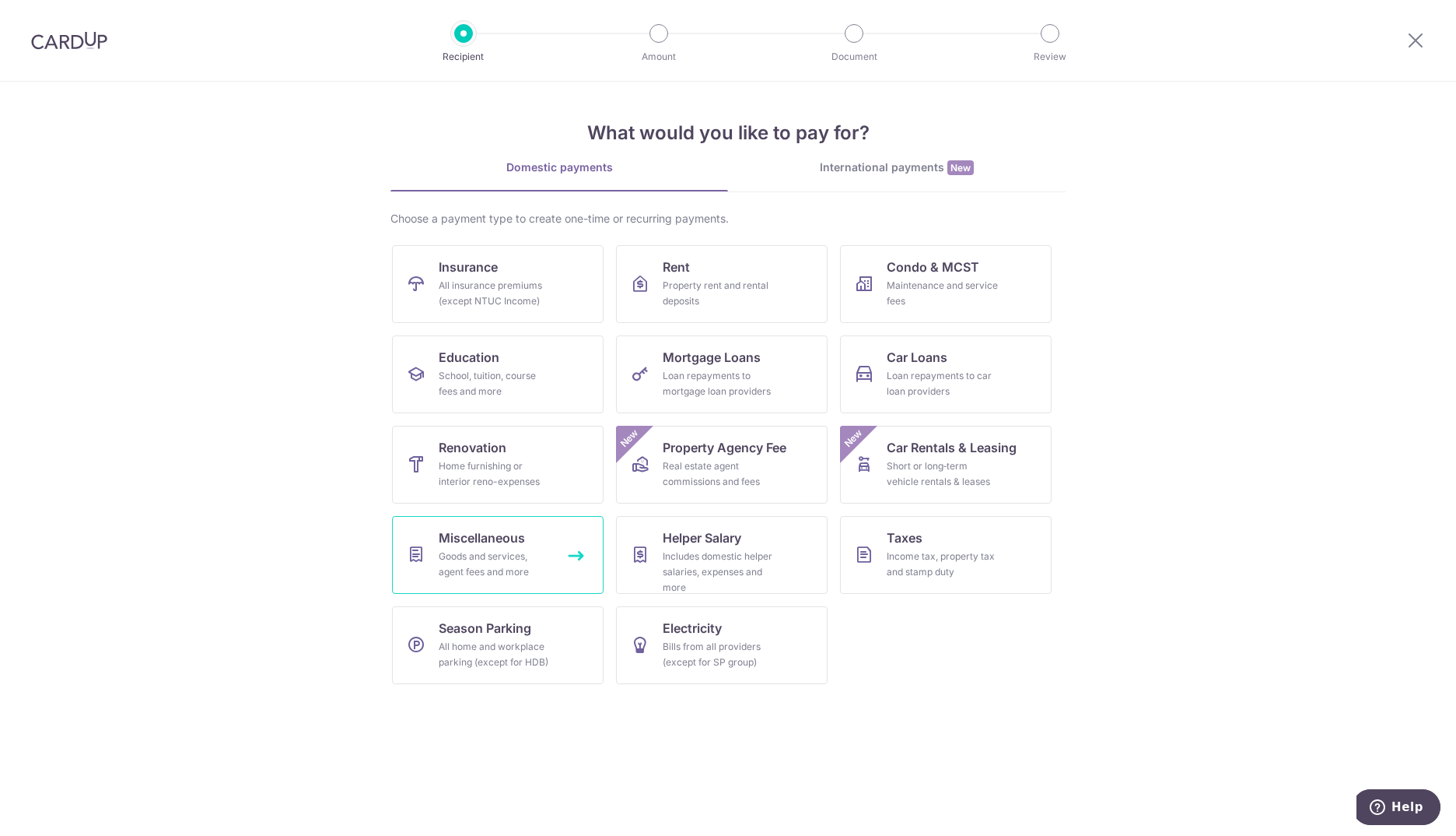
click at [514, 567] on div "Goods and services, agent fees and more" at bounding box center [495, 564] width 112 height 31
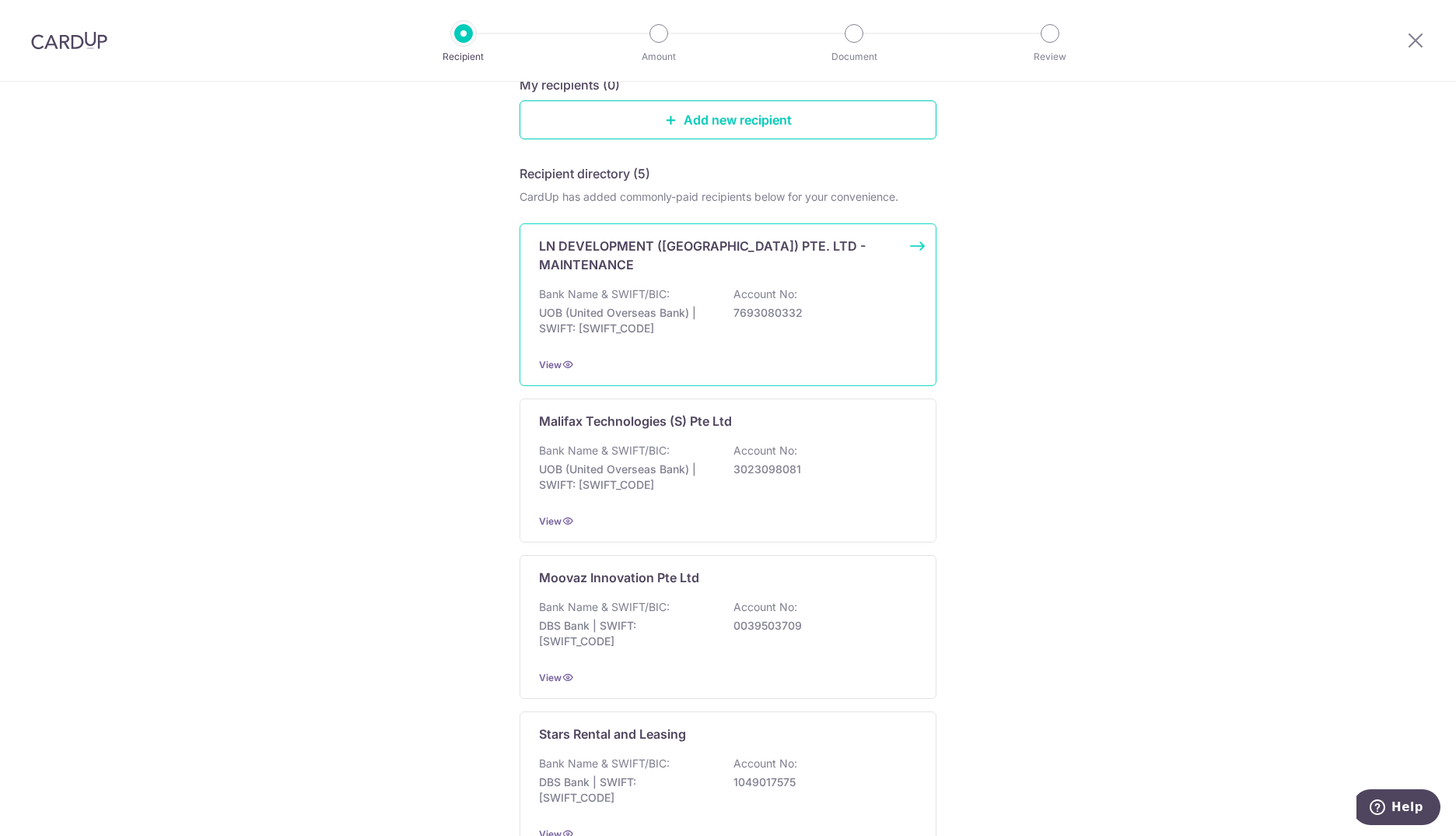
scroll to position [17, 0]
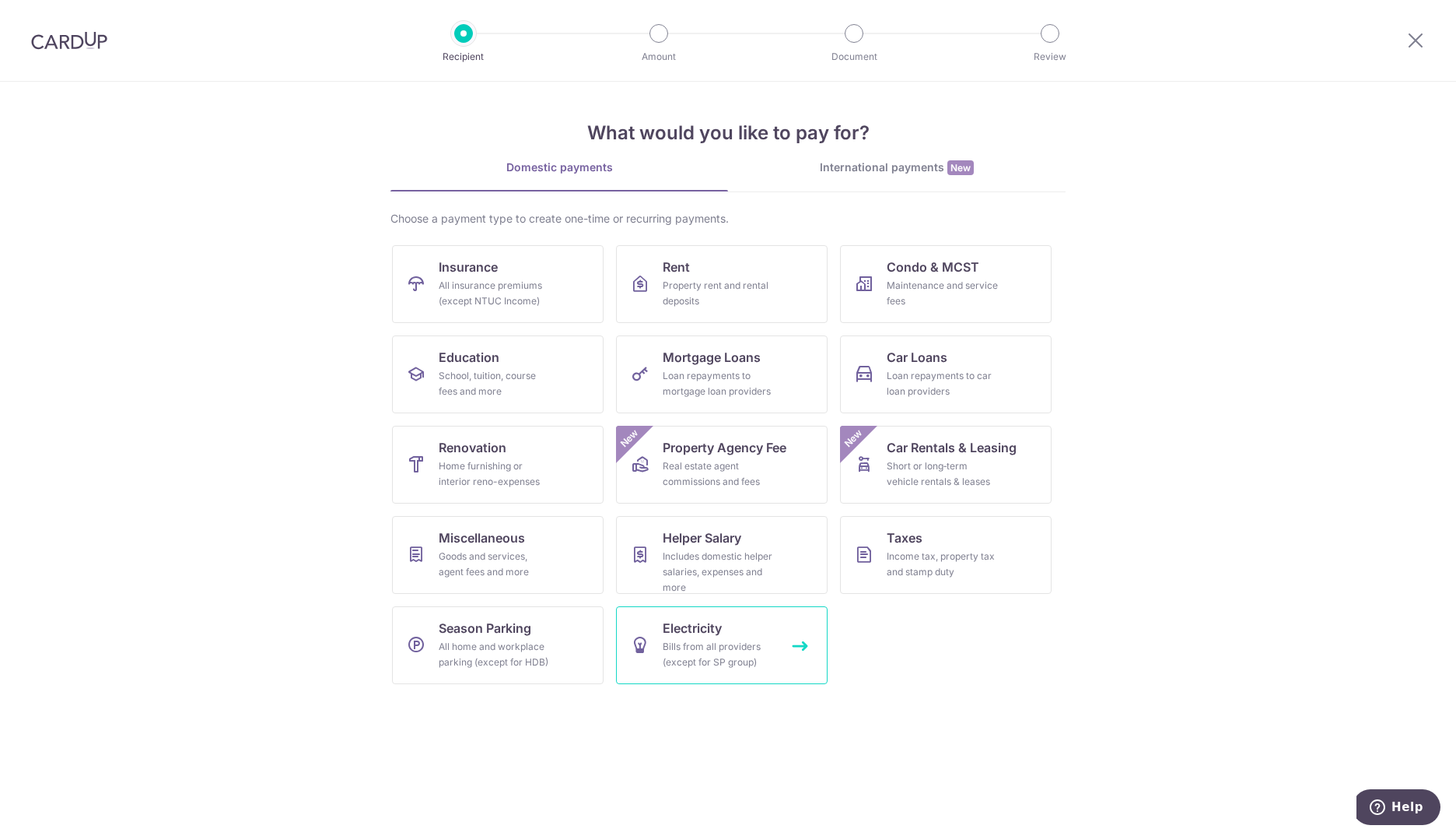
click at [668, 641] on div "Bills from all providers (except for SP group)" at bounding box center [718, 654] width 112 height 31
click at [1408, 41] on icon at bounding box center [1416, 40] width 18 height 19
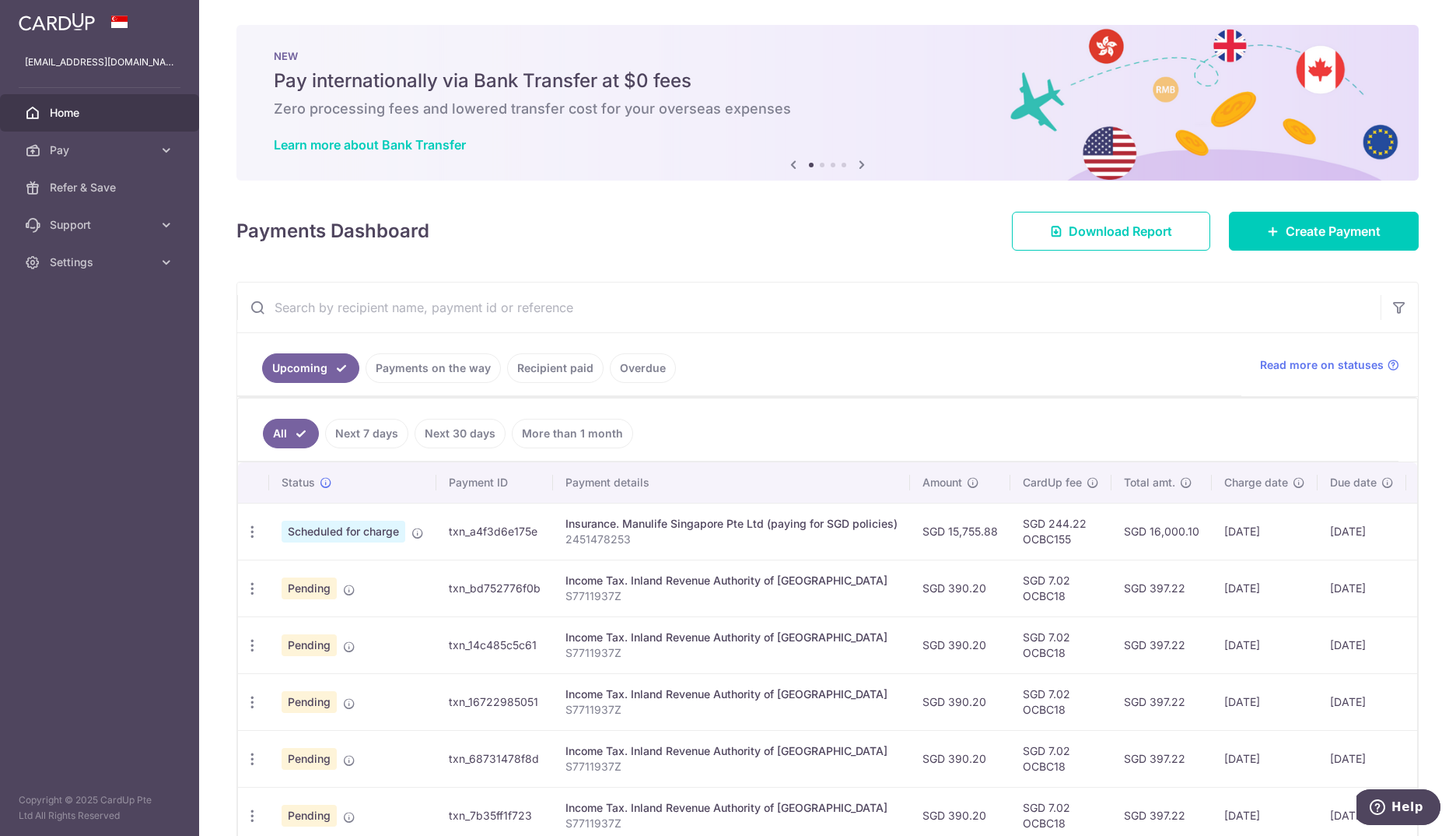
click at [59, 115] on span "Home" at bounding box center [101, 113] width 103 height 15
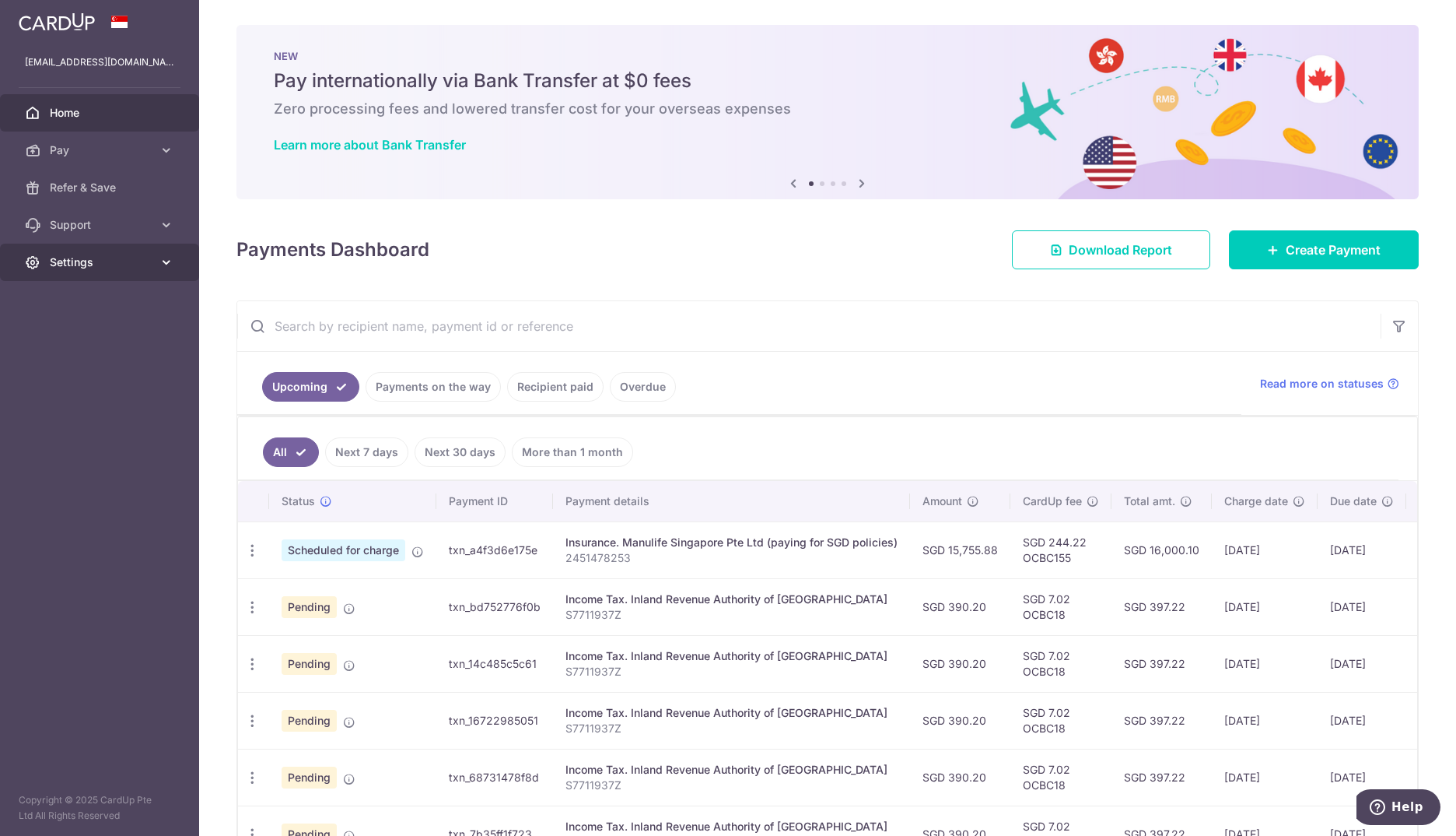
click at [86, 251] on link "Settings" at bounding box center [99, 262] width 200 height 38
click at [73, 329] on span "Logout" at bounding box center [101, 337] width 103 height 15
